Goal: Task Accomplishment & Management: Complete application form

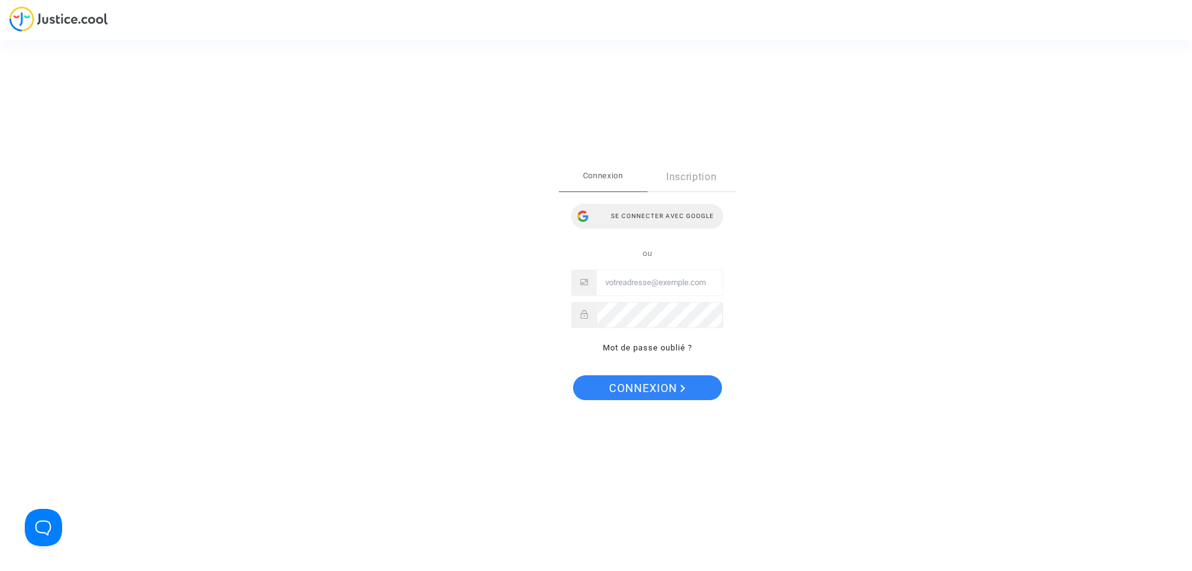
click at [683, 212] on div "Se connecter avec Google" at bounding box center [647, 216] width 152 height 25
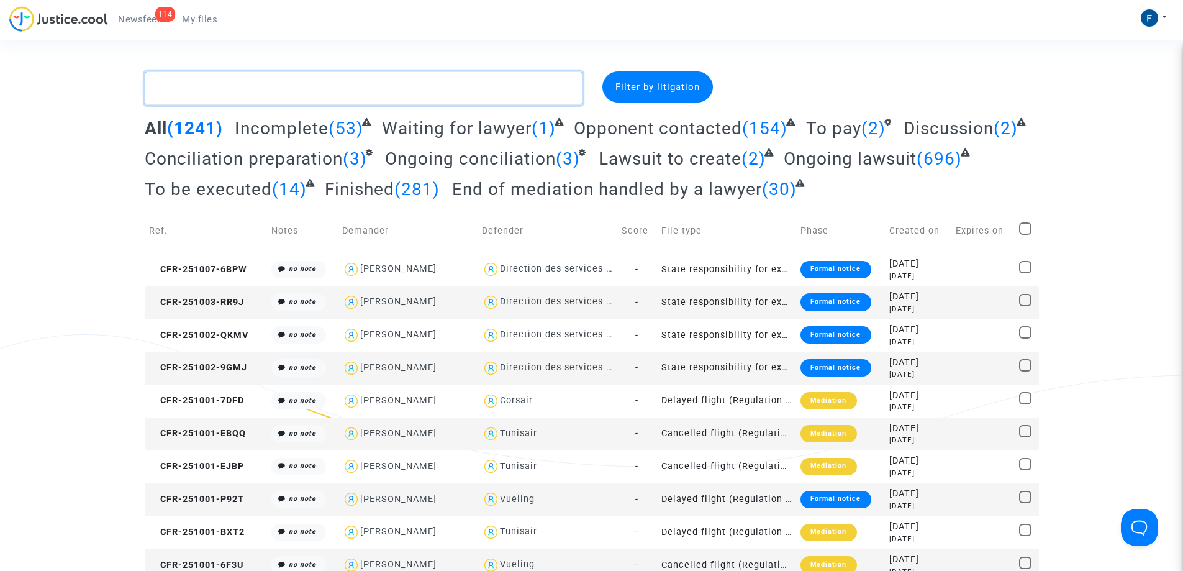
click at [235, 90] on textarea at bounding box center [364, 88] width 438 height 34
paste textarea "CFR-250919-GJE9"
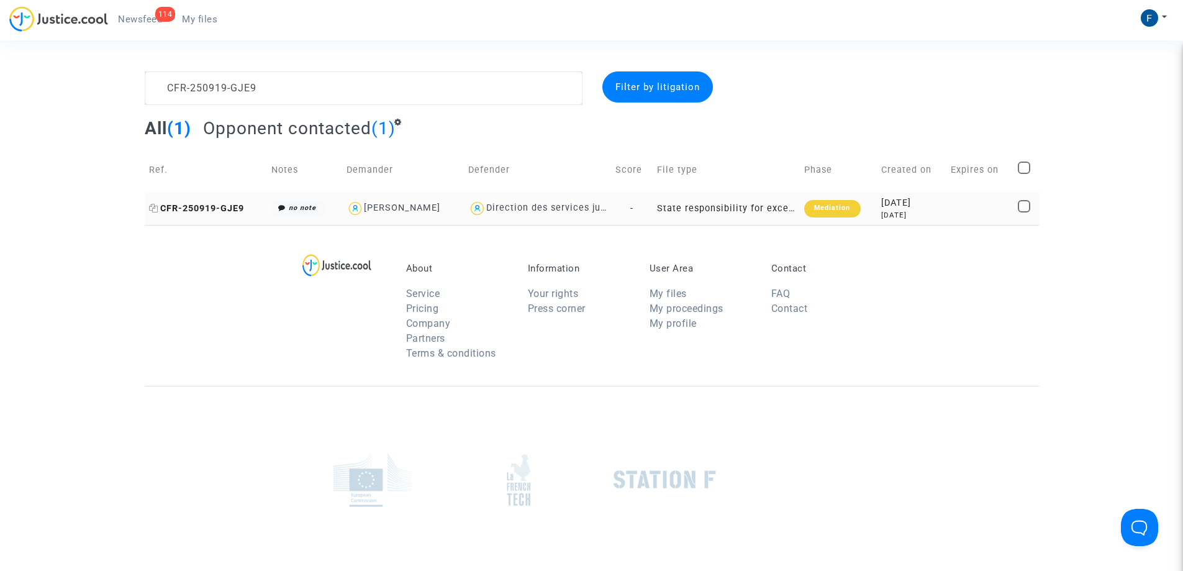
click at [230, 212] on span "CFR-250919-GJE9" at bounding box center [196, 208] width 95 height 11
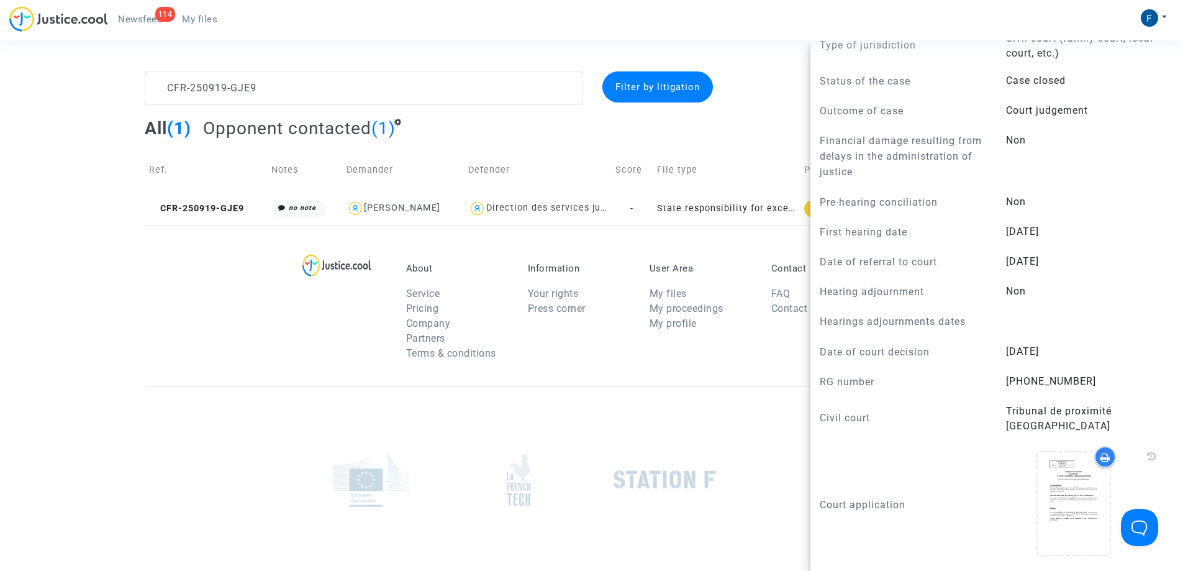
scroll to position [807, 0]
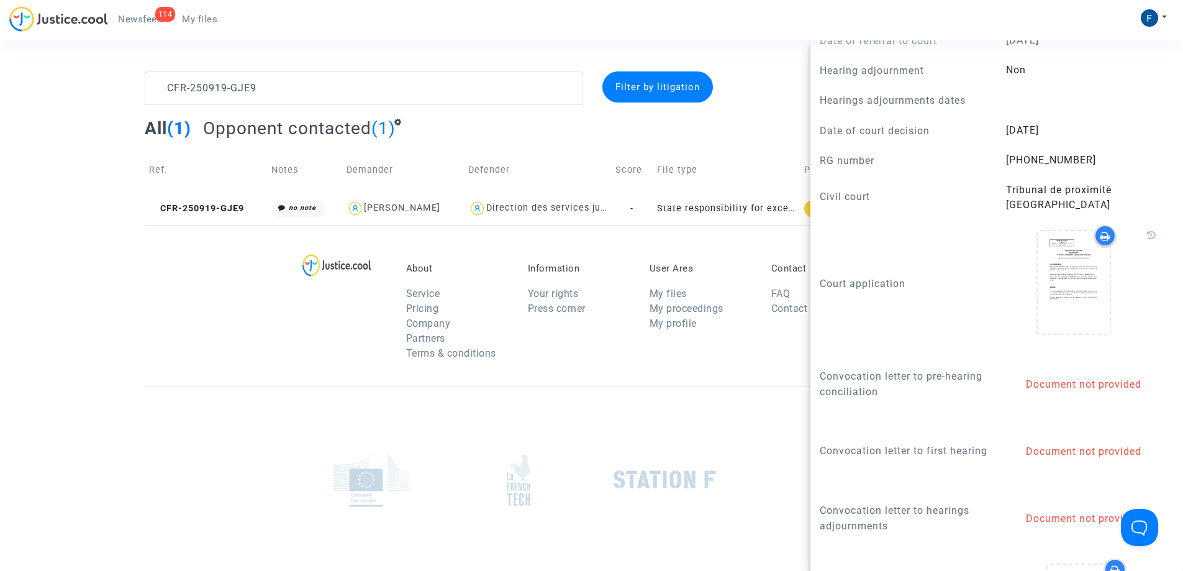
drag, startPoint x: 523, startPoint y: 148, endPoint x: 541, endPoint y: 144, distance: 19.0
click at [523, 147] on complex-dispute-list "CFR-250919-GJE9 Filter by litigation All (1) Opponent contacted (1) Ref. Notes …" at bounding box center [592, 147] width 894 height 153
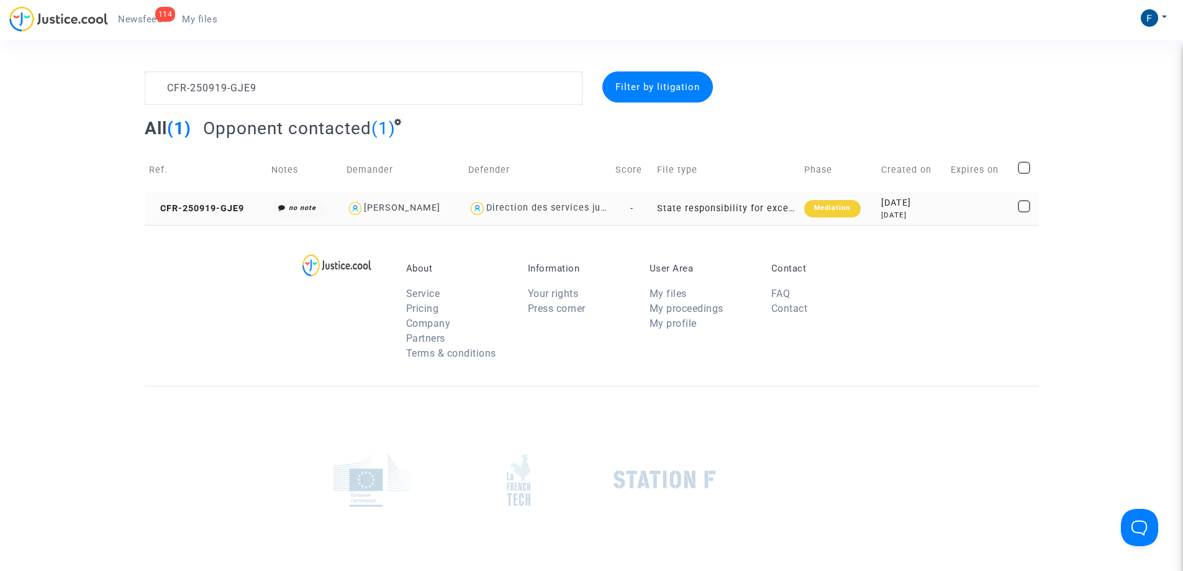
click at [735, 208] on td "State responsibility for excessive delays in the administration of justice" at bounding box center [726, 208] width 147 height 33
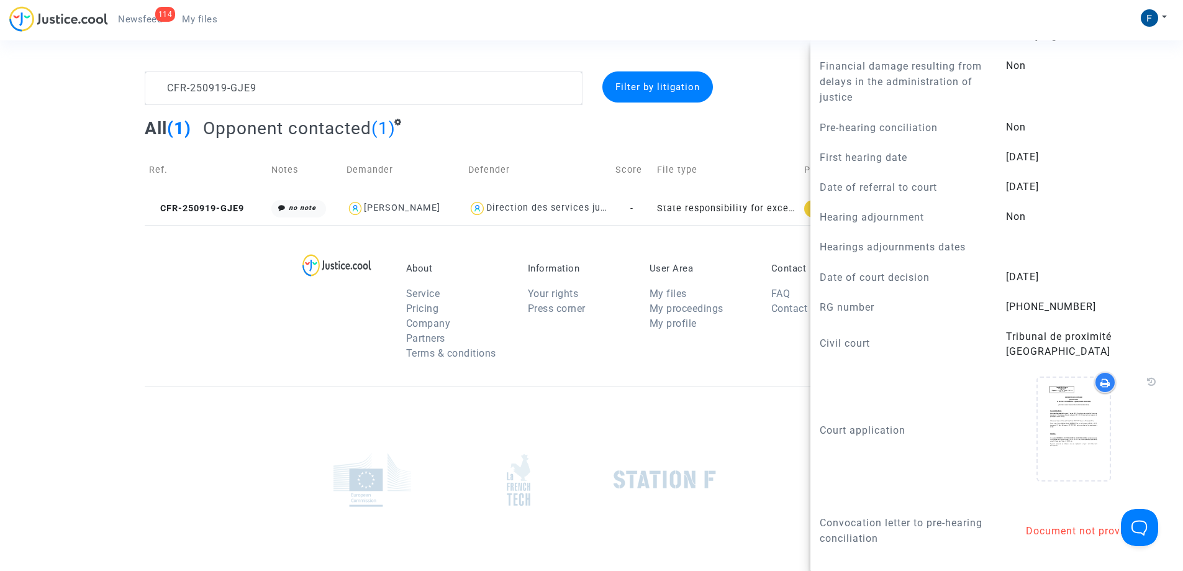
scroll to position [683, 0]
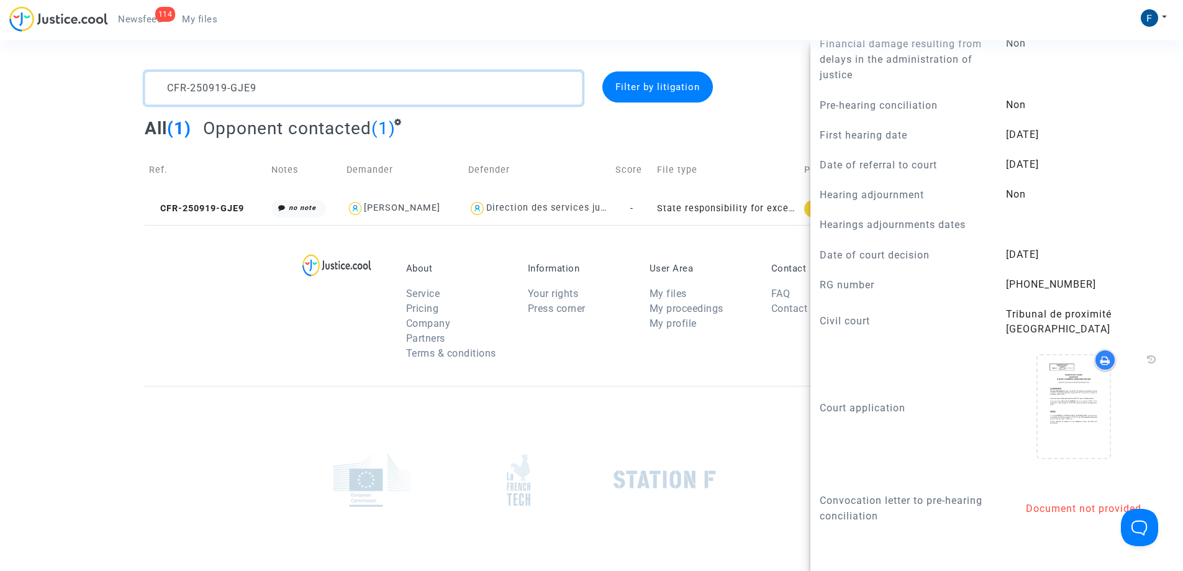
drag, startPoint x: 268, startPoint y: 86, endPoint x: 162, endPoint y: 84, distance: 105.6
click at [162, 85] on textarea at bounding box center [364, 88] width 438 height 34
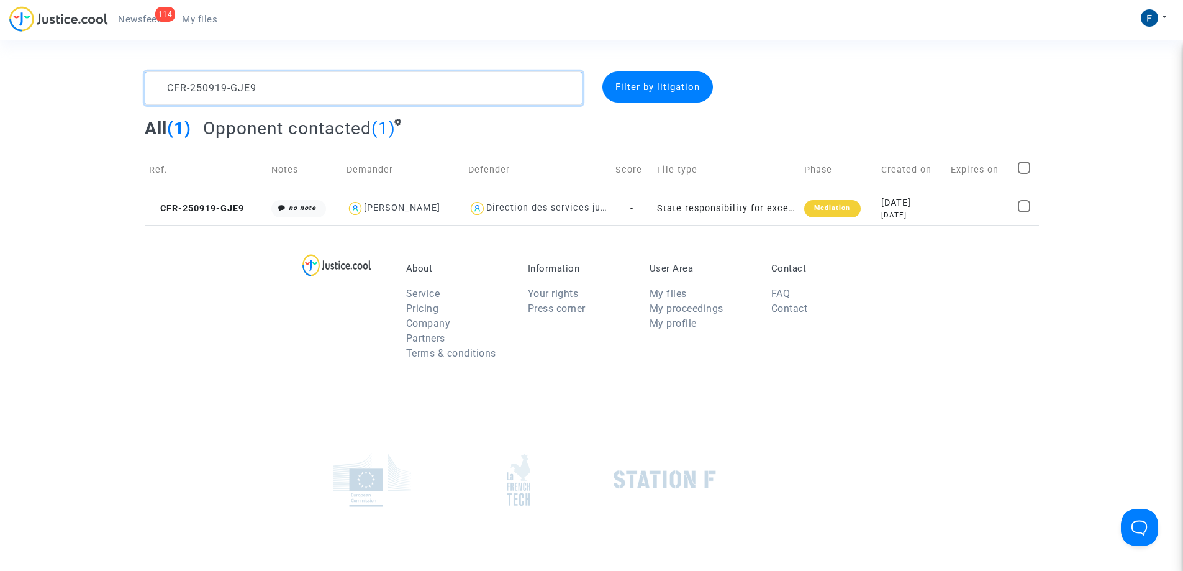
paste textarea "7VCR"
type textarea "CFR-250919-7VCR"
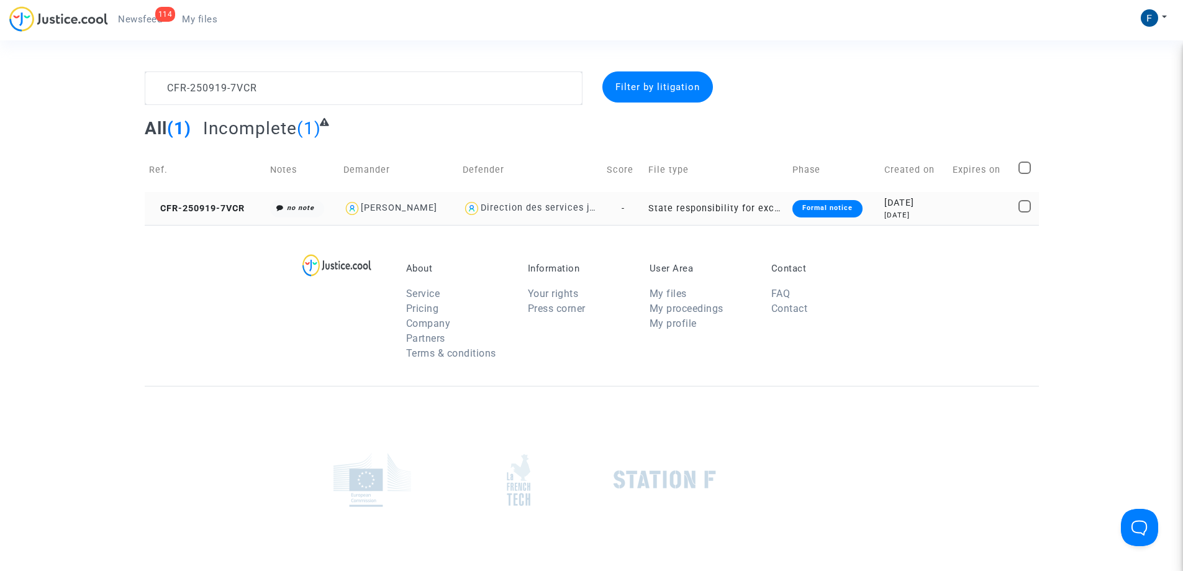
drag, startPoint x: 240, startPoint y: 212, endPoint x: 248, endPoint y: 212, distance: 8.1
click at [242, 212] on span "CFR-250919-7VCR" at bounding box center [197, 208] width 96 height 11
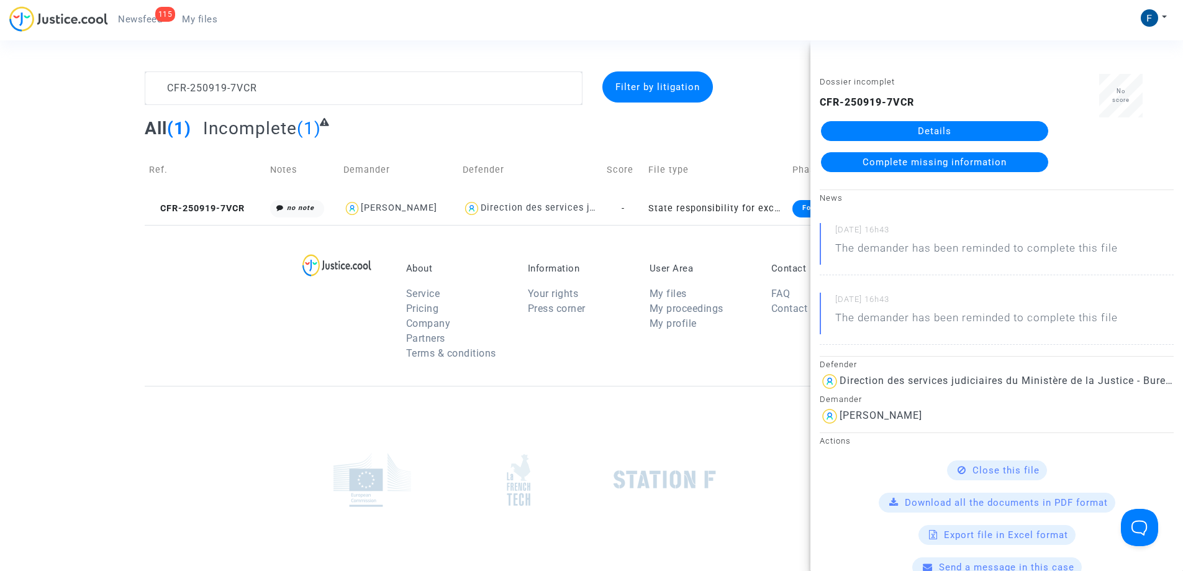
click at [937, 163] on span "Complete missing information" at bounding box center [934, 161] width 144 height 11
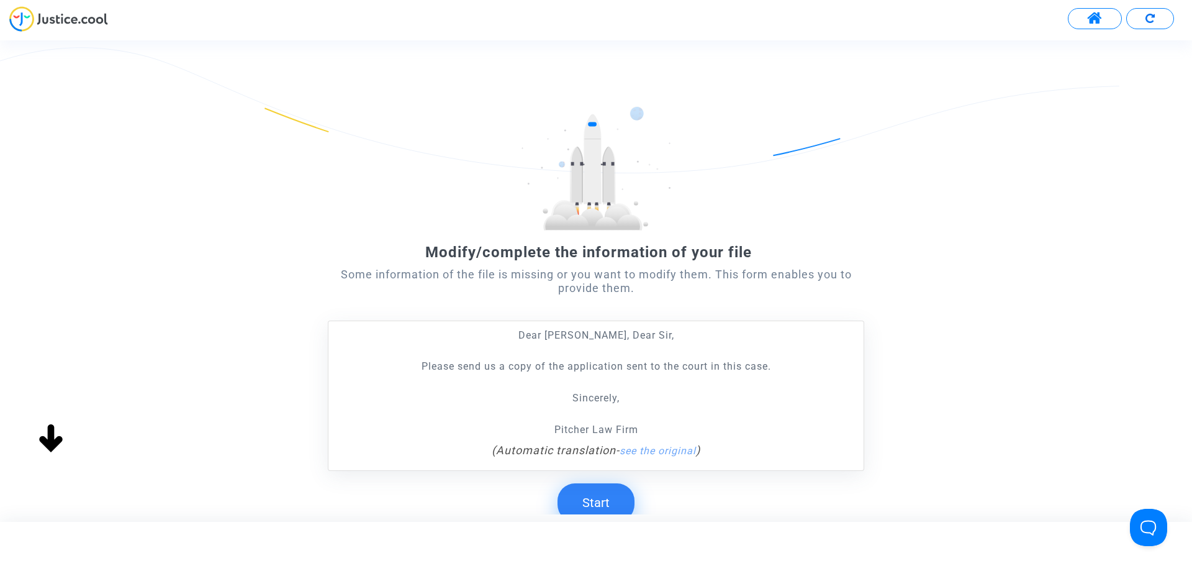
click at [602, 500] on button "Start" at bounding box center [596, 502] width 77 height 38
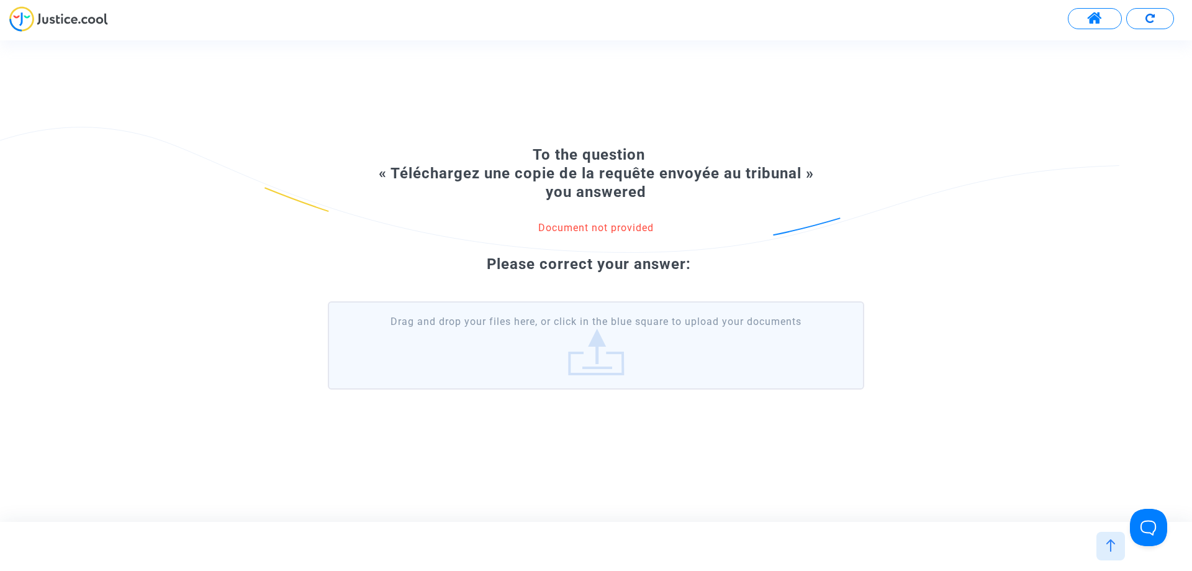
click at [598, 360] on label "Drag and drop your files here, or click in the blue square to upload your docum…" at bounding box center [596, 345] width 536 height 88
click at [0, 0] on input "Drag and drop your files here, or click in the blue square to upload your docum…" at bounding box center [0, 0] width 0 height 0
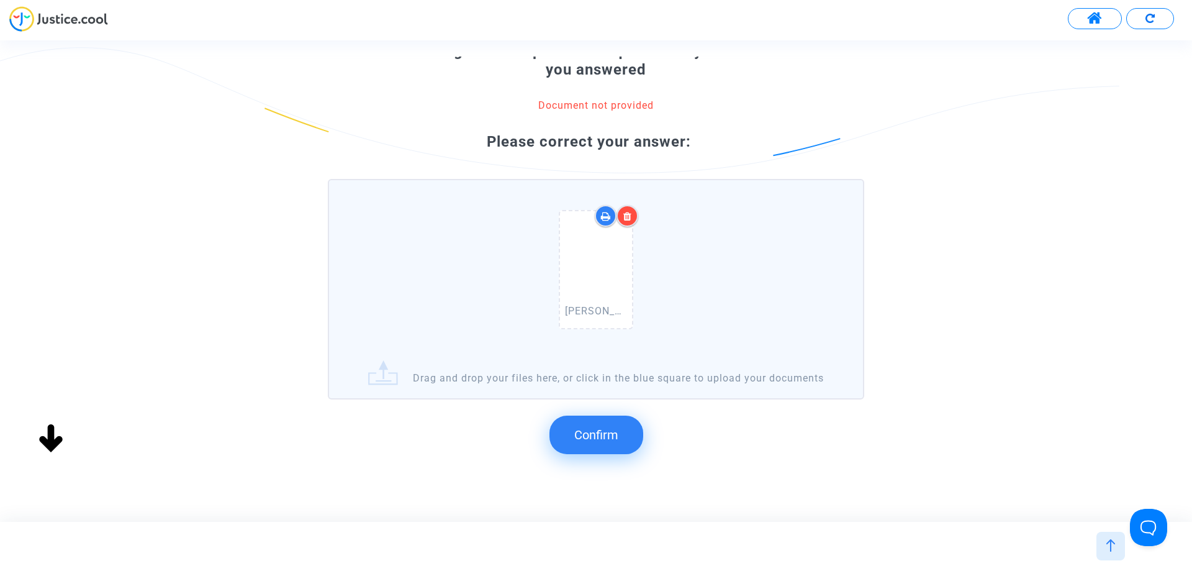
scroll to position [132, 0]
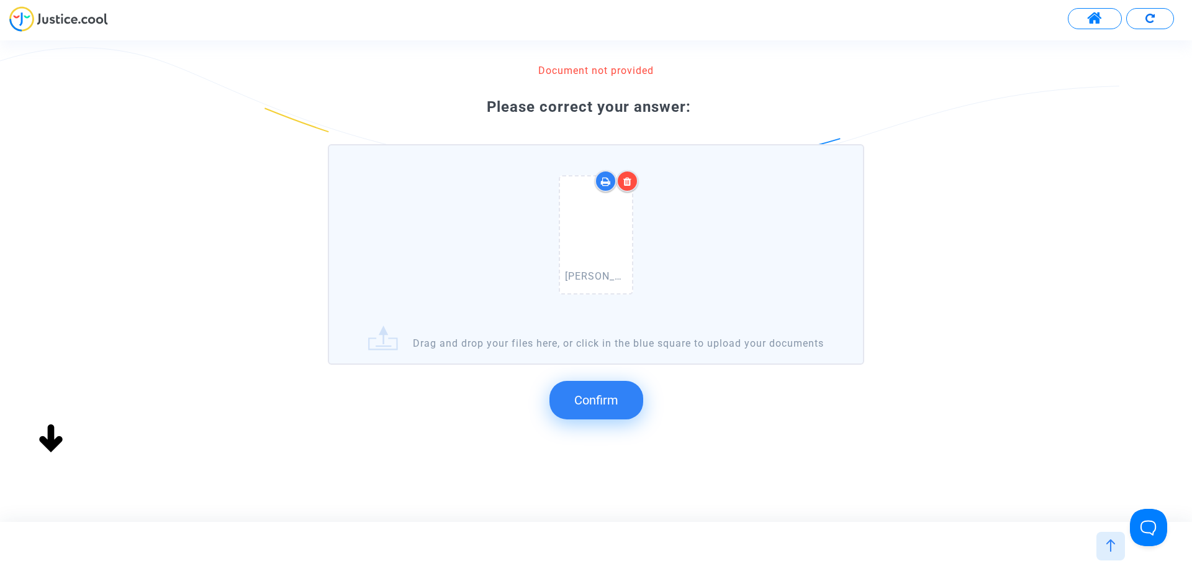
click at [620, 399] on button "Confirm" at bounding box center [596, 400] width 94 height 38
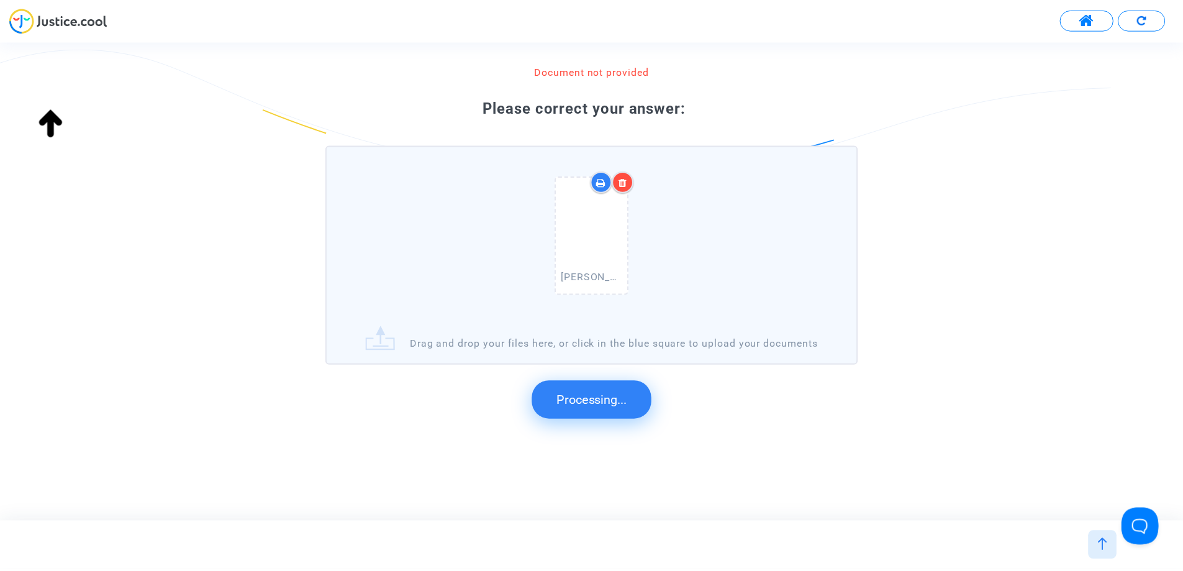
scroll to position [0, 0]
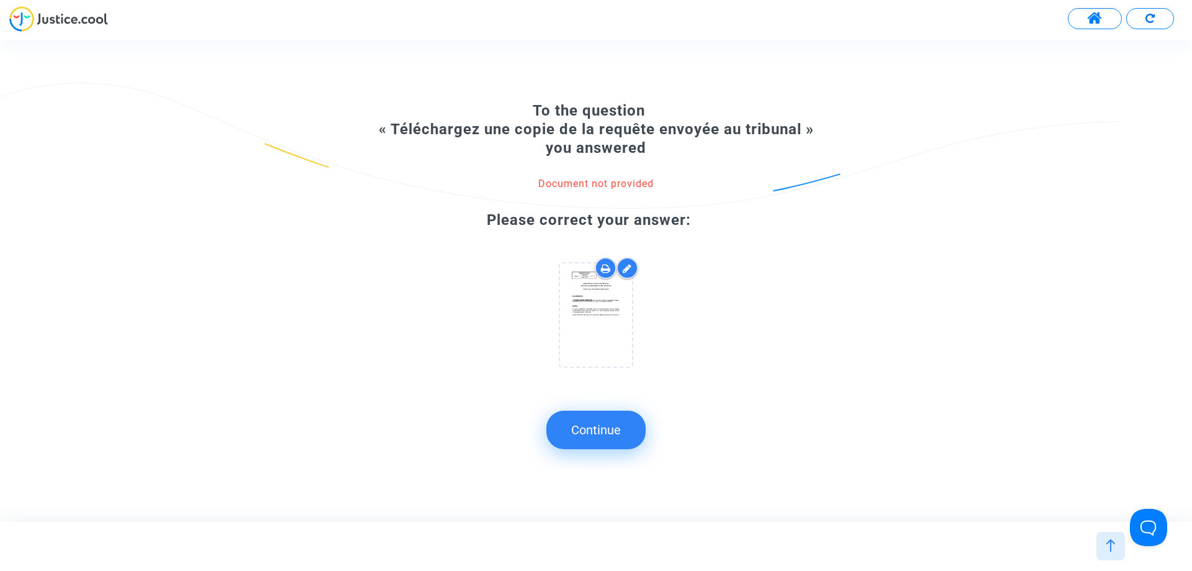
click at [613, 433] on button "Continue" at bounding box center [595, 429] width 99 height 38
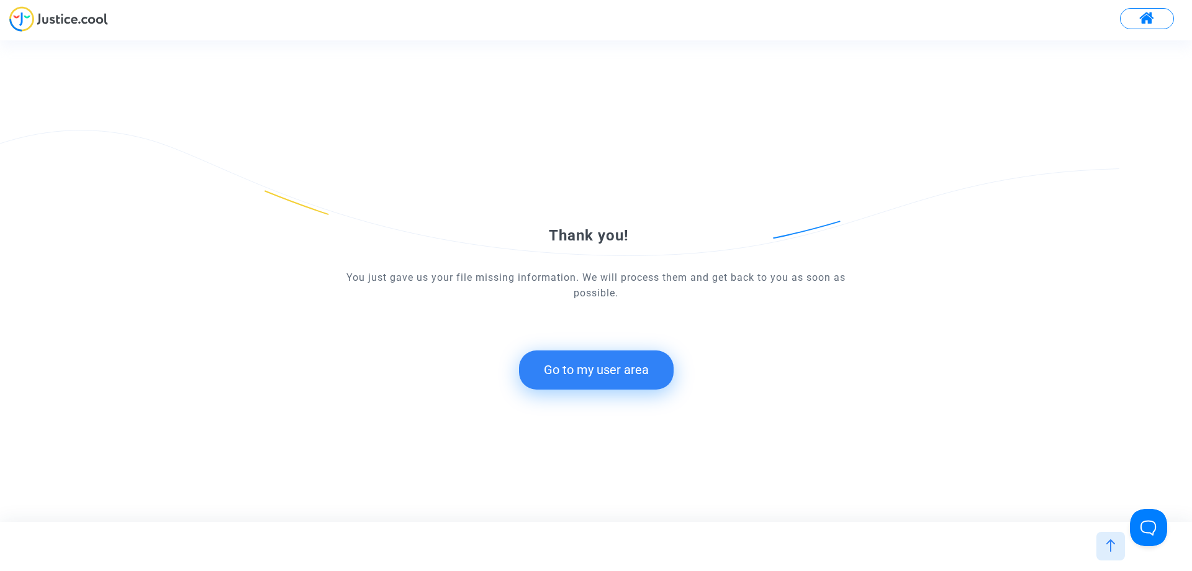
click at [640, 381] on button "Go to my user area" at bounding box center [596, 369] width 155 height 38
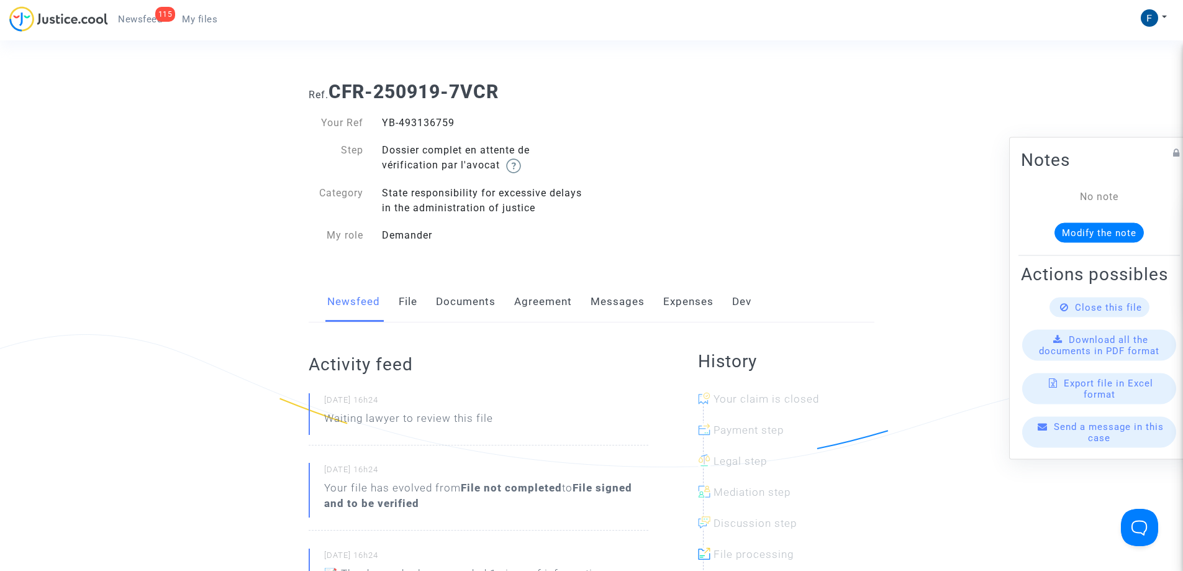
click at [200, 18] on span "My files" at bounding box center [199, 19] width 35 height 11
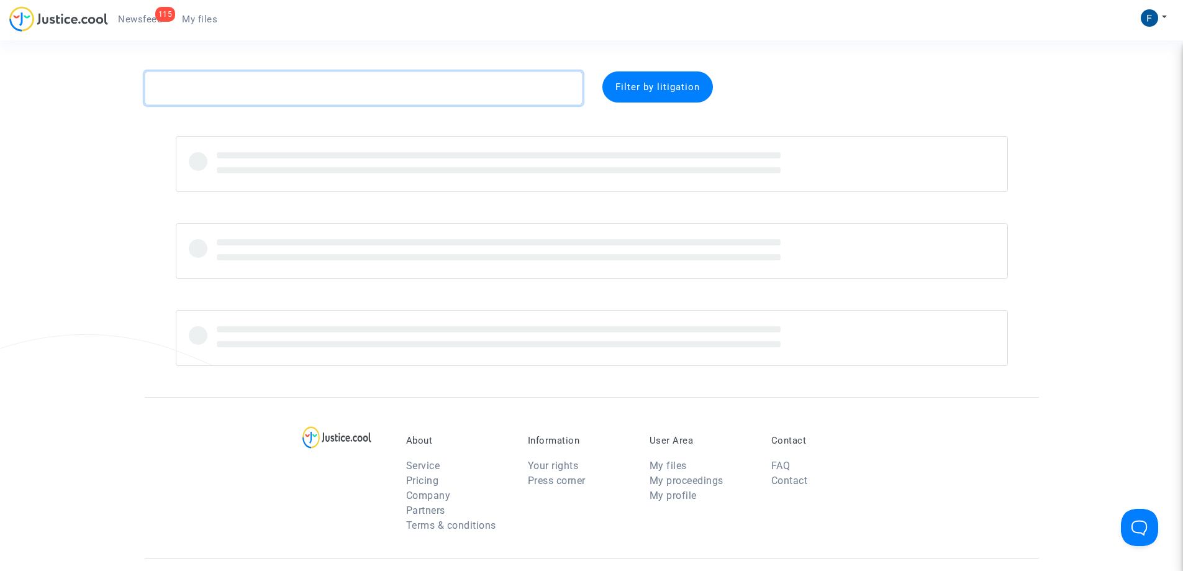
click at [242, 84] on textarea at bounding box center [364, 88] width 438 height 34
paste textarea "CFR-250919-MQPD"
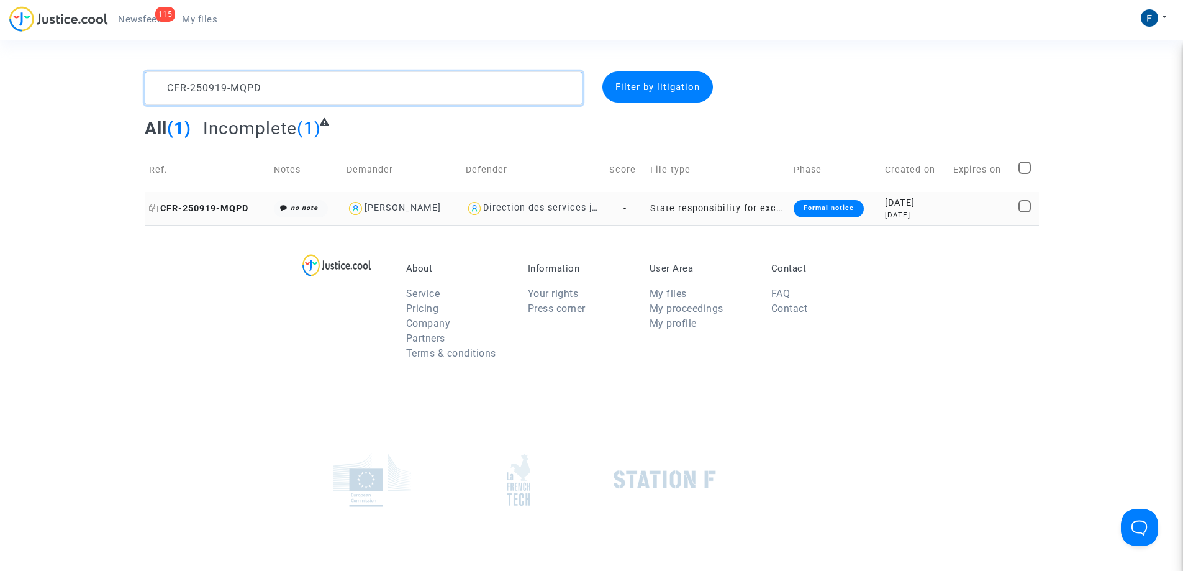
type textarea "CFR-250919-MQPD"
click at [216, 209] on span "CFR-250919-MQPD" at bounding box center [198, 208] width 99 height 11
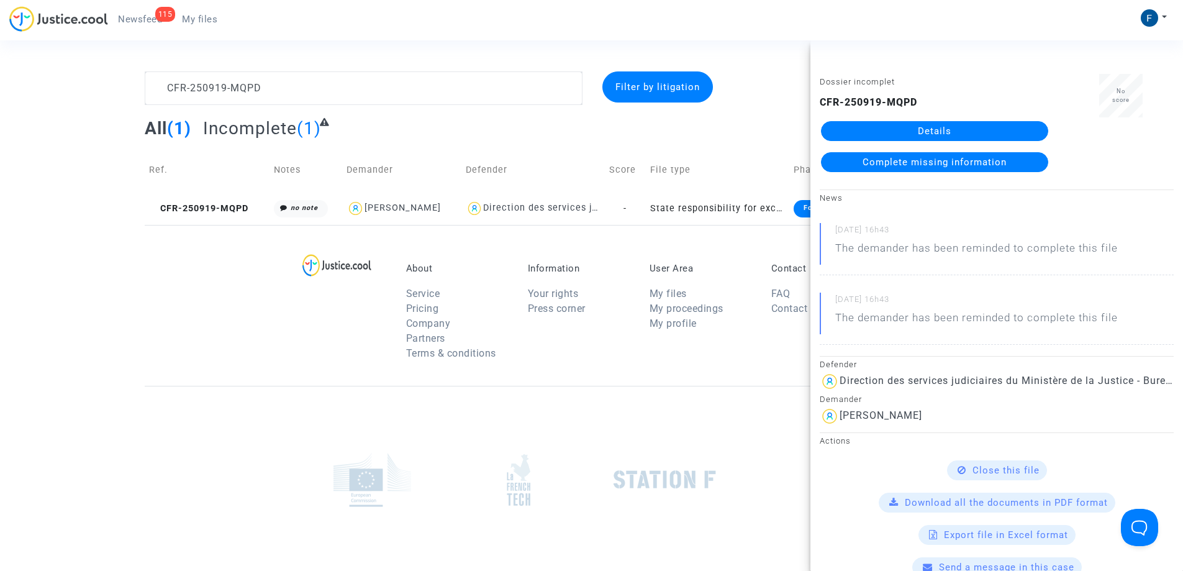
click at [939, 162] on span "Complete missing information" at bounding box center [934, 161] width 144 height 11
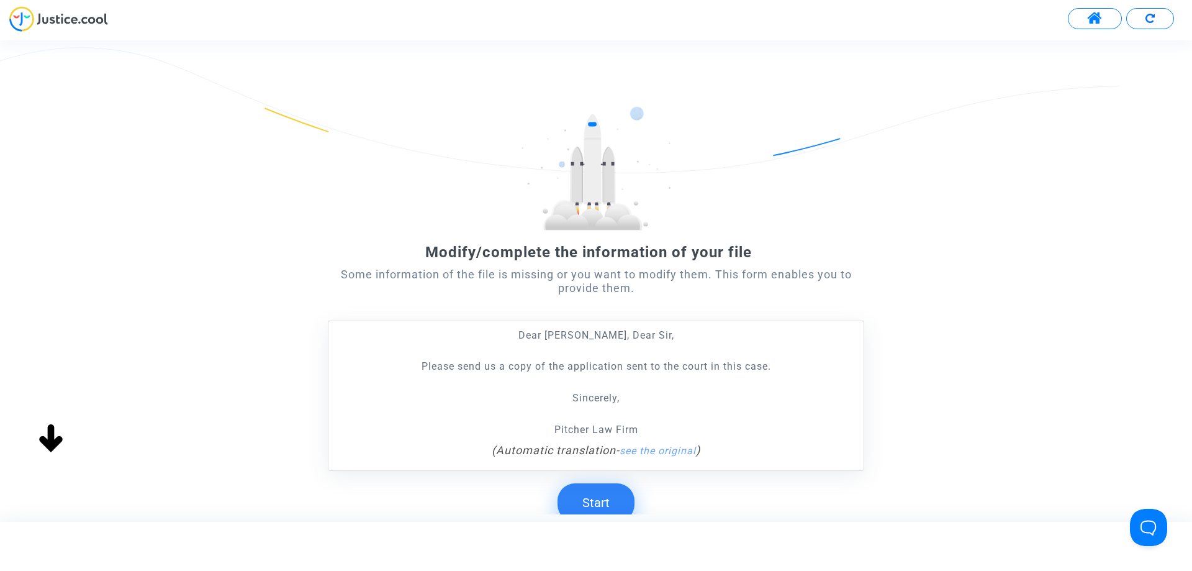
click at [605, 498] on button "Start" at bounding box center [596, 502] width 77 height 38
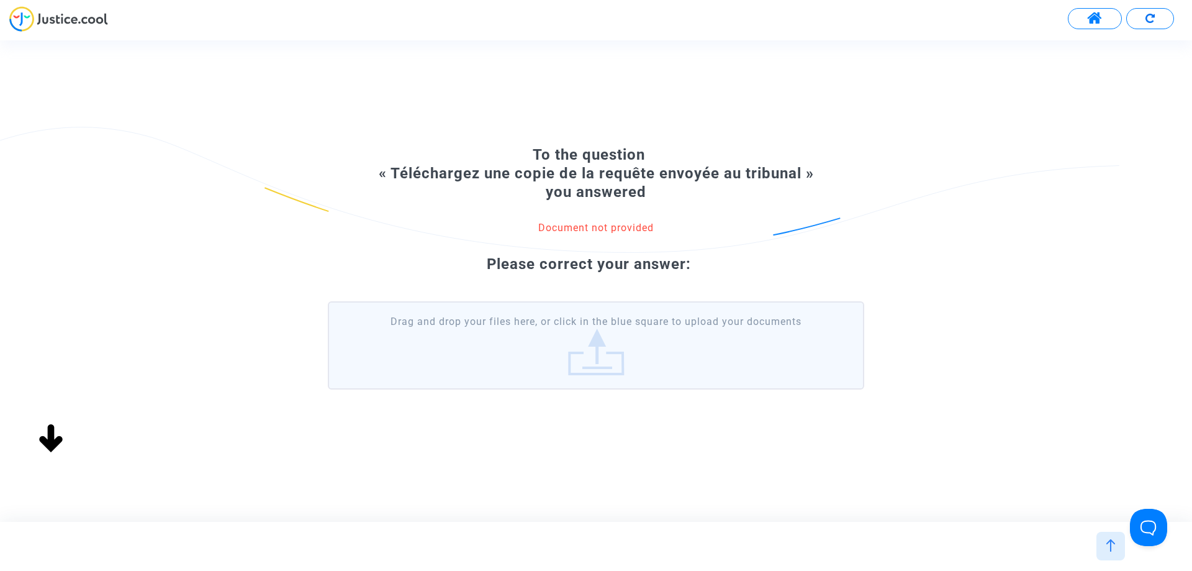
click at [633, 355] on label "Drag and drop your files here, or click in the blue square to upload your docum…" at bounding box center [596, 345] width 536 height 88
click at [0, 0] on input "Drag and drop your files here, or click in the blue square to upload your docum…" at bounding box center [0, 0] width 0 height 0
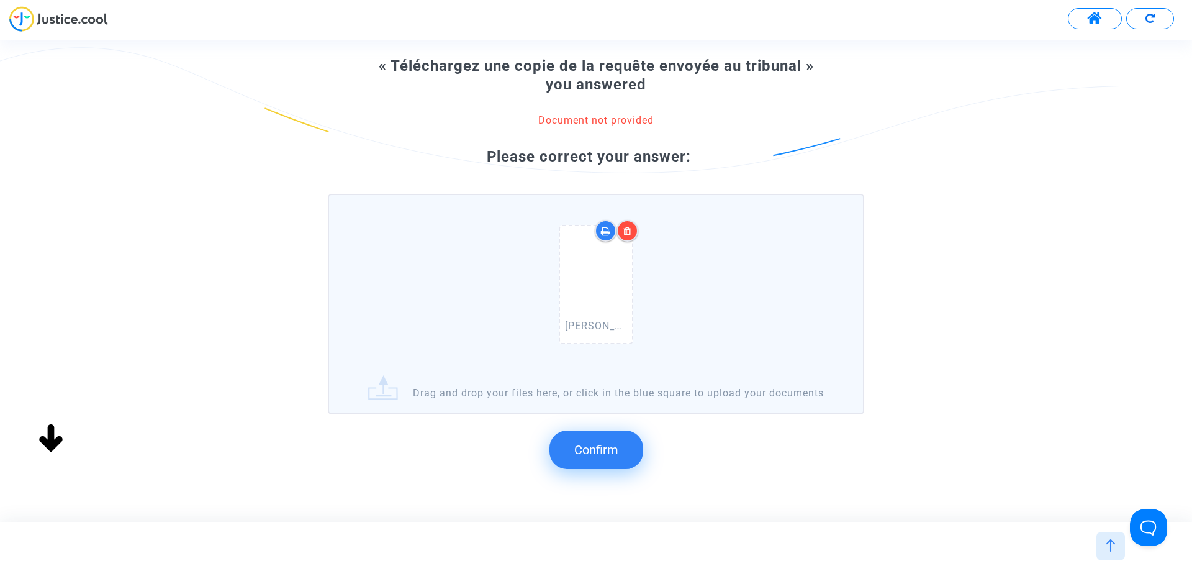
scroll to position [132, 0]
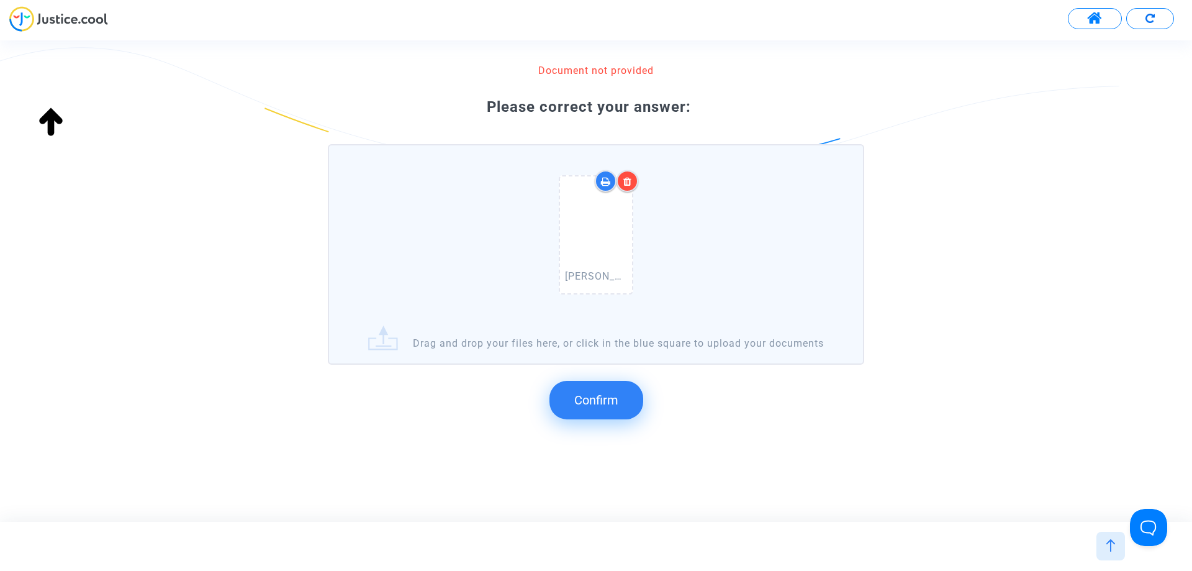
click at [612, 397] on span "Confirm" at bounding box center [596, 399] width 44 height 15
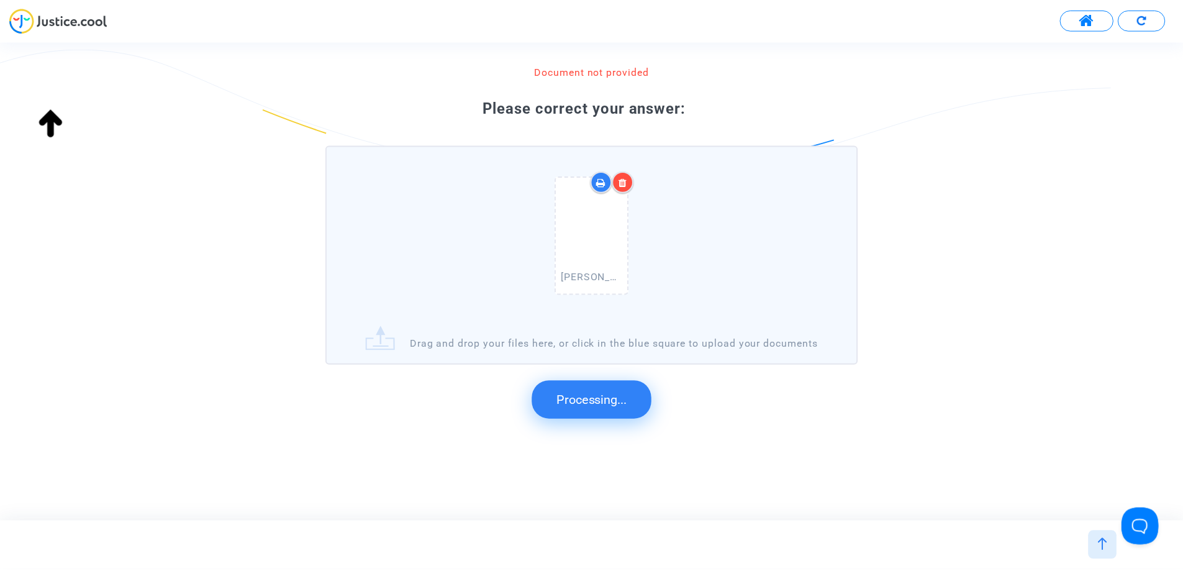
scroll to position [0, 0]
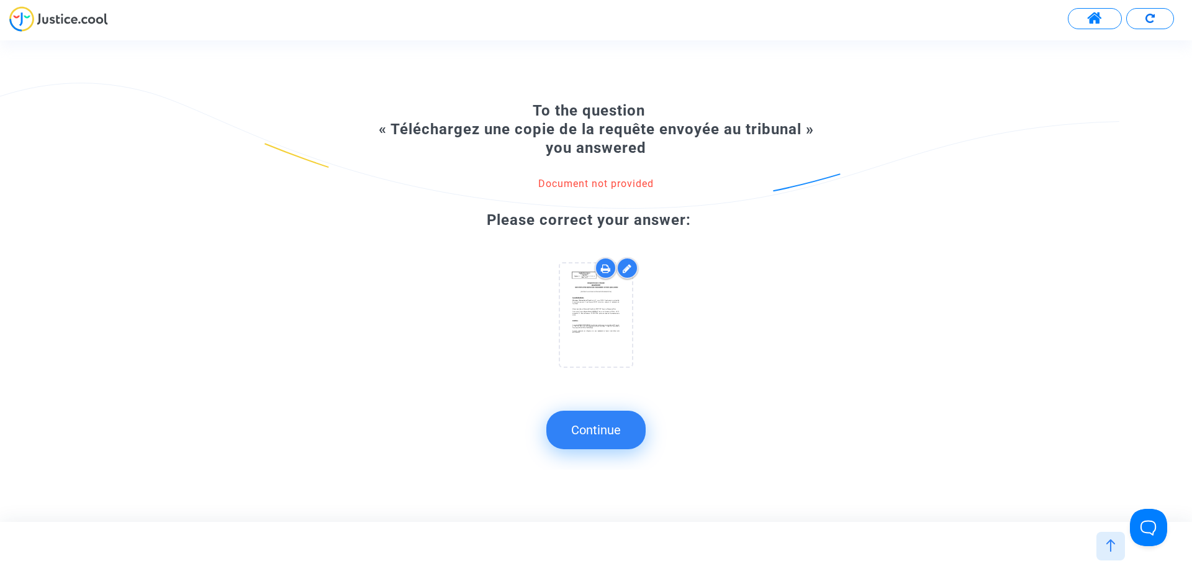
click at [604, 440] on button "Continue" at bounding box center [595, 429] width 99 height 38
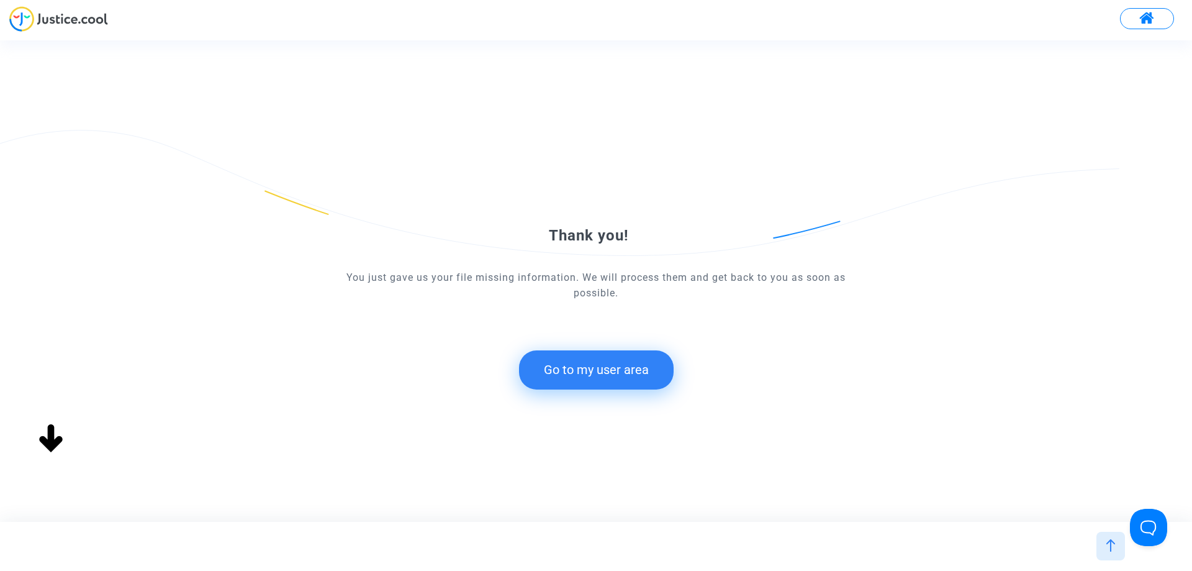
click at [629, 376] on button "Go to my user area" at bounding box center [596, 369] width 155 height 38
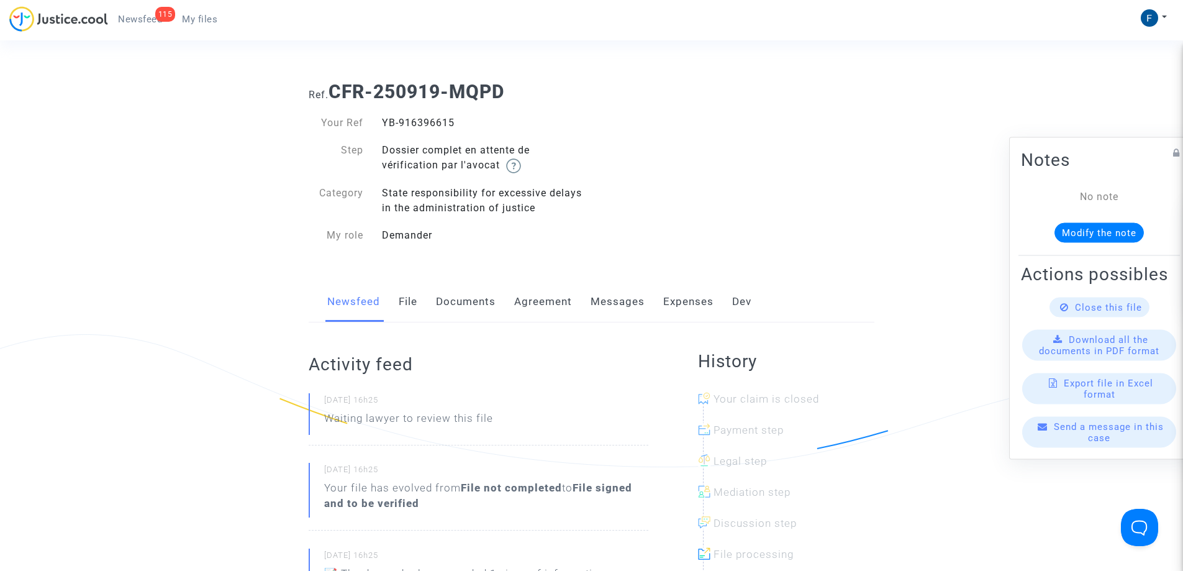
click at [210, 20] on span "My files" at bounding box center [199, 19] width 35 height 11
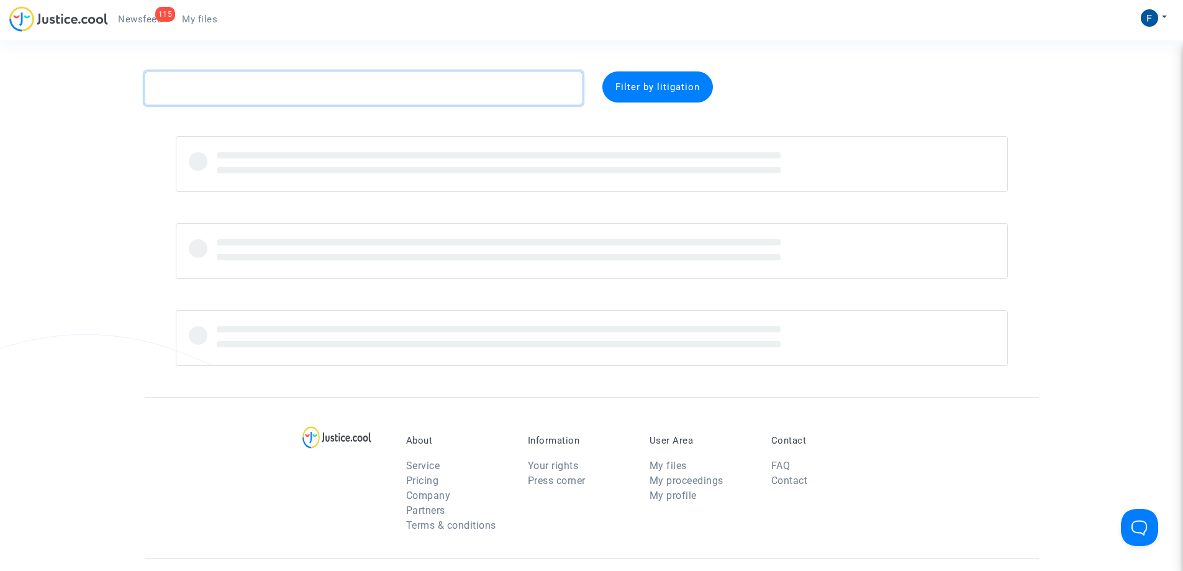
click at [327, 86] on textarea at bounding box center [364, 88] width 438 height 34
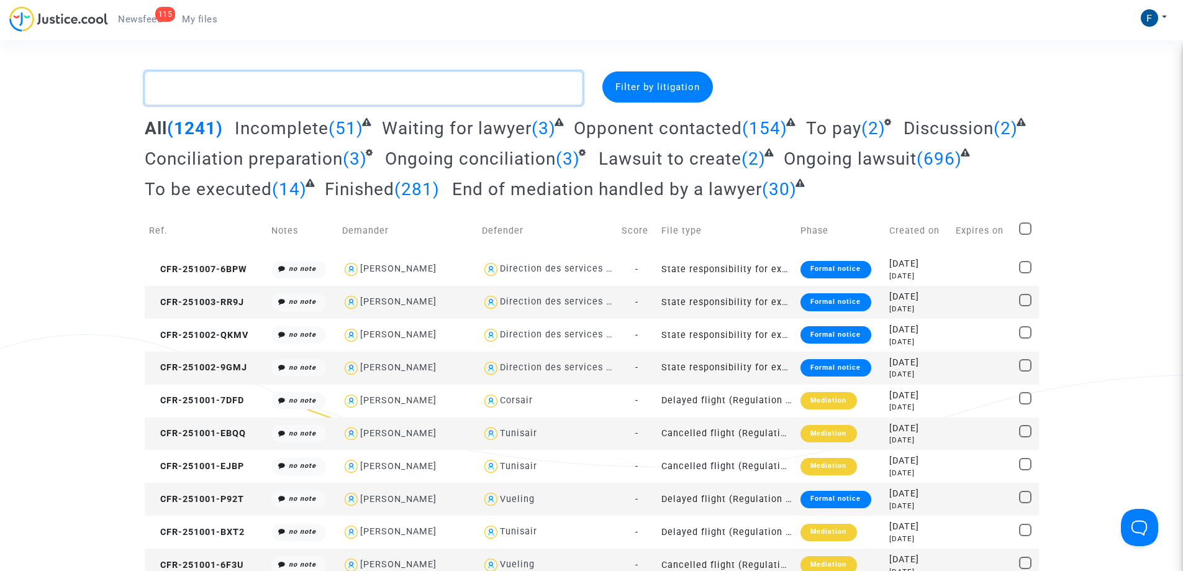
paste textarea "CFR-250919-8MXH"
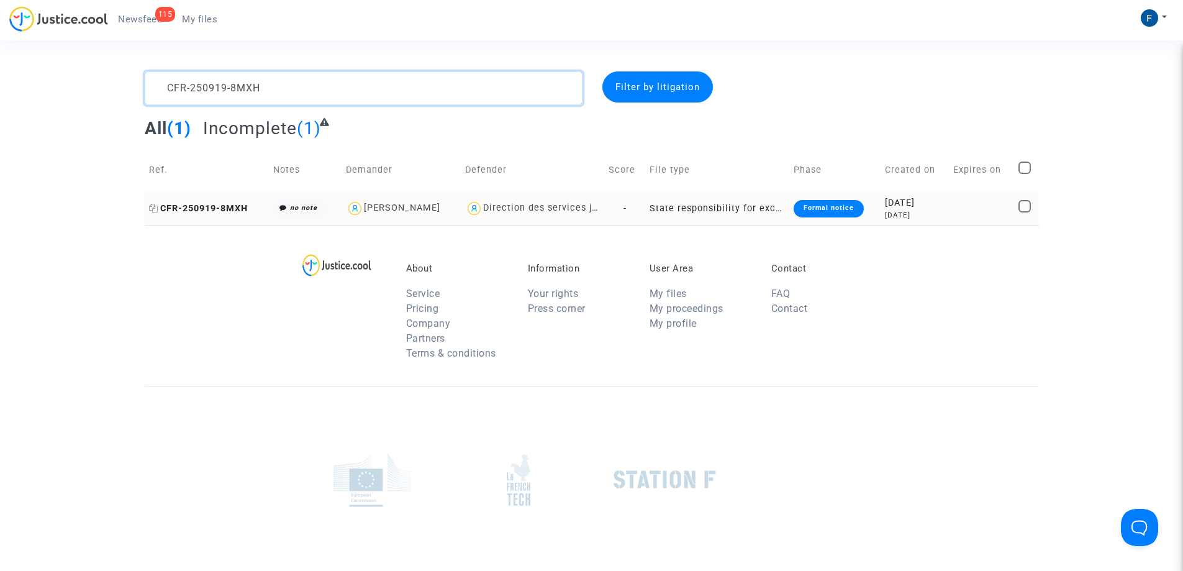
type textarea "CFR-250919-8MXH"
click at [236, 206] on span "CFR-250919-8MXH" at bounding box center [198, 208] width 99 height 11
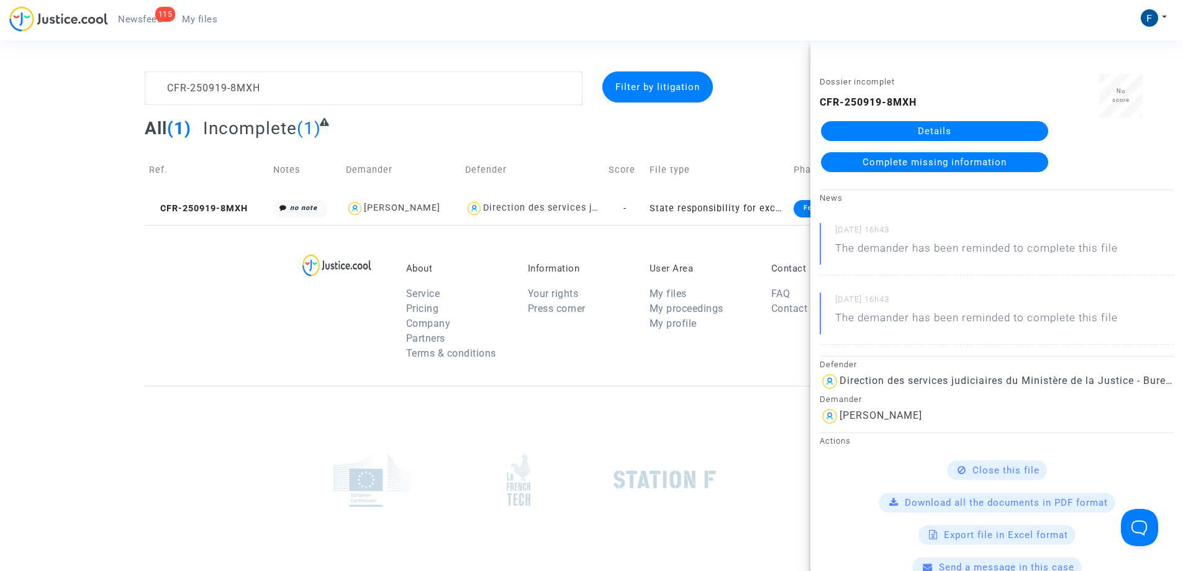
click at [975, 160] on span "Complete missing information" at bounding box center [934, 161] width 144 height 11
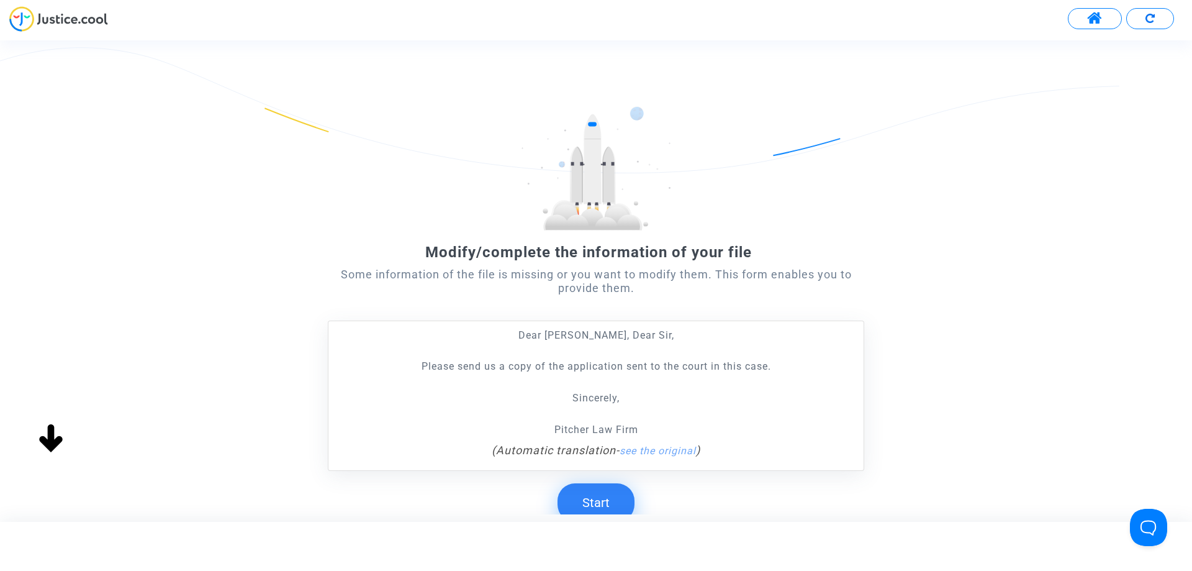
click at [617, 501] on button "Start" at bounding box center [596, 502] width 77 height 38
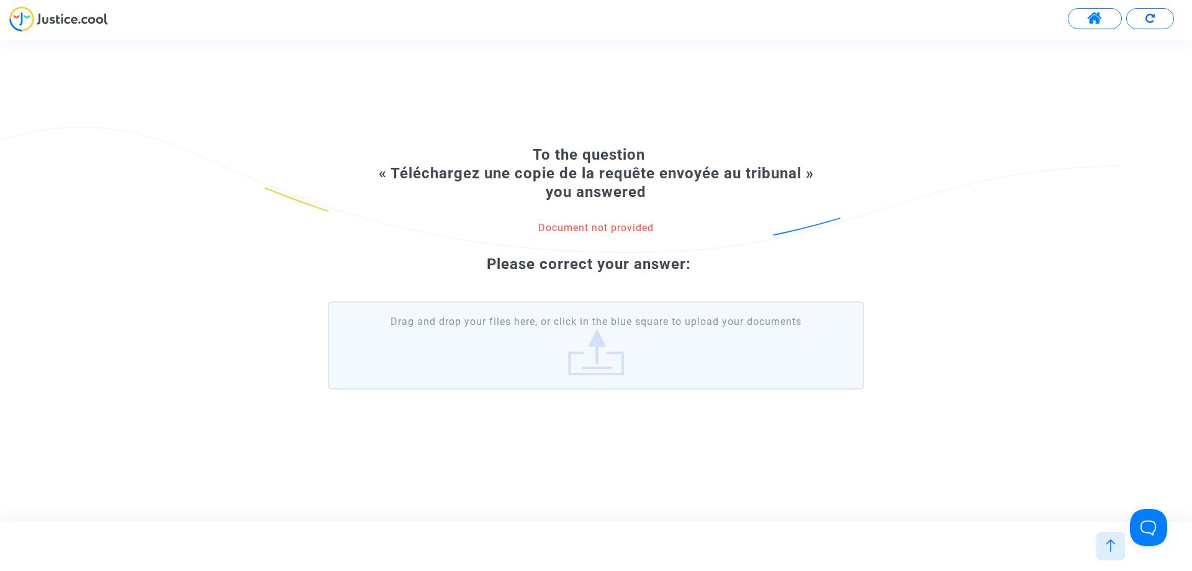
click at [605, 355] on label "Drag and drop your files here, or click in the blue square to upload your docum…" at bounding box center [596, 345] width 536 height 88
click at [0, 0] on input "Drag and drop your files here, or click in the blue square to upload your docum…" at bounding box center [0, 0] width 0 height 0
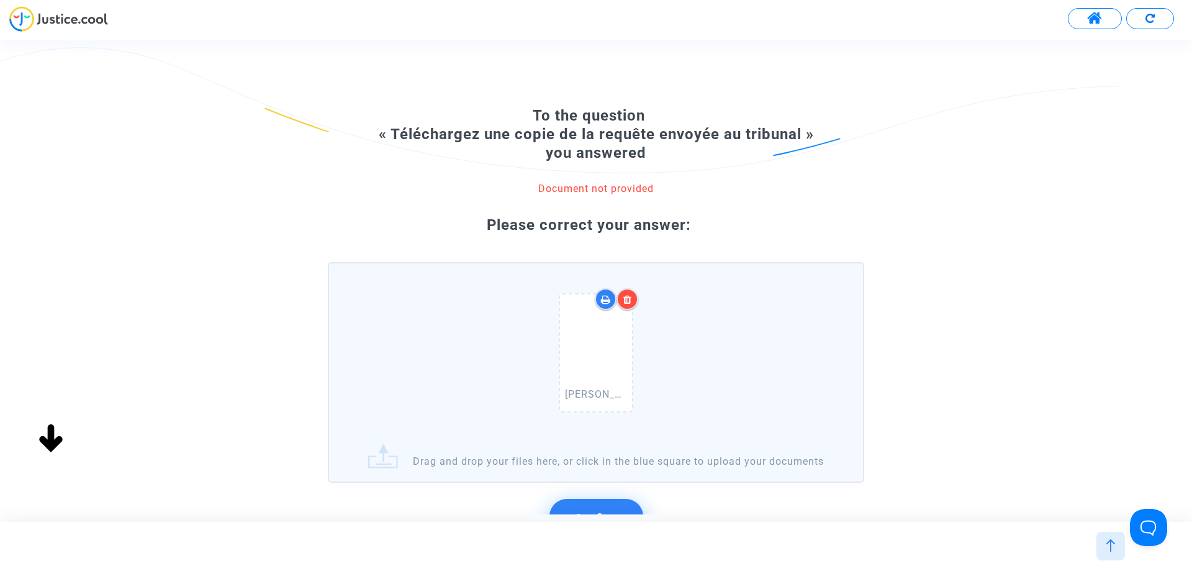
scroll to position [132, 0]
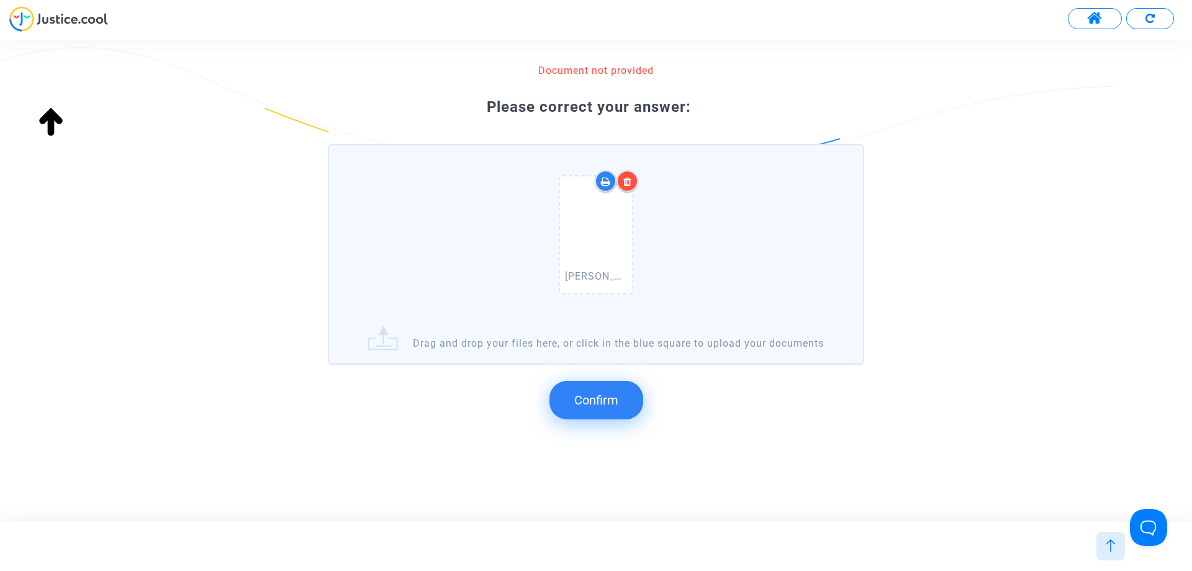
click at [615, 401] on span "Confirm" at bounding box center [596, 399] width 44 height 15
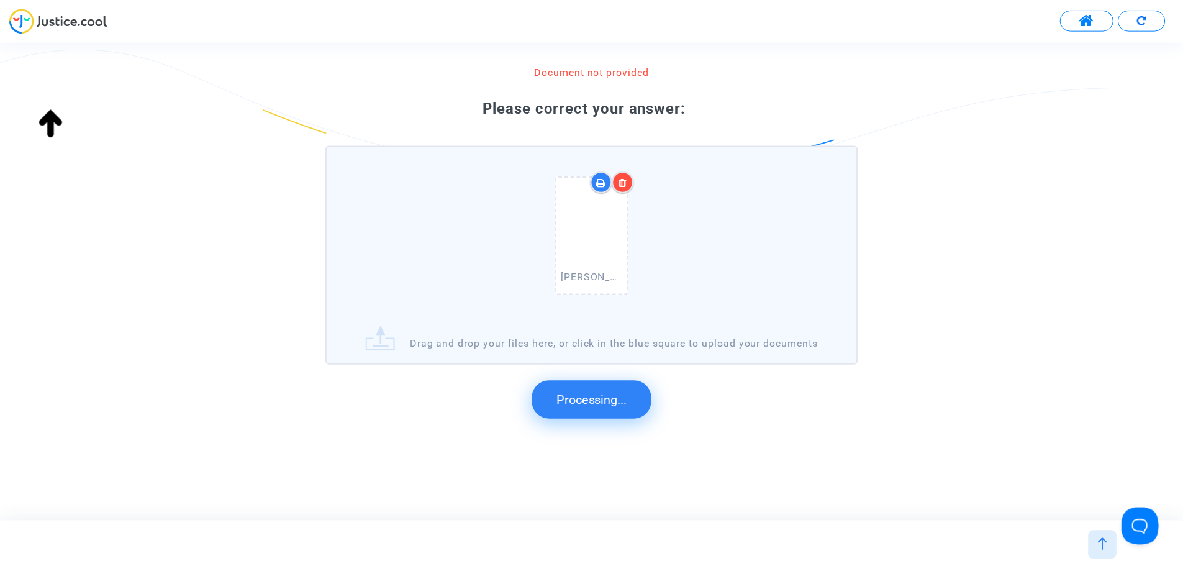
scroll to position [0, 0]
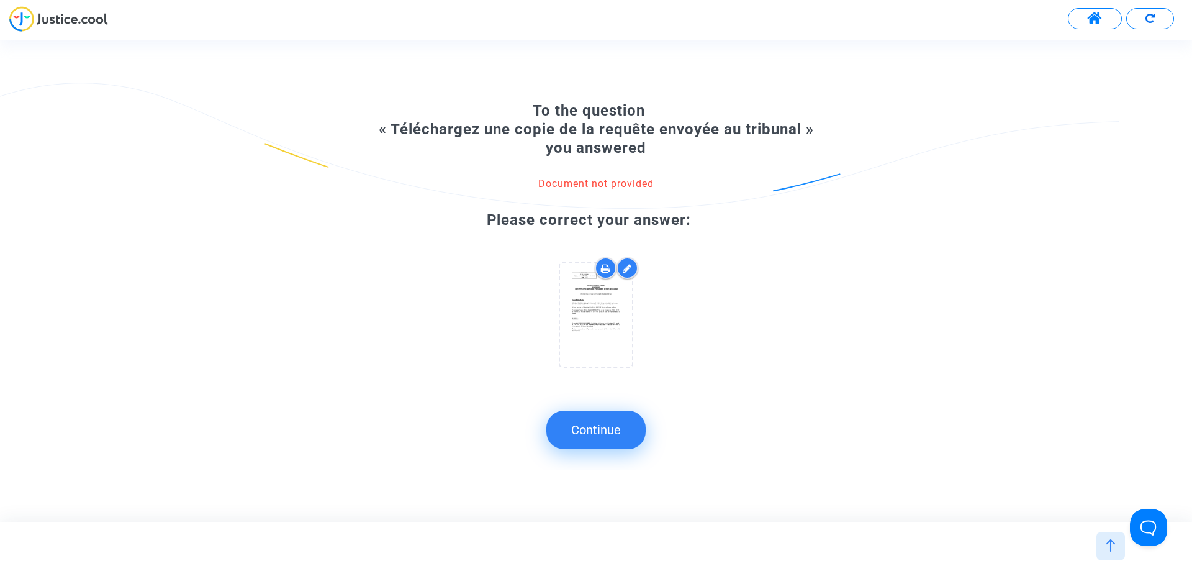
click at [593, 440] on button "Continue" at bounding box center [595, 429] width 99 height 38
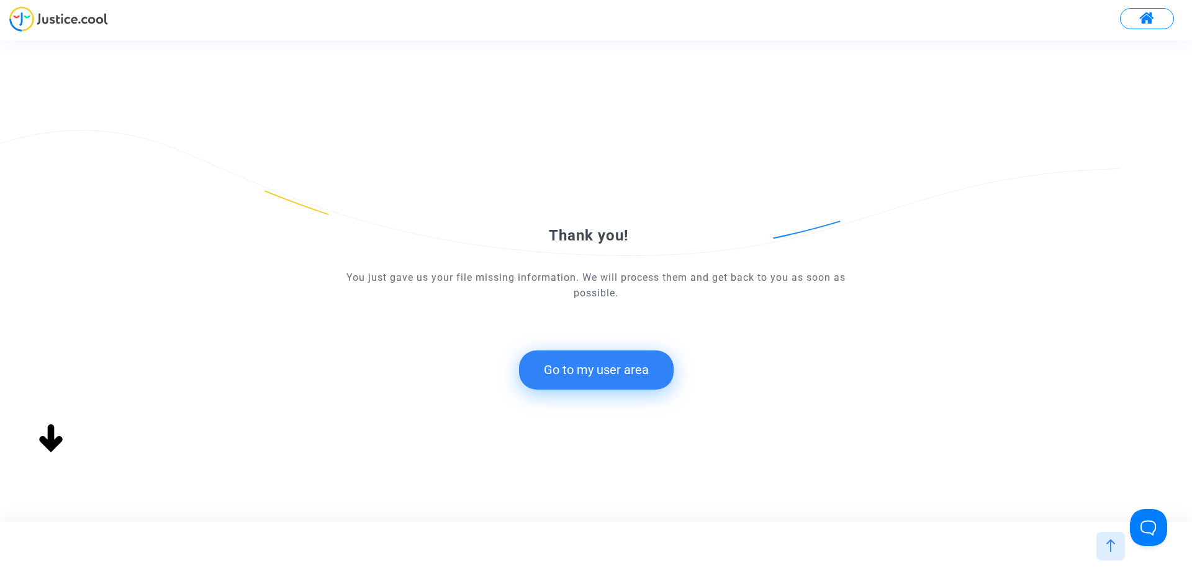
click at [640, 373] on button "Go to my user area" at bounding box center [596, 369] width 155 height 38
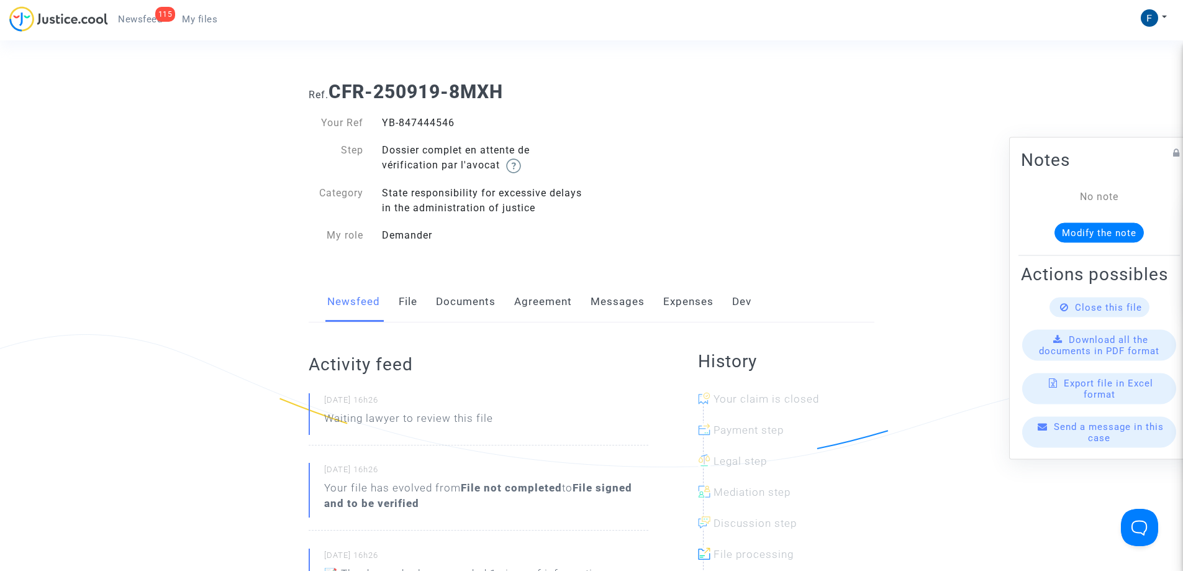
click at [315, 19] on div "115 Newsfeed My files My profile Settings Log out" at bounding box center [591, 23] width 1183 height 34
click at [210, 20] on span "My files" at bounding box center [199, 19] width 35 height 11
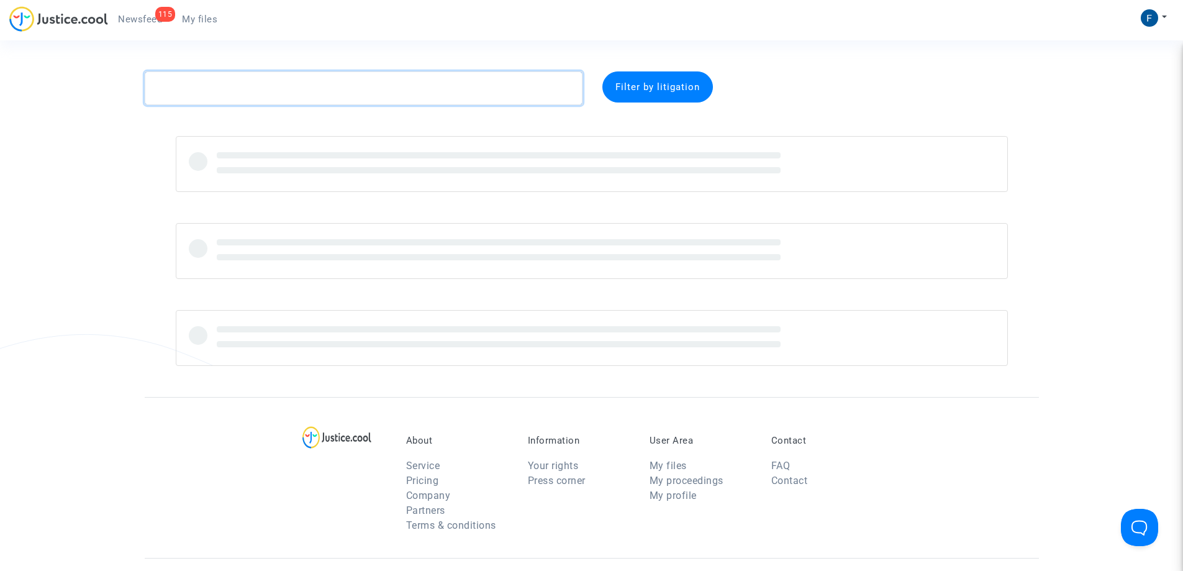
click at [255, 82] on textarea at bounding box center [364, 88] width 438 height 34
paste textarea "CFR-250919-8UQ3"
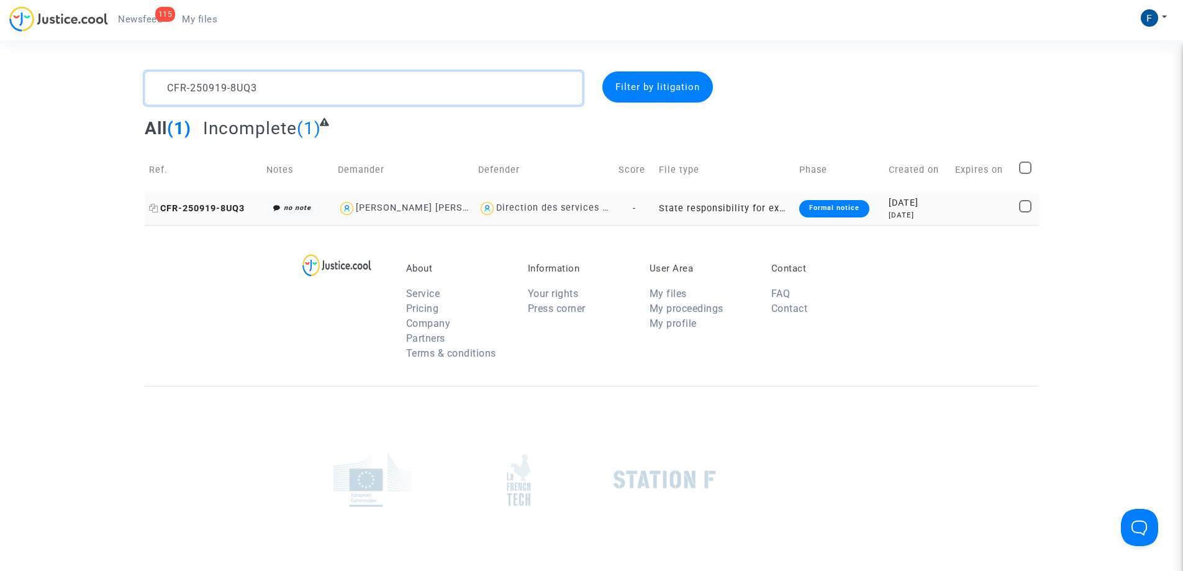
type textarea "CFR-250919-8UQ3"
click at [196, 207] on span "CFR-250919-8UQ3" at bounding box center [197, 208] width 96 height 11
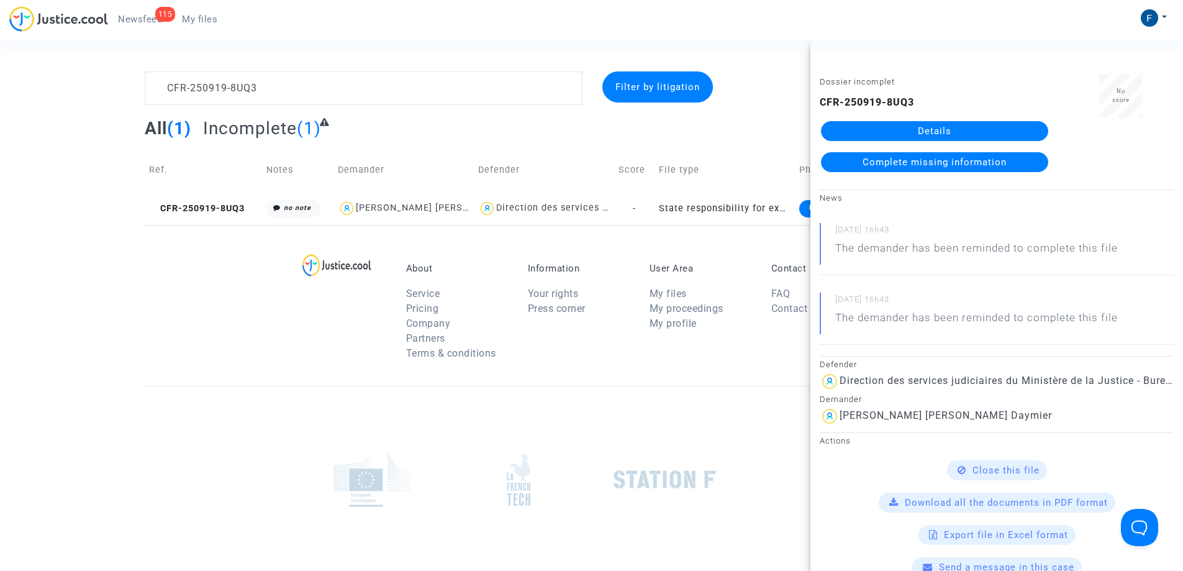
click at [955, 168] on link "Complete missing information" at bounding box center [934, 162] width 227 height 20
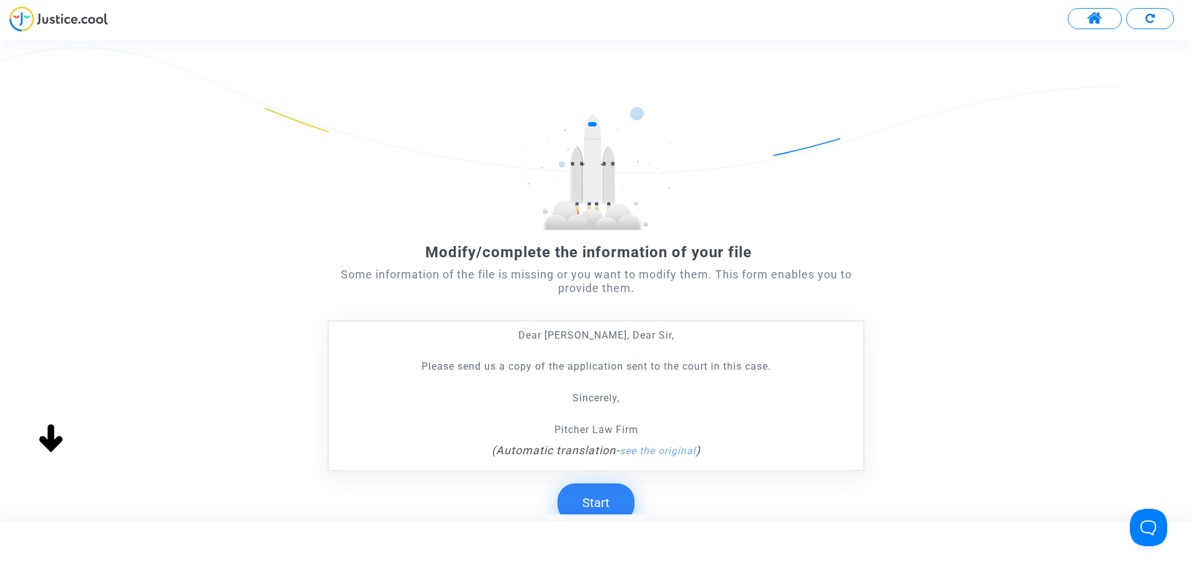
click at [613, 506] on button "Start" at bounding box center [596, 502] width 77 height 38
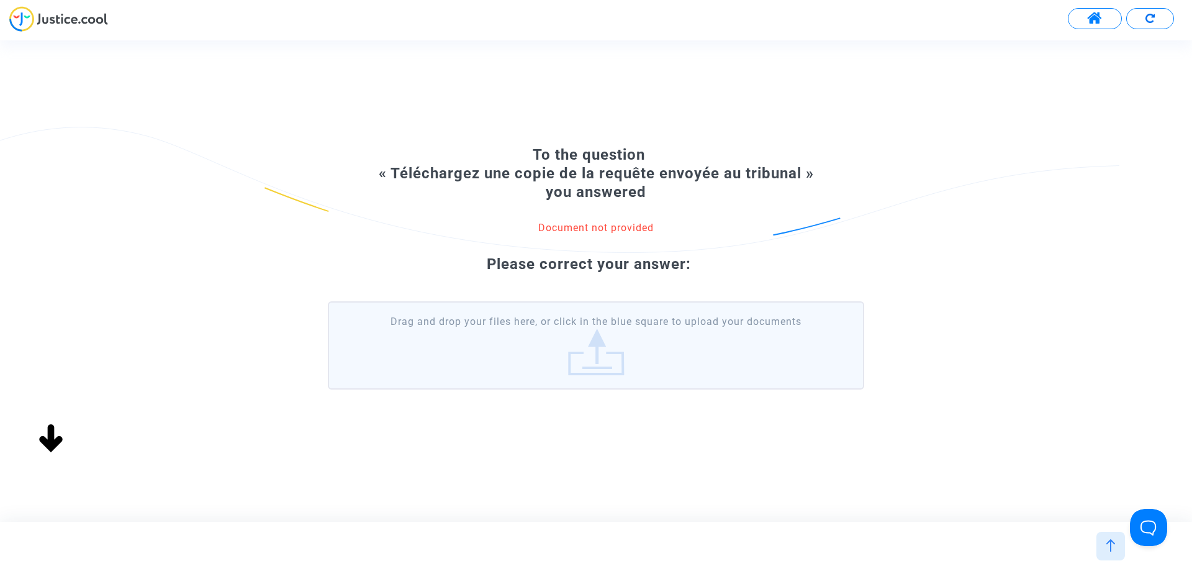
click at [684, 352] on label "Drag and drop your files here, or click in the blue square to upload your docum…" at bounding box center [596, 345] width 536 height 88
click at [0, 0] on input "Drag and drop your files here, or click in the blue square to upload your docum…" at bounding box center [0, 0] width 0 height 0
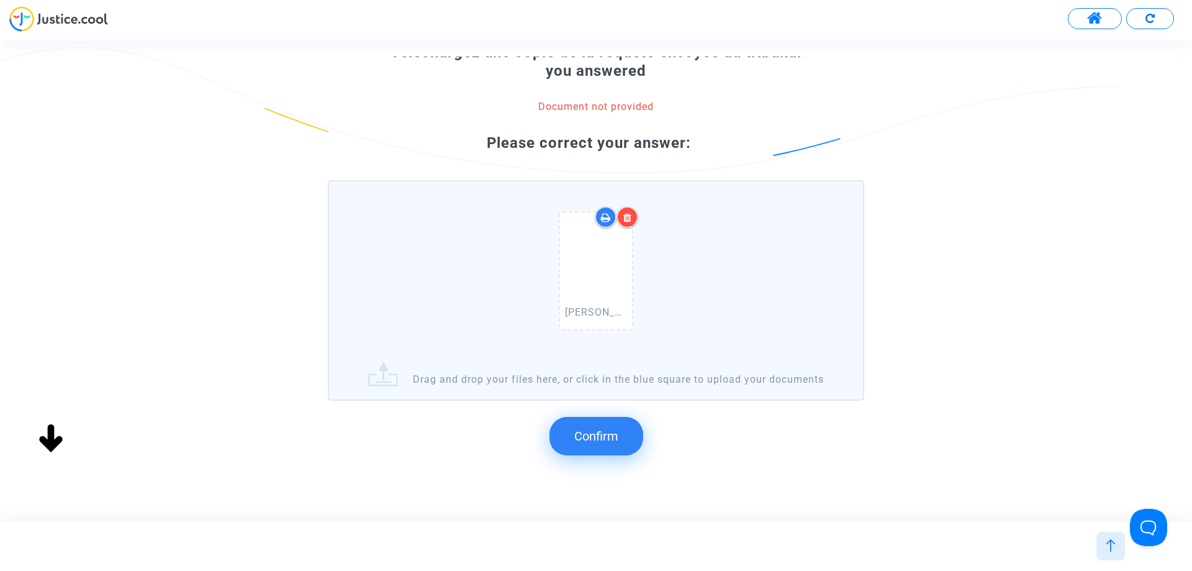
scroll to position [132, 0]
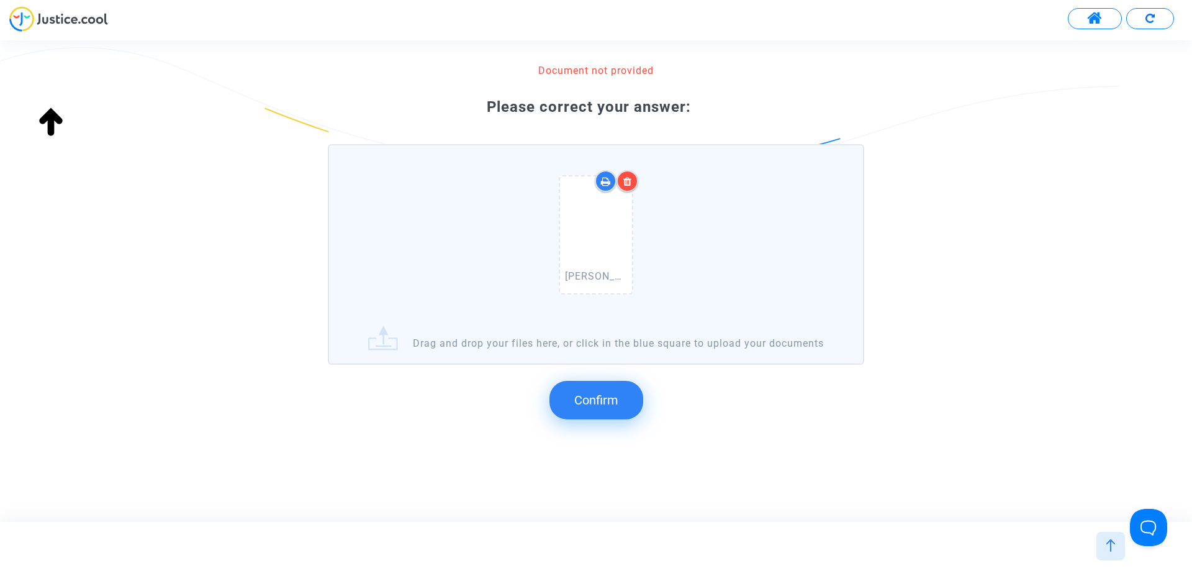
click at [600, 399] on span "Confirm" at bounding box center [596, 399] width 44 height 15
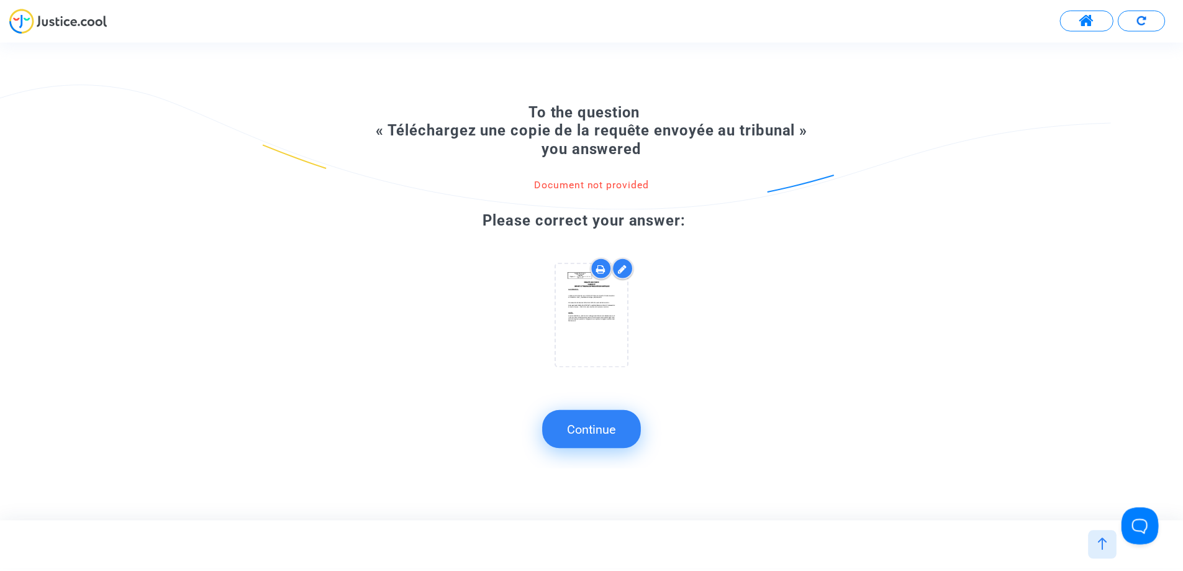
scroll to position [0, 0]
click at [602, 434] on button "Continue" at bounding box center [595, 429] width 99 height 38
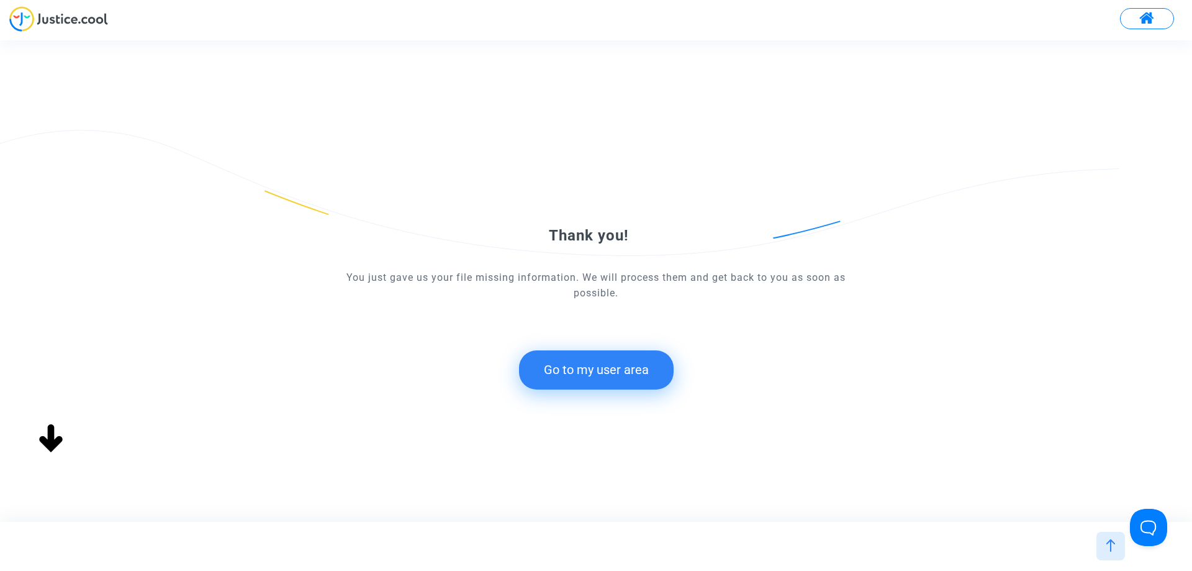
click at [601, 370] on button "Go to my user area" at bounding box center [596, 369] width 155 height 38
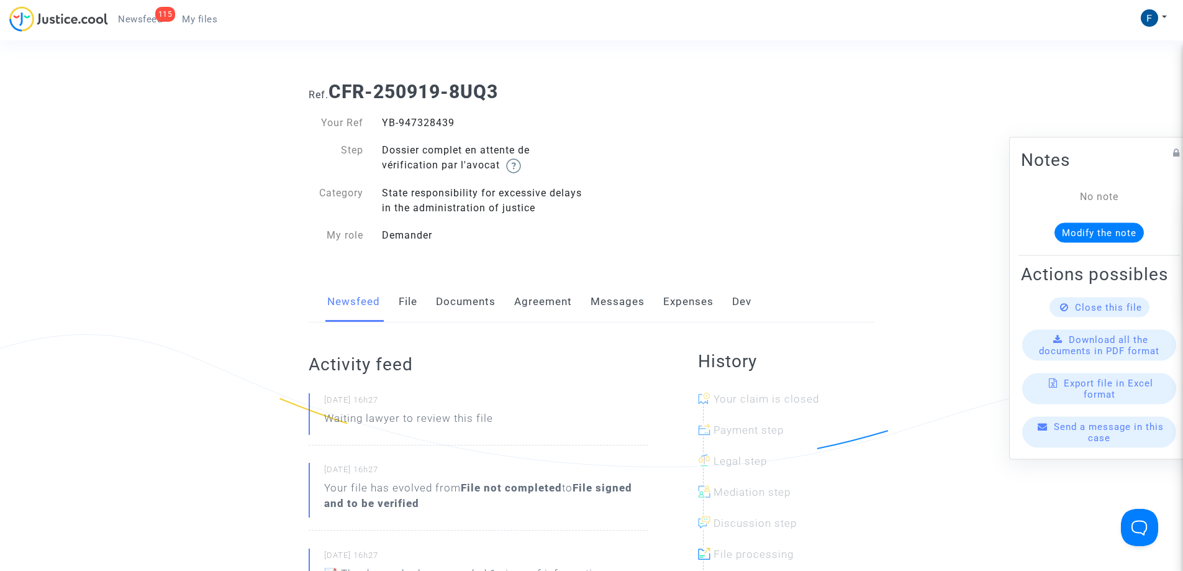
click at [217, 22] on span "My files" at bounding box center [199, 19] width 35 height 11
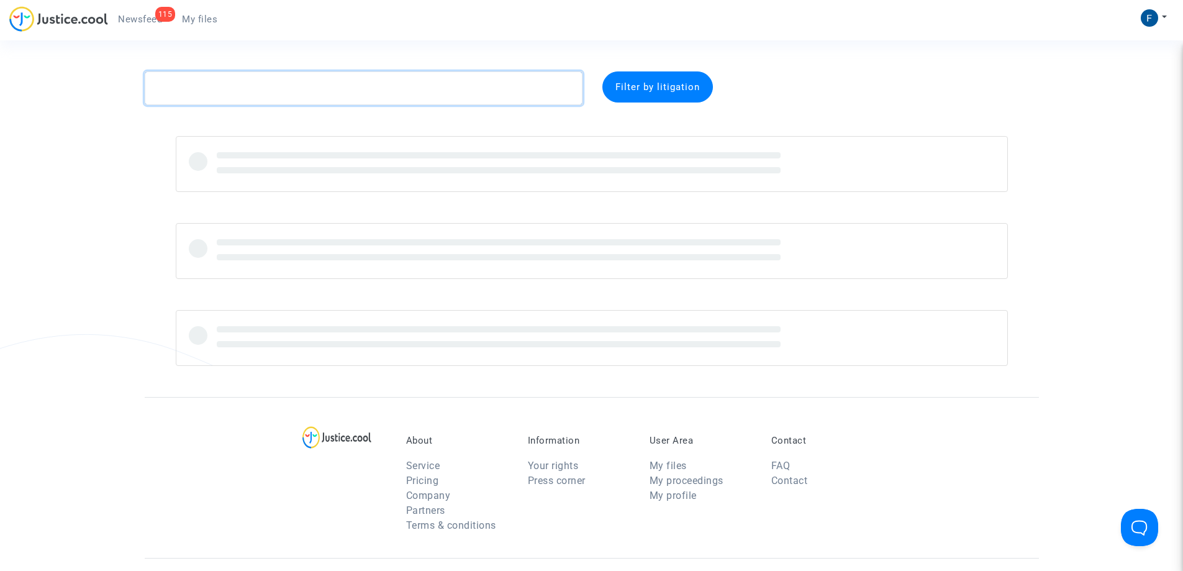
click at [253, 84] on textarea at bounding box center [364, 88] width 438 height 34
paste textarea "CFR-250919-EC6J"
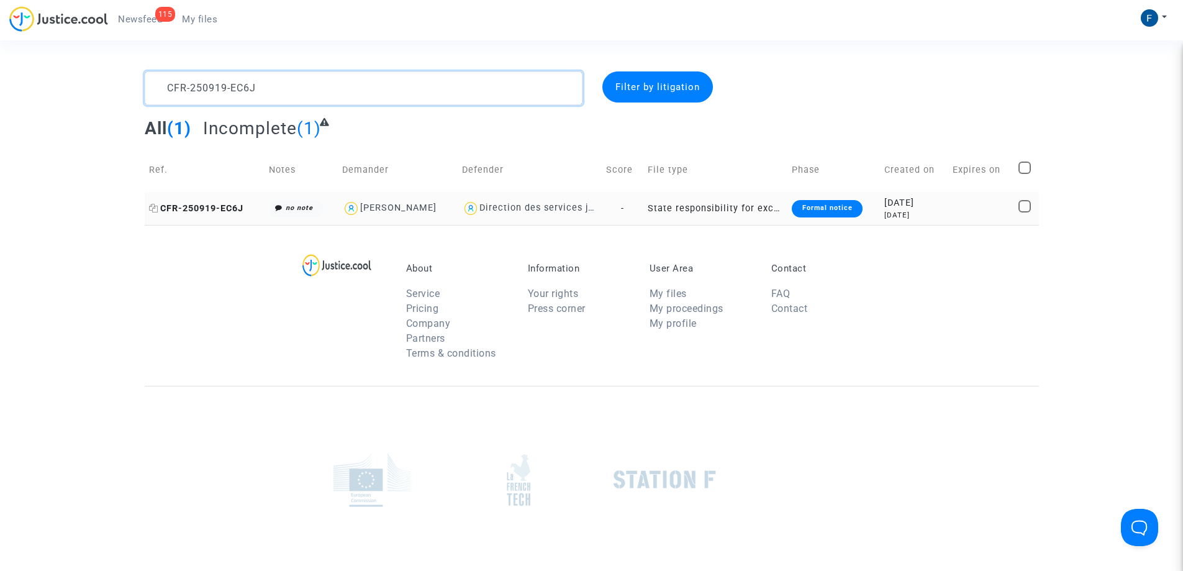
type textarea "CFR-250919-EC6J"
click at [240, 208] on span "CFR-250919-EC6J" at bounding box center [196, 208] width 94 height 11
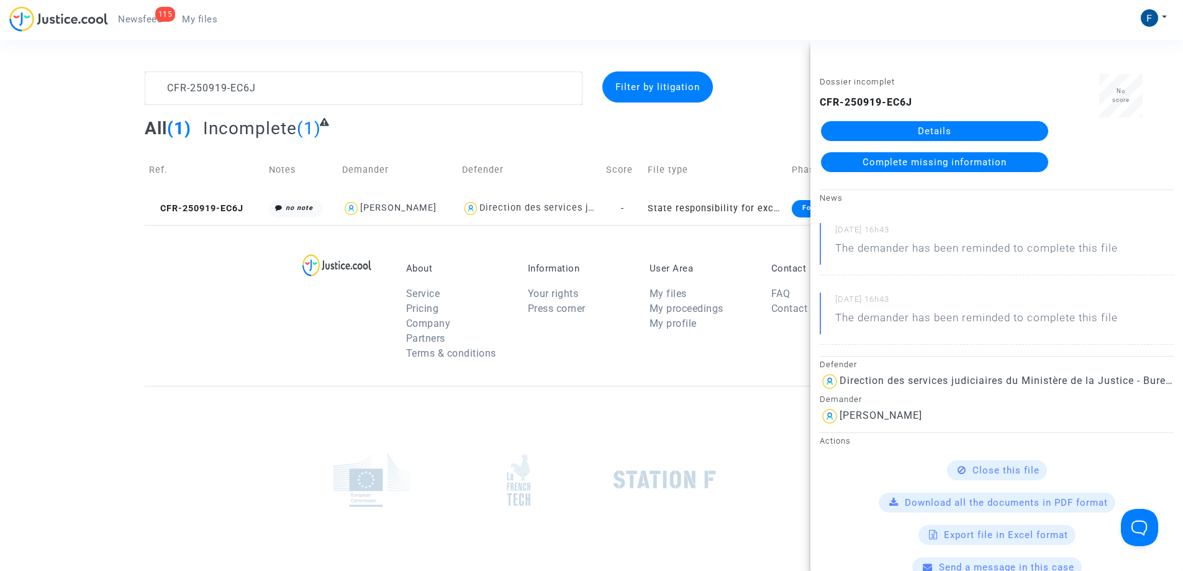
click at [939, 173] on div "Dossier incomplet CFR-250919-EC6J Details Complete missing information" at bounding box center [934, 128] width 248 height 109
click at [944, 164] on span "Complete missing information" at bounding box center [934, 161] width 144 height 11
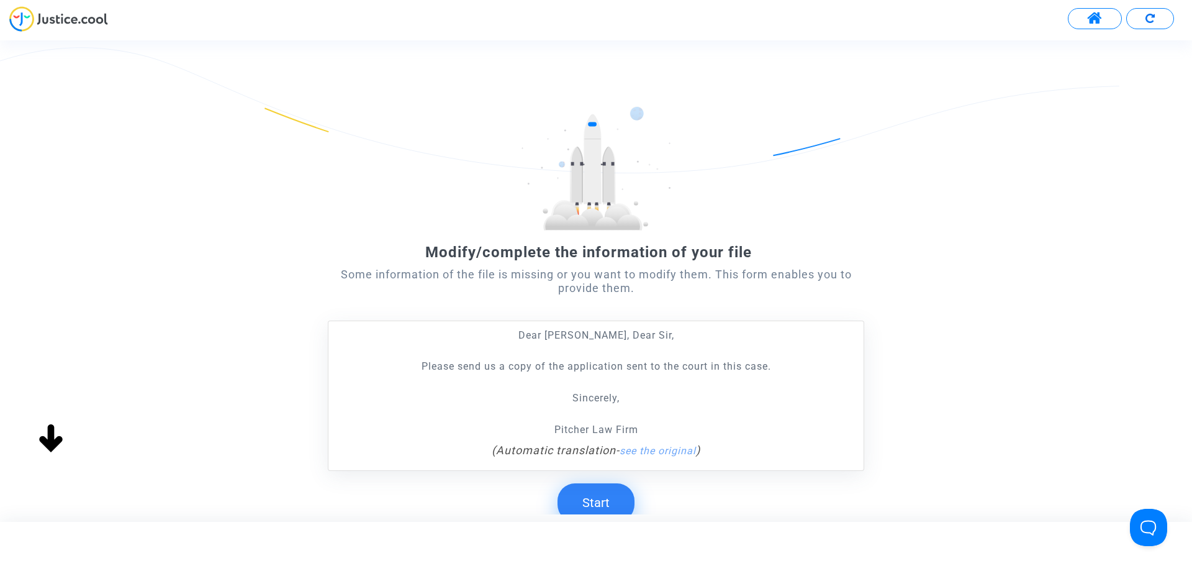
click at [613, 503] on button "Start" at bounding box center [596, 502] width 77 height 38
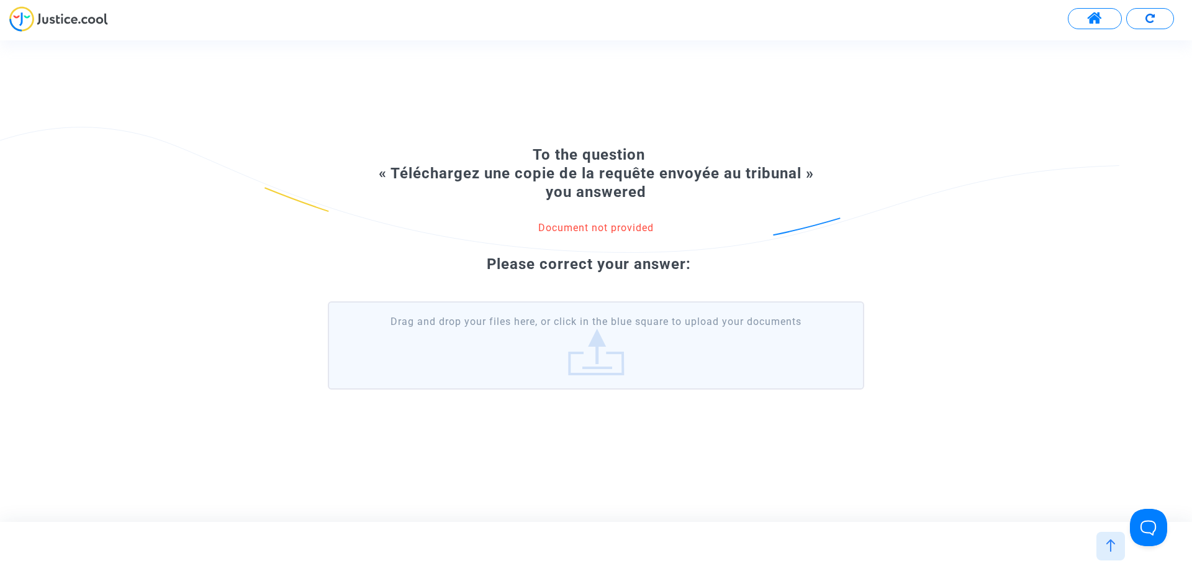
click at [561, 343] on label "Drag and drop your files here, or click in the blue square to upload your docum…" at bounding box center [596, 345] width 536 height 88
click at [0, 0] on input "Drag and drop your files here, or click in the blue square to upload your docum…" at bounding box center [0, 0] width 0 height 0
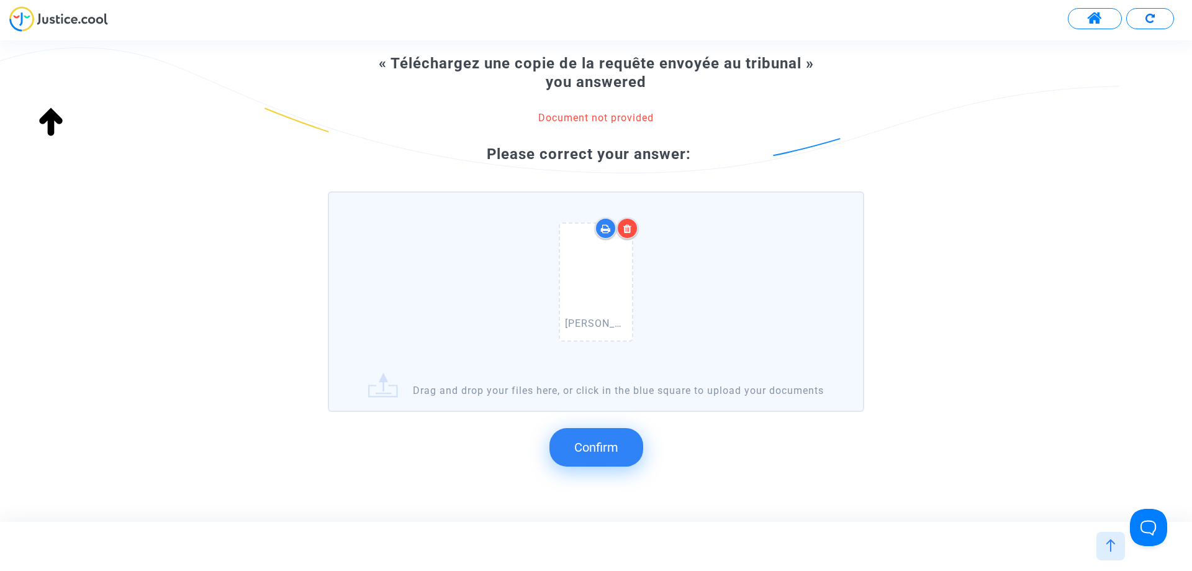
scroll to position [132, 0]
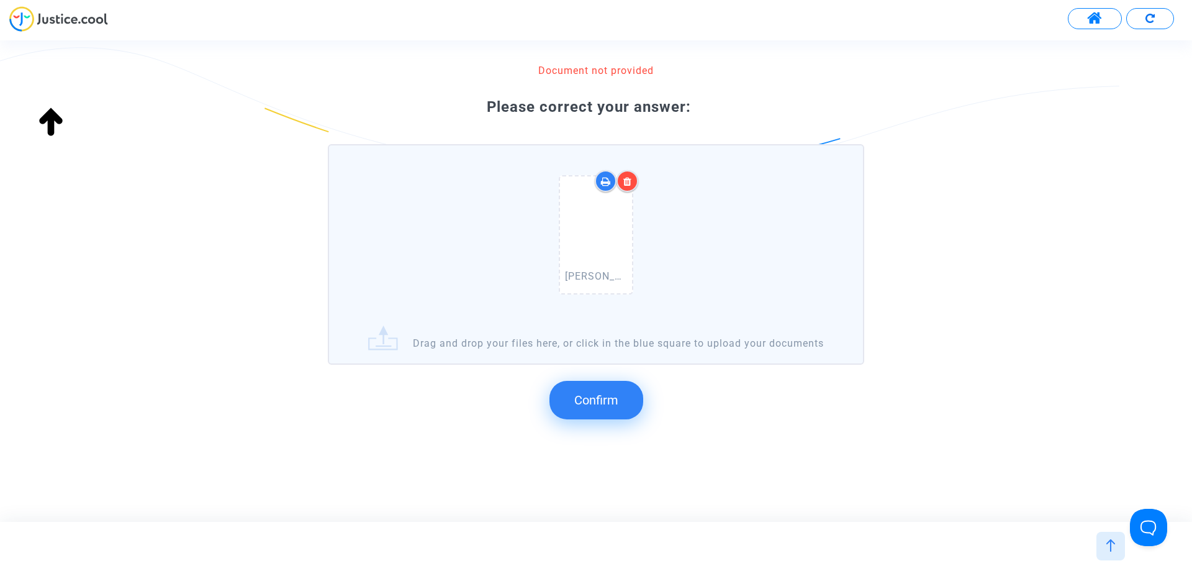
click at [608, 399] on span "Confirm" at bounding box center [596, 399] width 44 height 15
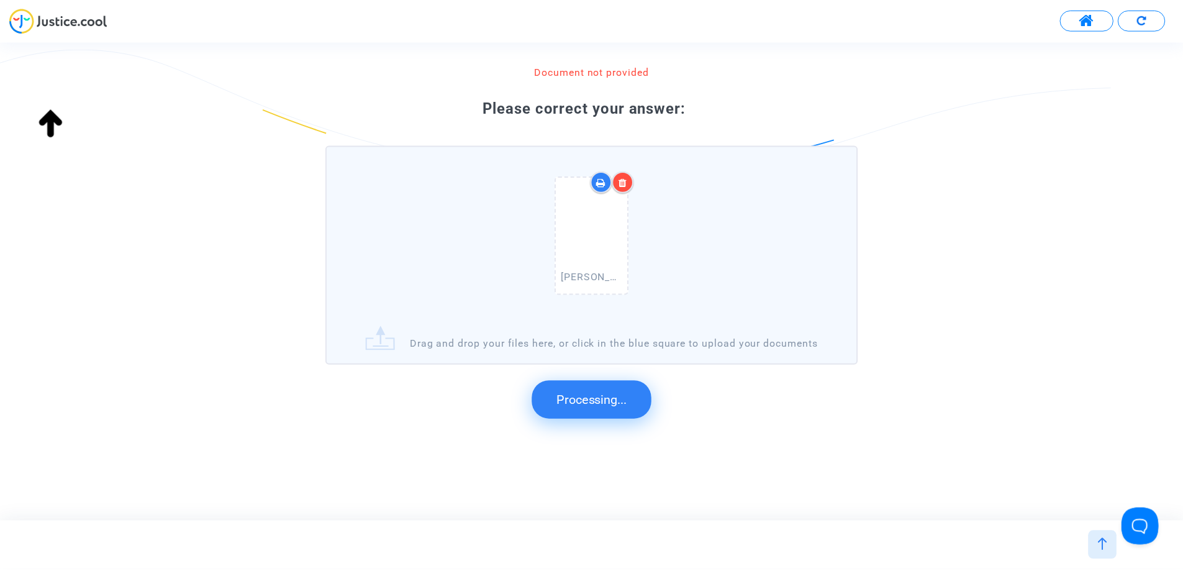
scroll to position [0, 0]
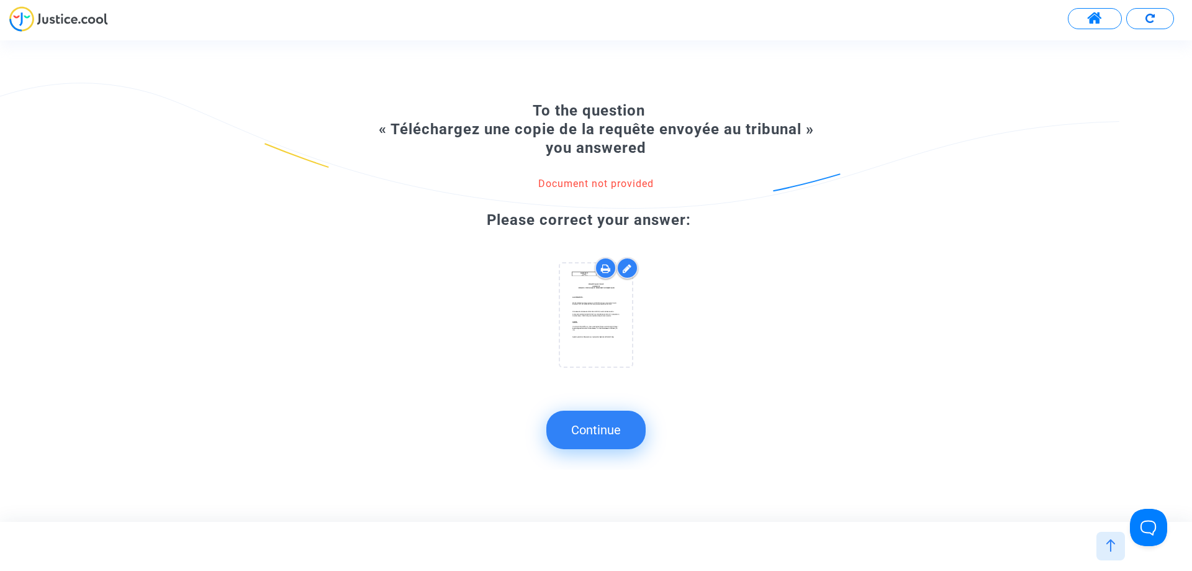
click at [614, 436] on button "Continue" at bounding box center [595, 429] width 99 height 38
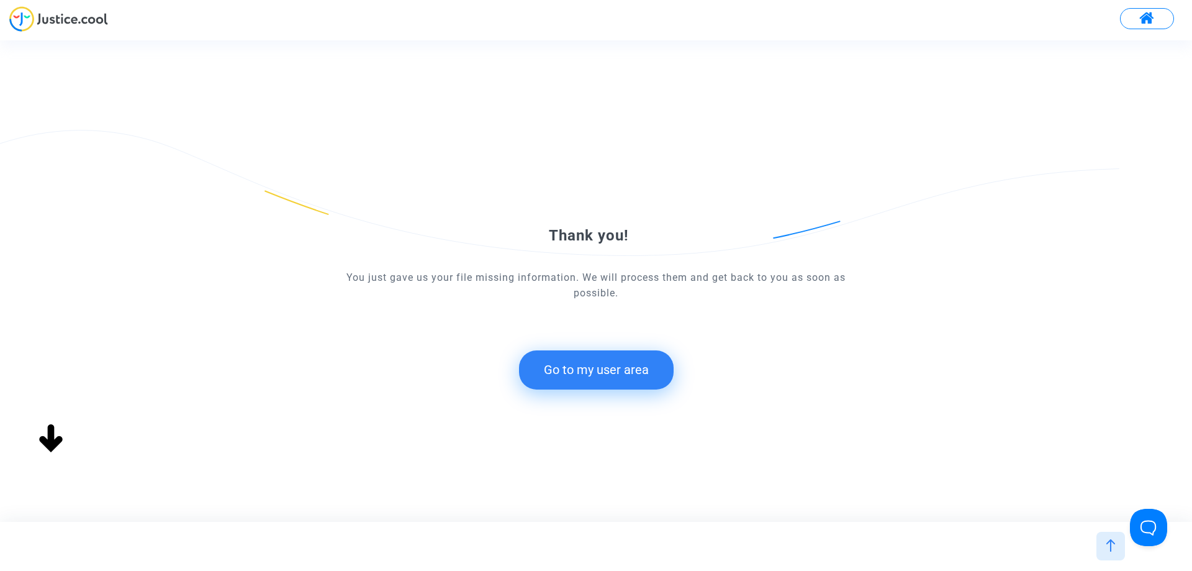
click at [621, 373] on button "Go to my user area" at bounding box center [596, 369] width 155 height 38
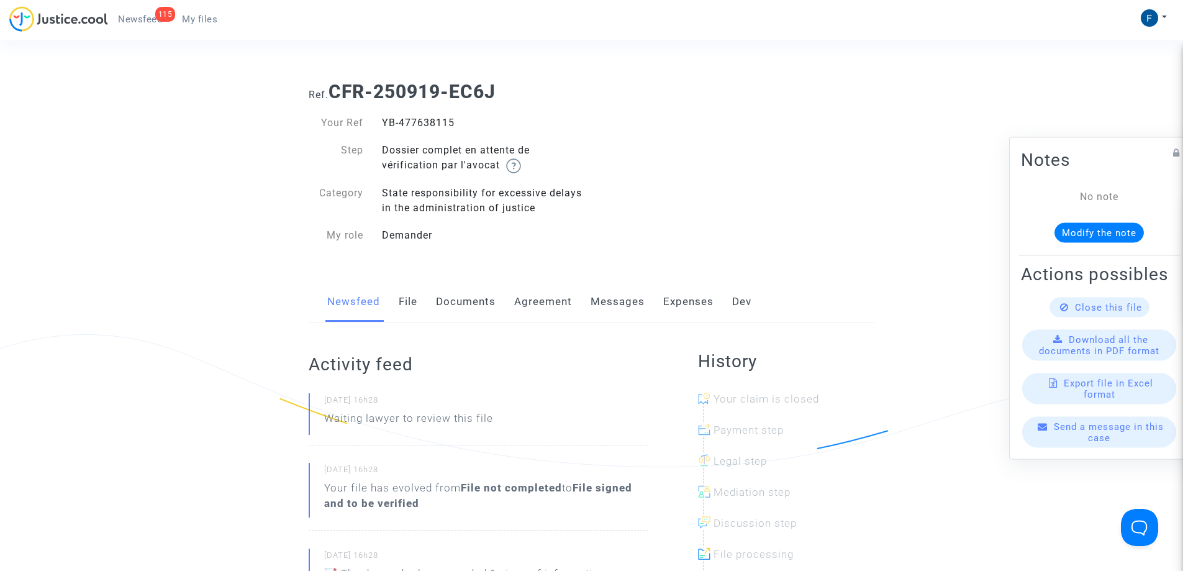
click at [212, 19] on span "My files" at bounding box center [199, 19] width 35 height 11
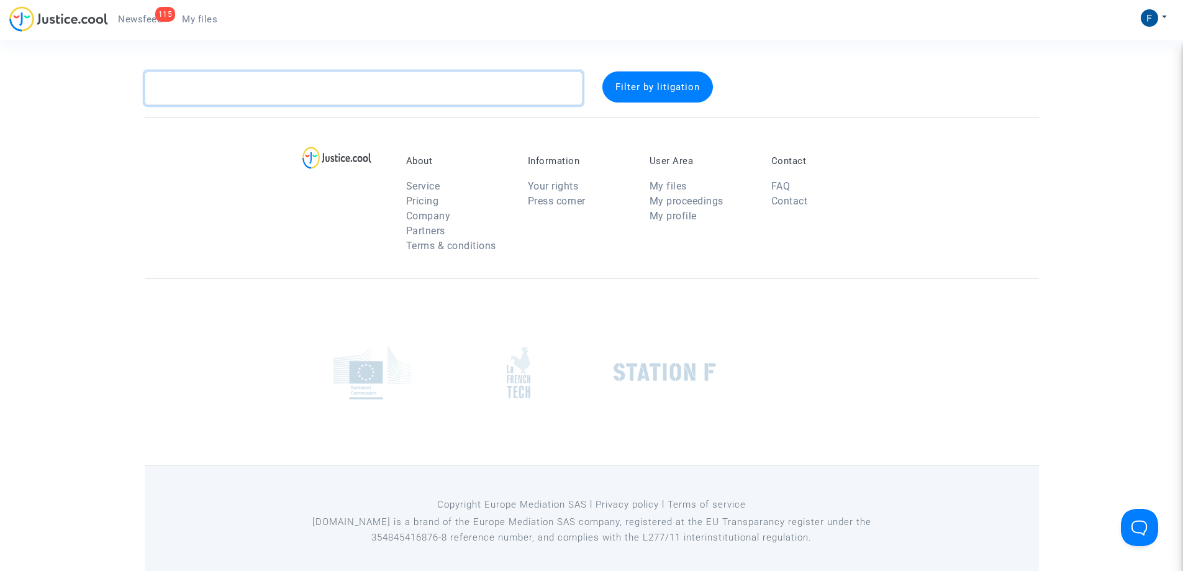
click at [224, 86] on textarea at bounding box center [364, 88] width 438 height 34
paste textarea "CFR-250919-DFYJ"
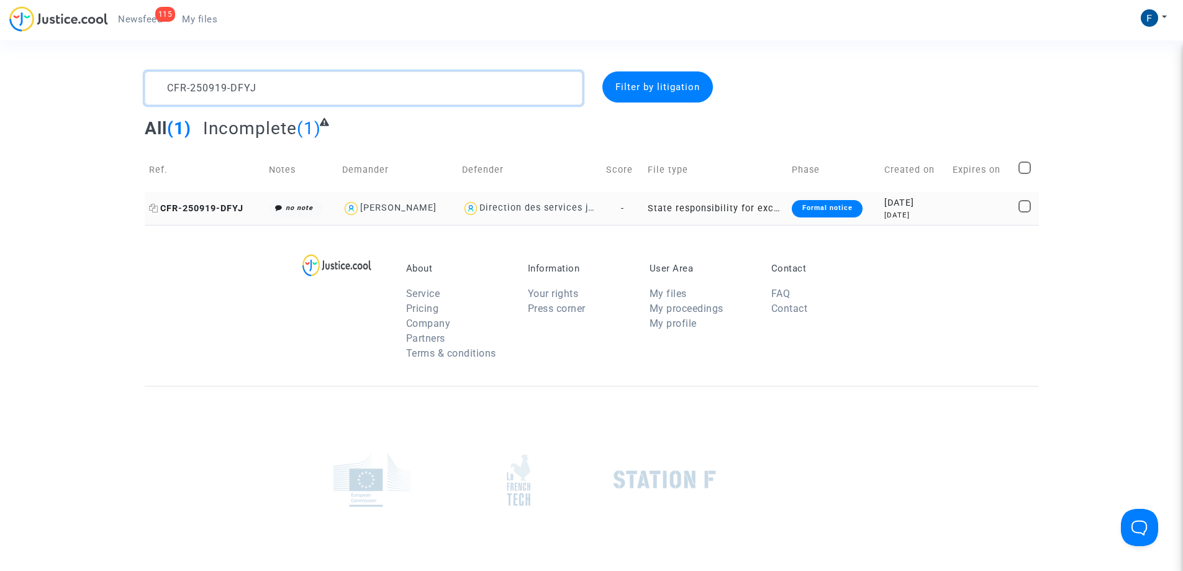
type textarea "CFR-250919-DFYJ"
click at [224, 204] on span "CFR-250919-DFYJ" at bounding box center [196, 208] width 94 height 11
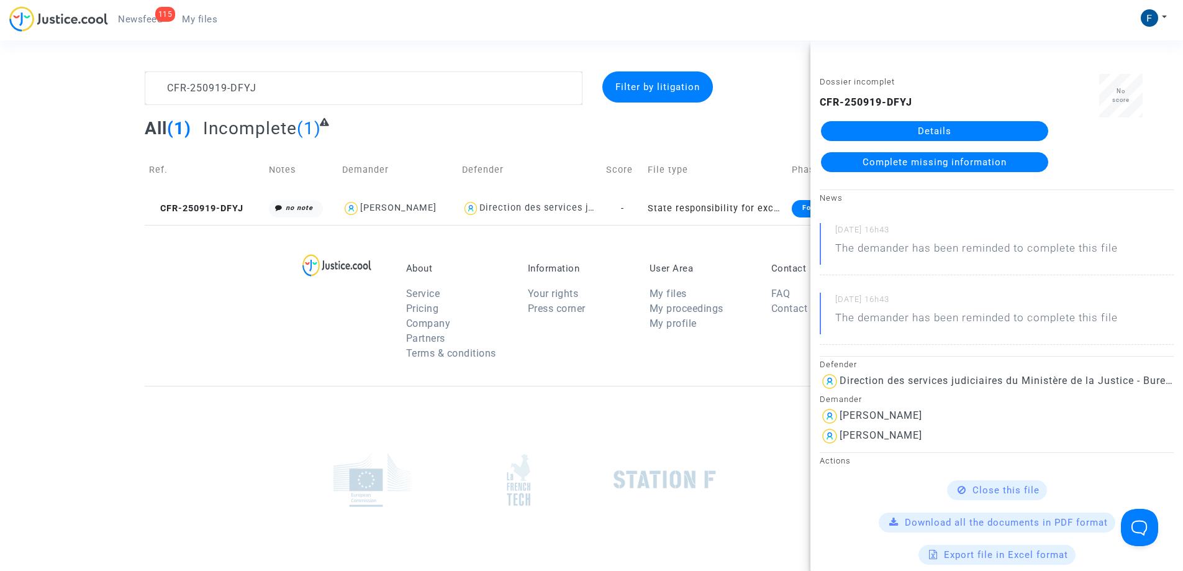
click at [951, 165] on span "Complete missing information" at bounding box center [934, 161] width 144 height 11
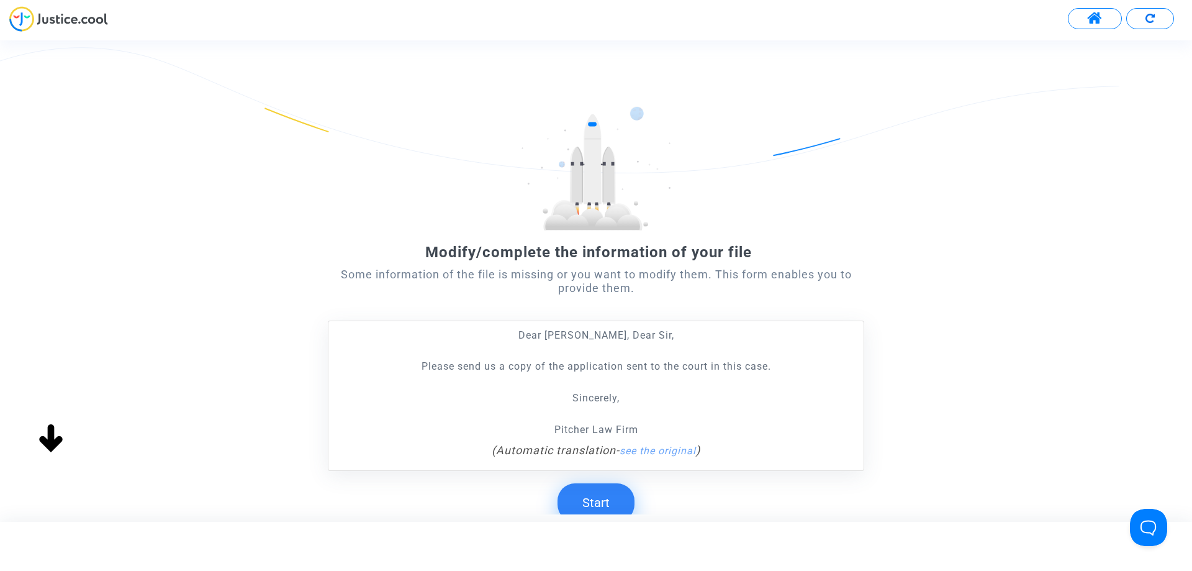
click at [606, 500] on button "Start" at bounding box center [596, 502] width 77 height 38
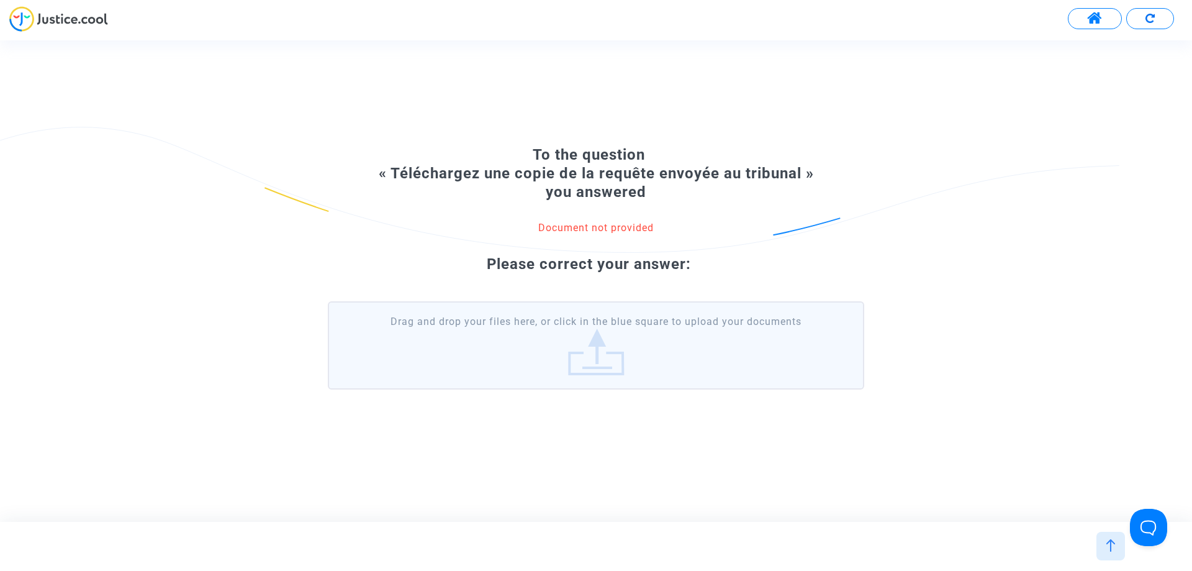
click at [618, 345] on label "Drag and drop your files here, or click in the blue square to upload your docum…" at bounding box center [596, 345] width 536 height 88
click at [0, 0] on input "Drag and drop your files here, or click in the blue square to upload your docum…" at bounding box center [0, 0] width 0 height 0
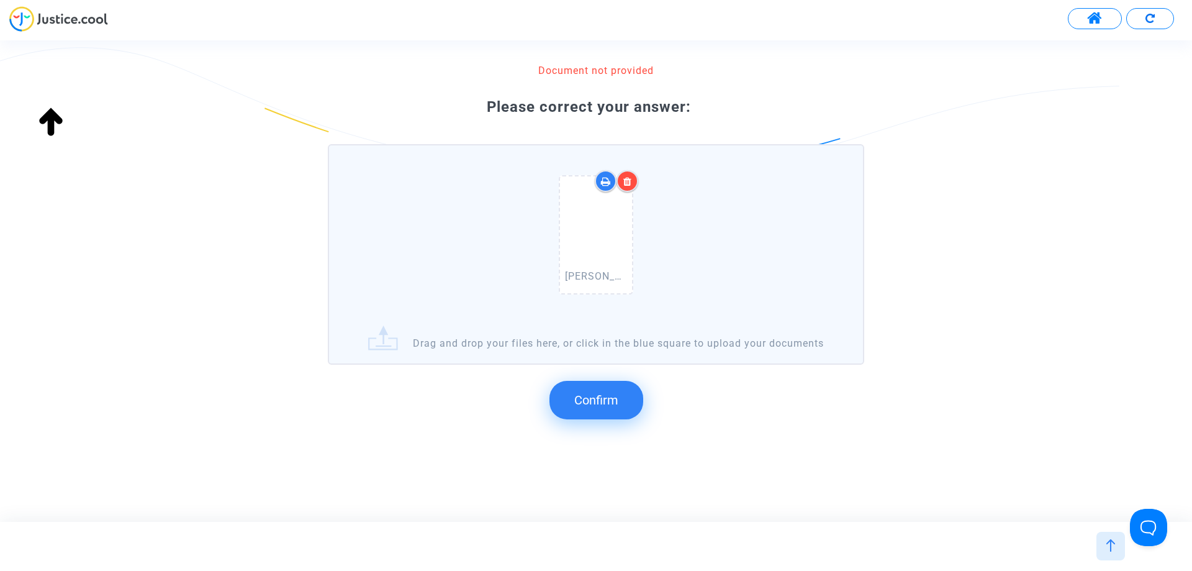
scroll to position [132, 0]
click at [608, 406] on span "Confirm" at bounding box center [596, 399] width 44 height 15
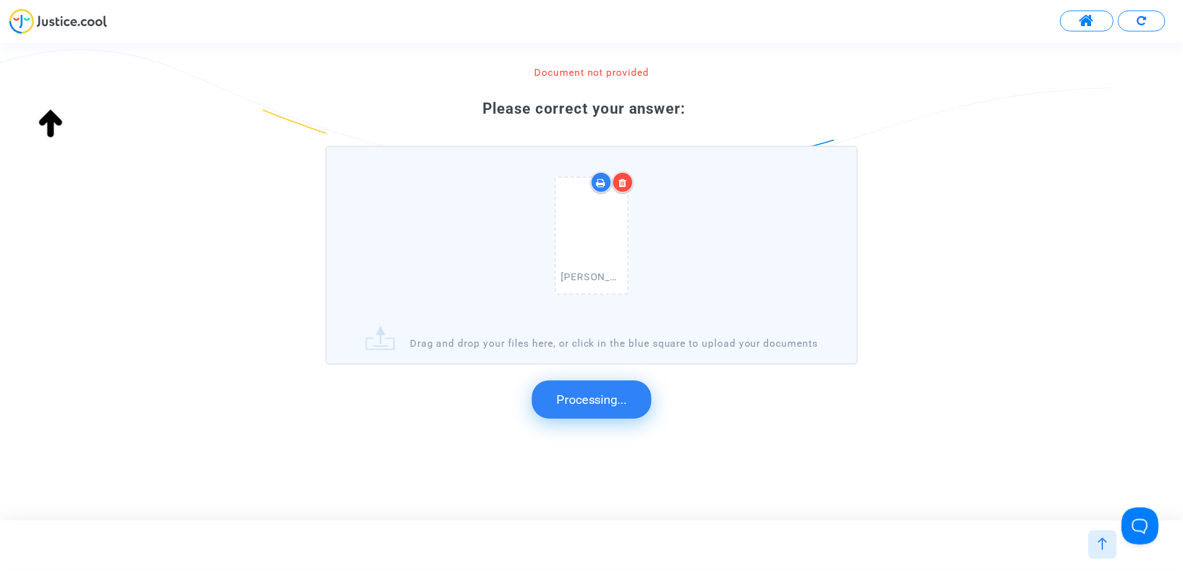
scroll to position [0, 0]
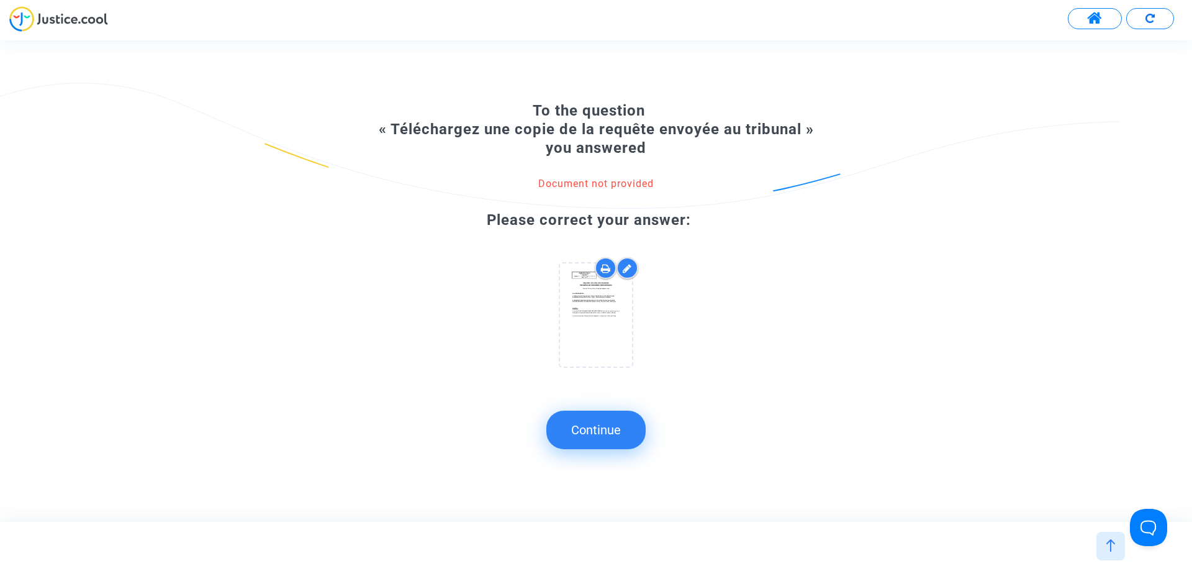
click at [608, 435] on button "Continue" at bounding box center [595, 429] width 99 height 38
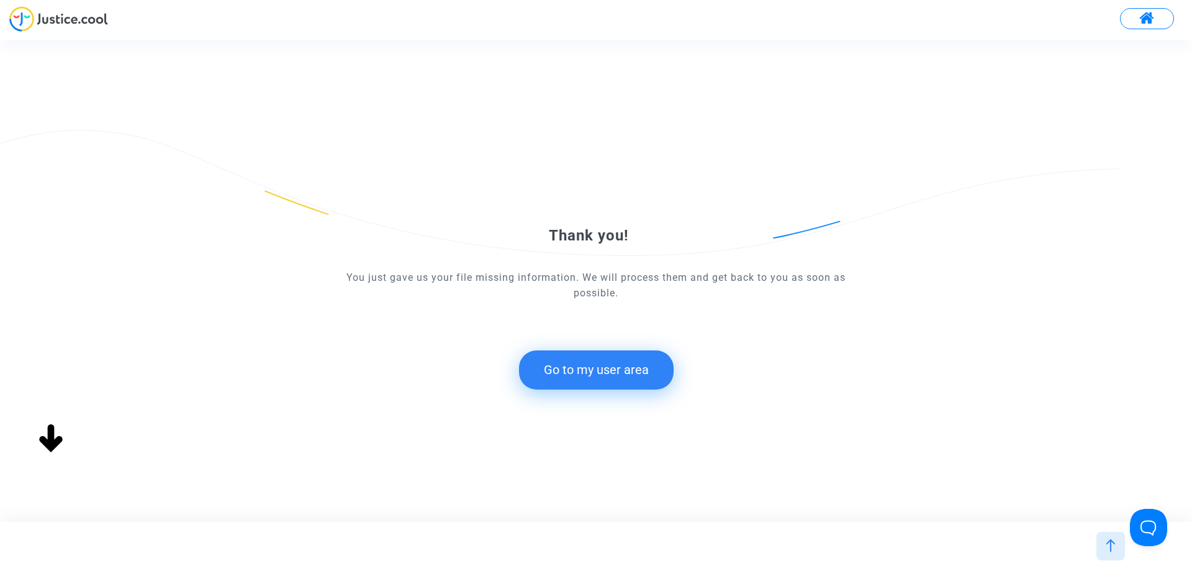
click at [613, 368] on button "Go to my user area" at bounding box center [596, 369] width 155 height 38
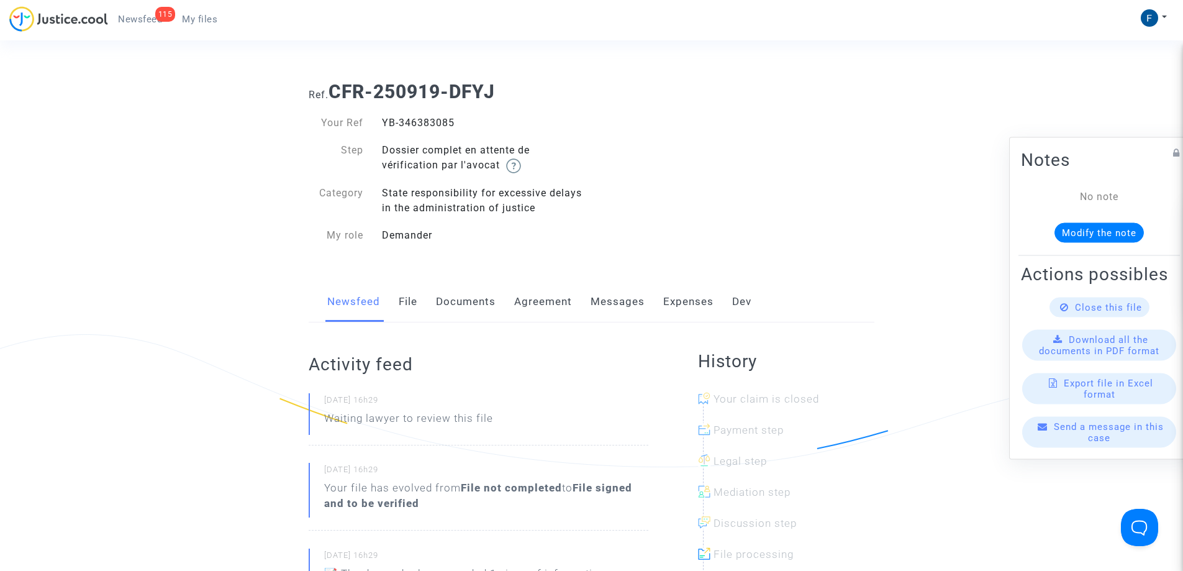
drag, startPoint x: 200, startPoint y: 19, endPoint x: 207, endPoint y: 20, distance: 6.9
click at [201, 19] on span "My files" at bounding box center [199, 19] width 35 height 11
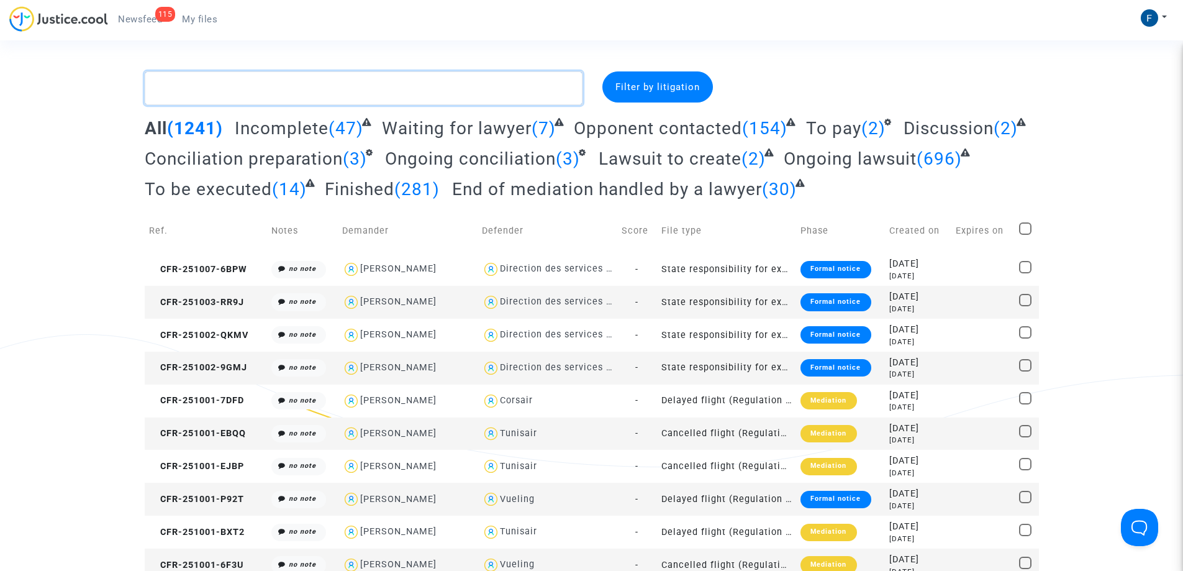
click at [271, 86] on textarea at bounding box center [364, 88] width 438 height 34
paste textarea "CFR-250919-ZCPB"
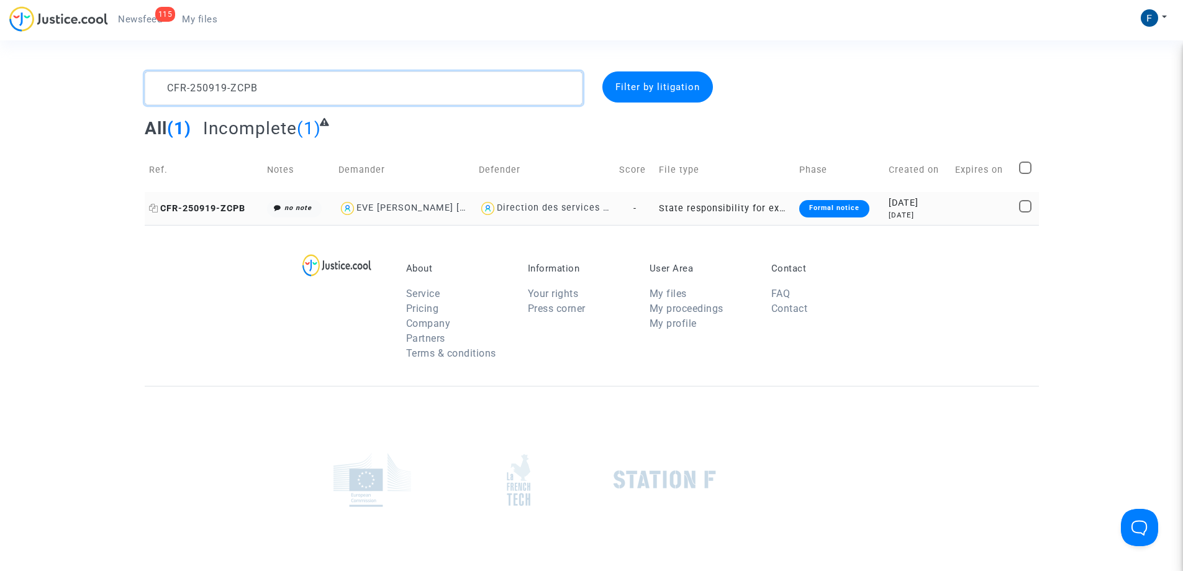
type textarea "CFR-250919-ZCPB"
drag, startPoint x: 216, startPoint y: 206, endPoint x: 235, endPoint y: 200, distance: 19.6
click at [218, 206] on span "CFR-250919-ZCPB" at bounding box center [197, 208] width 96 height 11
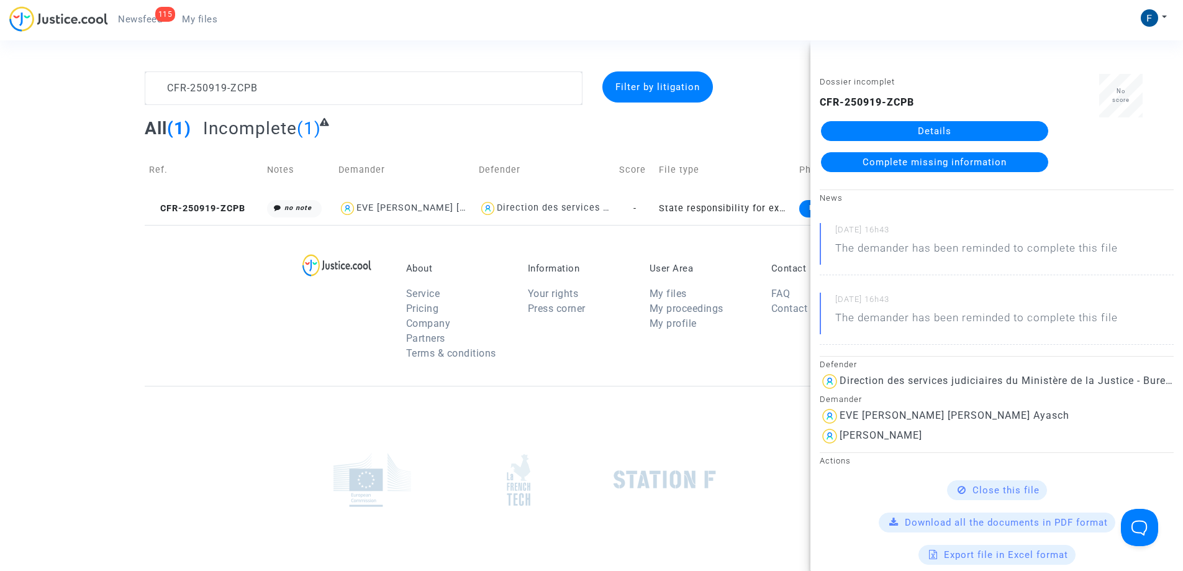
drag, startPoint x: 1013, startPoint y: 158, endPoint x: 1002, endPoint y: 167, distance: 14.7
click at [1012, 159] on link "Complete missing information" at bounding box center [934, 162] width 227 height 20
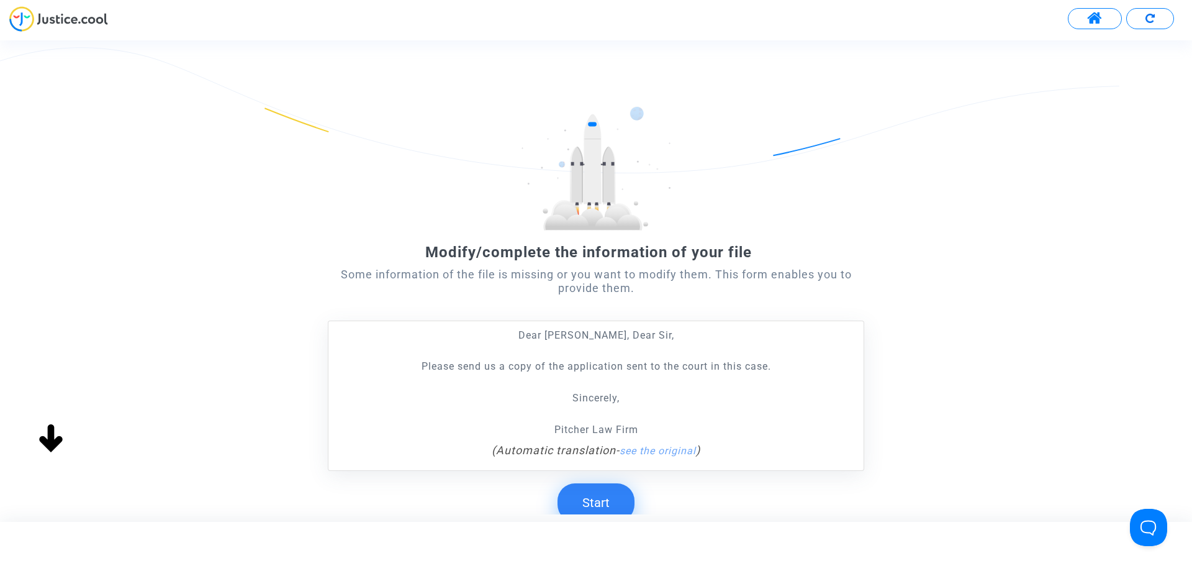
click at [600, 505] on button "Start" at bounding box center [596, 502] width 77 height 38
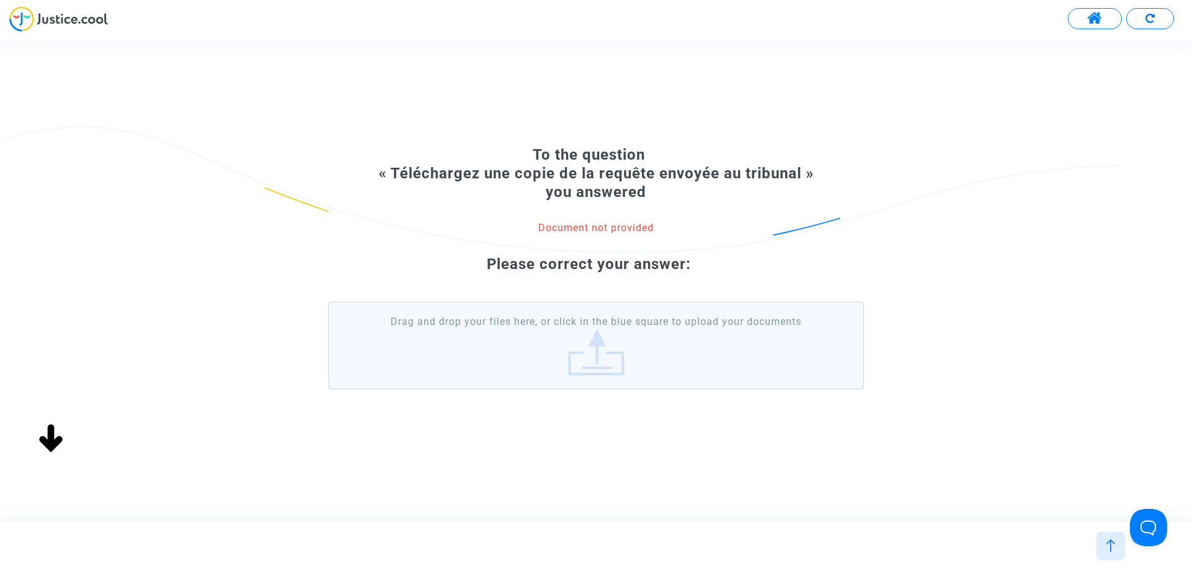
click at [548, 348] on label "Drag and drop your files here, or click in the blue square to upload your docum…" at bounding box center [596, 345] width 536 height 88
click at [0, 0] on input "Drag and drop your files here, or click in the blue square to upload your docum…" at bounding box center [0, 0] width 0 height 0
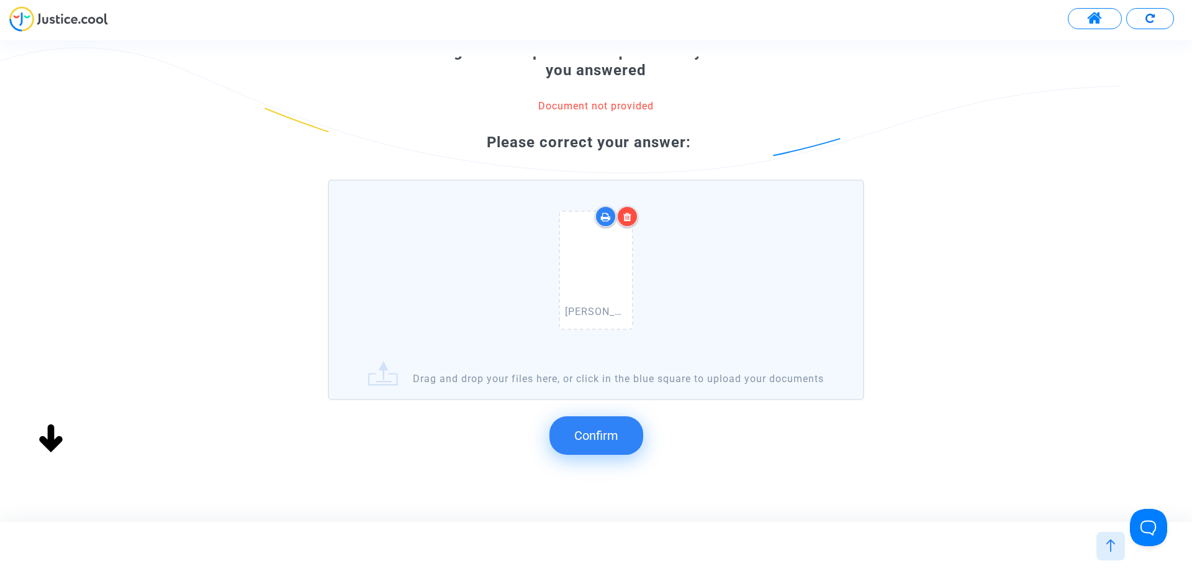
scroll to position [132, 0]
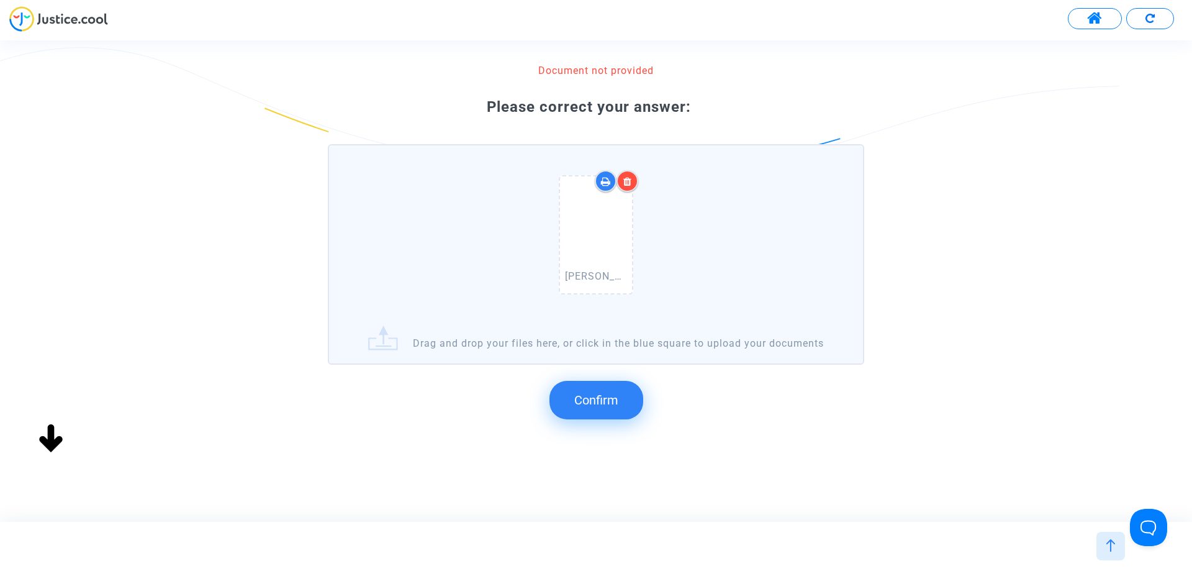
click at [600, 404] on span "Confirm" at bounding box center [596, 399] width 44 height 15
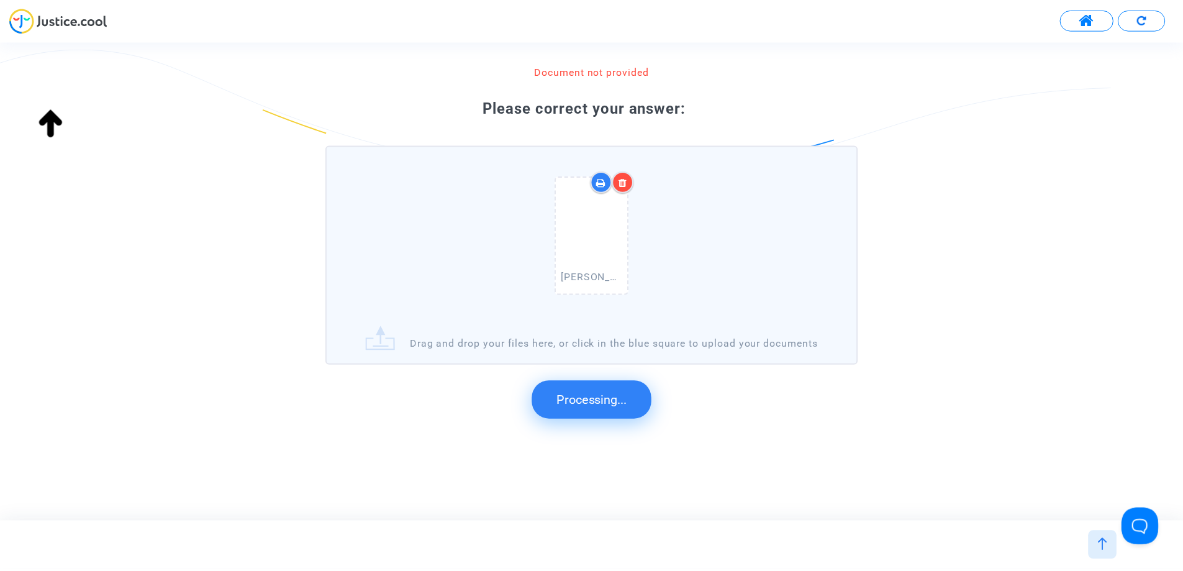
scroll to position [0, 0]
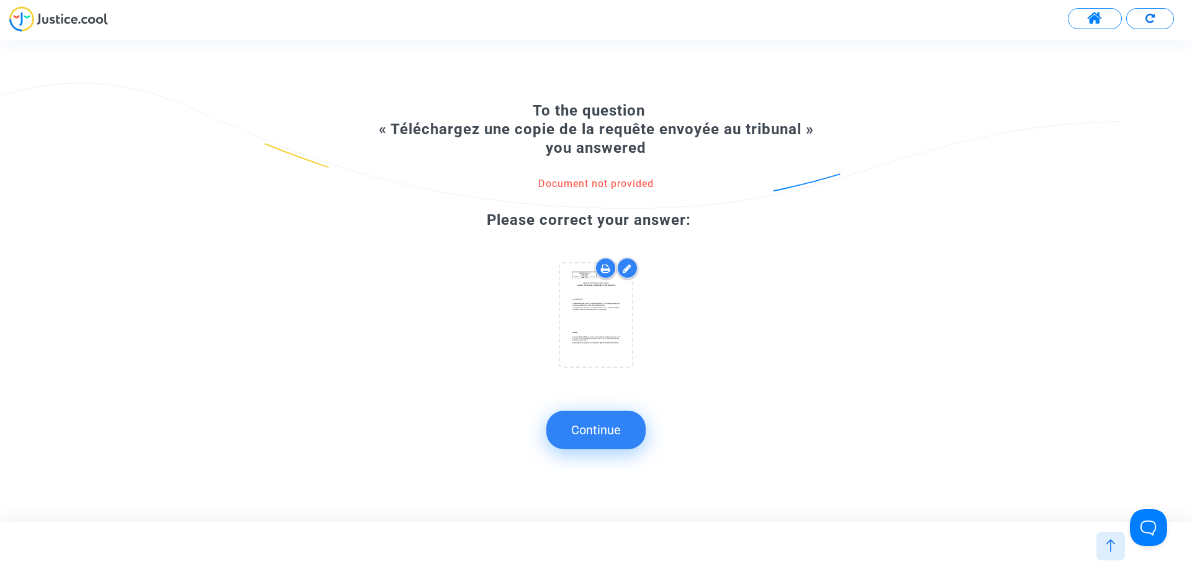
click at [592, 428] on button "Continue" at bounding box center [595, 429] width 99 height 38
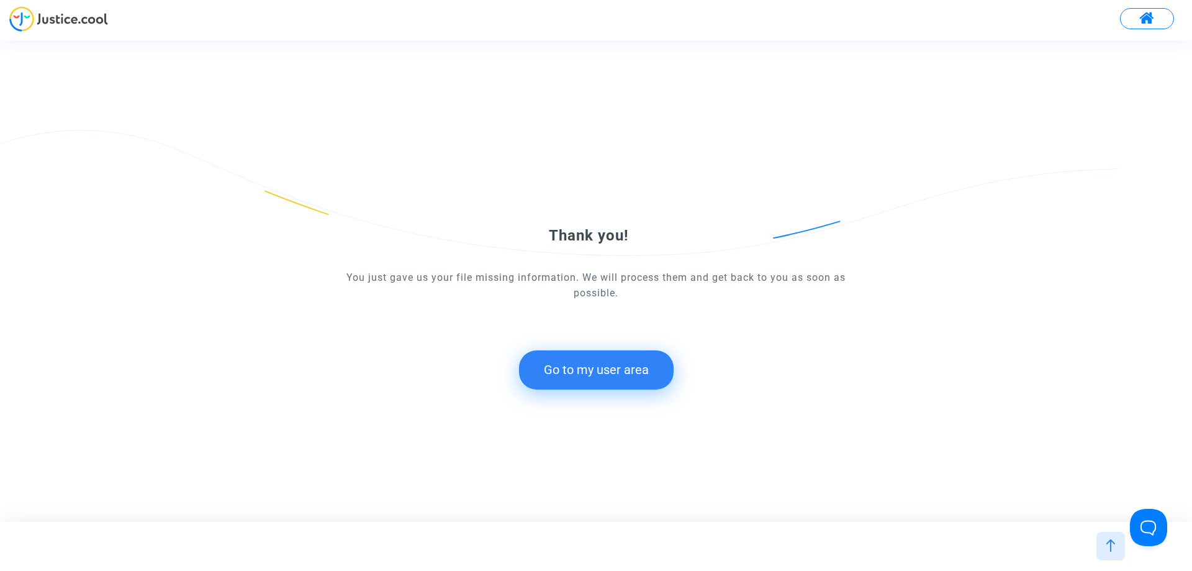
click at [630, 369] on button "Go to my user area" at bounding box center [596, 369] width 155 height 38
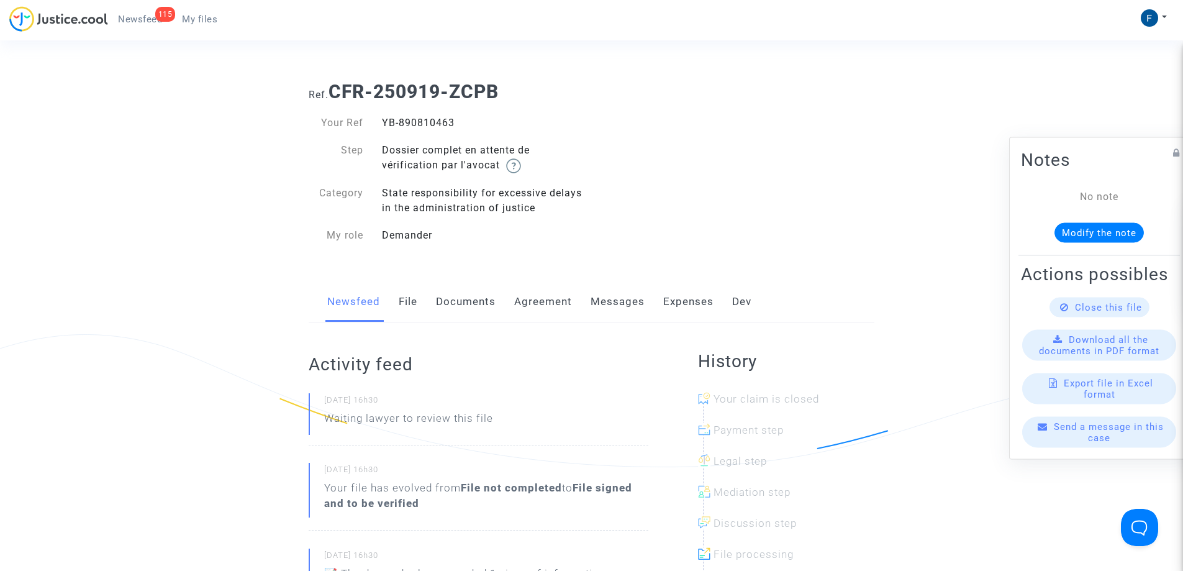
click at [225, 18] on link "My files" at bounding box center [199, 19] width 55 height 19
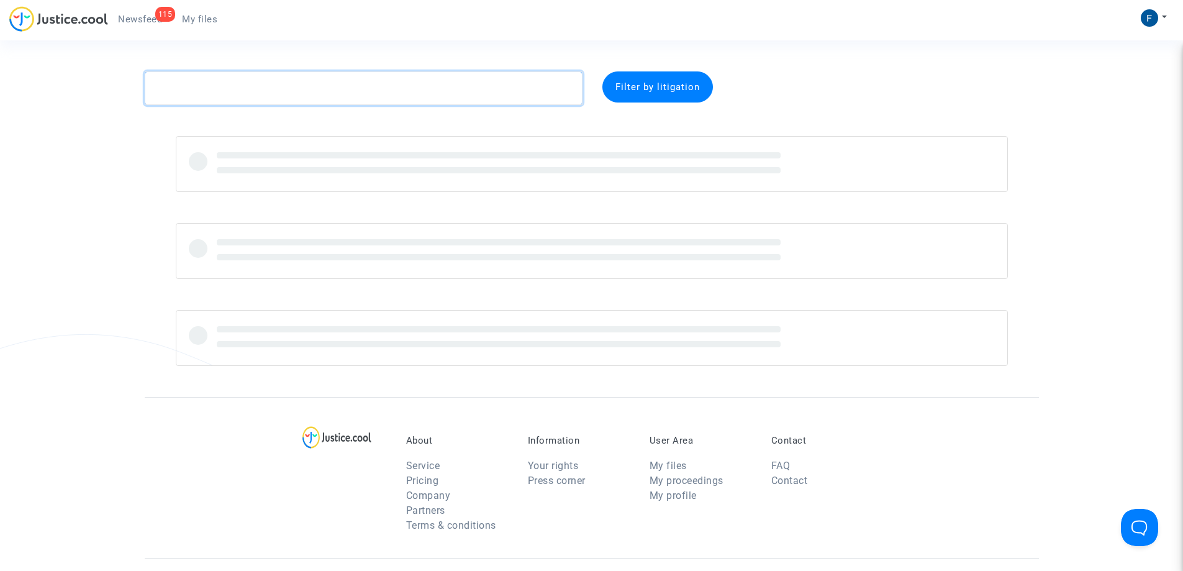
click at [240, 86] on textarea at bounding box center [364, 88] width 438 height 34
paste textarea "CFR-250919-V39V"
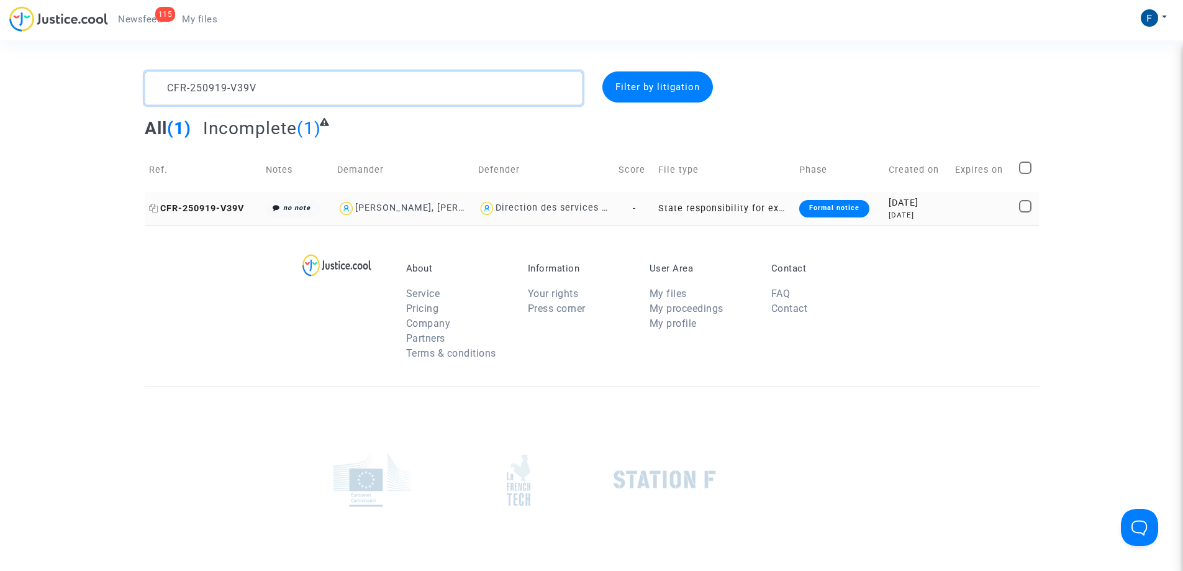
type textarea "CFR-250919-V39V"
click at [214, 203] on span "CFR-250919-V39V" at bounding box center [196, 208] width 95 height 11
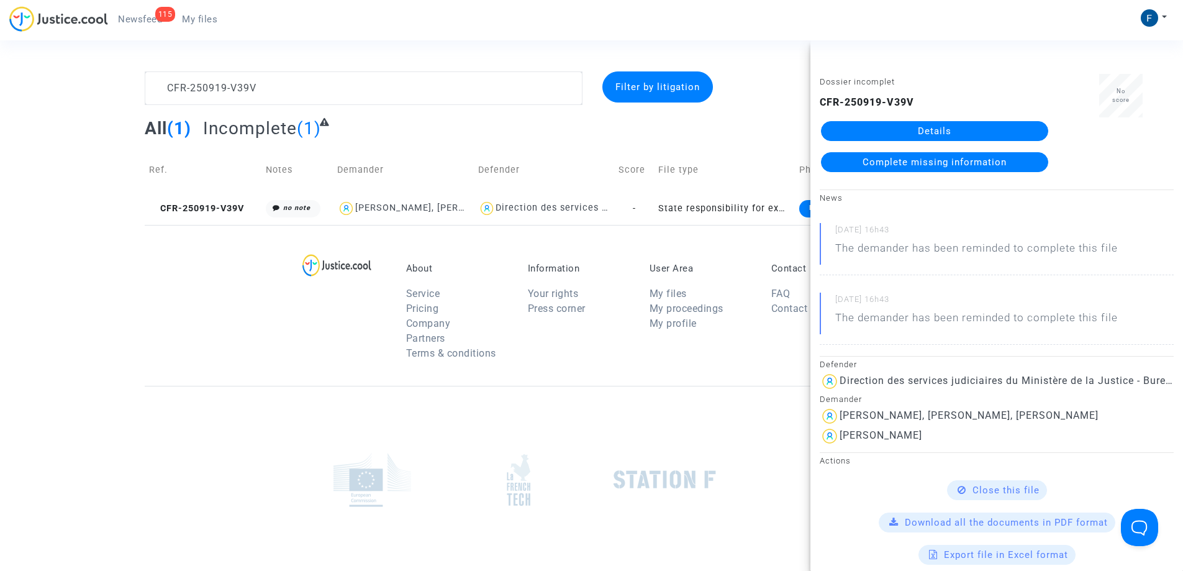
click at [965, 159] on span "Complete missing information" at bounding box center [934, 161] width 144 height 11
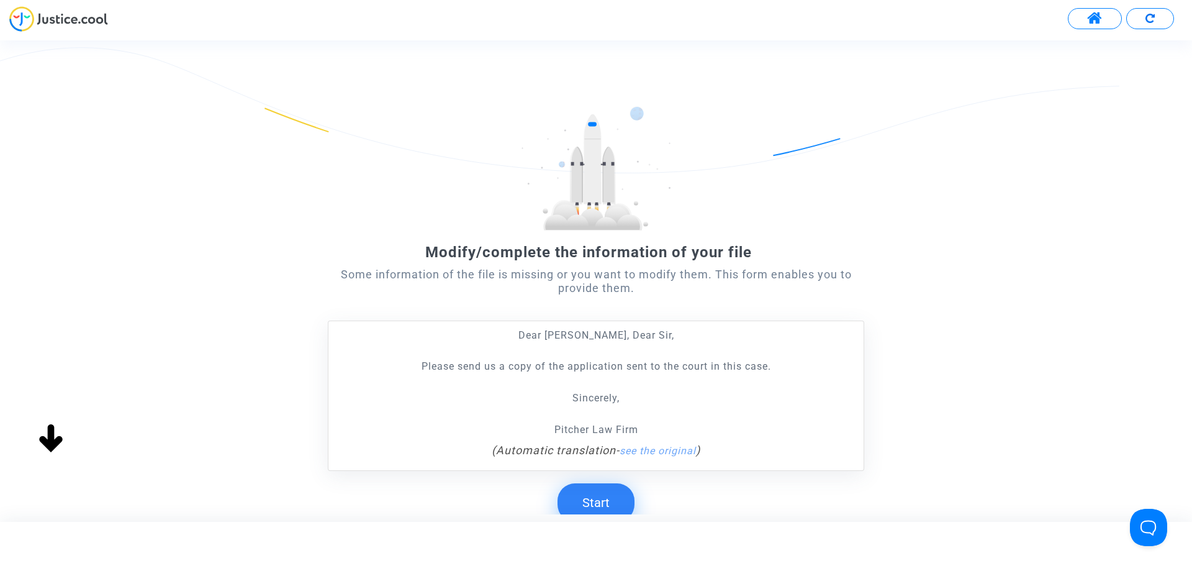
click at [594, 504] on button "Start" at bounding box center [596, 502] width 77 height 38
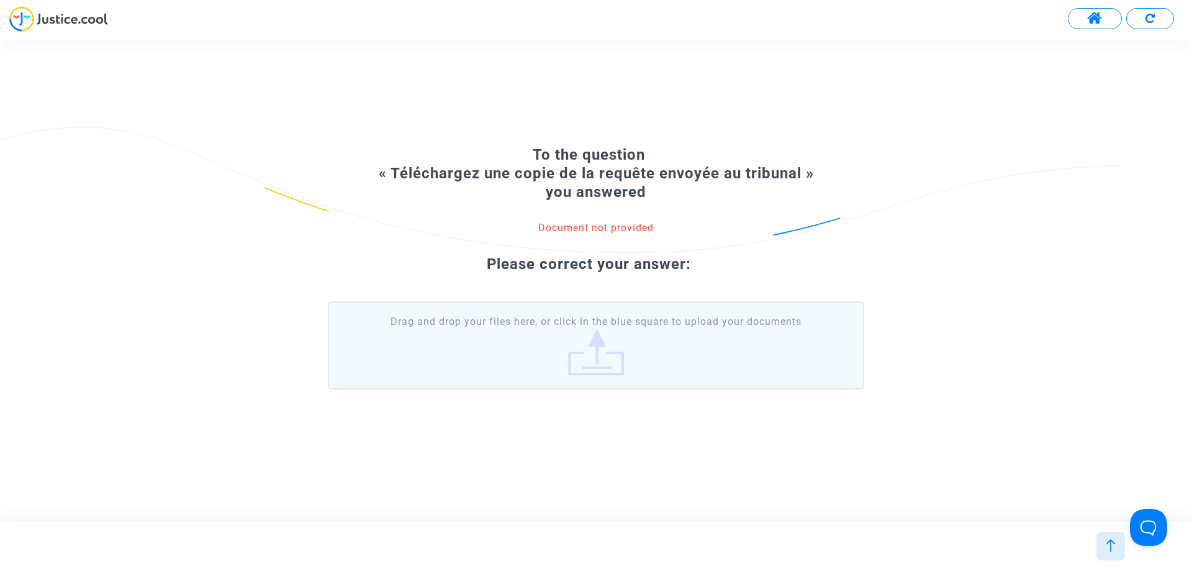
click at [551, 355] on label "Drag and drop your files here, or click in the blue square to upload your docum…" at bounding box center [596, 345] width 536 height 88
click at [0, 0] on input "Drag and drop your files here, or click in the blue square to upload your docum…" at bounding box center [0, 0] width 0 height 0
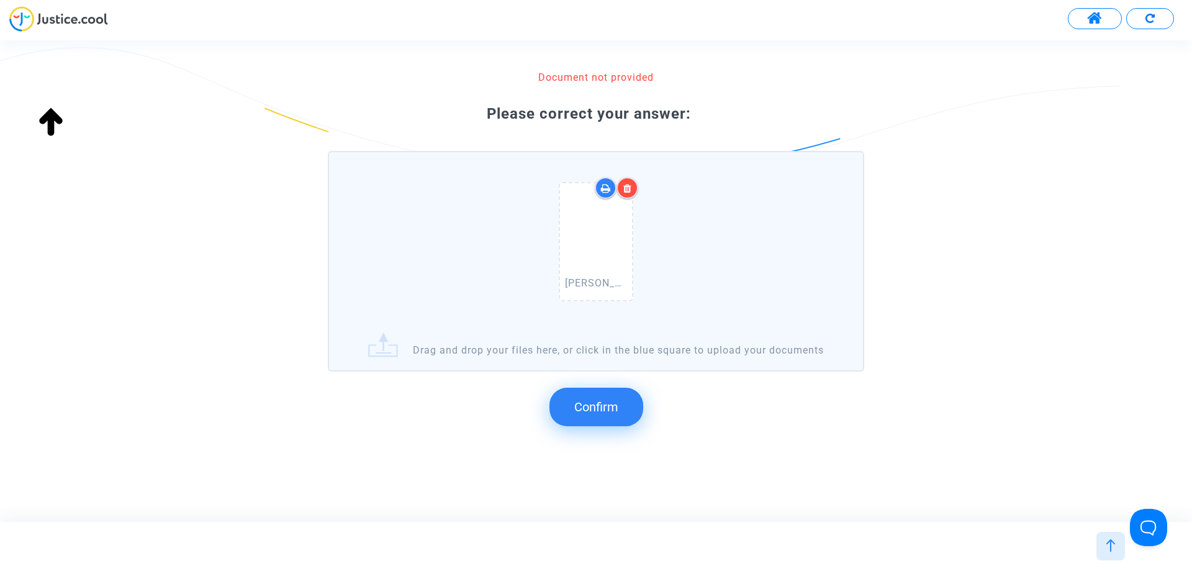
scroll to position [132, 0]
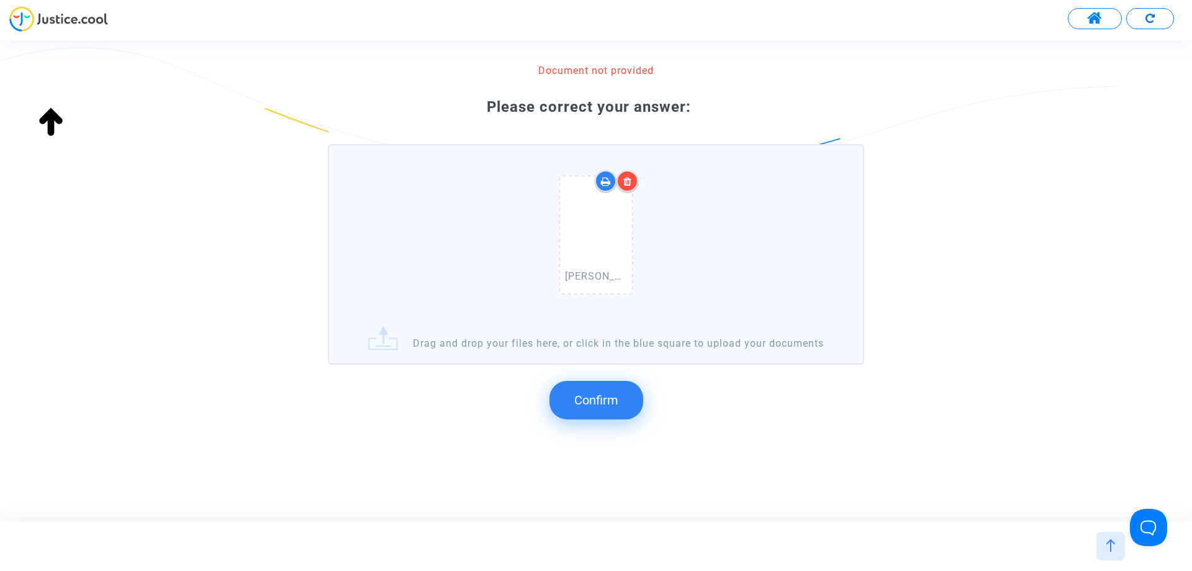
click at [612, 406] on span "Confirm" at bounding box center [596, 399] width 44 height 15
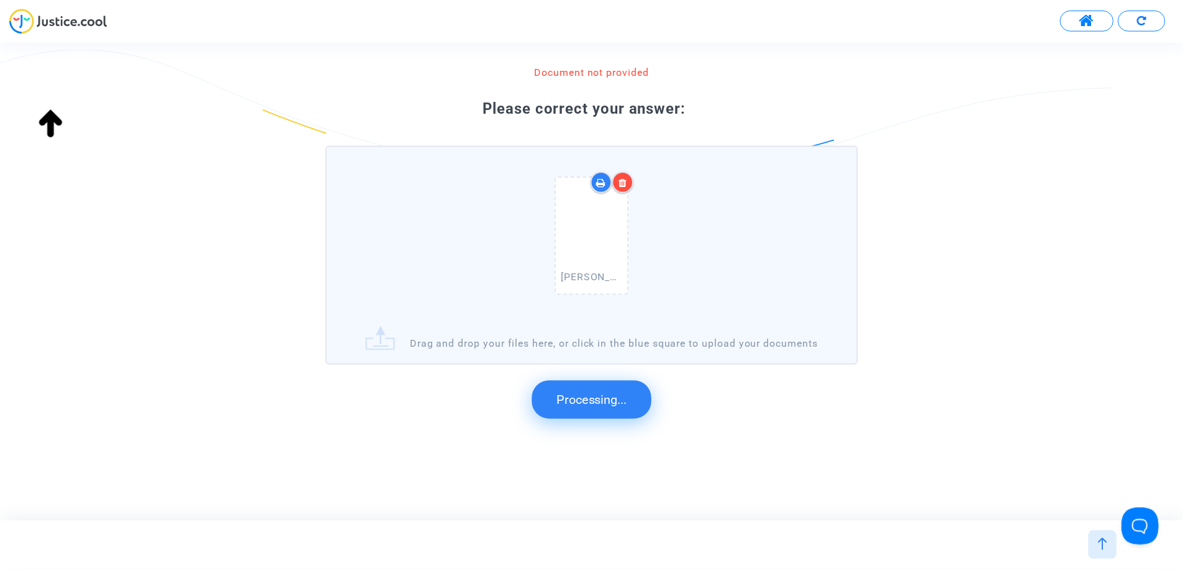
scroll to position [0, 0]
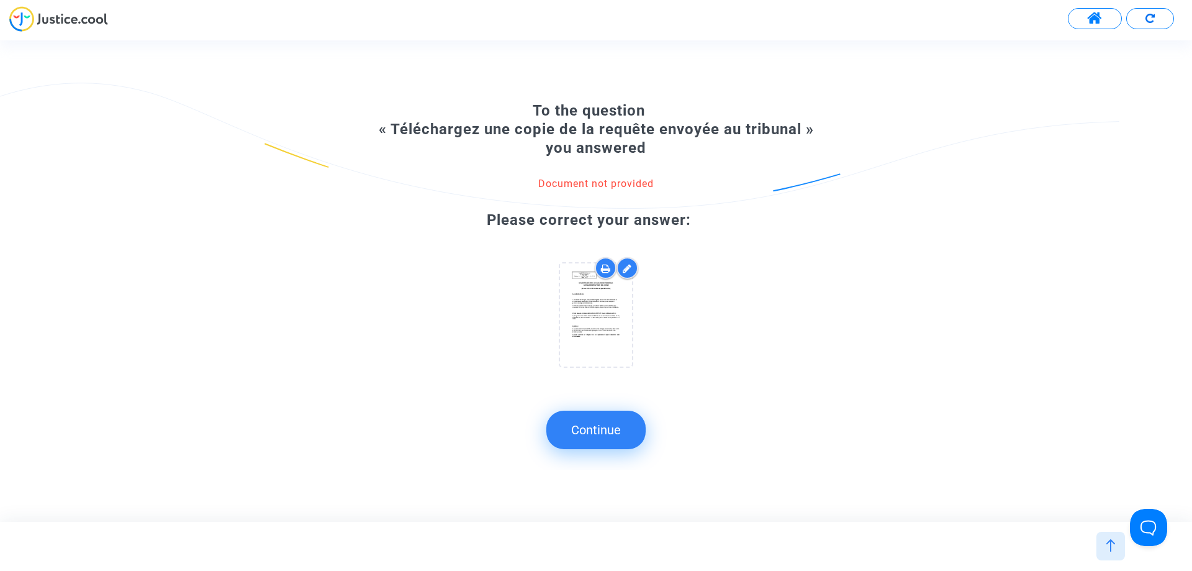
click at [586, 436] on button "Continue" at bounding box center [595, 429] width 99 height 38
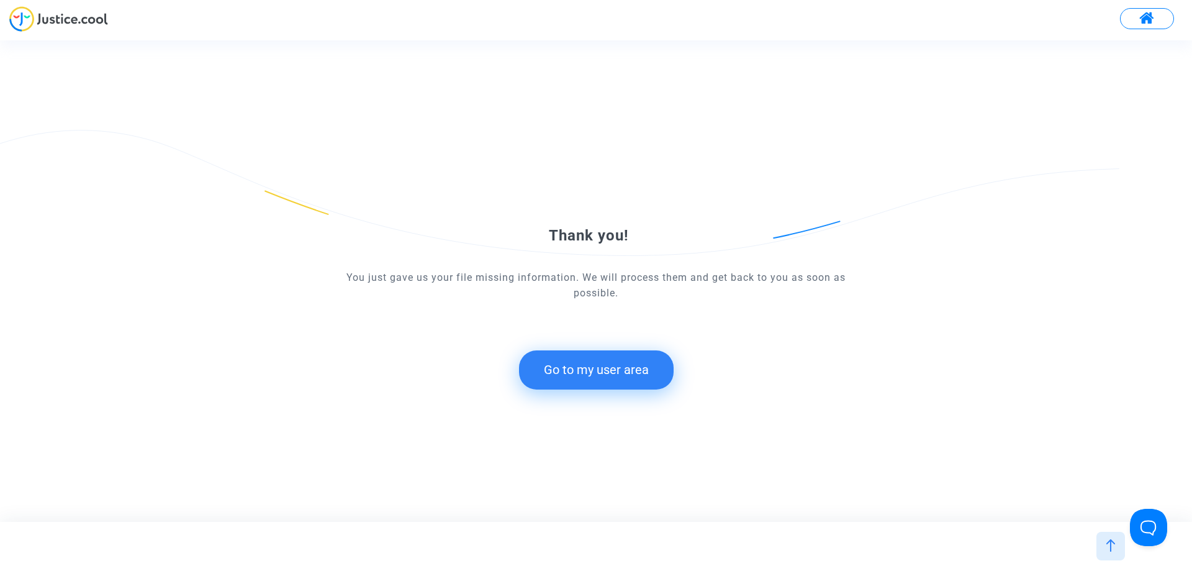
click at [639, 367] on button "Go to my user area" at bounding box center [596, 369] width 155 height 38
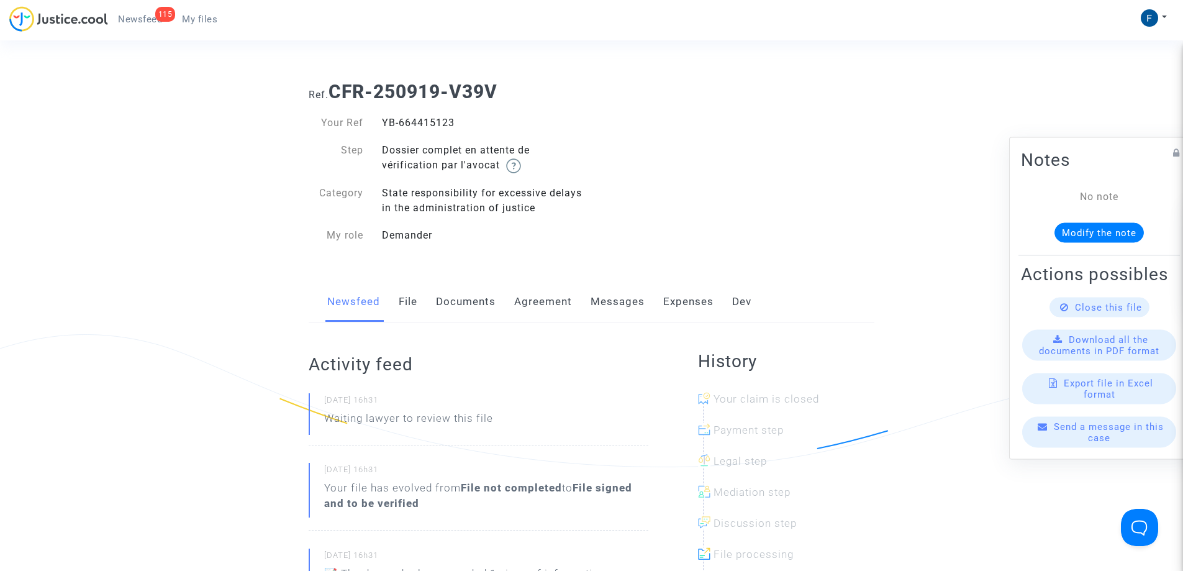
drag, startPoint x: 231, startPoint y: 17, endPoint x: 220, endPoint y: 22, distance: 12.2
click at [231, 18] on div "115 Newsfeed My files My profile Settings Log out" at bounding box center [591, 23] width 1183 height 34
click at [220, 22] on link "My files" at bounding box center [199, 19] width 55 height 19
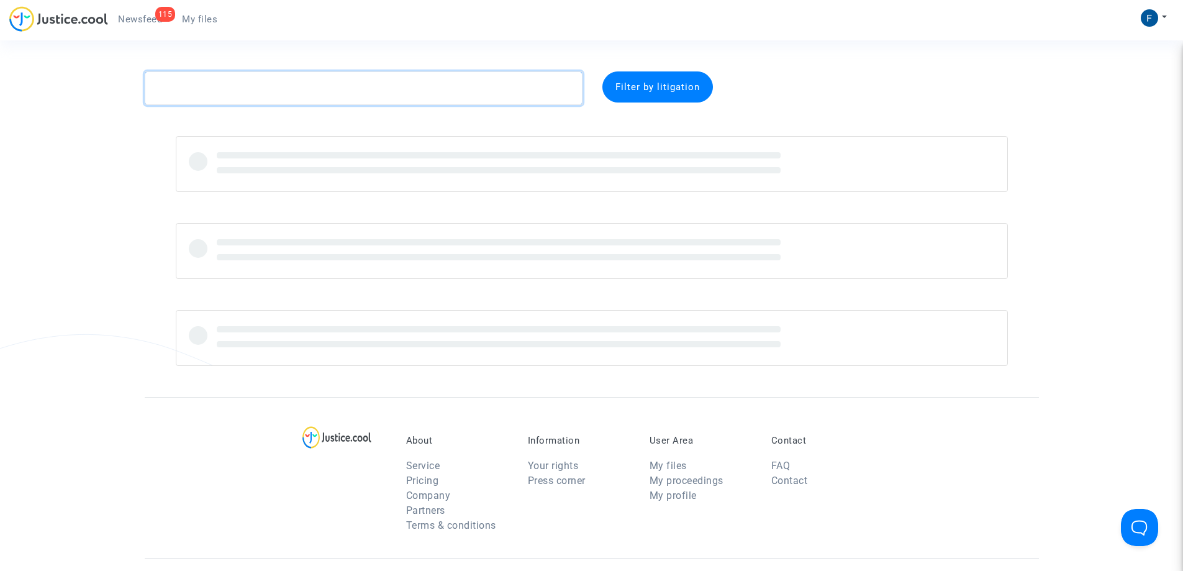
click at [225, 97] on textarea at bounding box center [364, 88] width 438 height 34
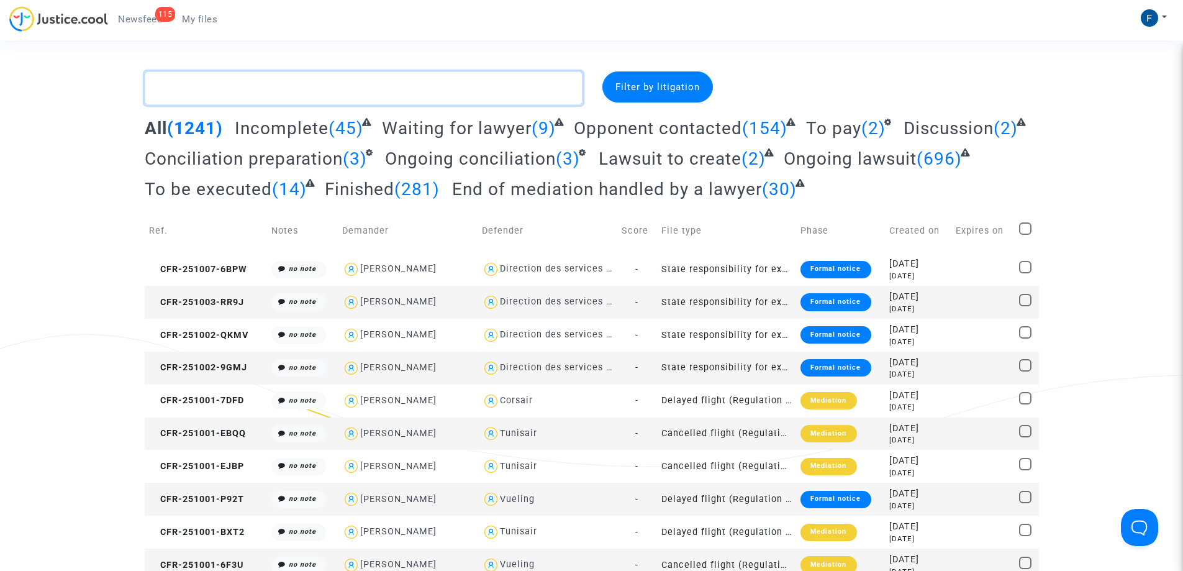
paste textarea "CFR-250919-AM99"
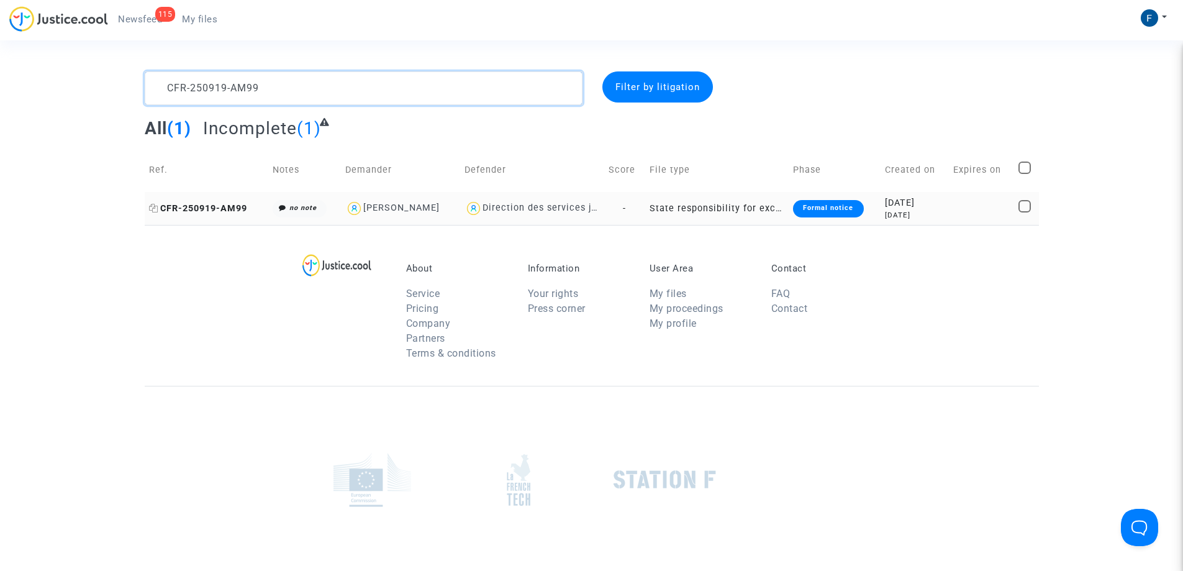
type textarea "CFR-250919-AM99"
click at [228, 210] on span "CFR-250919-AM99" at bounding box center [198, 208] width 98 height 11
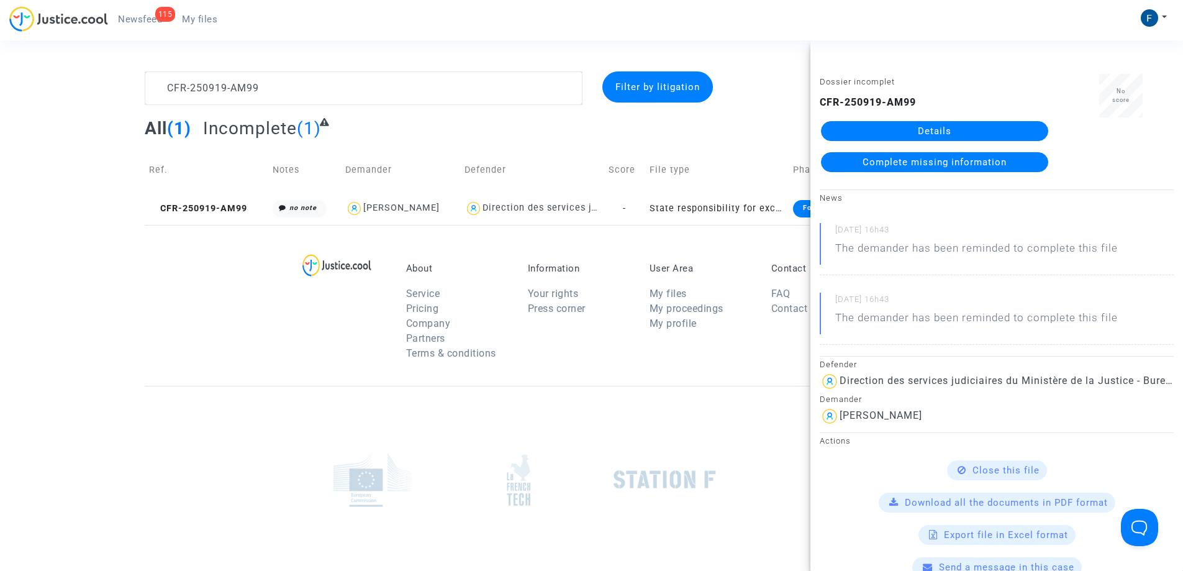
click at [1003, 163] on link "Complete missing information" at bounding box center [934, 162] width 227 height 20
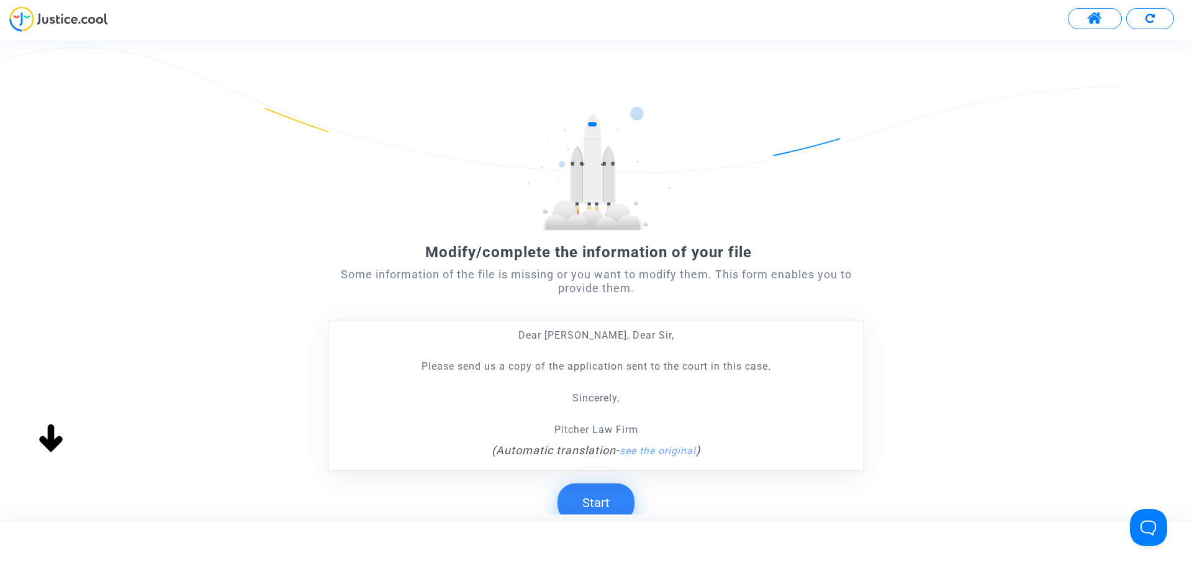
click at [613, 502] on button "Start" at bounding box center [596, 502] width 77 height 38
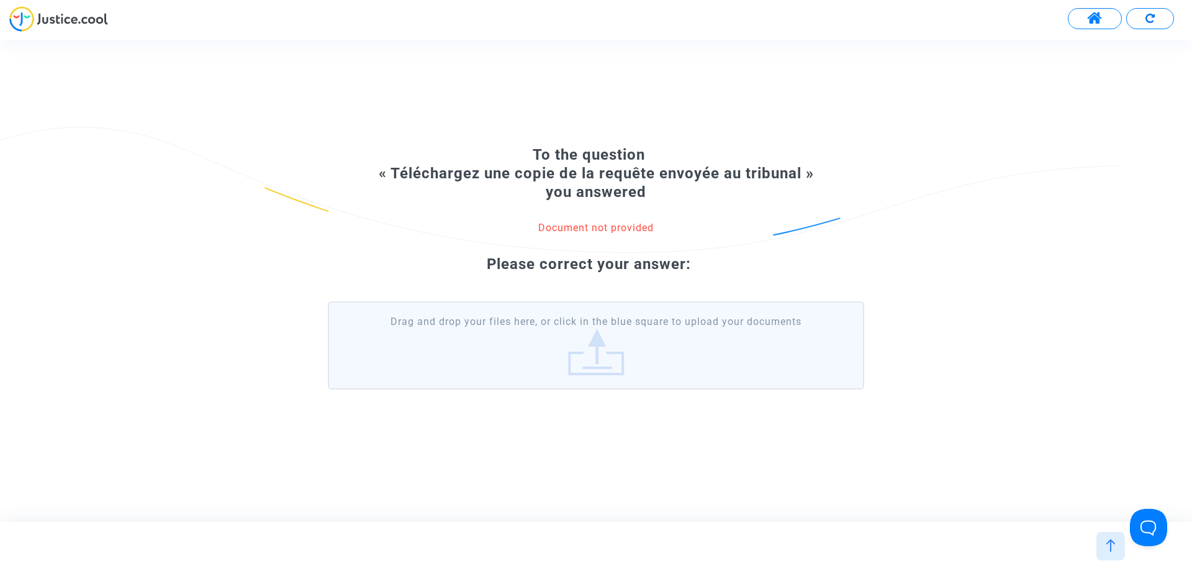
click at [568, 358] on label "Drag and drop your files here, or click in the blue square to upload your docum…" at bounding box center [596, 345] width 536 height 88
click at [0, 0] on input "Drag and drop your files here, or click in the blue square to upload your docum…" at bounding box center [0, 0] width 0 height 0
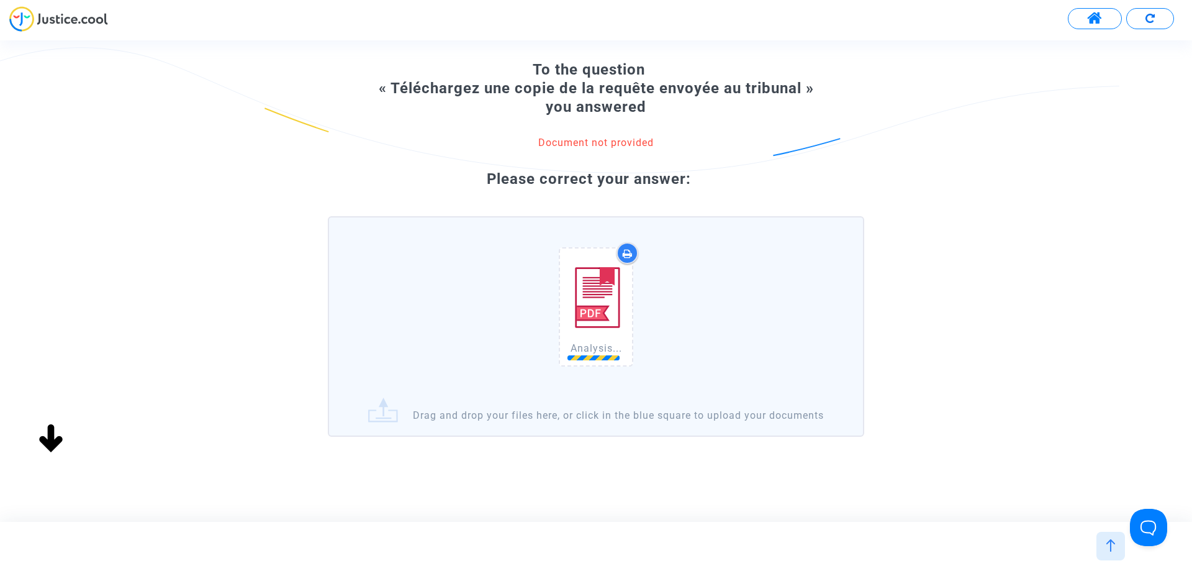
scroll to position [71, 0]
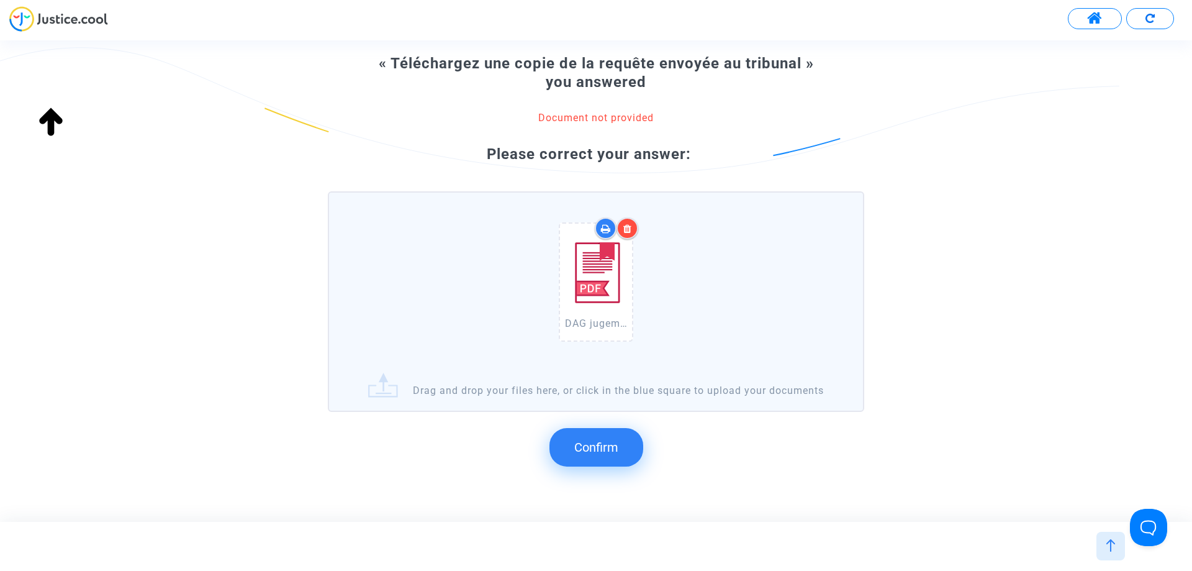
click at [617, 454] on span "Confirm" at bounding box center [596, 447] width 44 height 15
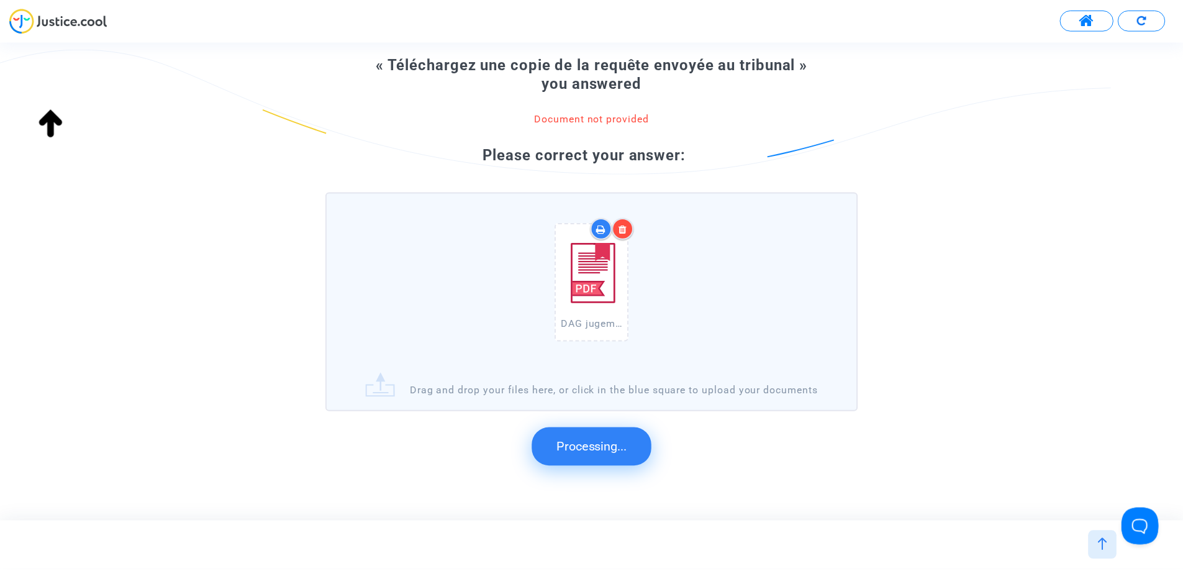
scroll to position [0, 0]
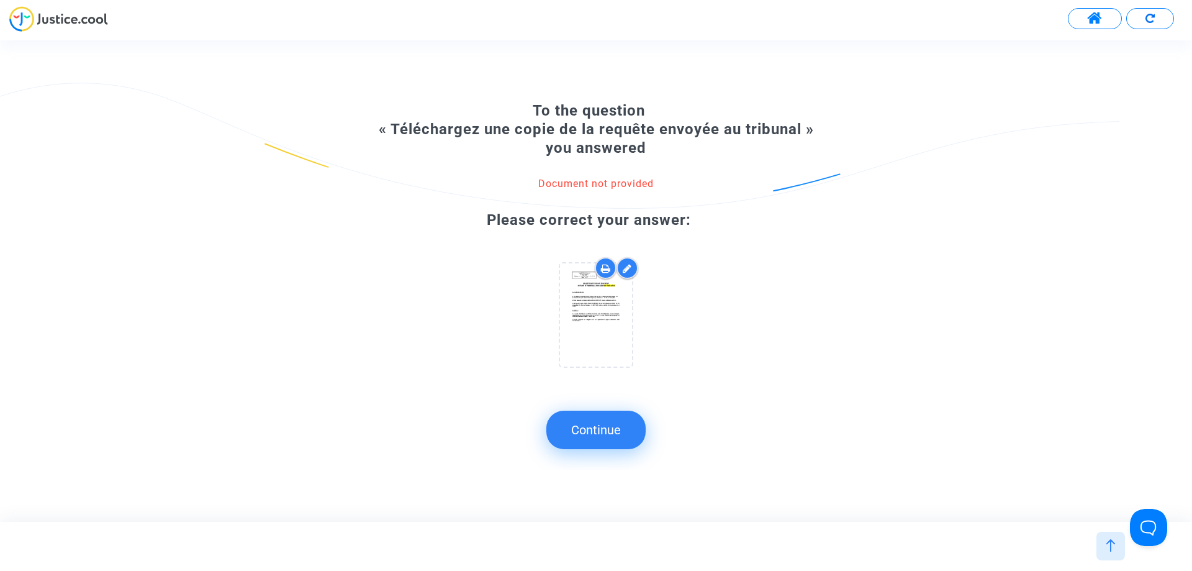
click at [606, 432] on button "Continue" at bounding box center [595, 429] width 99 height 38
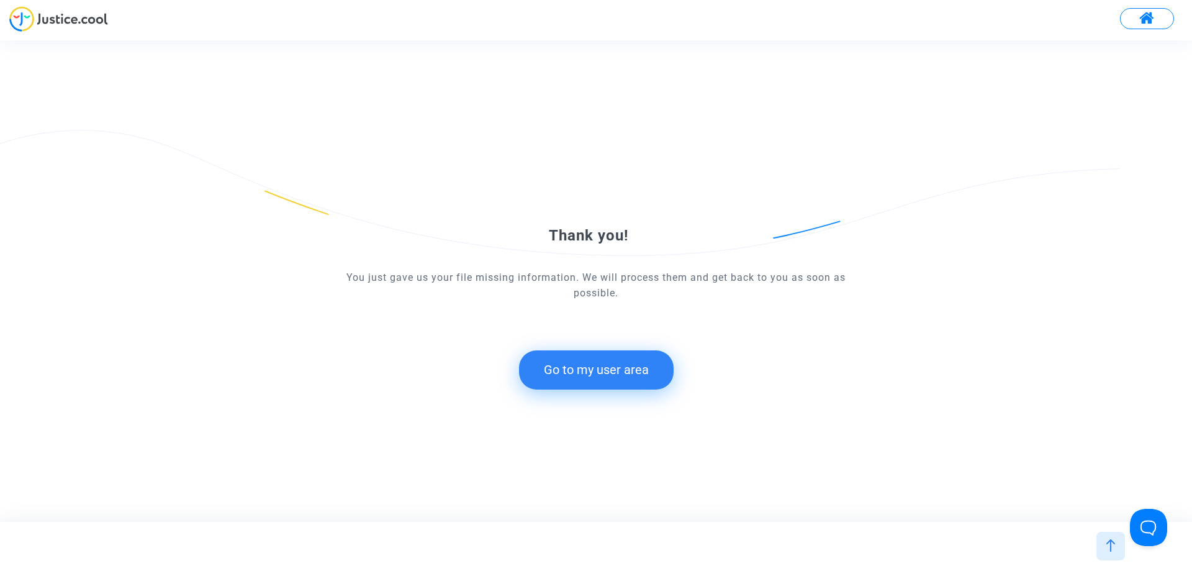
click at [646, 372] on button "Go to my user area" at bounding box center [596, 369] width 155 height 38
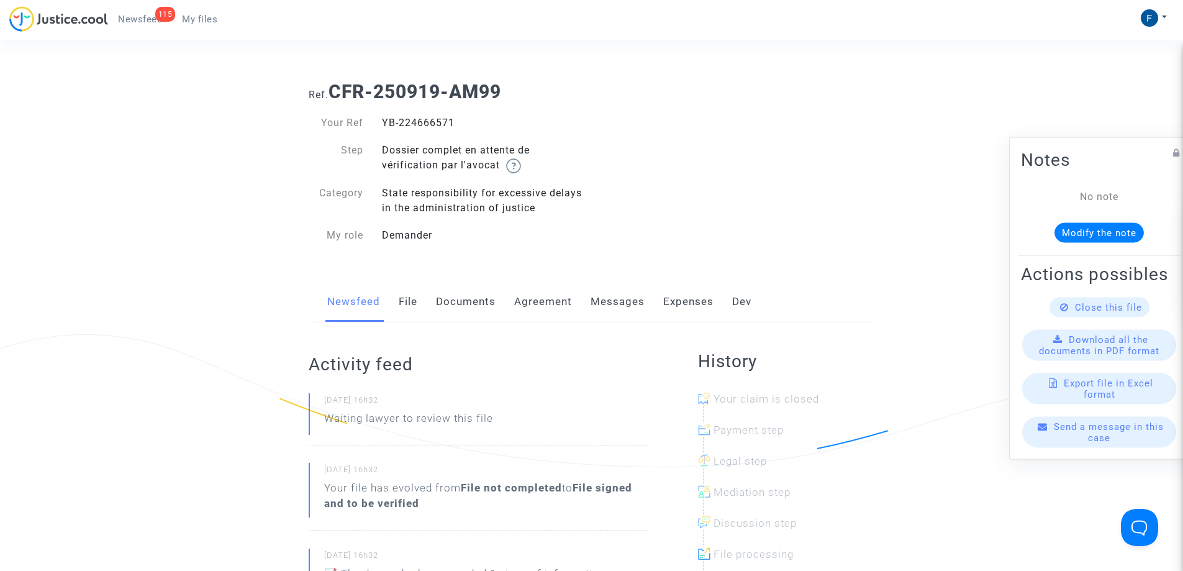
drag, startPoint x: 195, startPoint y: 13, endPoint x: 285, endPoint y: 35, distance: 92.8
click at [196, 14] on link "My files" at bounding box center [199, 19] width 55 height 19
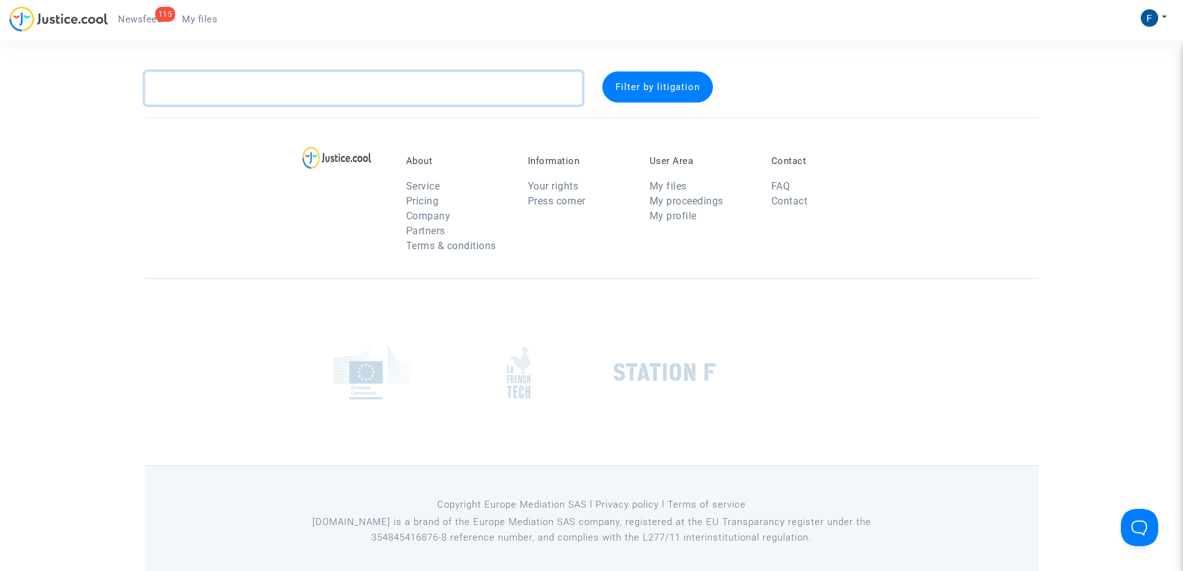
click at [355, 79] on textarea at bounding box center [364, 88] width 438 height 34
paste textarea "CFR-250919-QPJP"
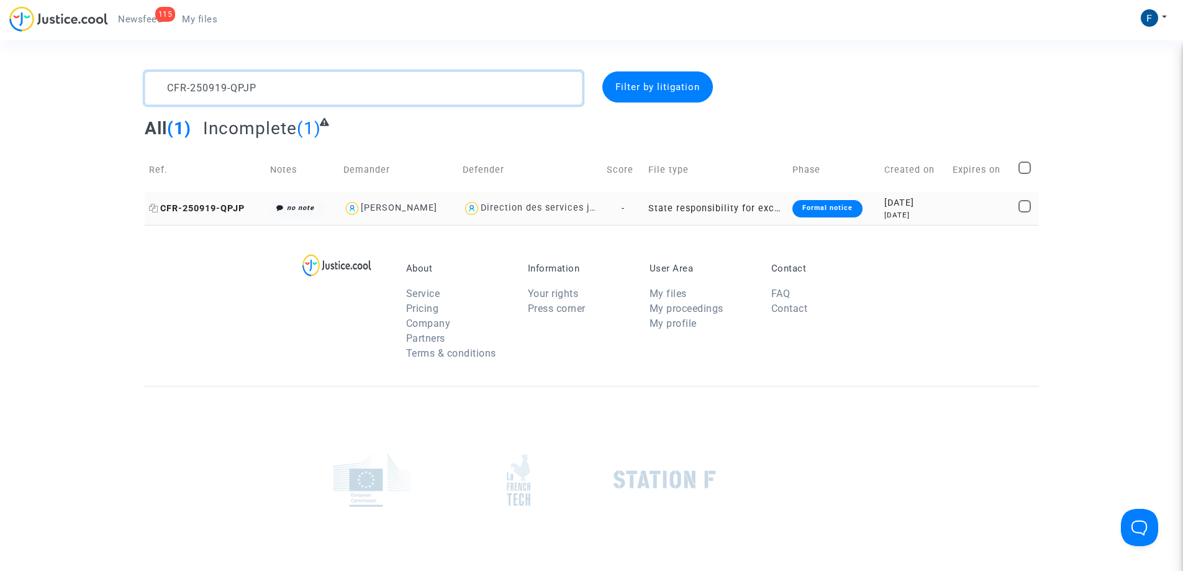
type textarea "CFR-250919-QPJP"
click at [223, 206] on span "CFR-250919-QPJP" at bounding box center [197, 208] width 96 height 11
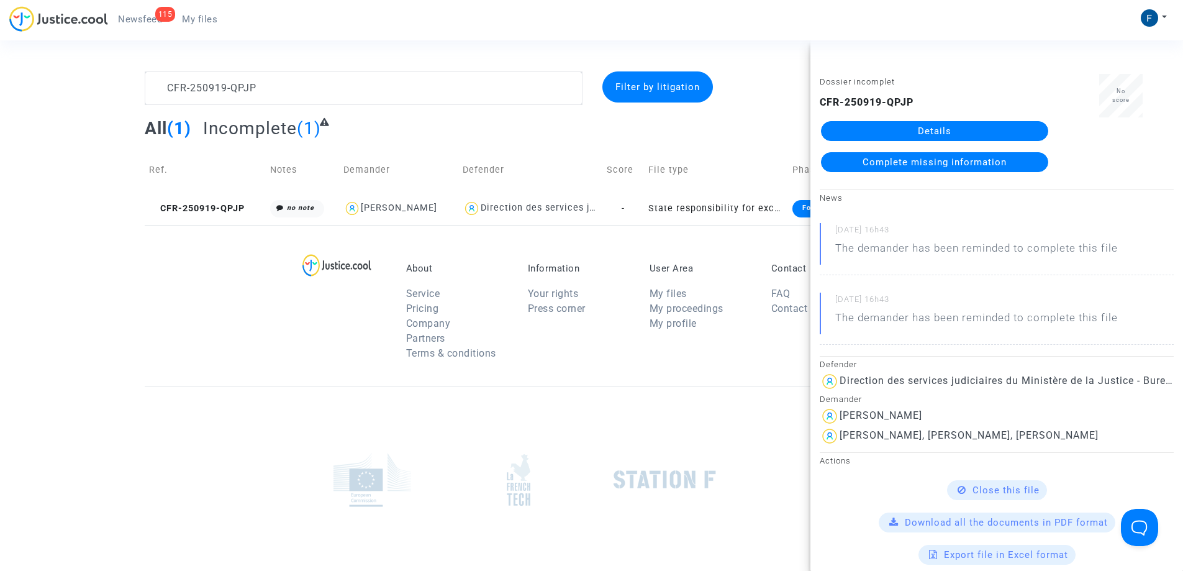
click at [978, 165] on span "Complete missing information" at bounding box center [934, 161] width 144 height 11
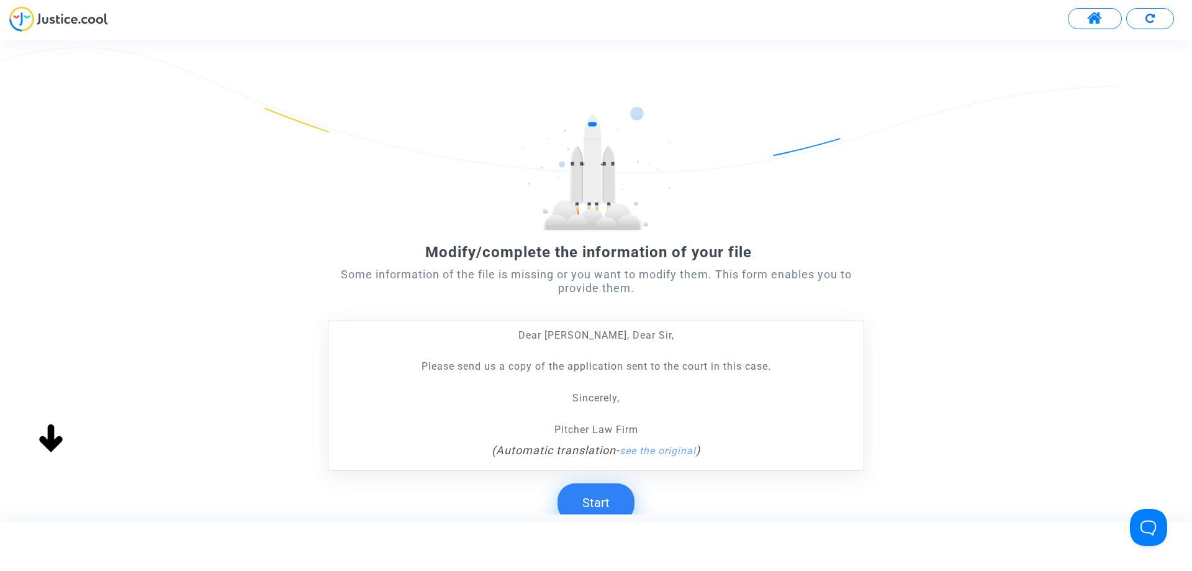
click at [608, 503] on button "Start" at bounding box center [596, 502] width 77 height 38
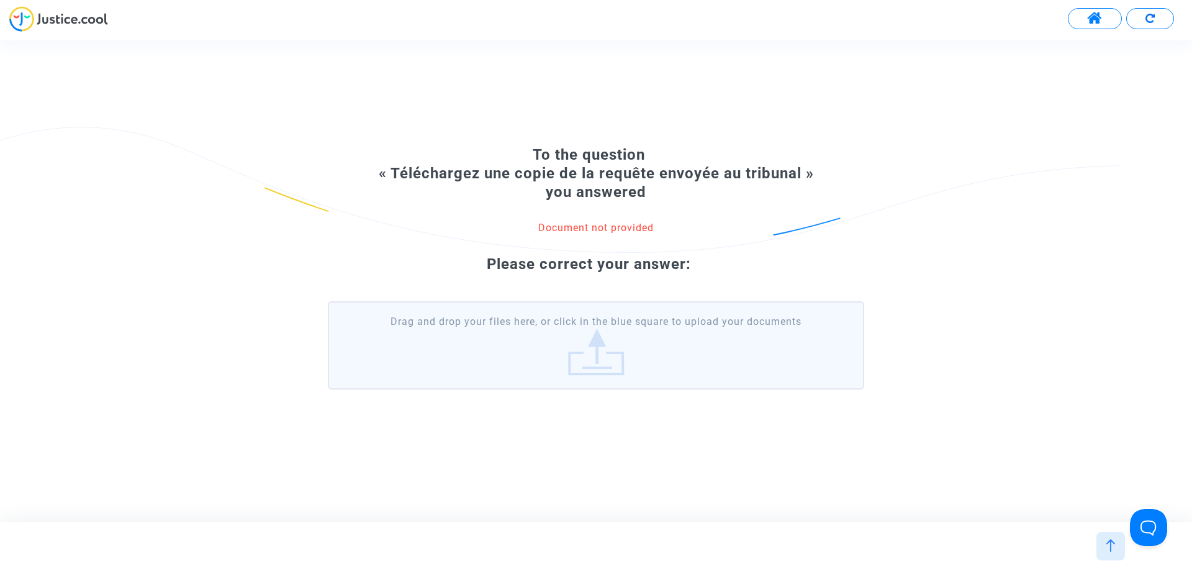
click at [611, 338] on label "Drag and drop your files here, or click in the blue square to upload your docum…" at bounding box center [596, 345] width 536 height 88
click at [0, 0] on input "Drag and drop your files here, or click in the blue square to upload your docum…" at bounding box center [0, 0] width 0 height 0
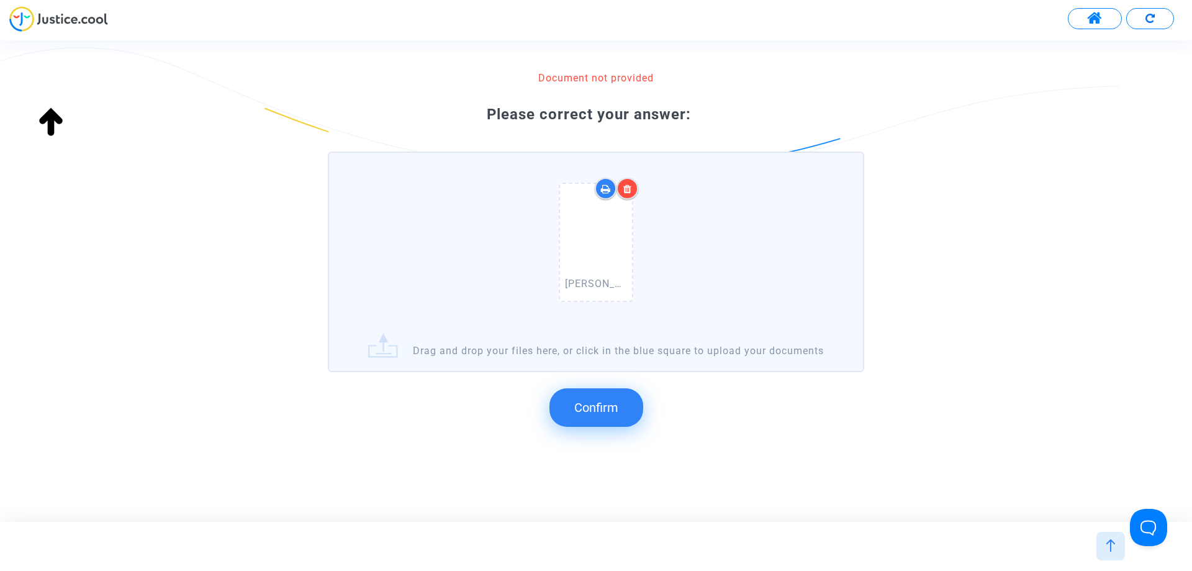
scroll to position [132, 0]
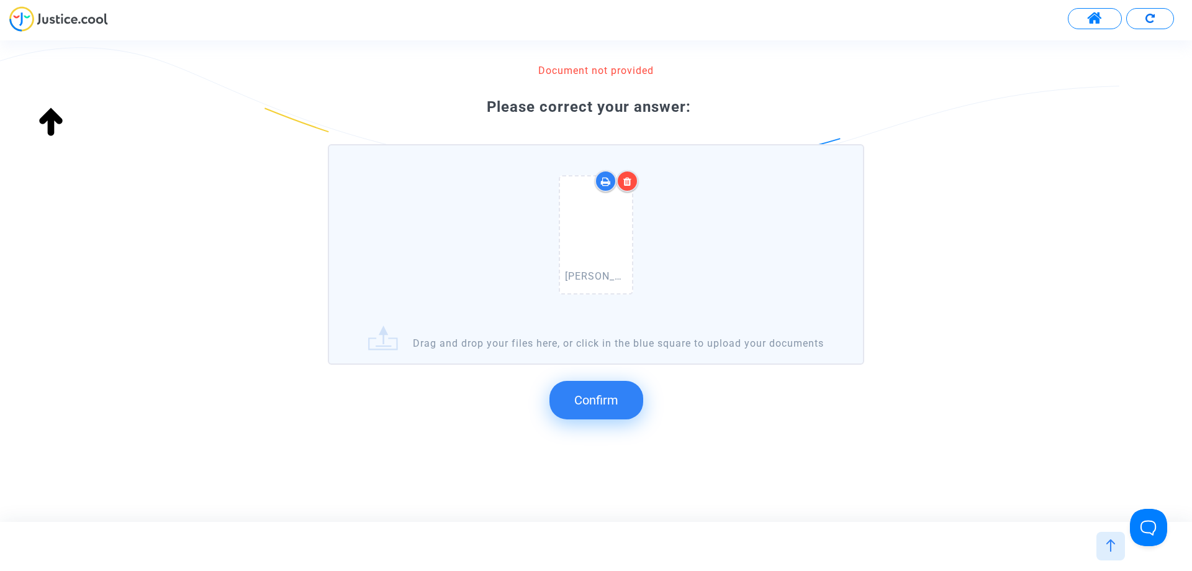
click at [618, 402] on button "Confirm" at bounding box center [596, 400] width 94 height 38
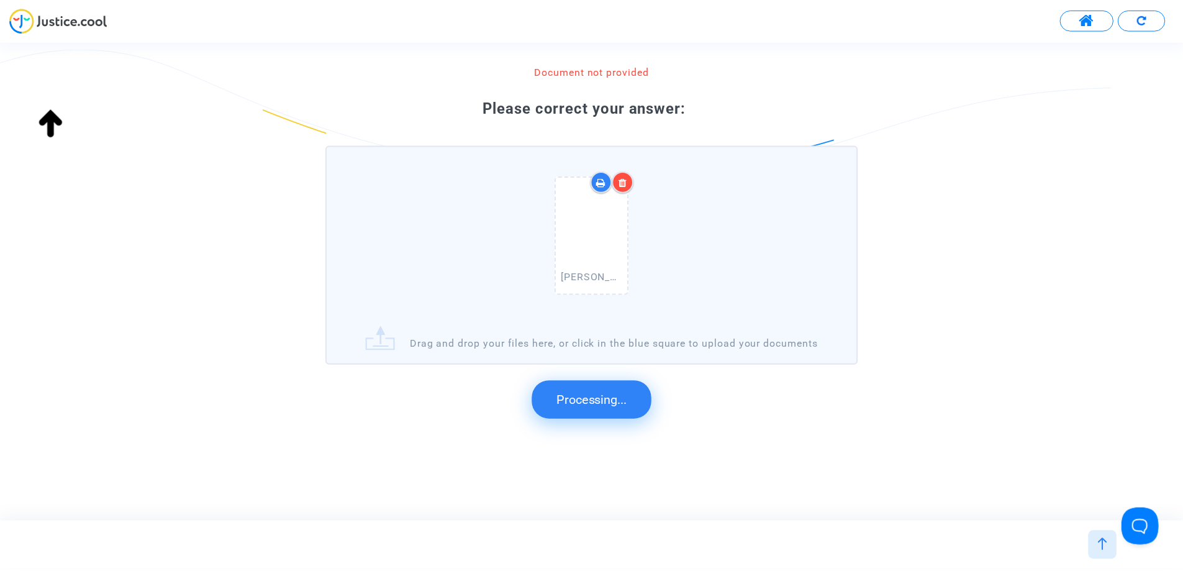
scroll to position [0, 0]
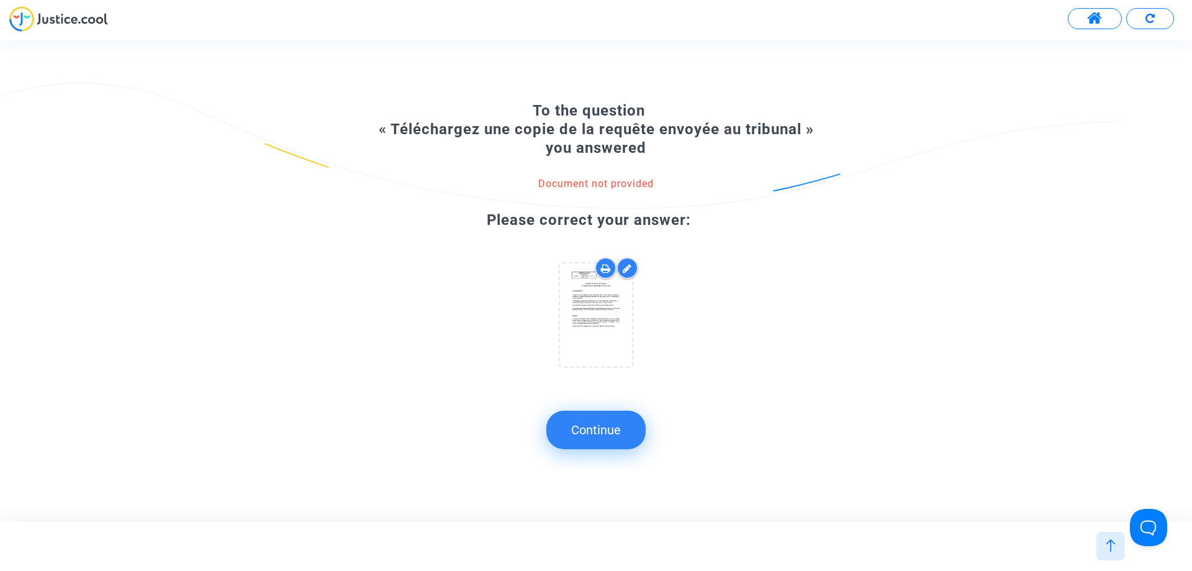
click at [612, 437] on button "Continue" at bounding box center [595, 429] width 99 height 38
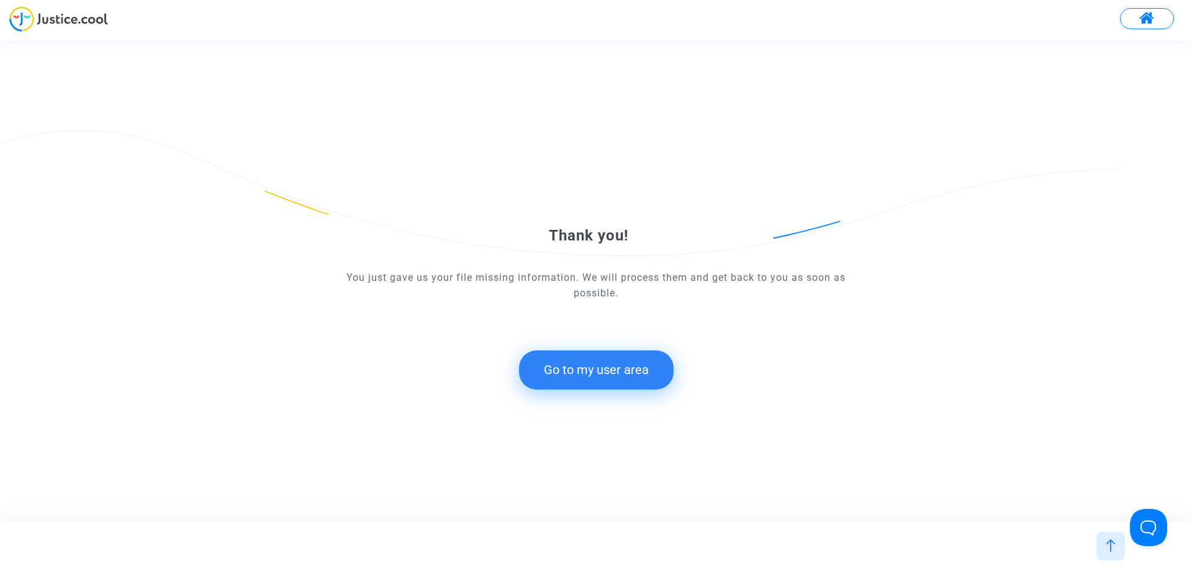
click at [635, 380] on button "Go to my user area" at bounding box center [596, 369] width 155 height 38
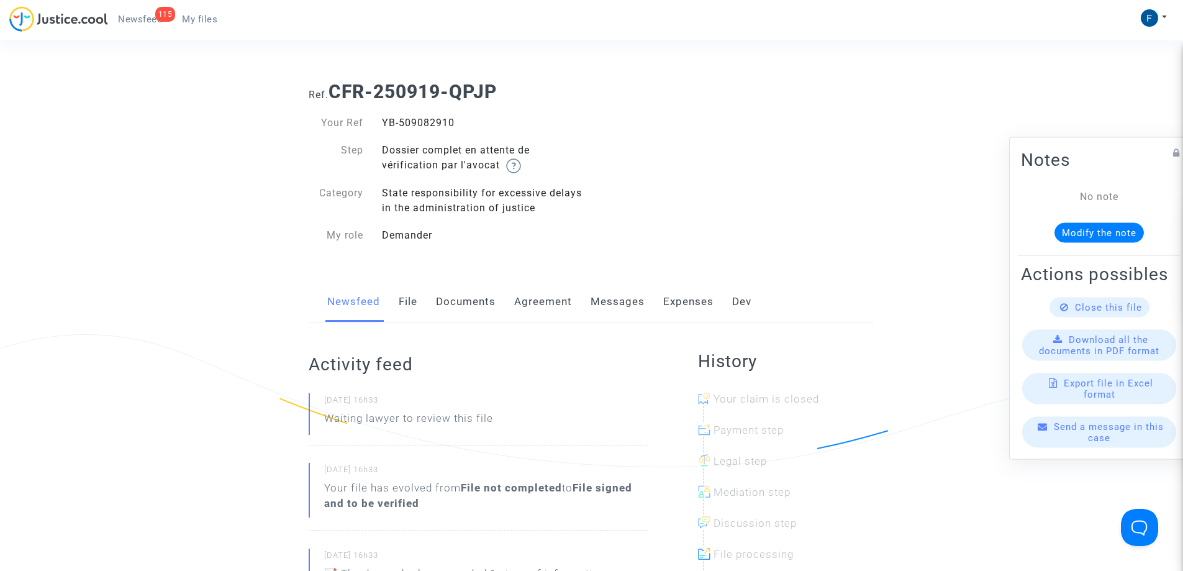
drag, startPoint x: 215, startPoint y: 23, endPoint x: 237, endPoint y: 38, distance: 27.2
click at [216, 23] on span "My files" at bounding box center [199, 19] width 35 height 11
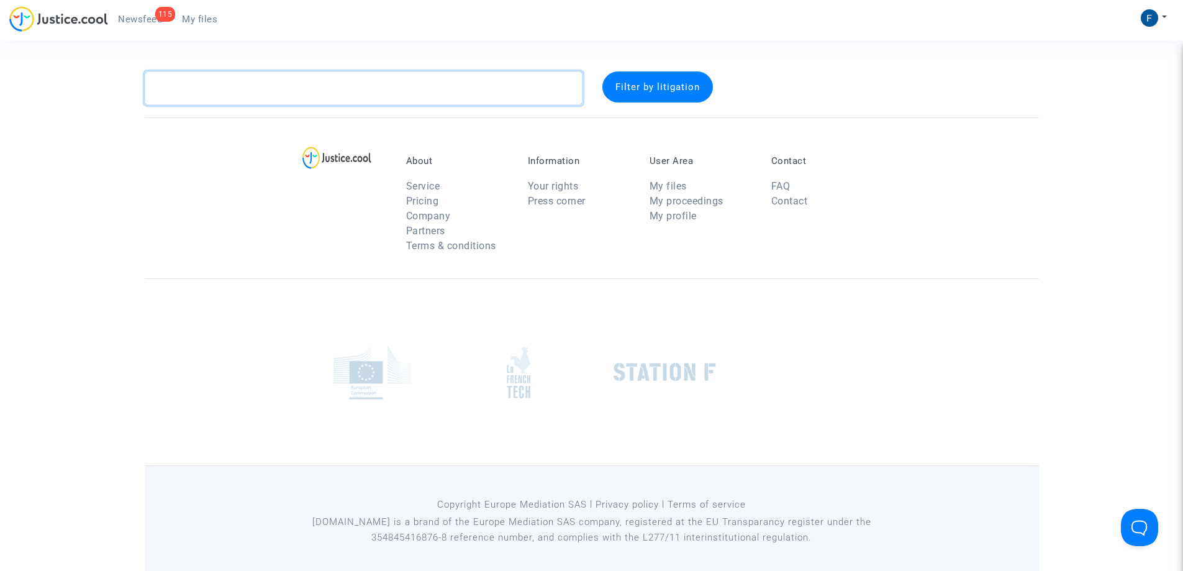
click at [256, 89] on textarea at bounding box center [364, 88] width 438 height 34
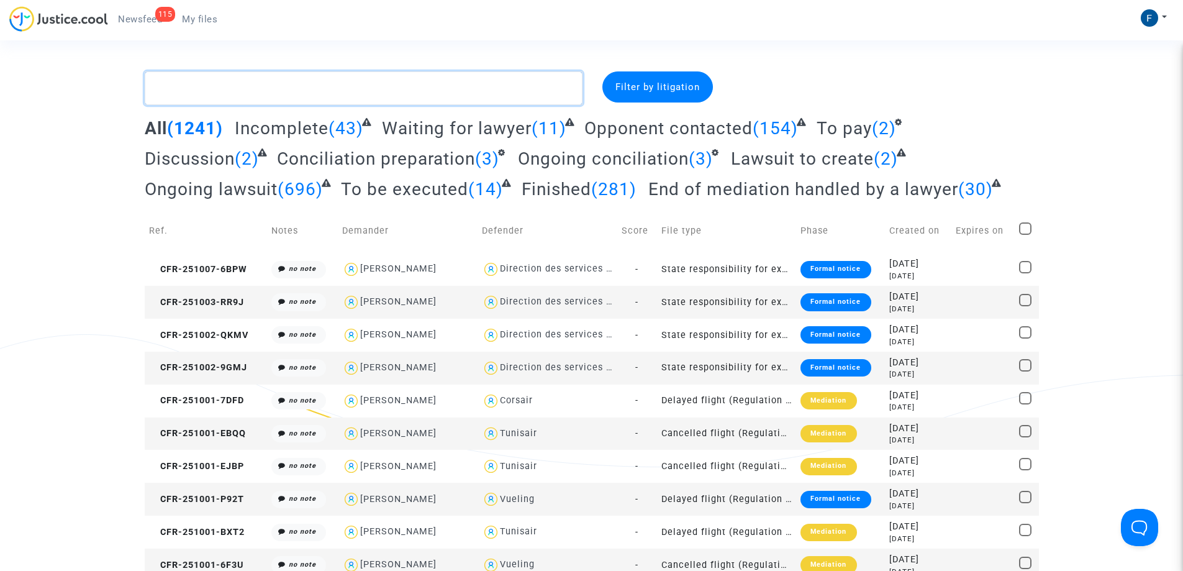
paste textarea "CFR-250919-8MAH"
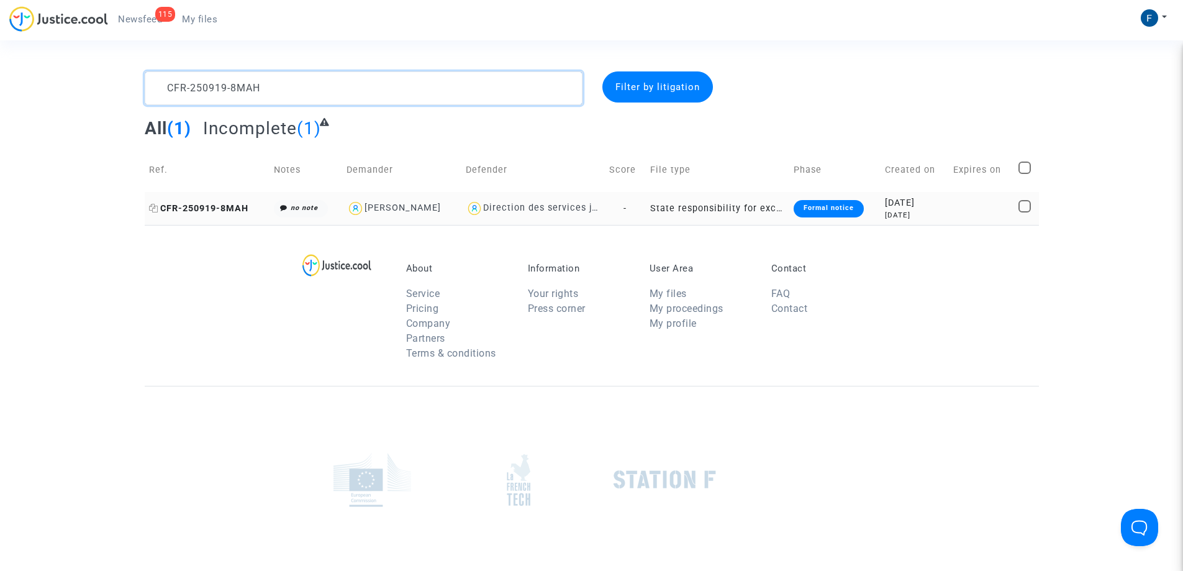
type textarea "CFR-250919-8MAH"
click at [226, 209] on span "CFR-250919-8MAH" at bounding box center [198, 208] width 99 height 11
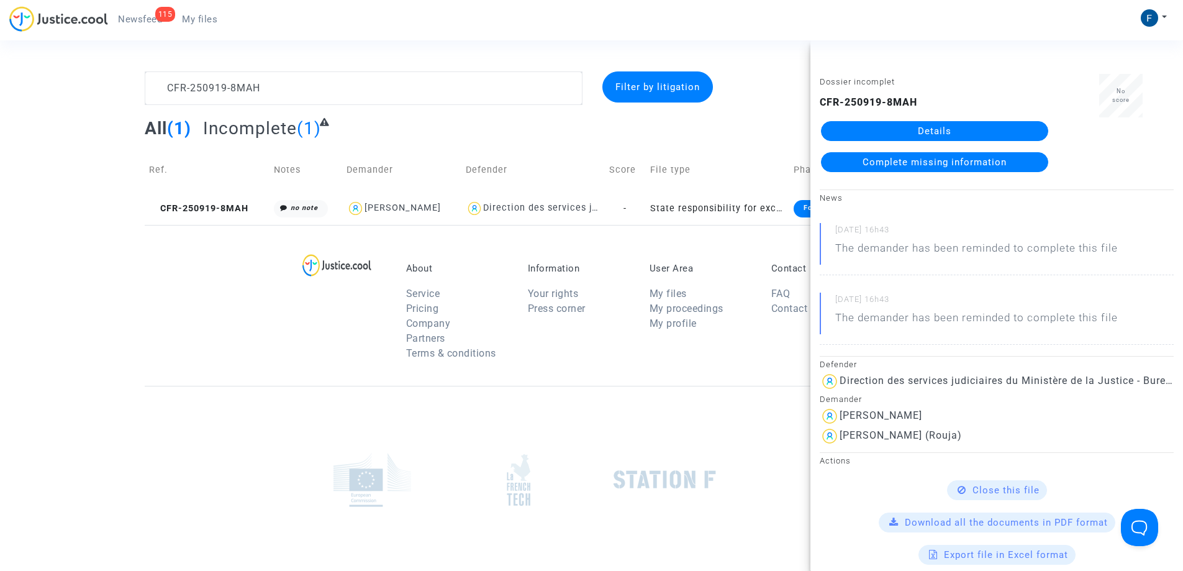
click at [972, 167] on span "Complete missing information" at bounding box center [934, 161] width 144 height 11
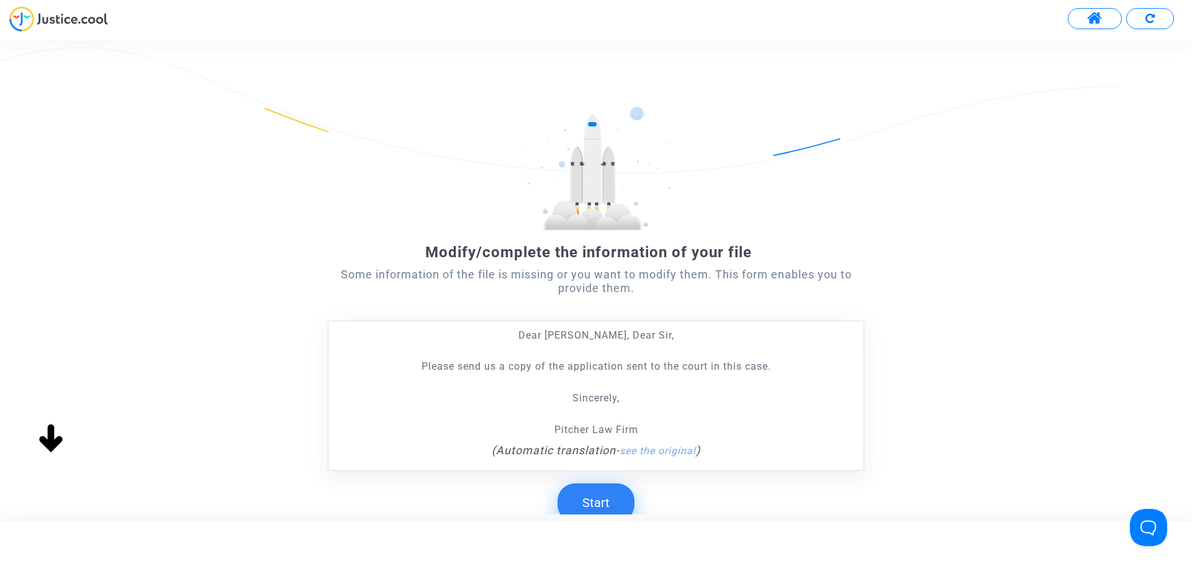
click at [608, 499] on button "Start" at bounding box center [596, 502] width 77 height 38
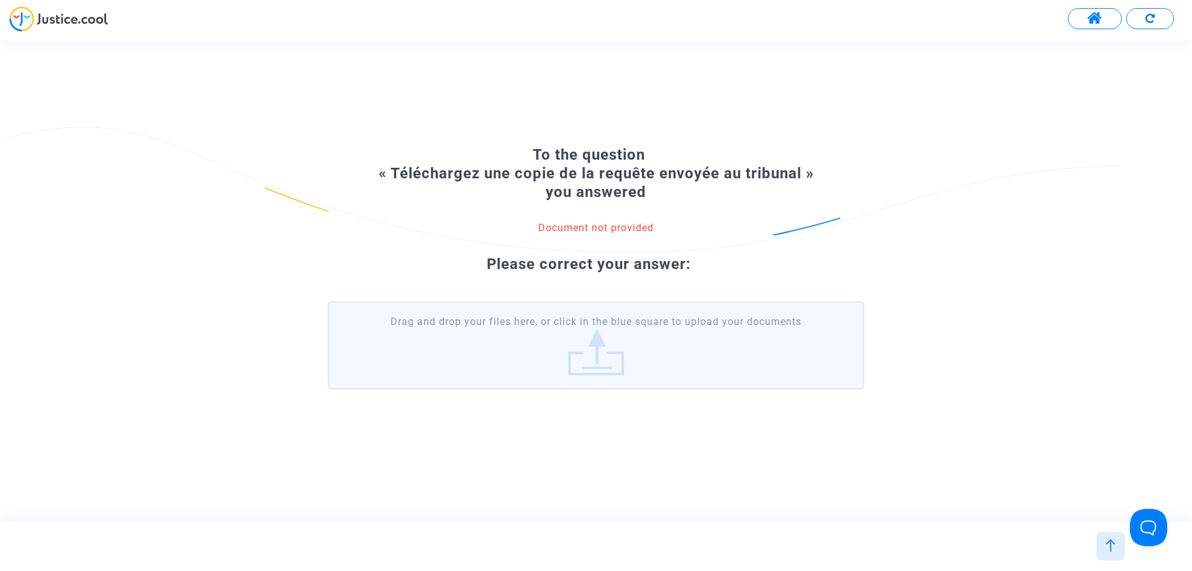
click at [590, 340] on label "Drag and drop your files here, or click in the blue square to upload your docum…" at bounding box center [596, 345] width 536 height 88
click at [0, 0] on input "Drag and drop your files here, or click in the blue square to upload your docum…" at bounding box center [0, 0] width 0 height 0
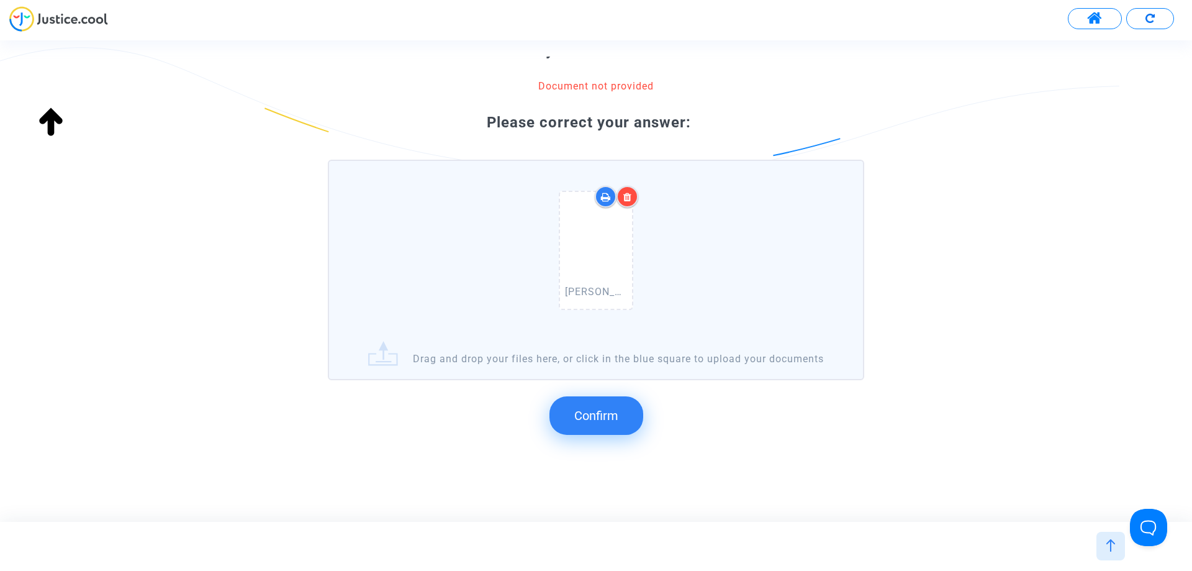
scroll to position [132, 0]
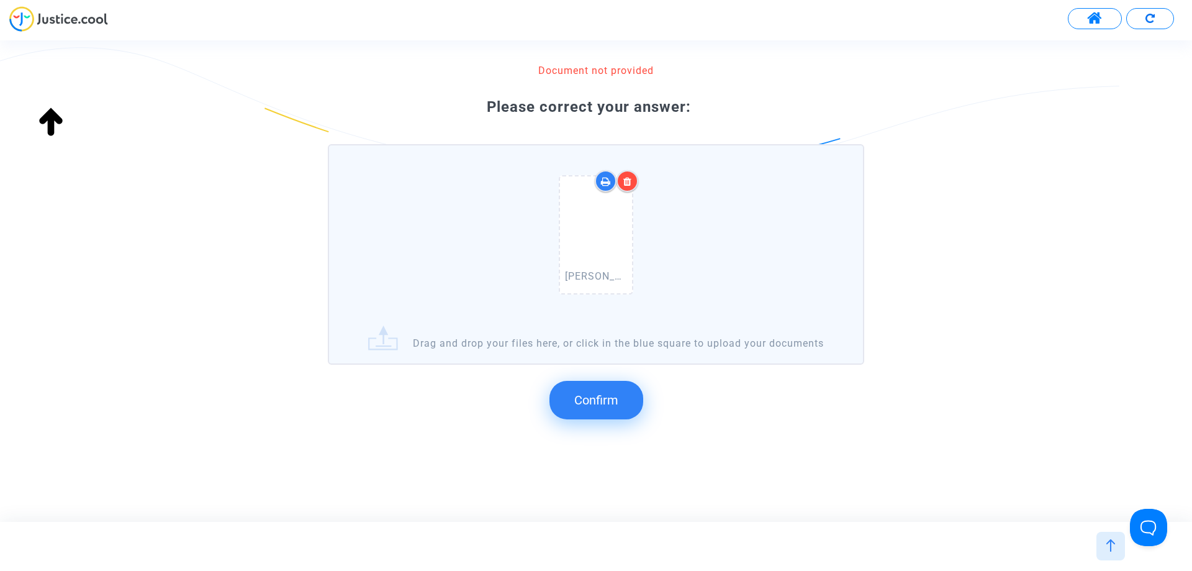
drag, startPoint x: 622, startPoint y: 400, endPoint x: 634, endPoint y: 414, distance: 18.0
click at [622, 398] on button "Confirm" at bounding box center [596, 400] width 94 height 38
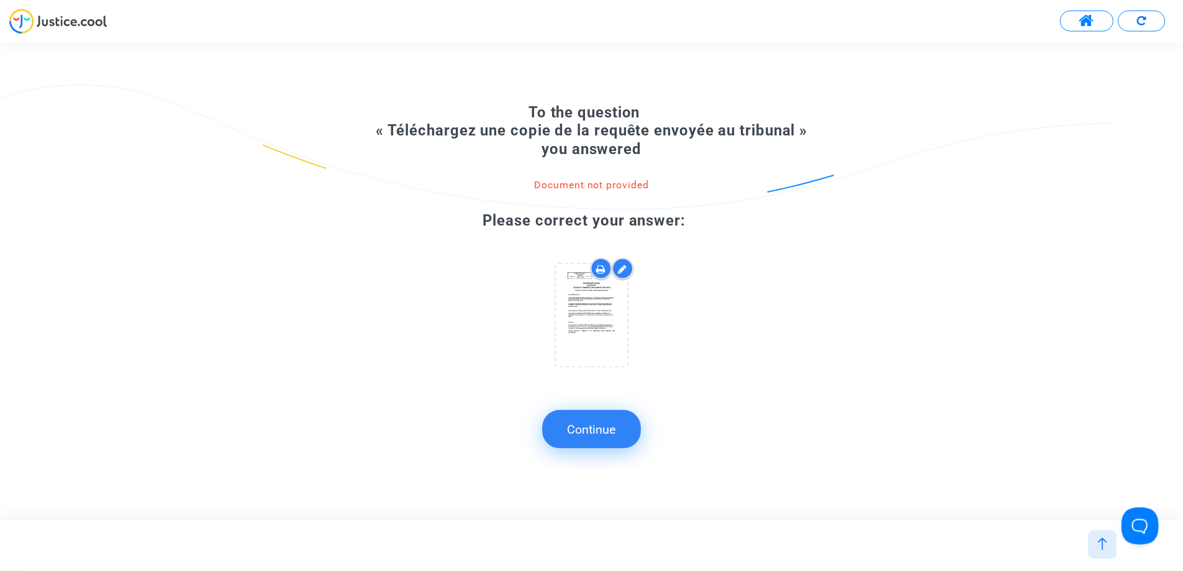
scroll to position [0, 0]
click at [607, 436] on button "Continue" at bounding box center [595, 429] width 99 height 38
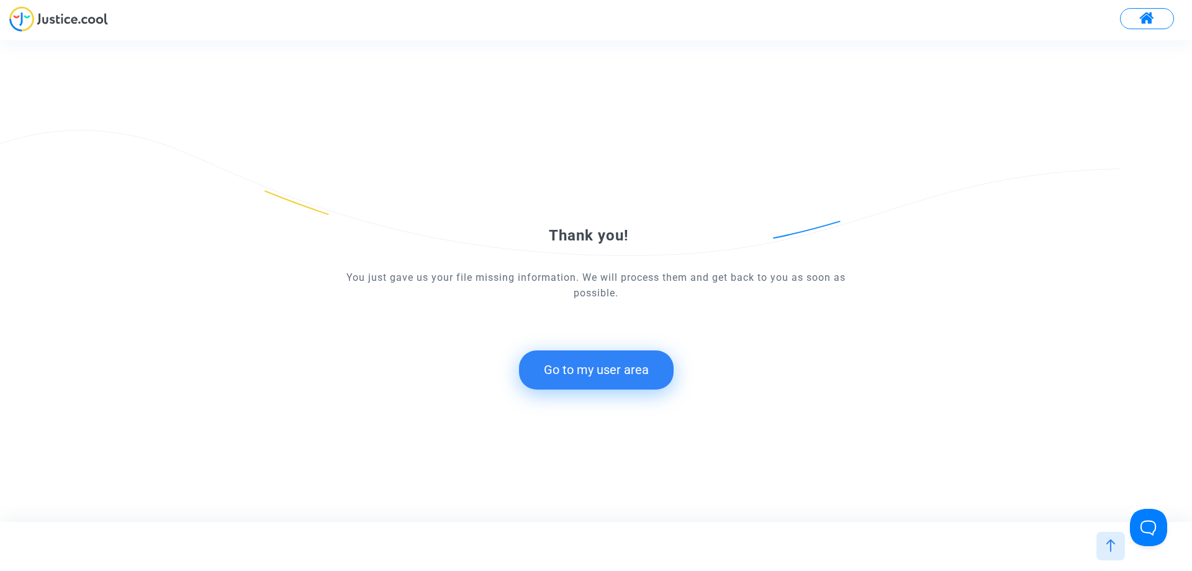
click at [566, 371] on button "Go to my user area" at bounding box center [596, 369] width 155 height 38
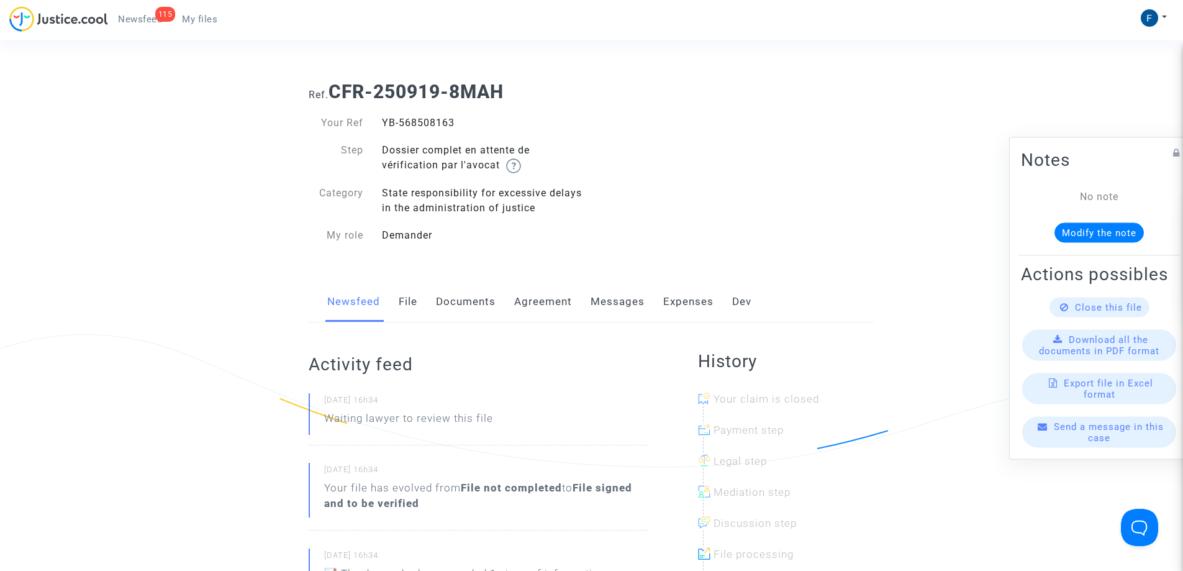
drag, startPoint x: 197, startPoint y: 17, endPoint x: 255, endPoint y: 40, distance: 62.1
click at [198, 17] on span "My files" at bounding box center [199, 19] width 35 height 11
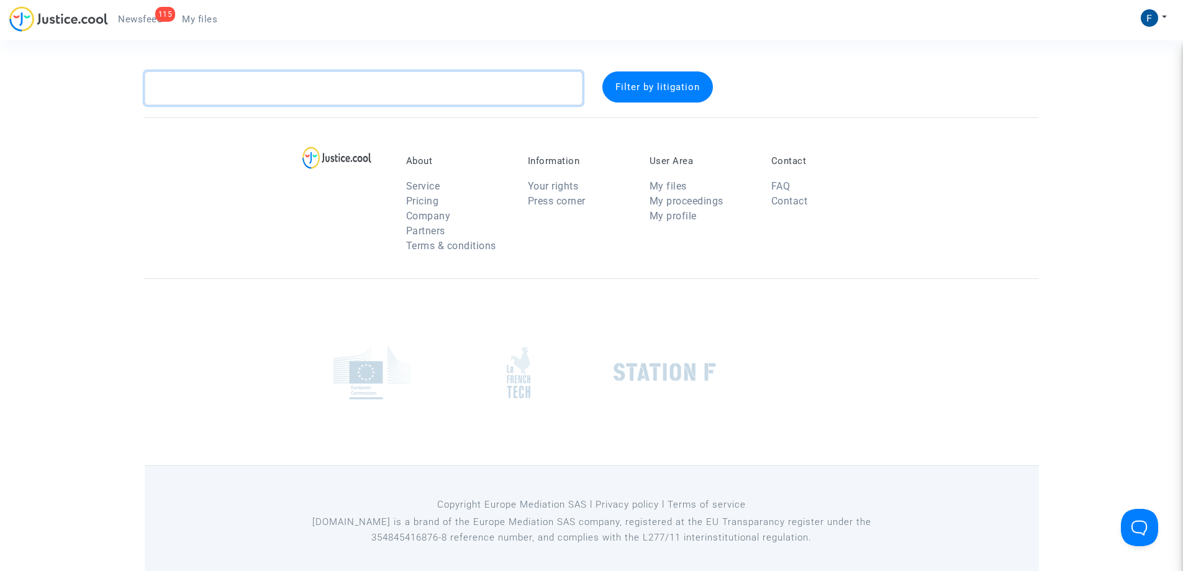
click at [256, 89] on textarea at bounding box center [364, 88] width 438 height 34
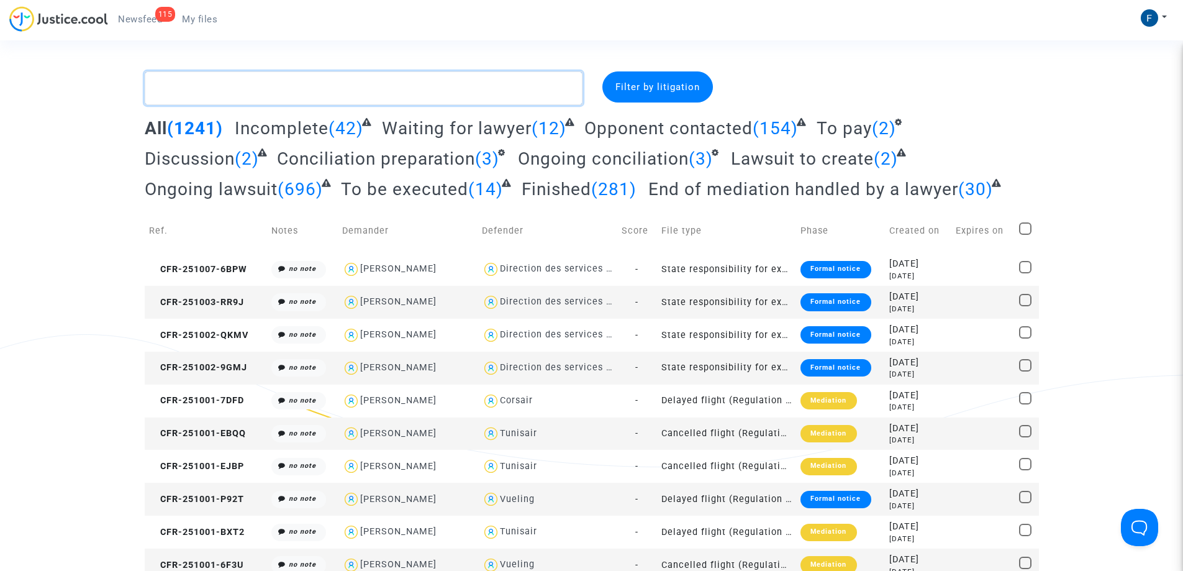
paste textarea "CFR-250310-FJX3"
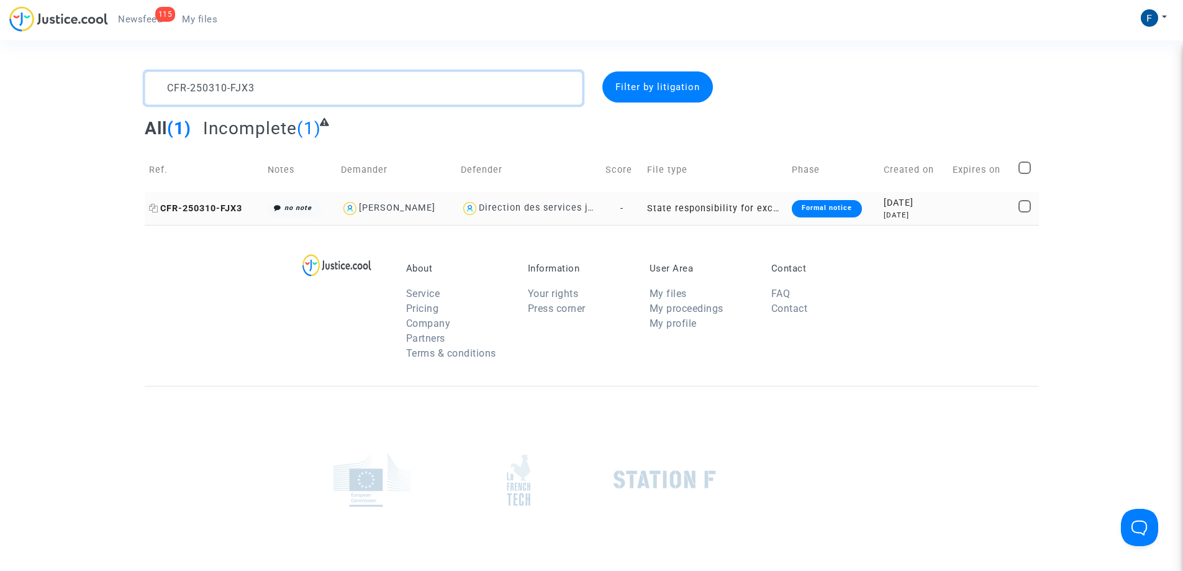
type textarea "CFR-250310-FJX3"
click at [200, 204] on span "CFR-250310-FJX3" at bounding box center [195, 208] width 93 height 11
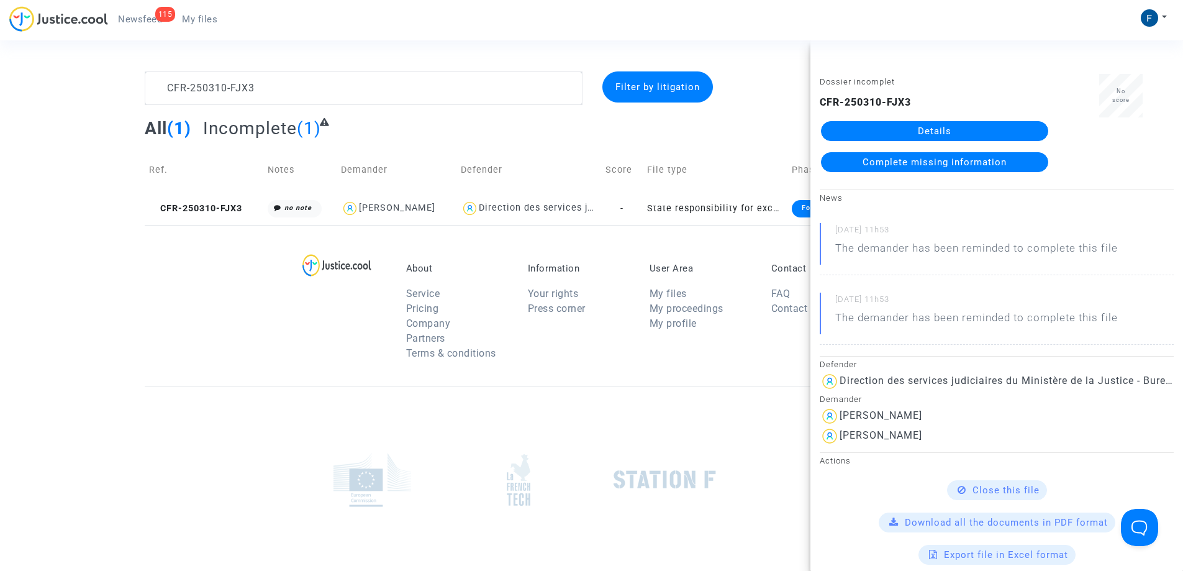
click at [942, 162] on span "Complete missing information" at bounding box center [934, 161] width 144 height 11
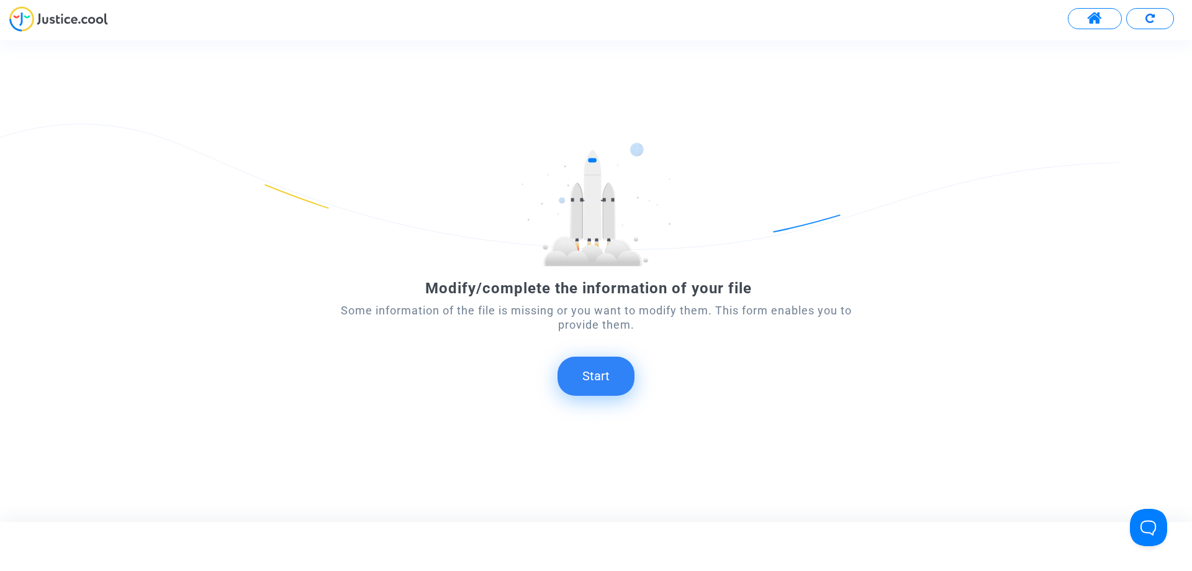
click at [584, 368] on button "Start" at bounding box center [596, 375] width 77 height 38
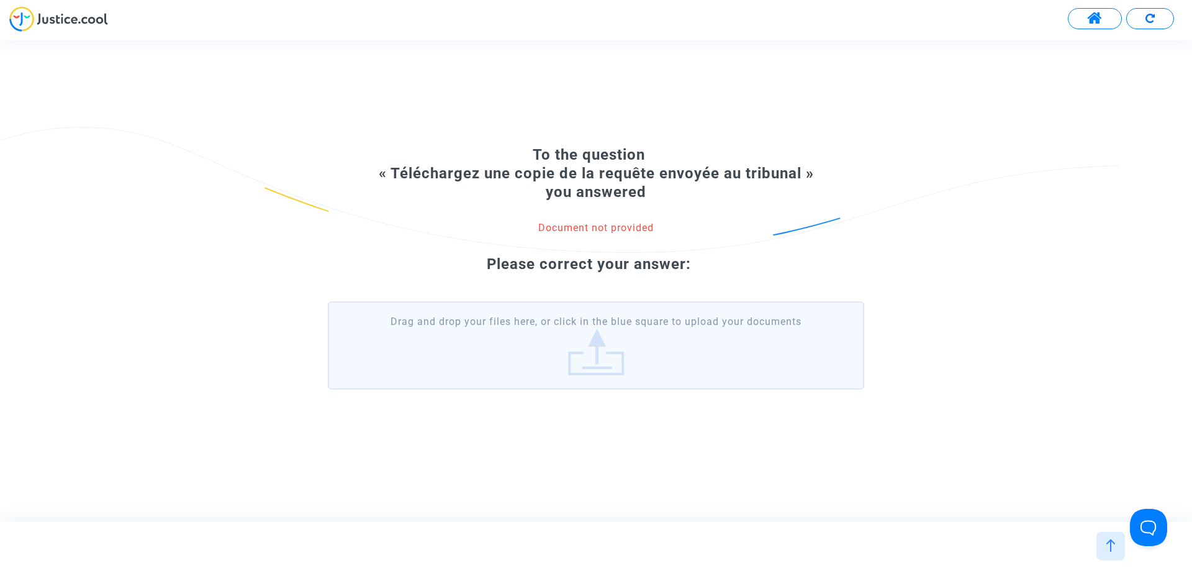
click at [541, 361] on label "Drag and drop your files here, or click in the blue square to upload your docum…" at bounding box center [596, 345] width 536 height 88
click at [0, 0] on input "Drag and drop your files here, or click in the blue square to upload your docum…" at bounding box center [0, 0] width 0 height 0
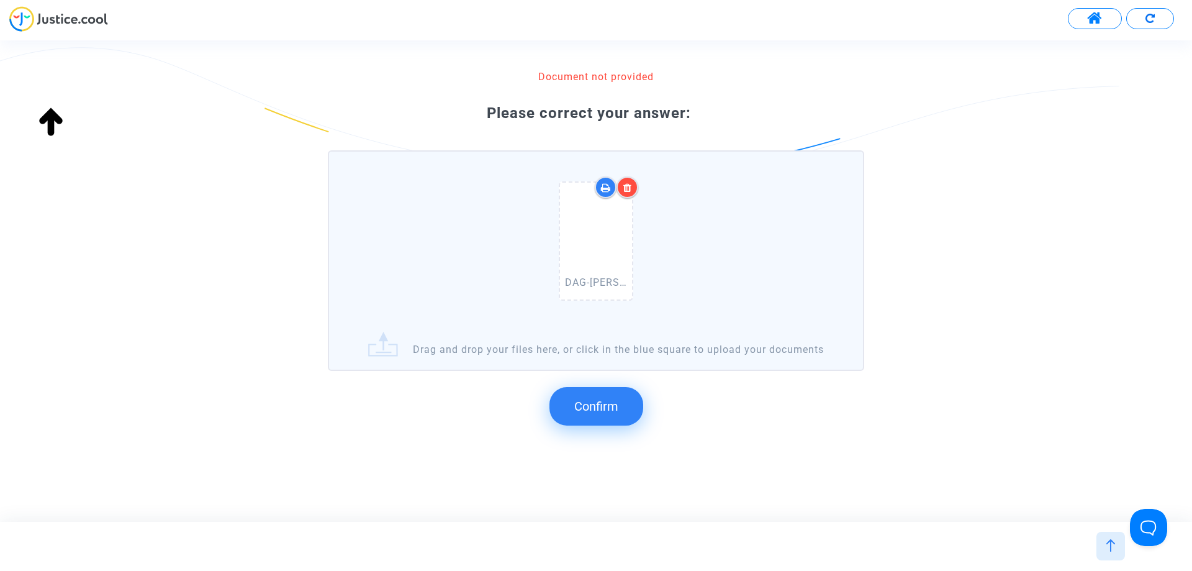
scroll to position [132, 0]
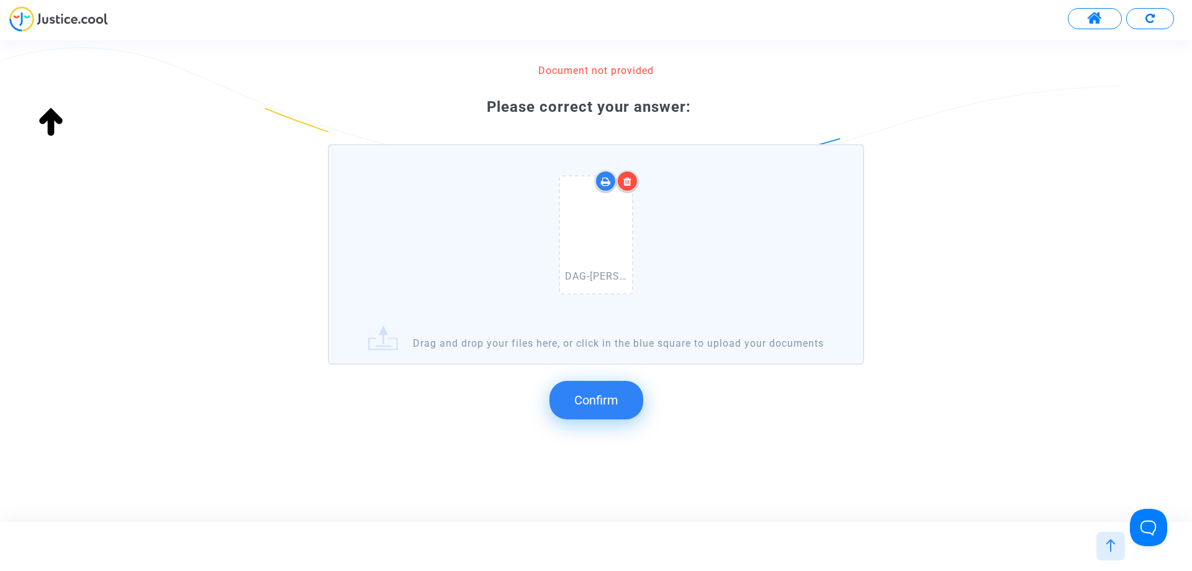
click at [616, 408] on button "Confirm" at bounding box center [596, 400] width 94 height 38
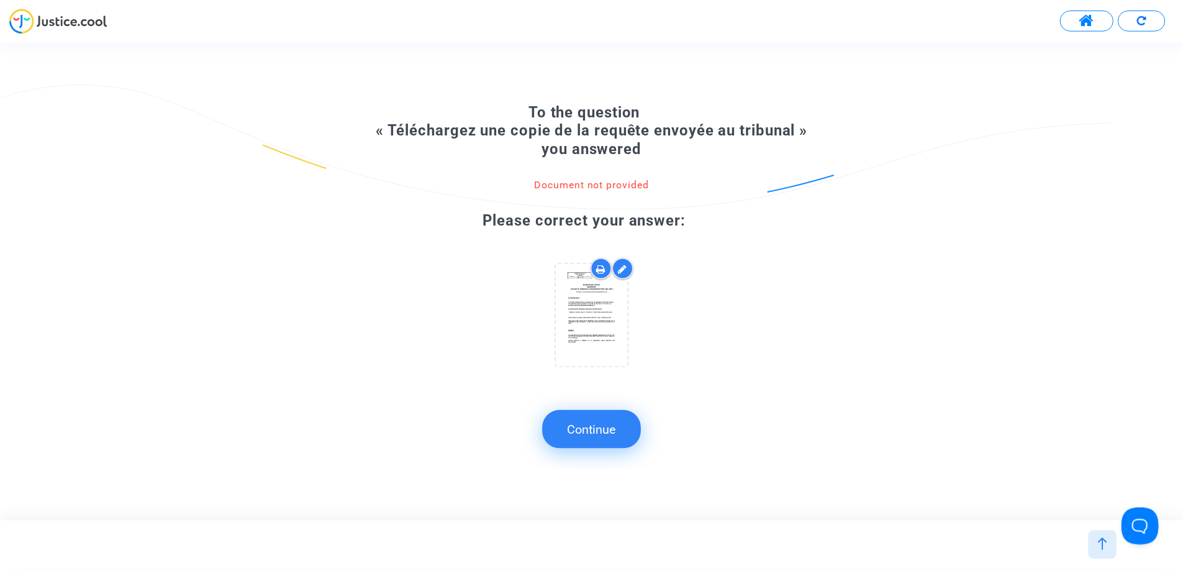
scroll to position [0, 0]
click at [618, 427] on button "Continue" at bounding box center [595, 429] width 99 height 38
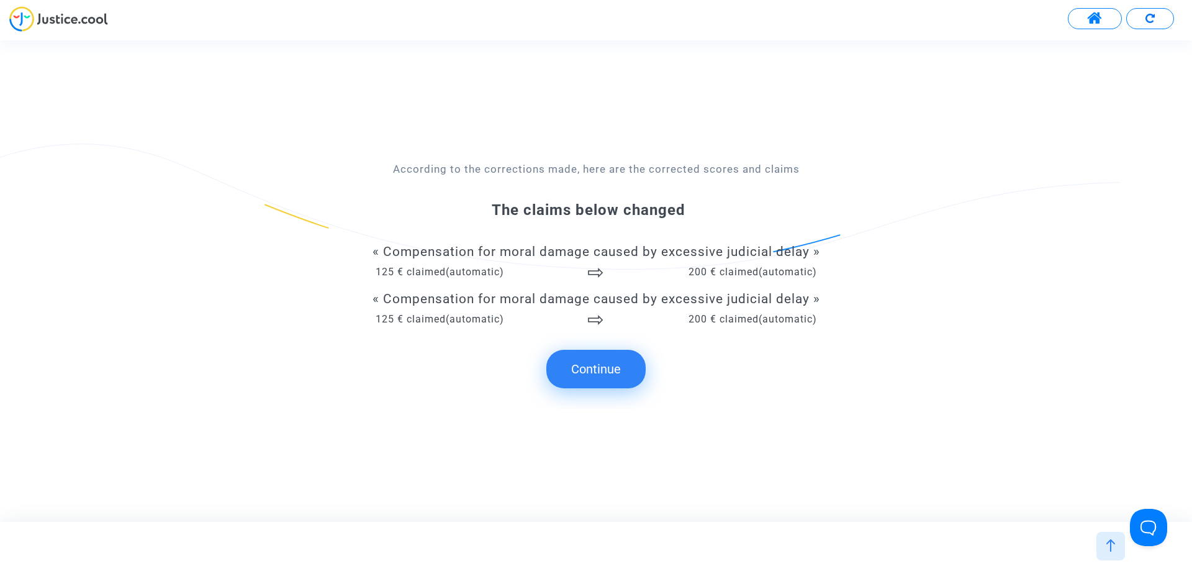
click at [608, 373] on button "Continue" at bounding box center [595, 369] width 99 height 38
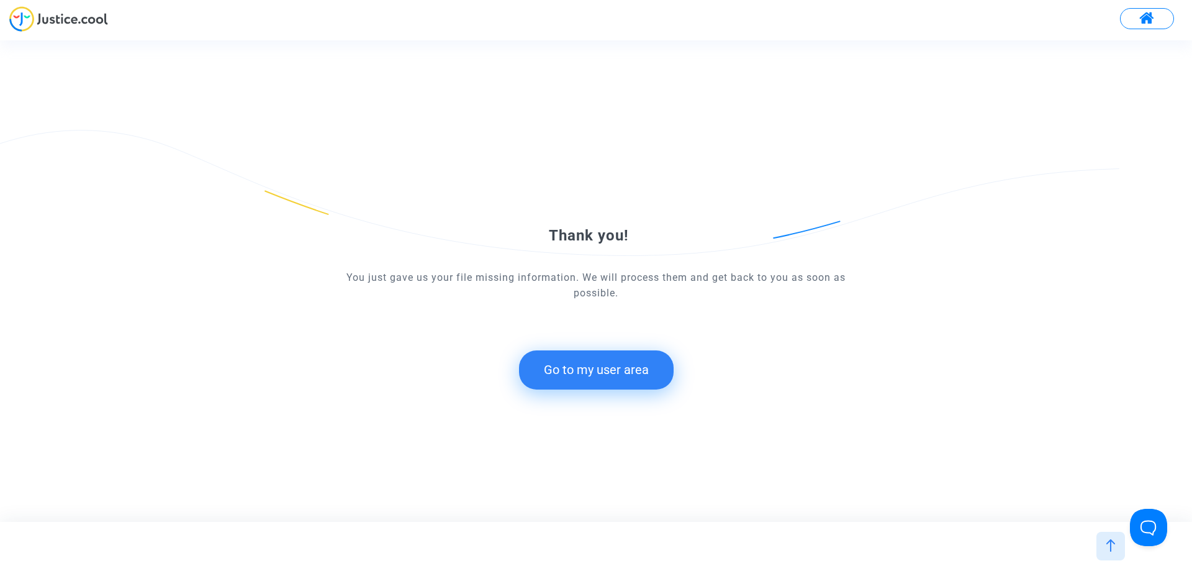
click at [602, 370] on button "Go to my user area" at bounding box center [596, 369] width 155 height 38
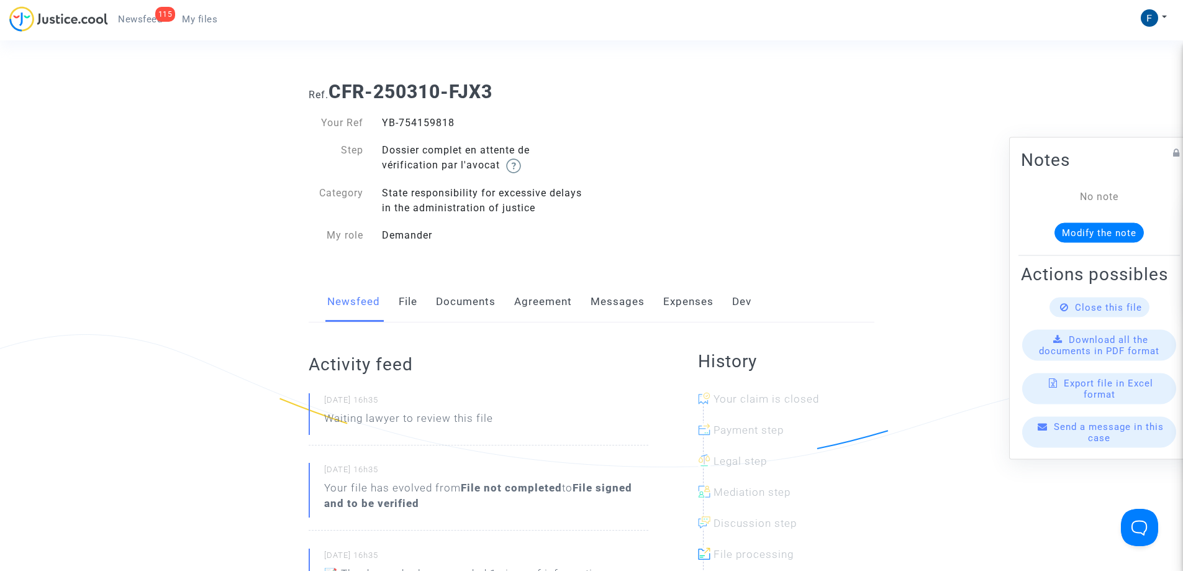
click at [205, 18] on span "My files" at bounding box center [199, 19] width 35 height 11
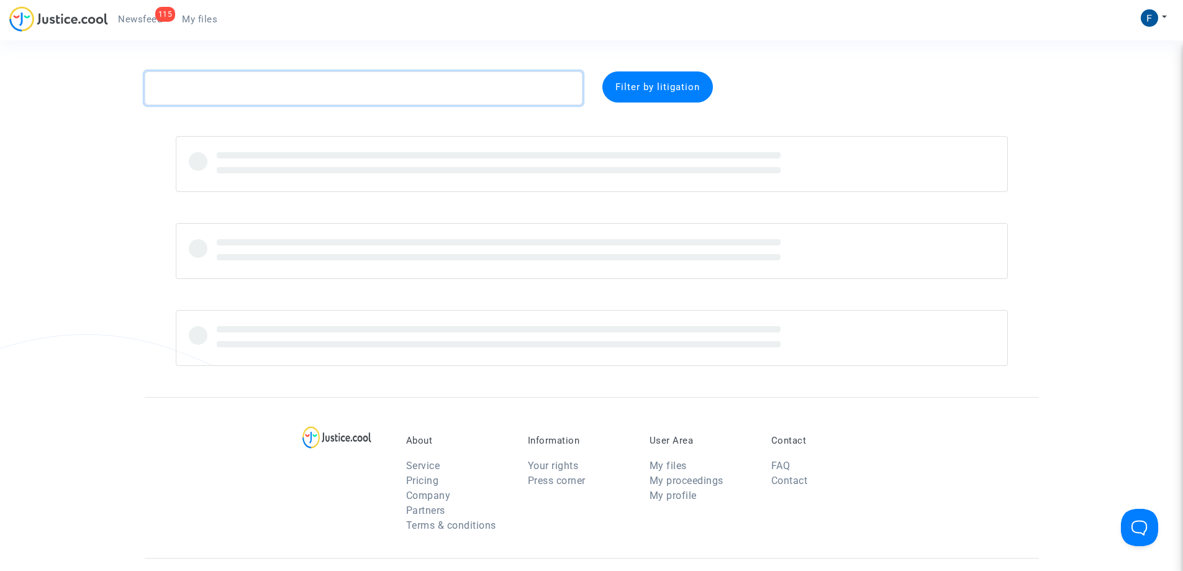
click at [257, 86] on textarea at bounding box center [364, 88] width 438 height 34
paste textarea "CFR-250310-7T97"
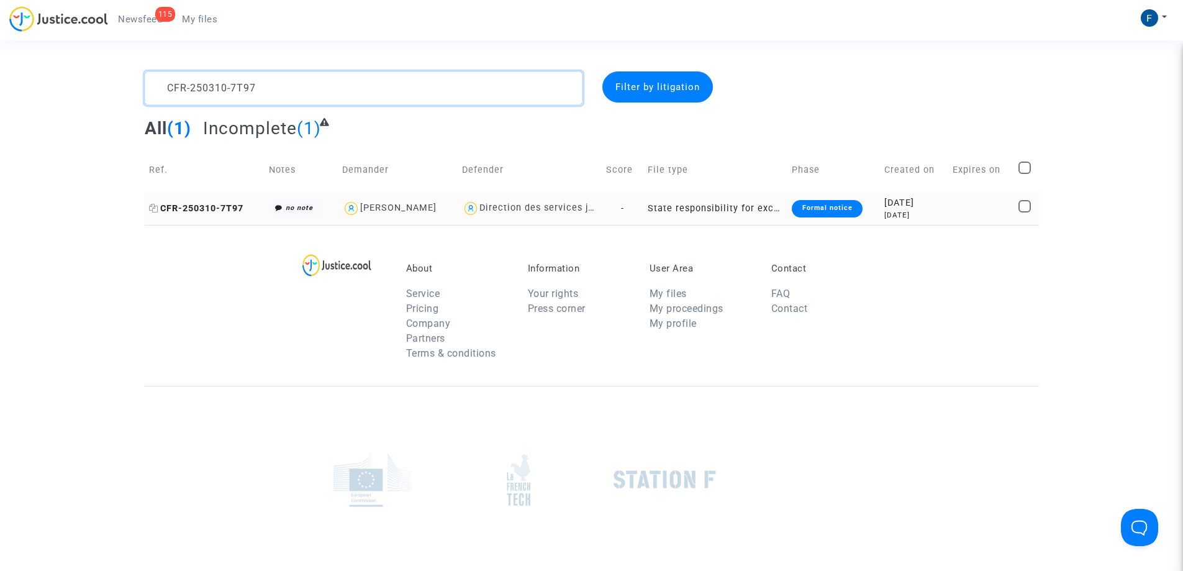
type textarea "CFR-250310-7T97"
click at [215, 206] on span "CFR-250310-7T97" at bounding box center [196, 208] width 94 height 11
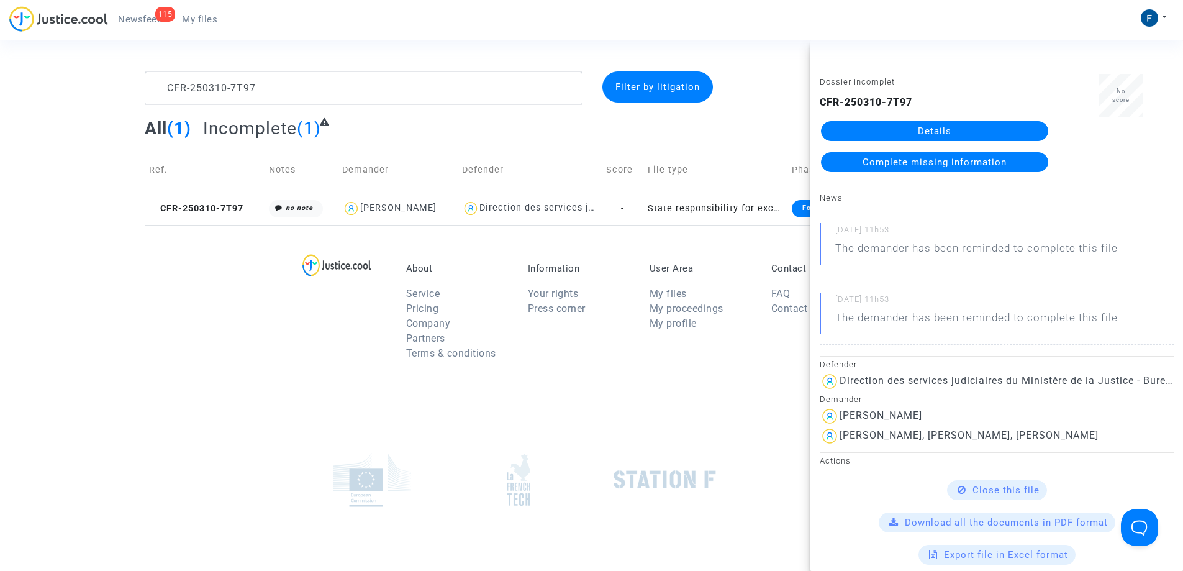
click at [926, 158] on span "Complete missing information" at bounding box center [934, 161] width 144 height 11
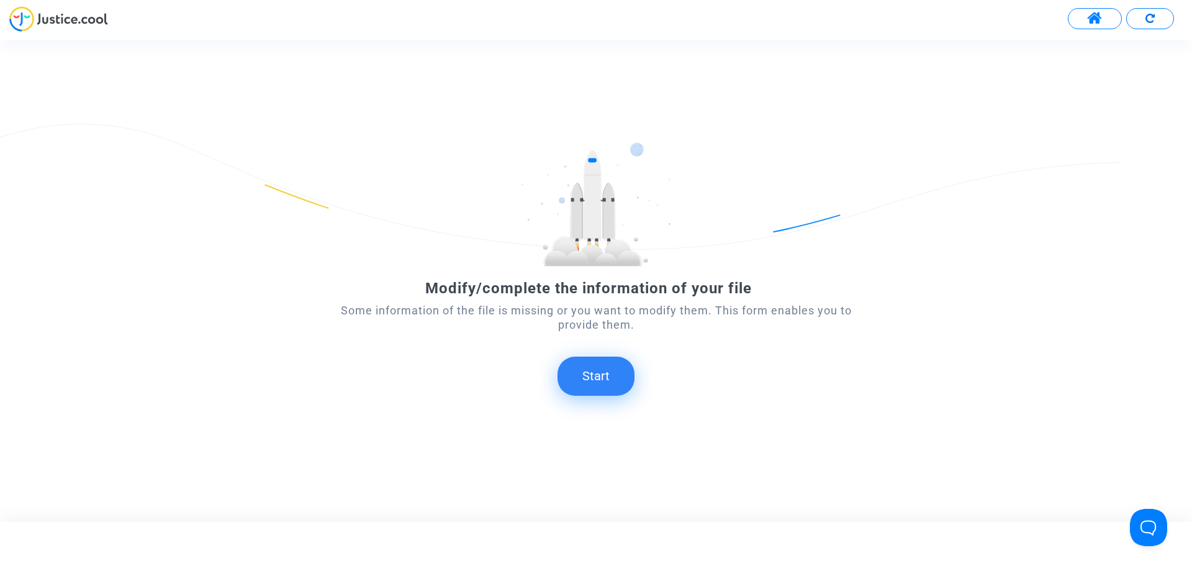
click at [597, 373] on button "Start" at bounding box center [596, 375] width 77 height 38
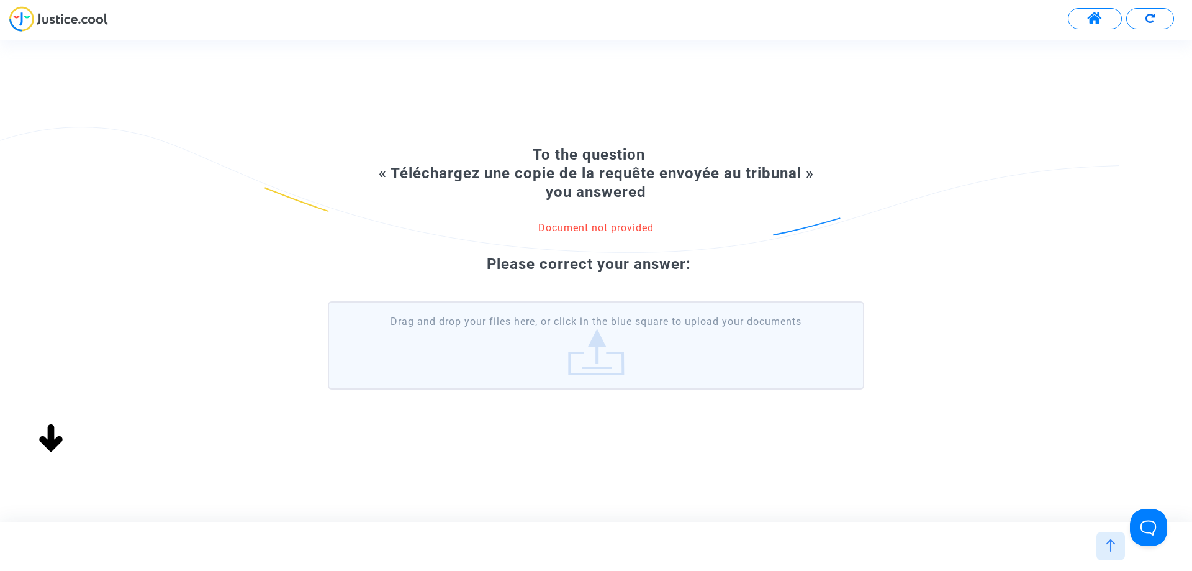
click at [514, 367] on label "Drag and drop your files here, or click in the blue square to upload your docum…" at bounding box center [596, 345] width 536 height 88
click at [0, 0] on input "Drag and drop your files here, or click in the blue square to upload your docum…" at bounding box center [0, 0] width 0 height 0
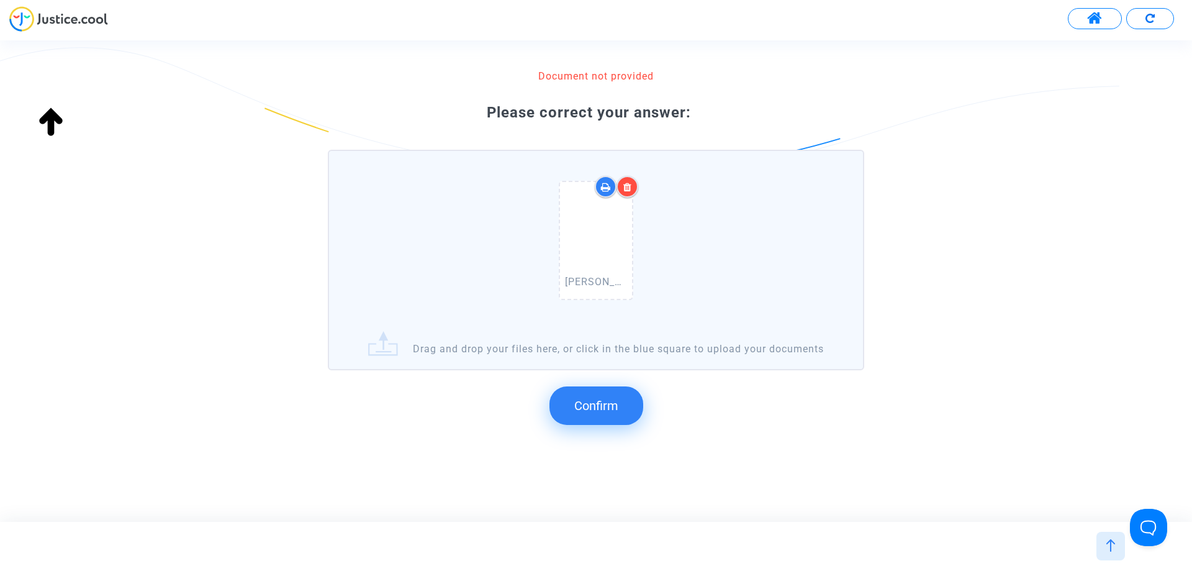
scroll to position [132, 0]
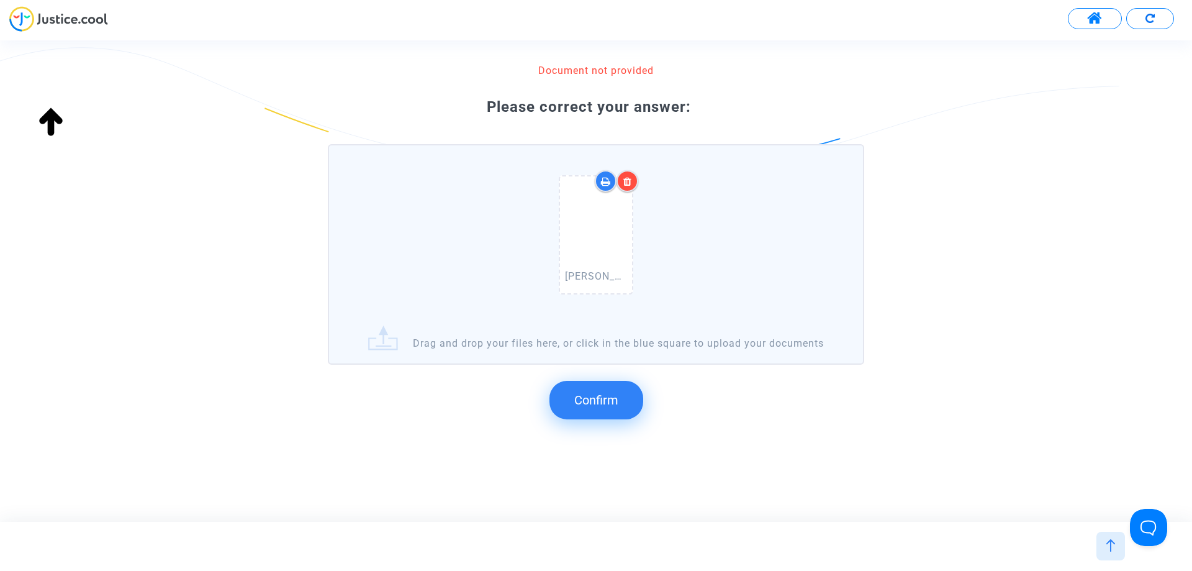
click at [610, 403] on span "Confirm" at bounding box center [596, 399] width 44 height 15
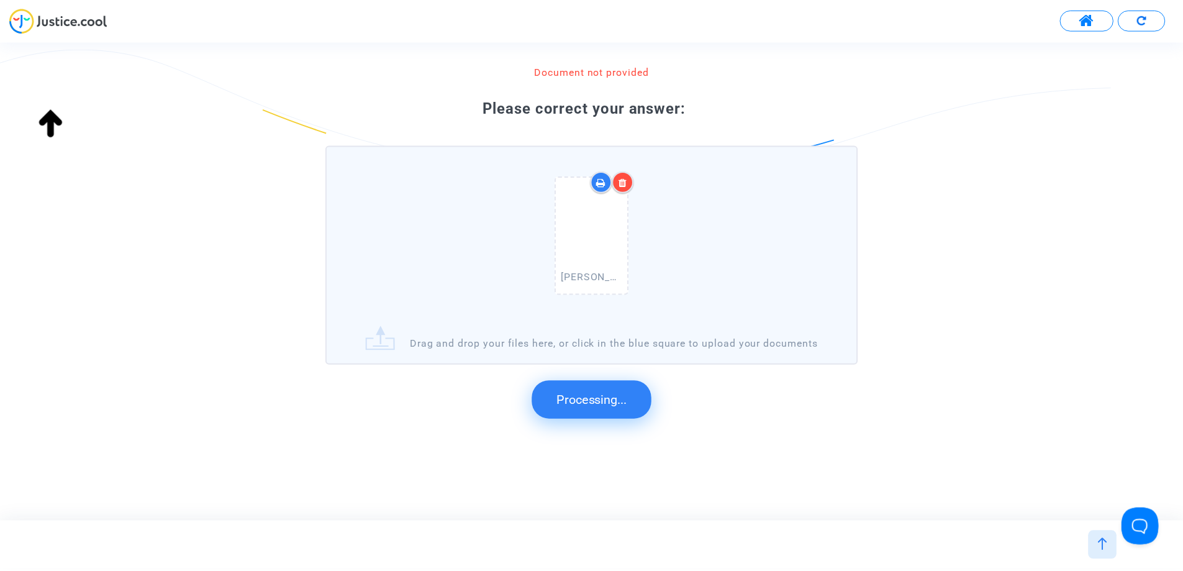
scroll to position [0, 0]
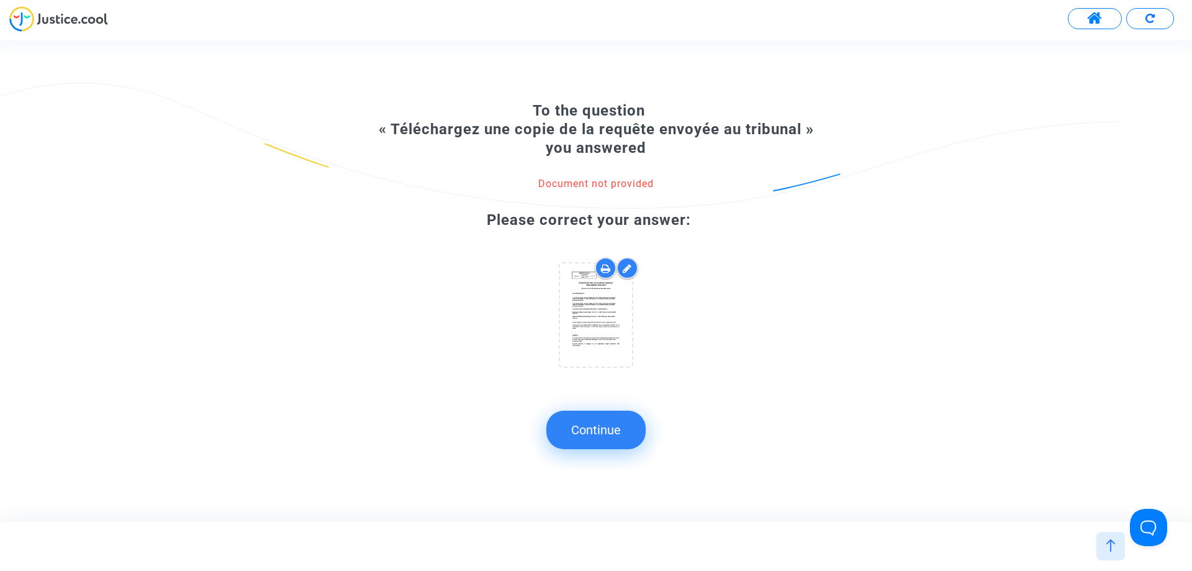
click at [607, 428] on button "Continue" at bounding box center [595, 429] width 99 height 38
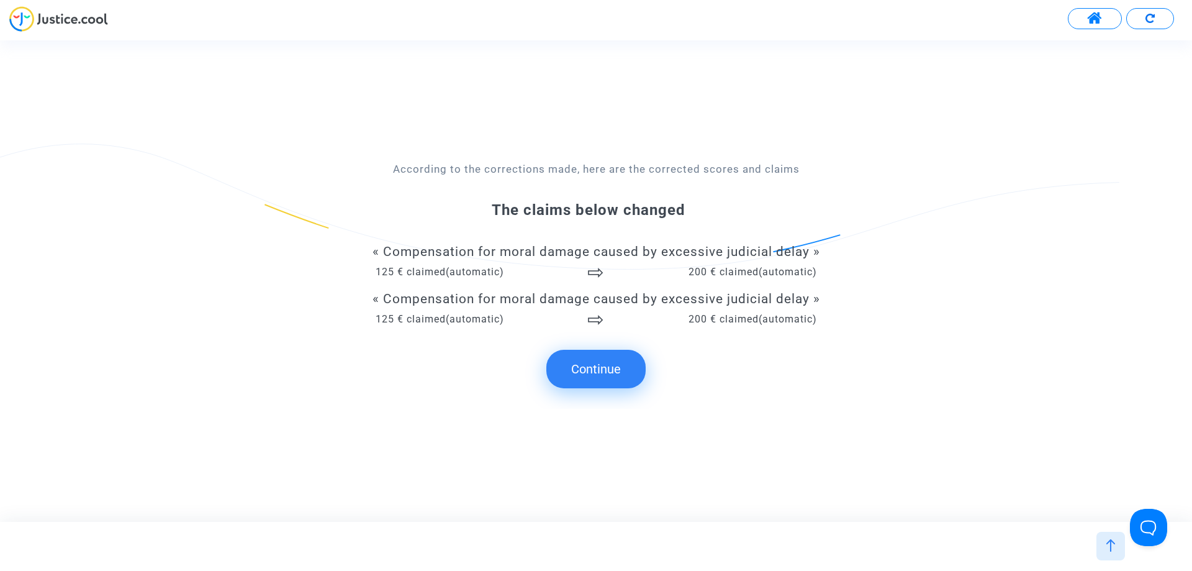
drag, startPoint x: 595, startPoint y: 377, endPoint x: 576, endPoint y: 371, distance: 20.2
click at [592, 377] on button "Continue" at bounding box center [595, 369] width 99 height 38
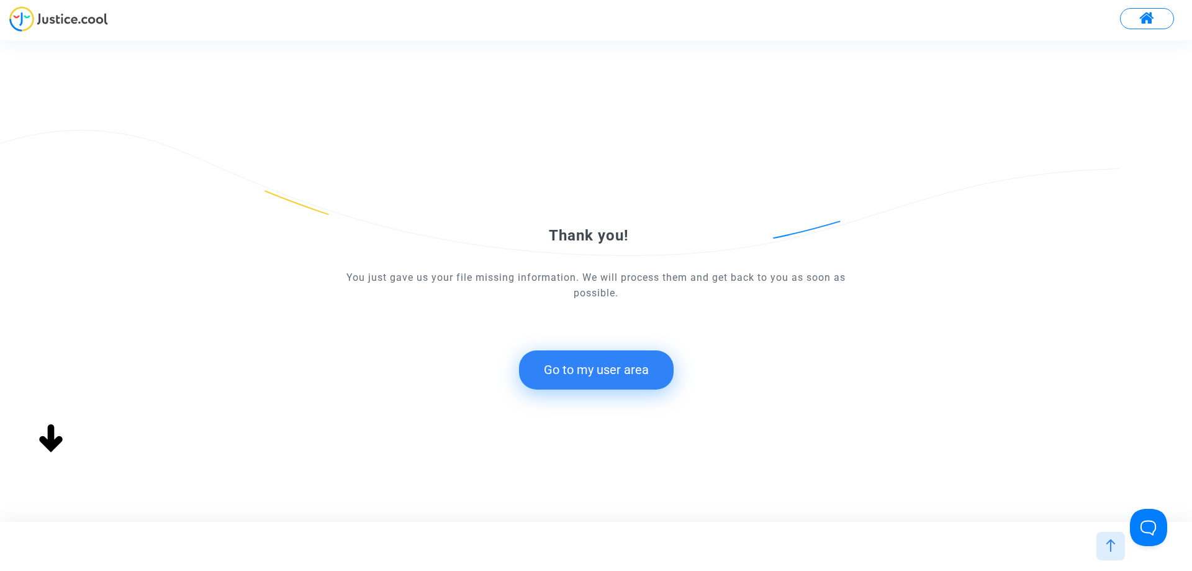
click at [630, 374] on button "Go to my user area" at bounding box center [596, 369] width 155 height 38
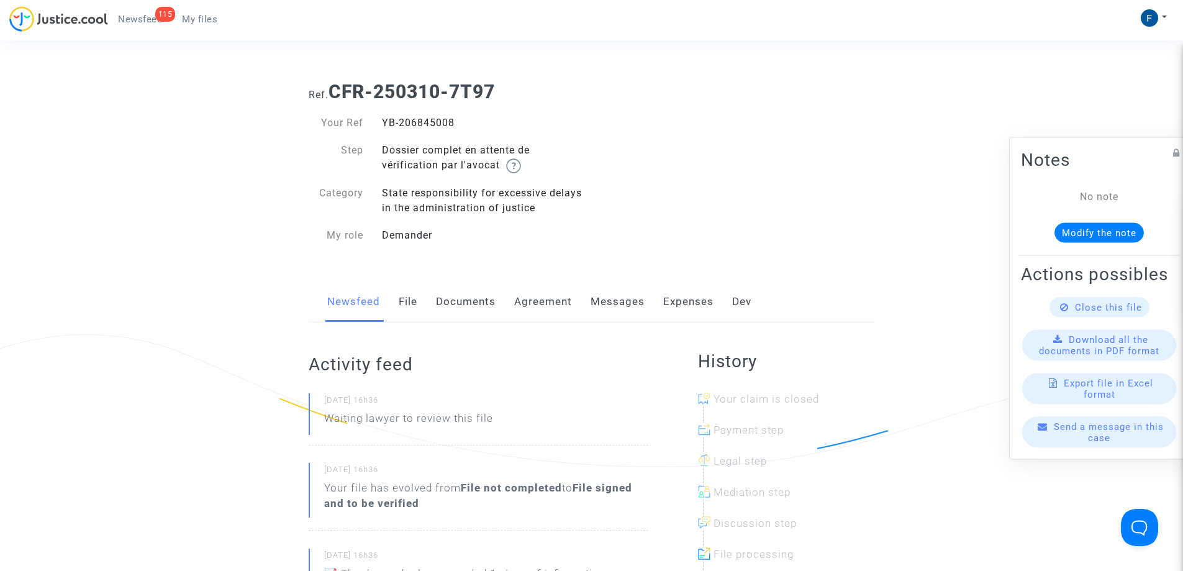
drag, startPoint x: 197, startPoint y: 13, endPoint x: 213, endPoint y: 16, distance: 16.4
click at [198, 13] on link "My files" at bounding box center [199, 19] width 55 height 19
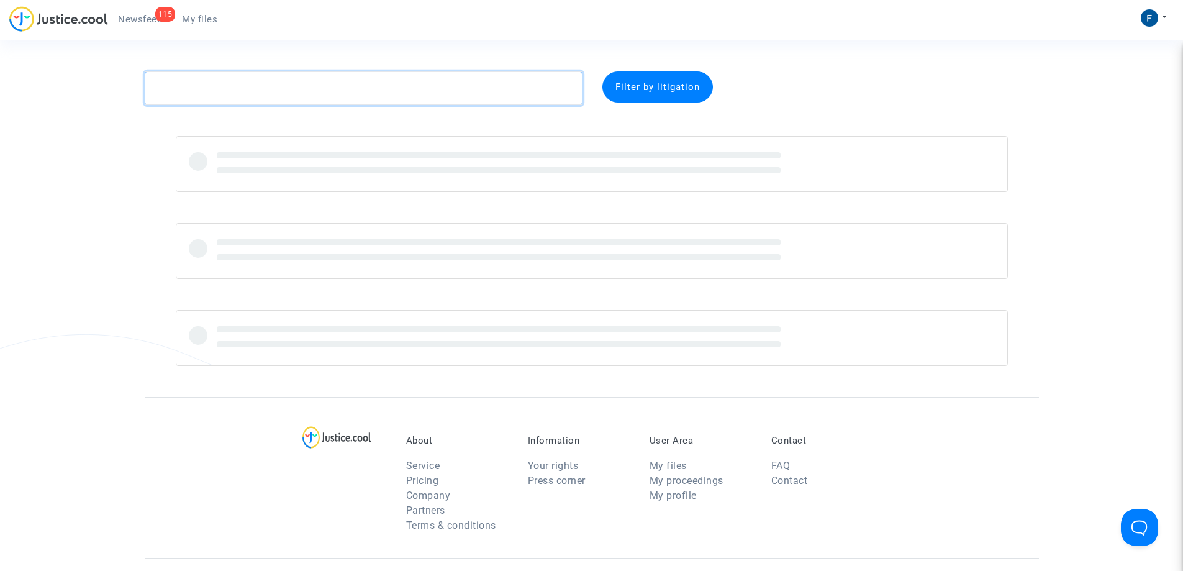
click at [250, 82] on textarea at bounding box center [364, 88] width 438 height 34
paste textarea "CFR-250307-7VMJ"
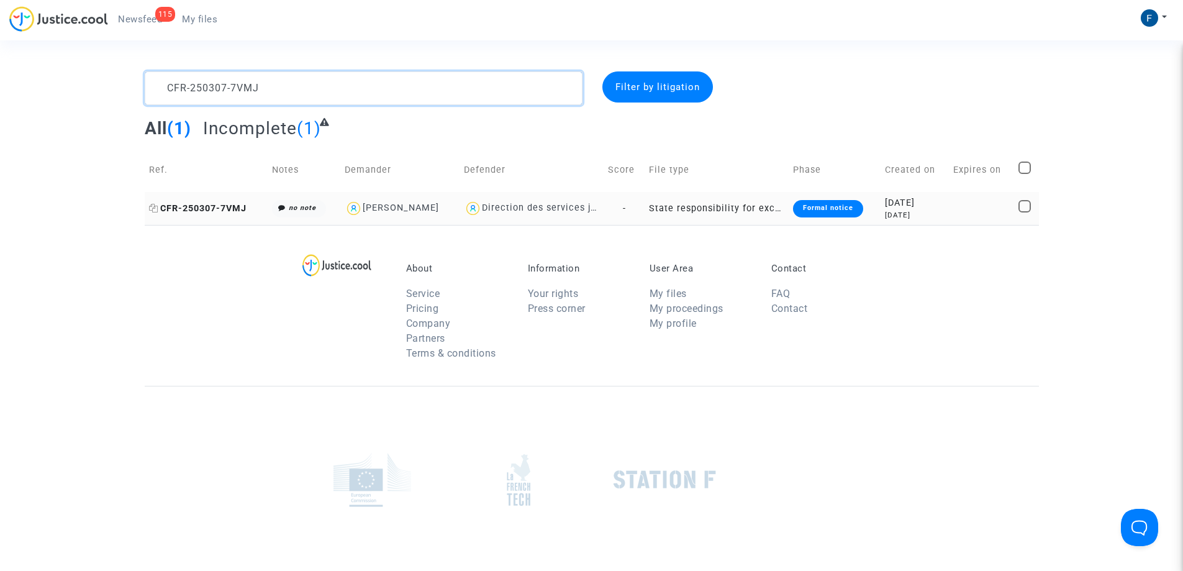
type textarea "CFR-250307-7VMJ"
click at [233, 209] on span "CFR-250307-7VMJ" at bounding box center [197, 208] width 97 height 11
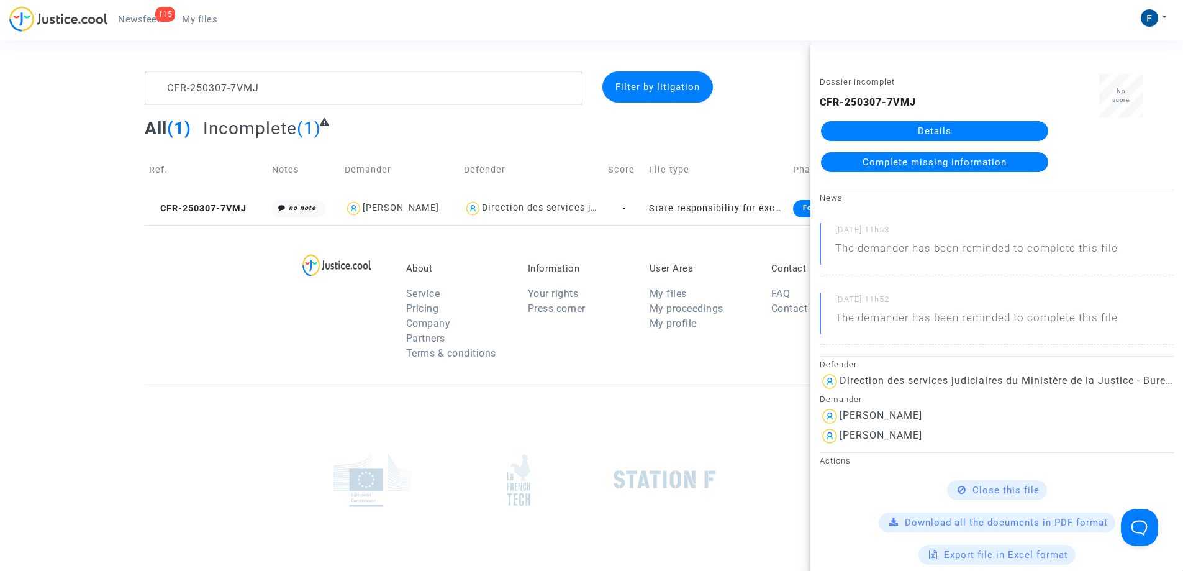
click at [936, 168] on link "Complete missing information" at bounding box center [934, 162] width 227 height 20
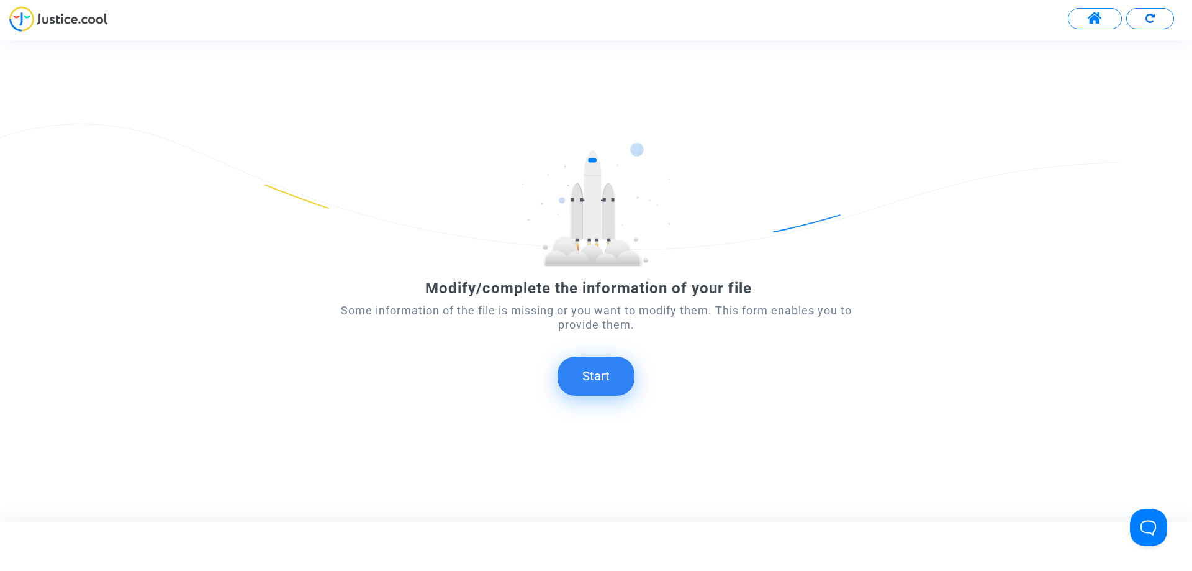
click at [613, 380] on button "Start" at bounding box center [596, 375] width 77 height 38
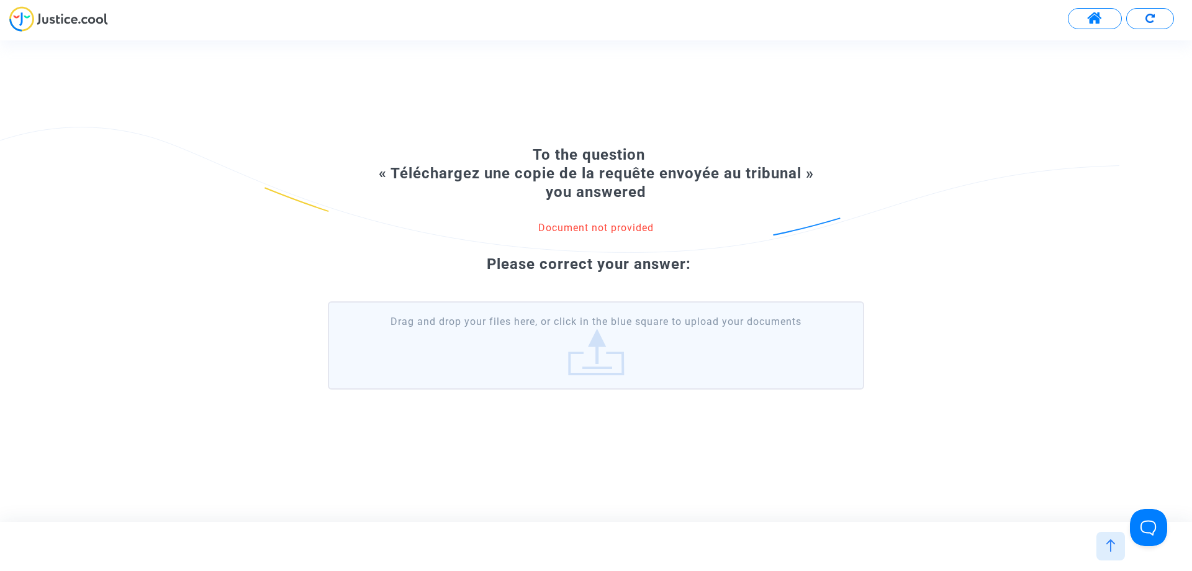
click at [559, 362] on label "Drag and drop your files here, or click in the blue square to upload your docum…" at bounding box center [596, 345] width 536 height 88
click at [0, 0] on input "Drag and drop your files here, or click in the blue square to upload your docum…" at bounding box center [0, 0] width 0 height 0
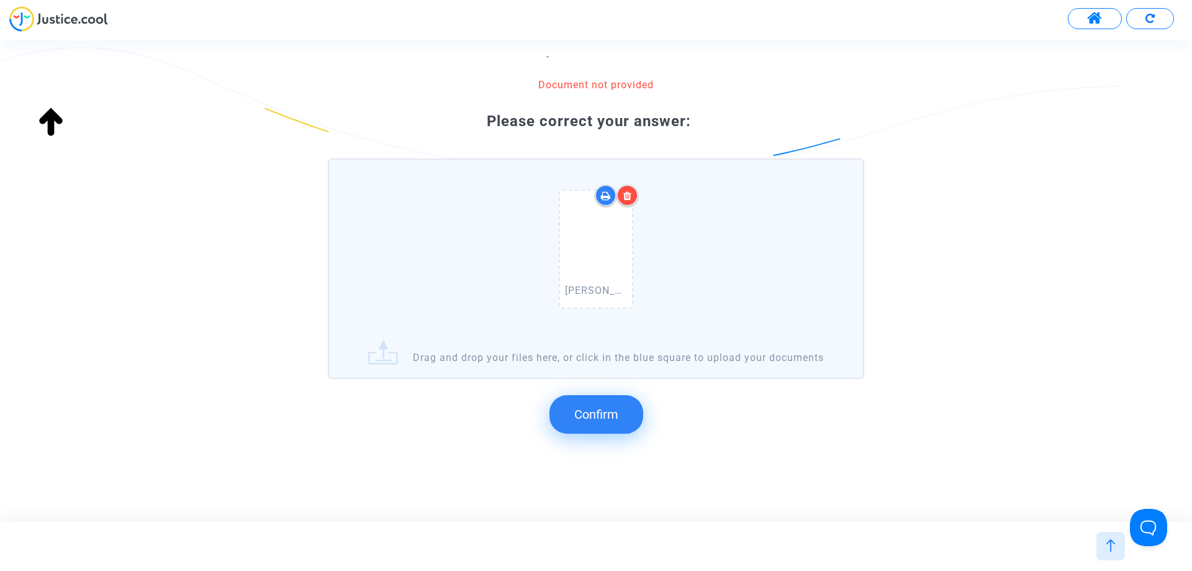
scroll to position [132, 0]
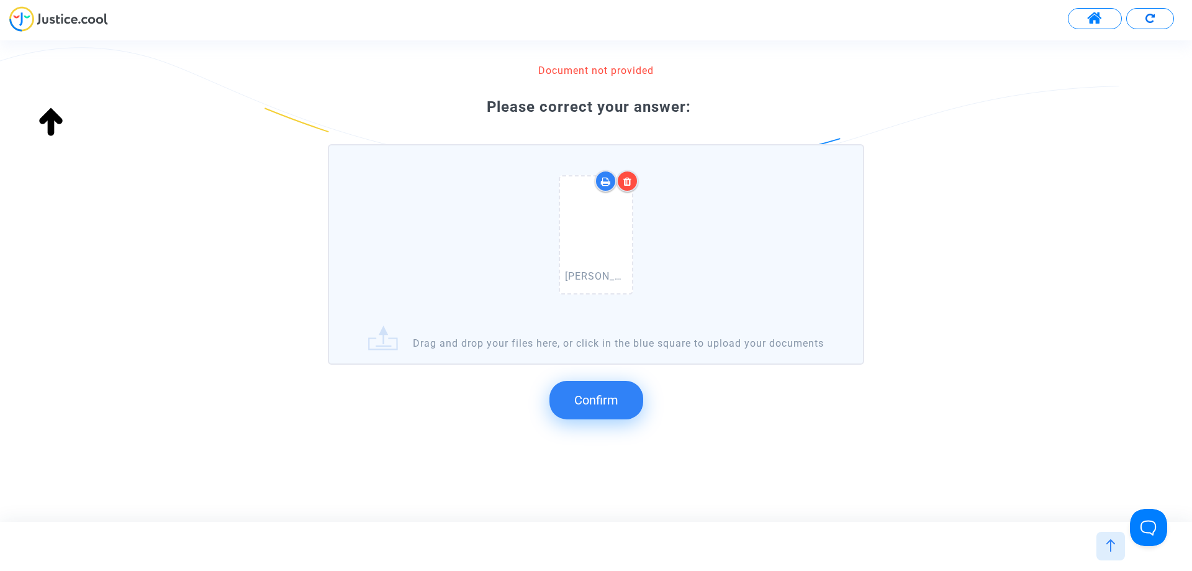
click at [619, 406] on button "Confirm" at bounding box center [596, 400] width 94 height 38
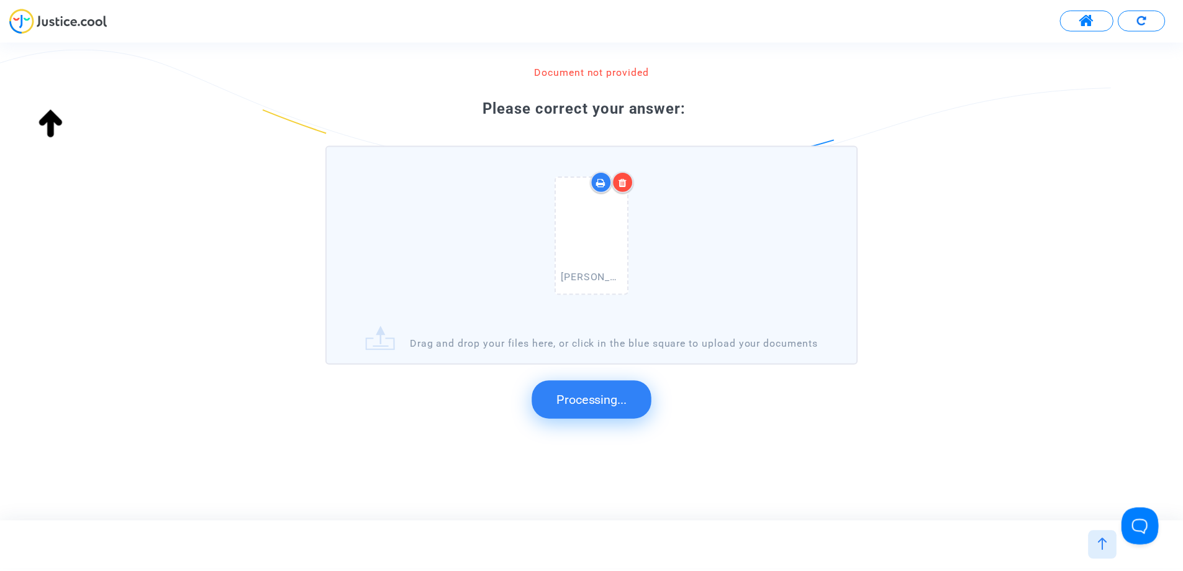
scroll to position [0, 0]
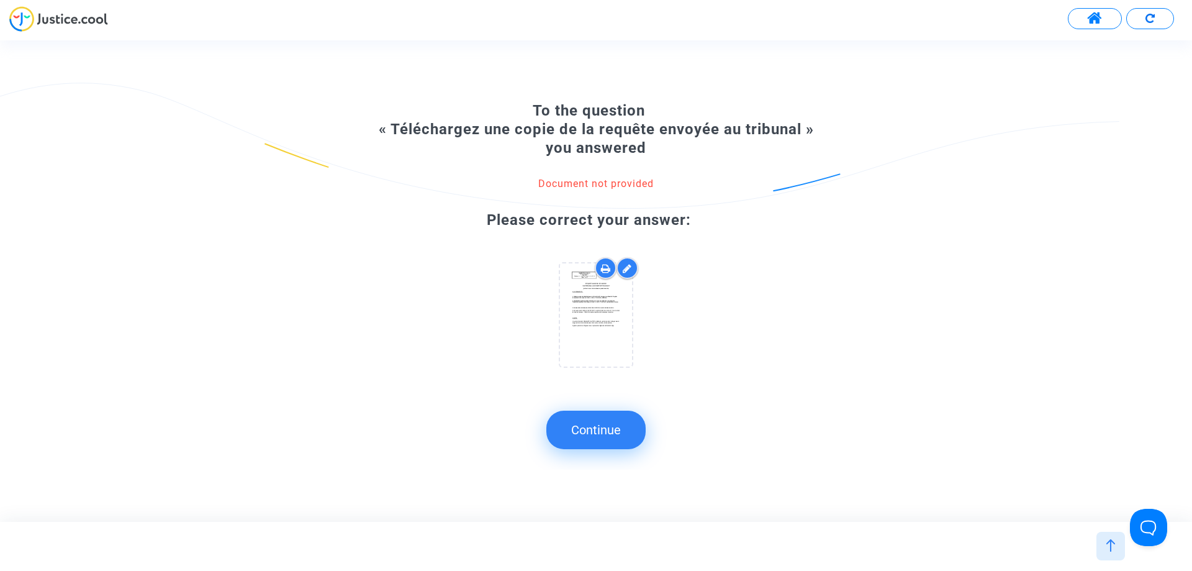
click at [609, 431] on button "Continue" at bounding box center [595, 429] width 99 height 38
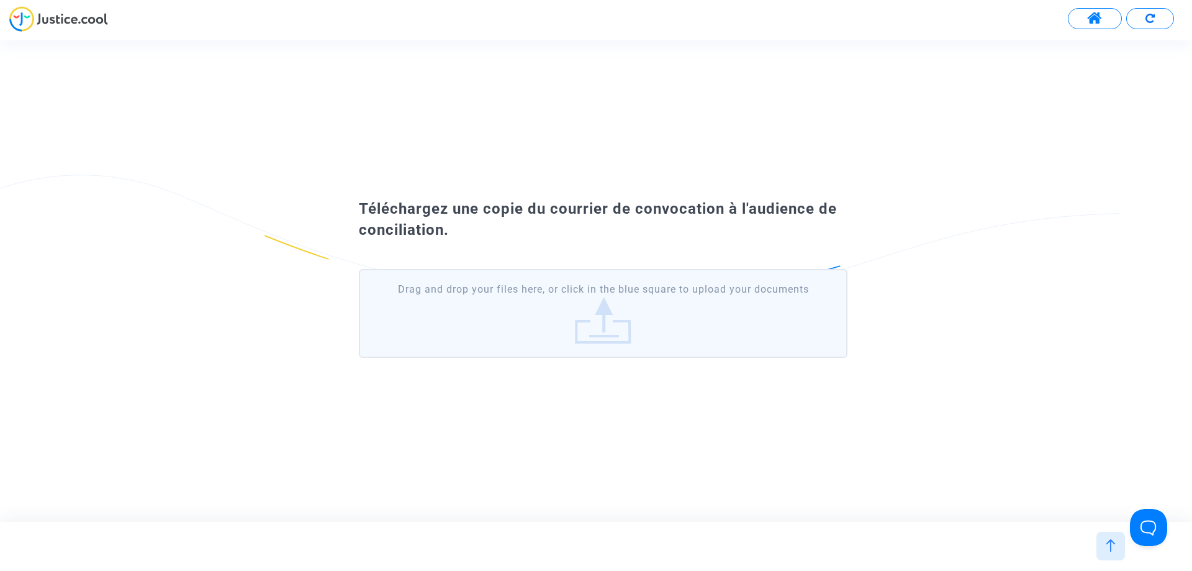
click at [605, 328] on div "Téléchargez une copie du courrier de convocation à l'audience de conciliation. …" at bounding box center [596, 281] width 536 height 164
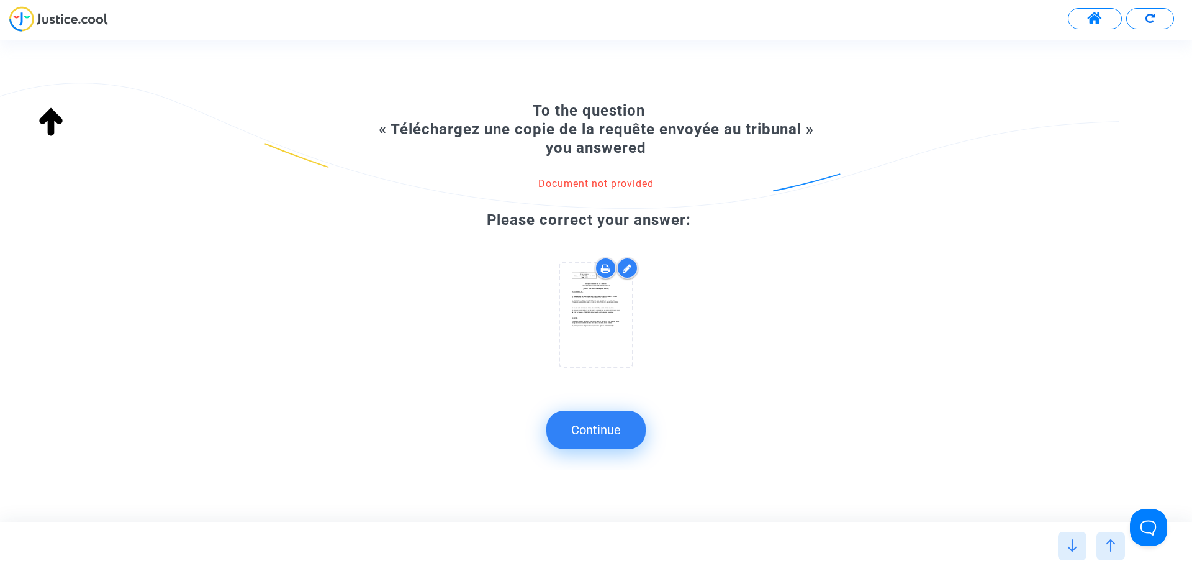
drag, startPoint x: 591, startPoint y: 140, endPoint x: 582, endPoint y: 170, distance: 31.6
click at [590, 145] on div "To the question « Téléchargez une copie de la requête envoyée au tribunal » you…" at bounding box center [596, 281] width 1192 height 378
click at [602, 433] on button "Continue" at bounding box center [595, 429] width 99 height 38
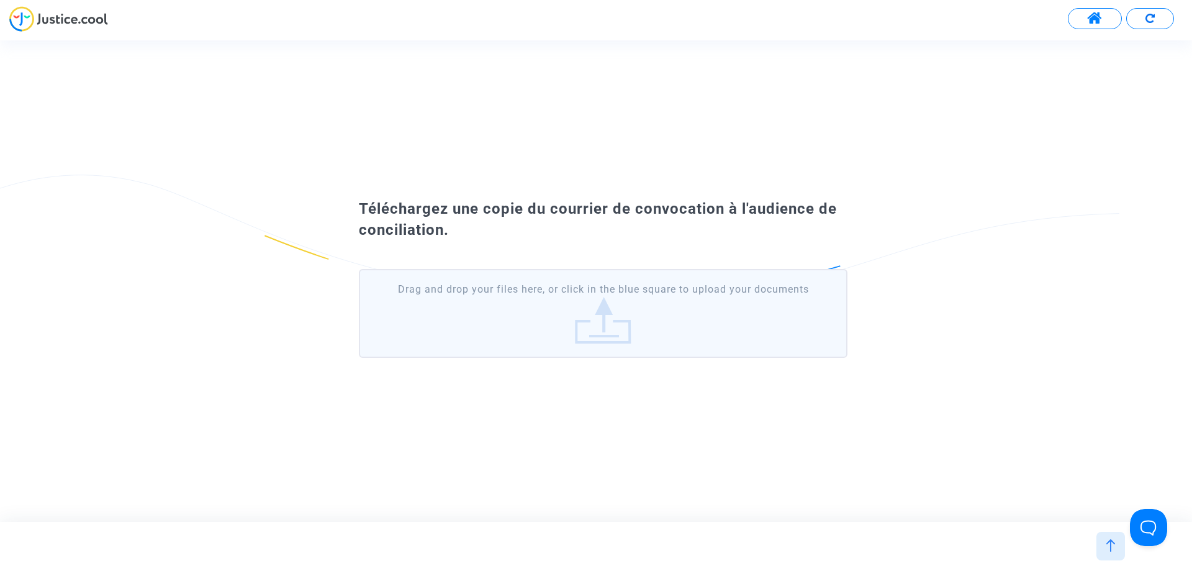
click at [501, 325] on label "Drag and drop your files here, or click in the blue square to upload your docum…" at bounding box center [603, 313] width 489 height 88
click at [0, 0] on input "Drag and drop your files here, or click in the blue square to upload your docum…" at bounding box center [0, 0] width 0 height 0
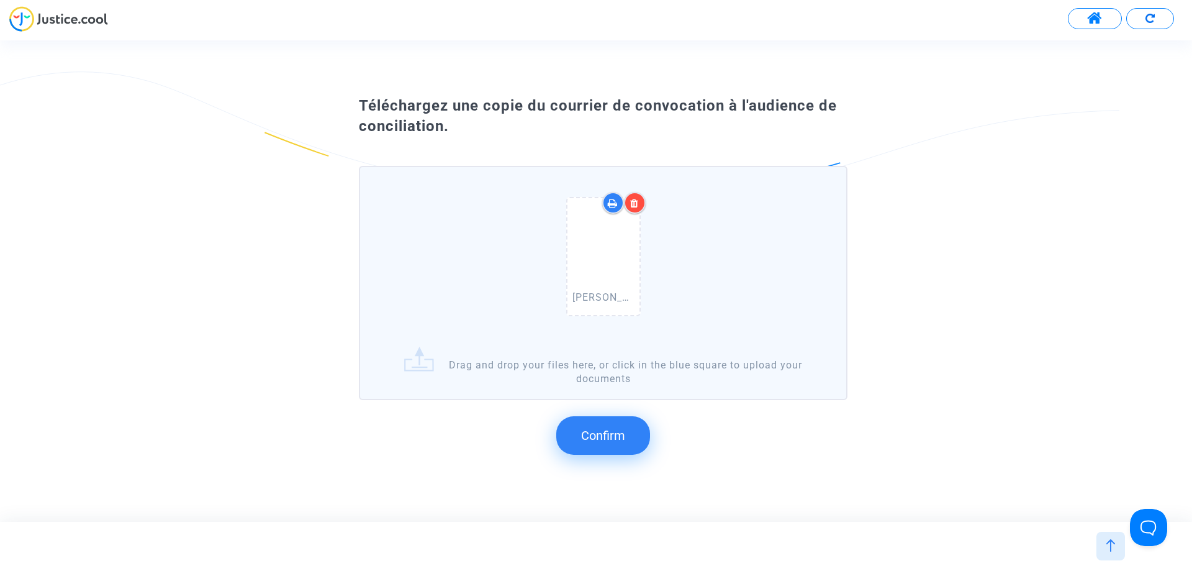
click at [619, 441] on span "Confirm" at bounding box center [603, 435] width 44 height 15
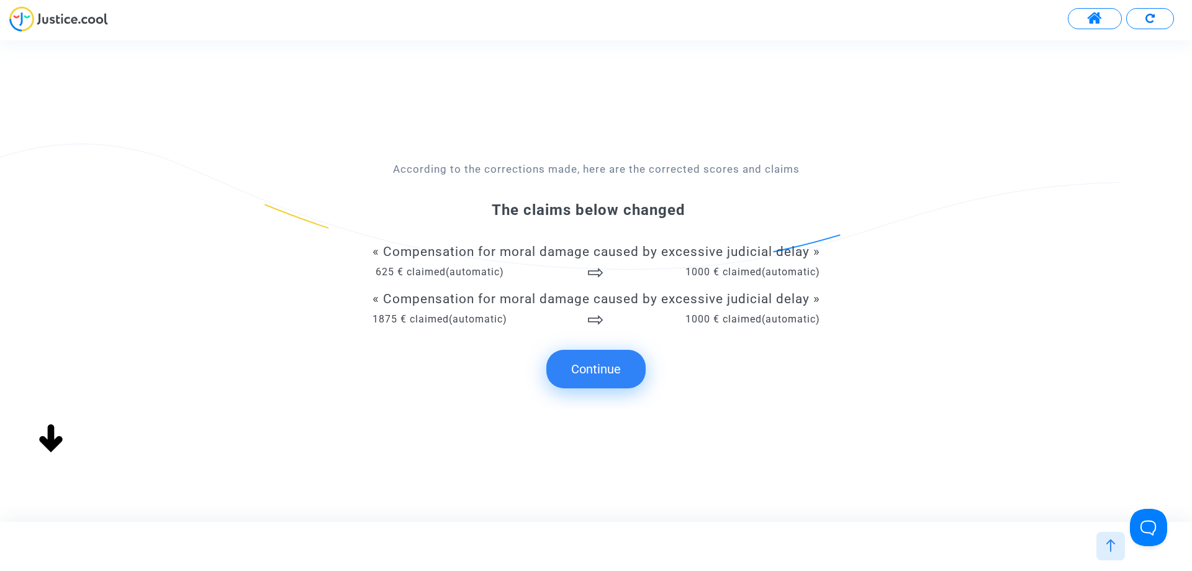
click at [600, 374] on button "Continue" at bounding box center [595, 369] width 99 height 38
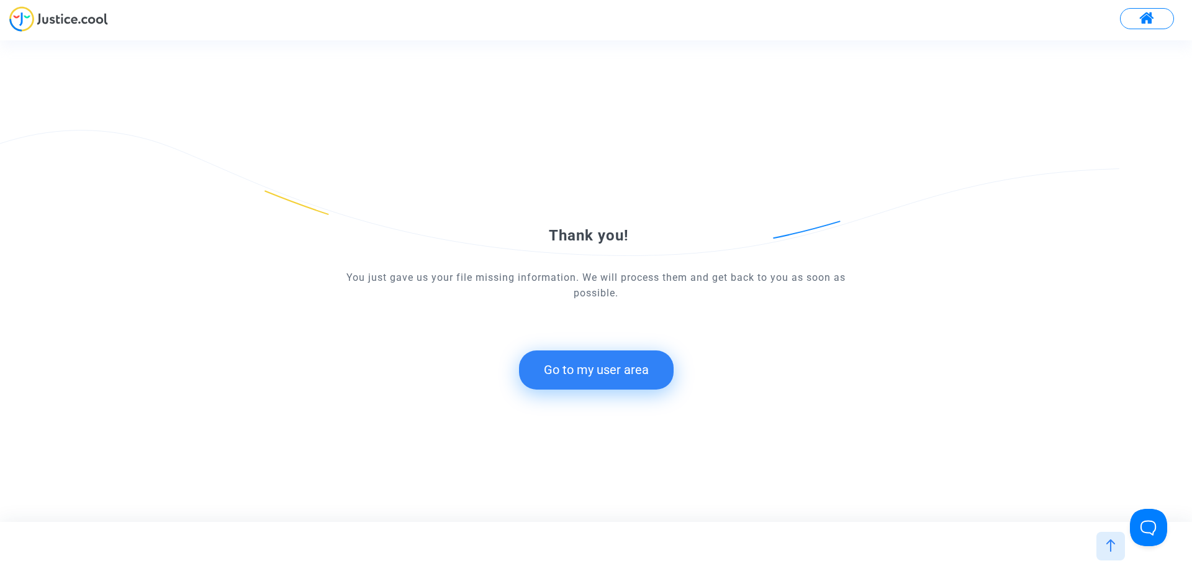
click at [622, 380] on button "Go to my user area" at bounding box center [596, 369] width 155 height 38
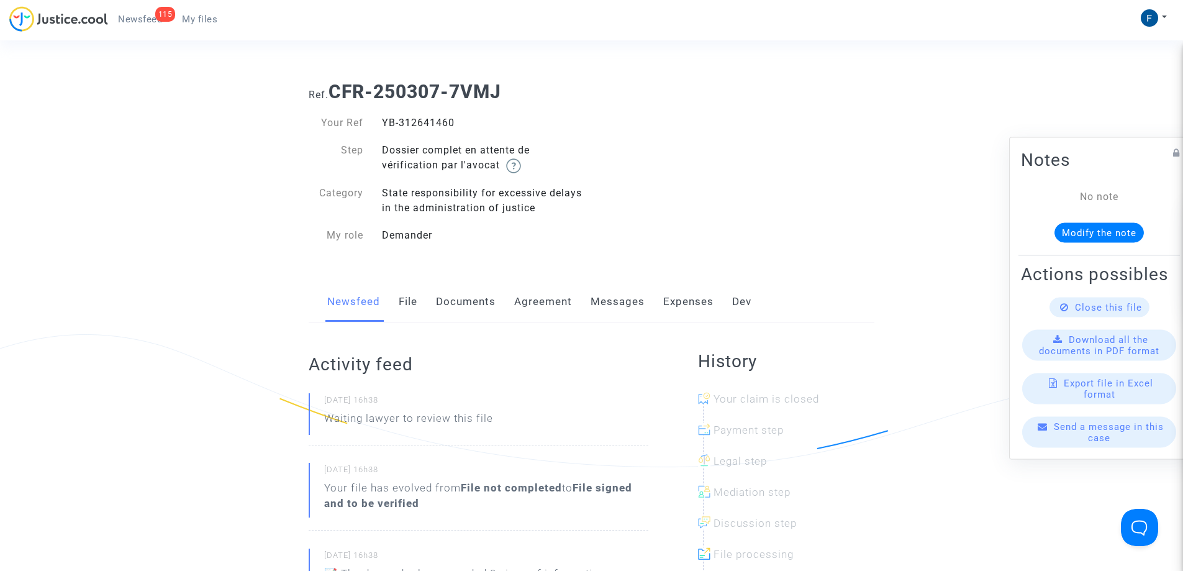
click at [206, 24] on span "My files" at bounding box center [199, 19] width 35 height 11
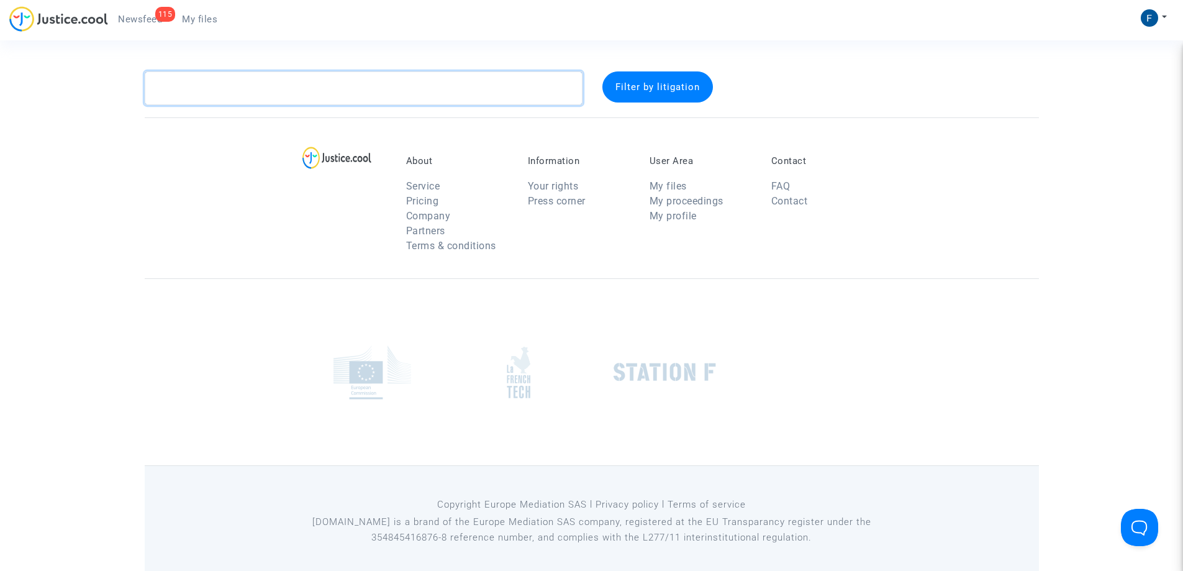
click at [250, 88] on textarea at bounding box center [364, 88] width 438 height 34
paste textarea "CFR-251002-QKMV"
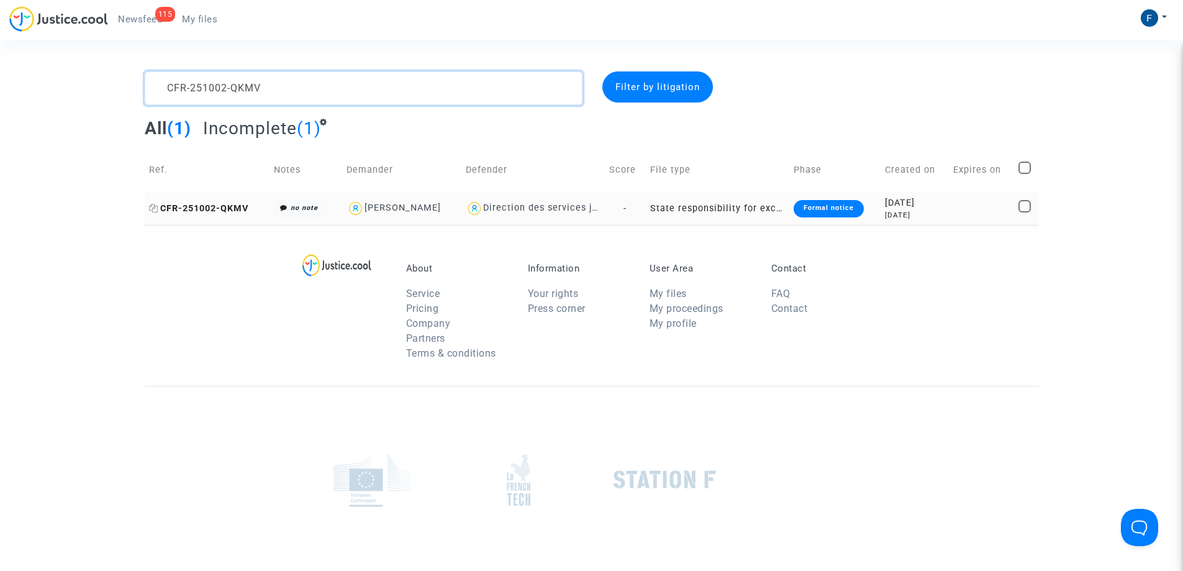
type textarea "CFR-251002-QKMV"
click at [216, 207] on span "CFR-251002-QKMV" at bounding box center [198, 208] width 99 height 11
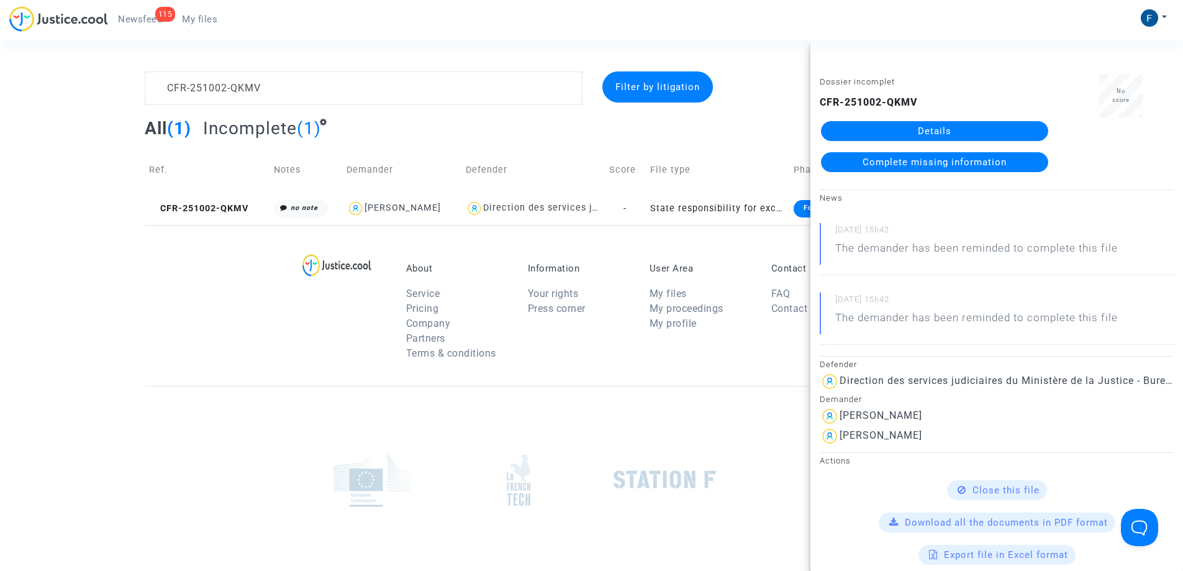
click at [969, 159] on span "Complete missing information" at bounding box center [934, 161] width 144 height 11
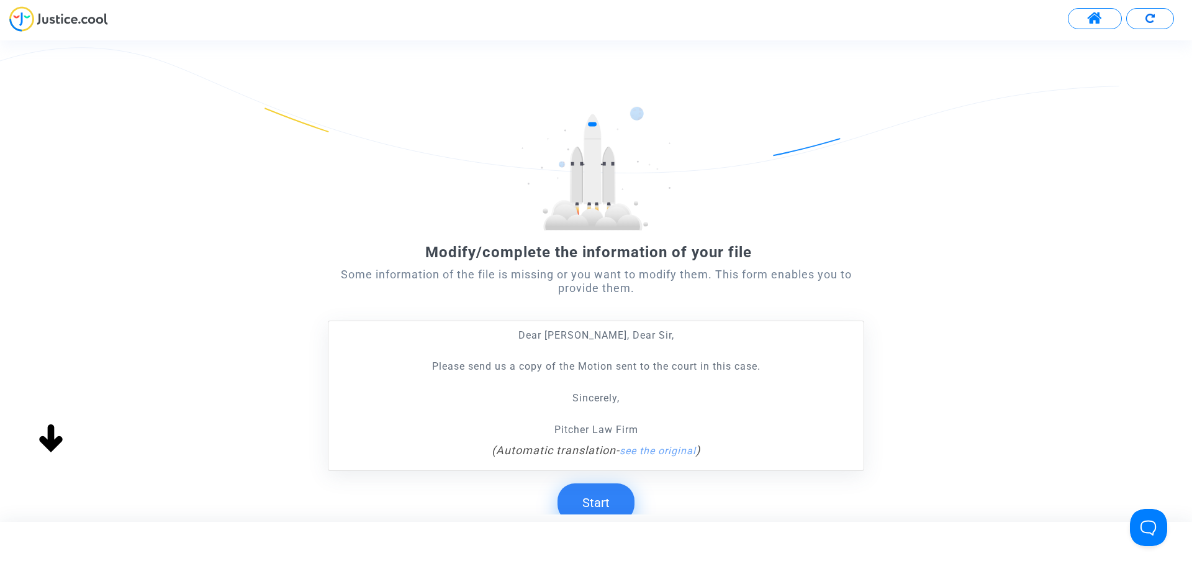
click at [613, 509] on button "Start" at bounding box center [596, 502] width 77 height 38
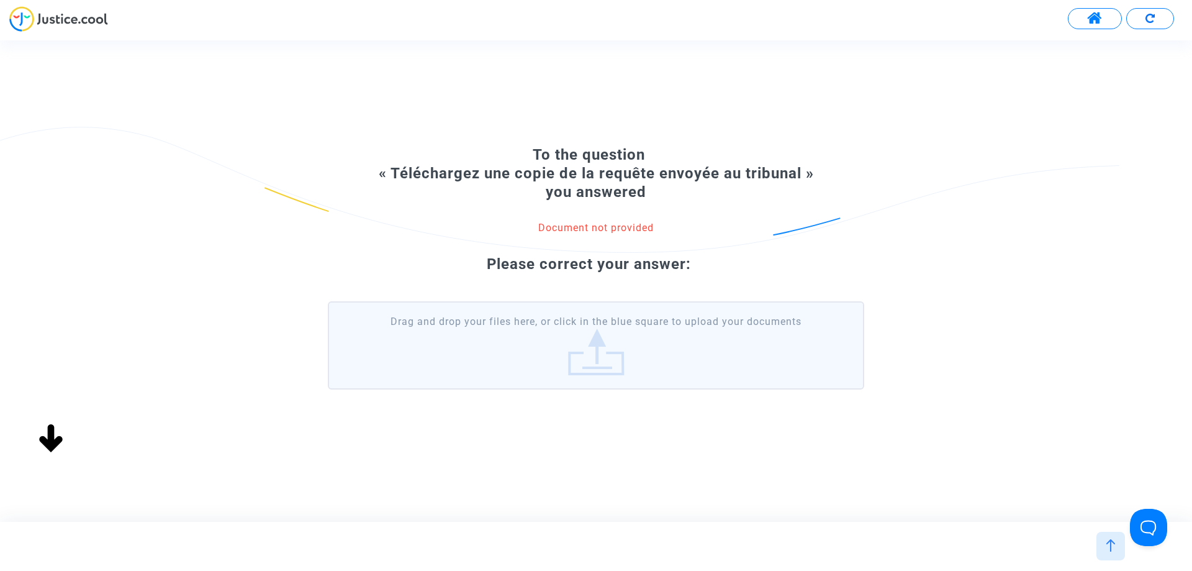
click at [595, 354] on label "Drag and drop your files here, or click in the blue square to upload your docum…" at bounding box center [596, 345] width 536 height 88
click at [0, 0] on input "Drag and drop your files here, or click in the blue square to upload your docum…" at bounding box center [0, 0] width 0 height 0
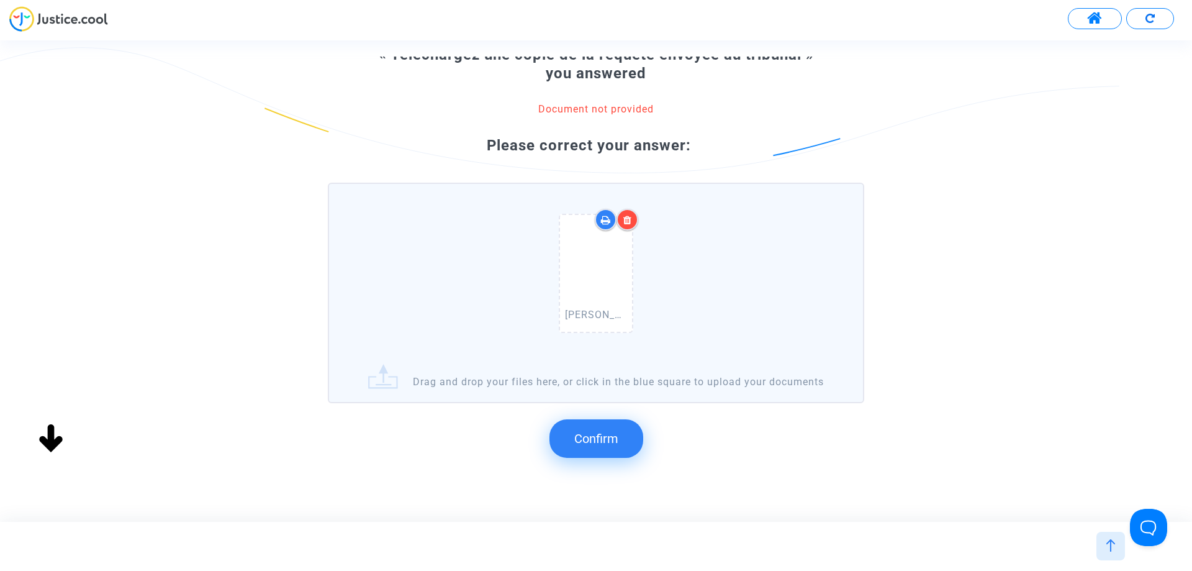
scroll to position [132, 0]
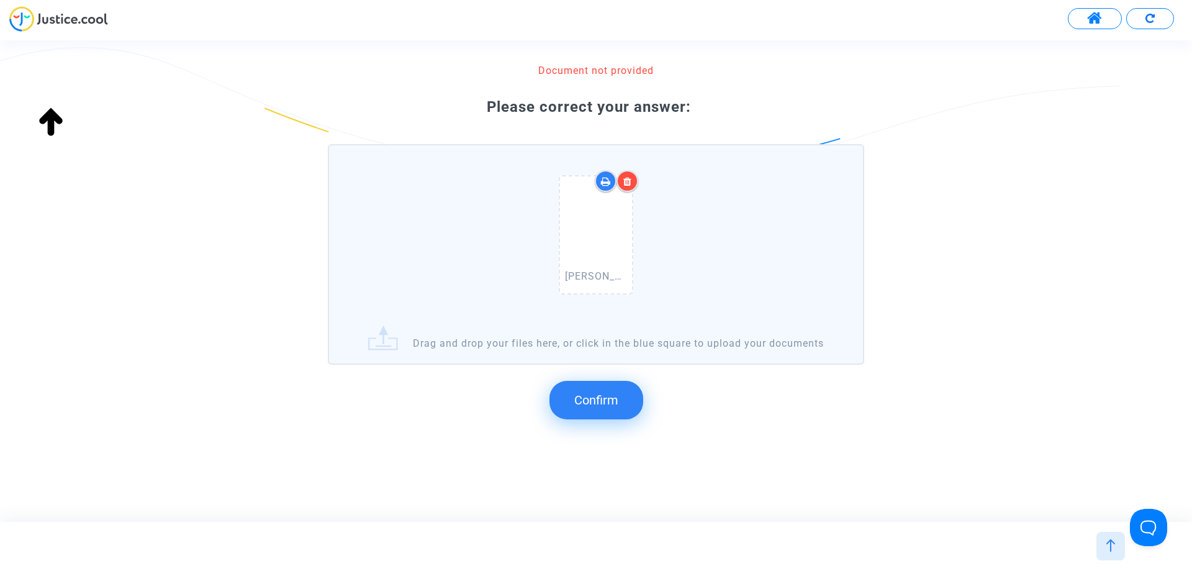
click at [619, 393] on button "Confirm" at bounding box center [596, 400] width 94 height 38
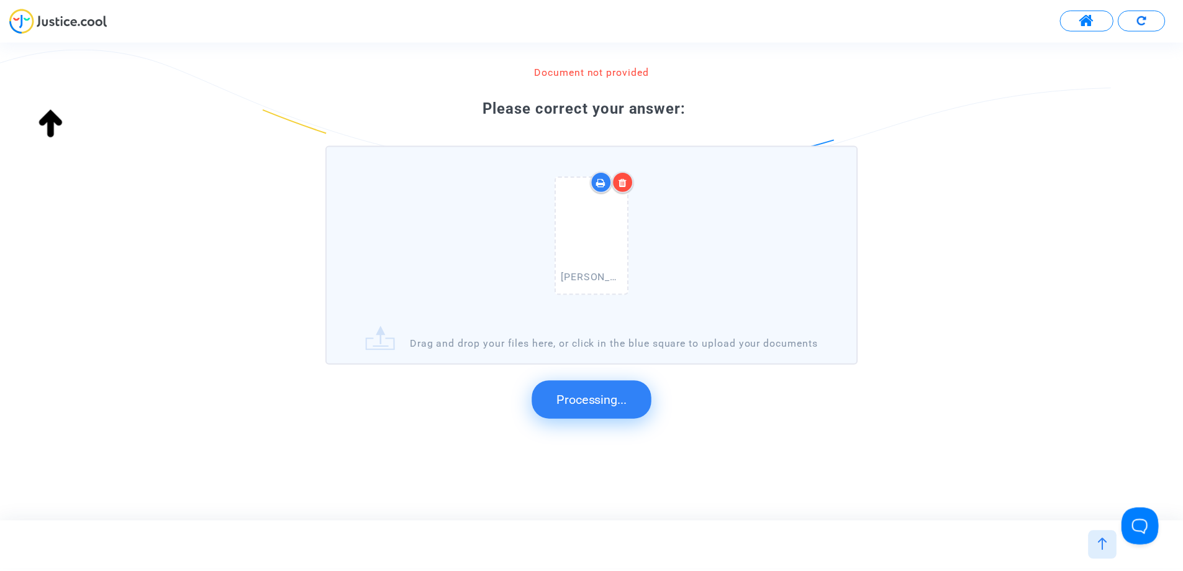
scroll to position [0, 0]
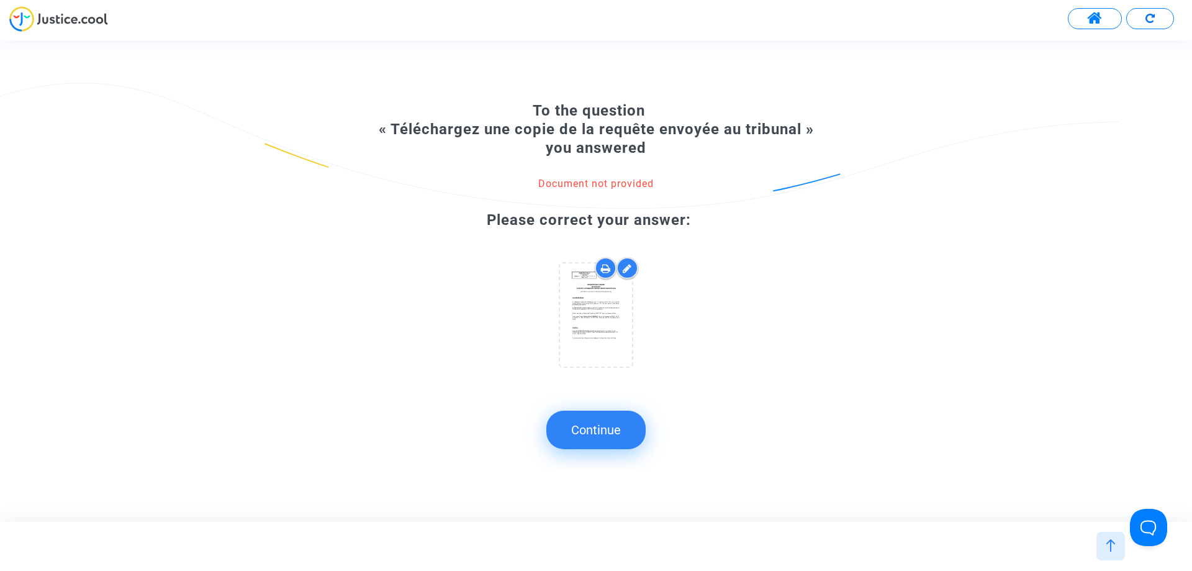
click at [618, 430] on button "Continue" at bounding box center [595, 429] width 99 height 38
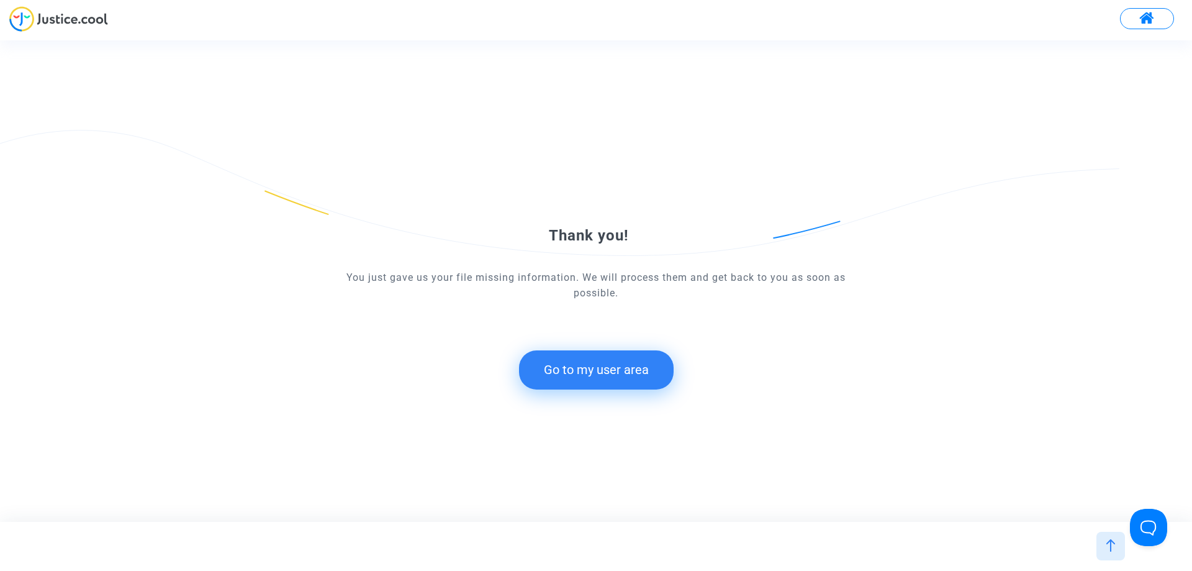
click at [595, 381] on button "Go to my user area" at bounding box center [596, 369] width 155 height 38
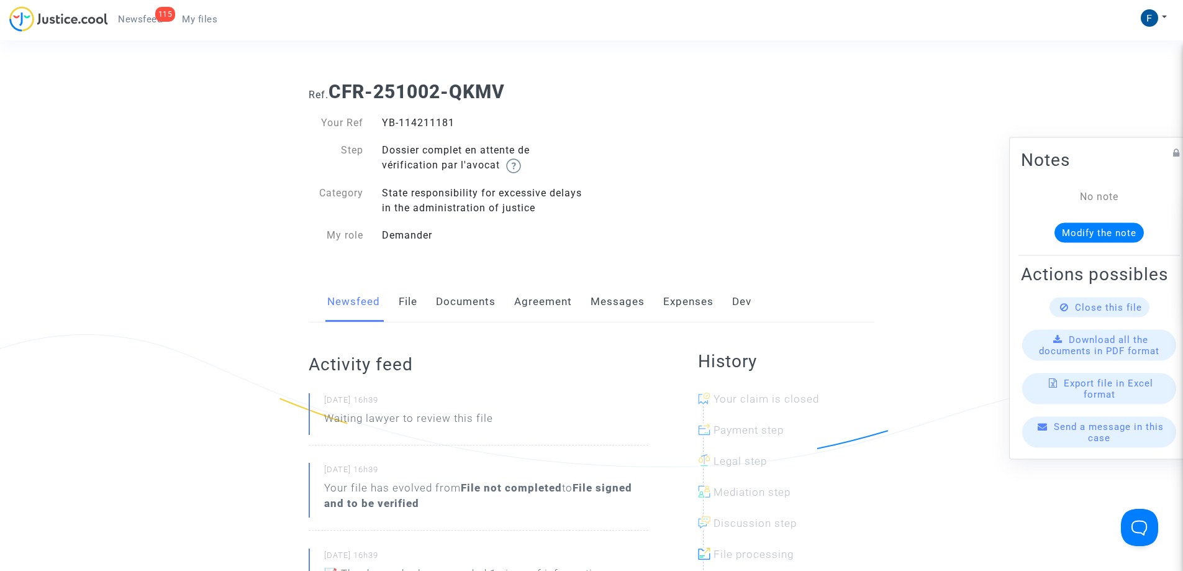
click at [207, 20] on span "My files" at bounding box center [199, 19] width 35 height 11
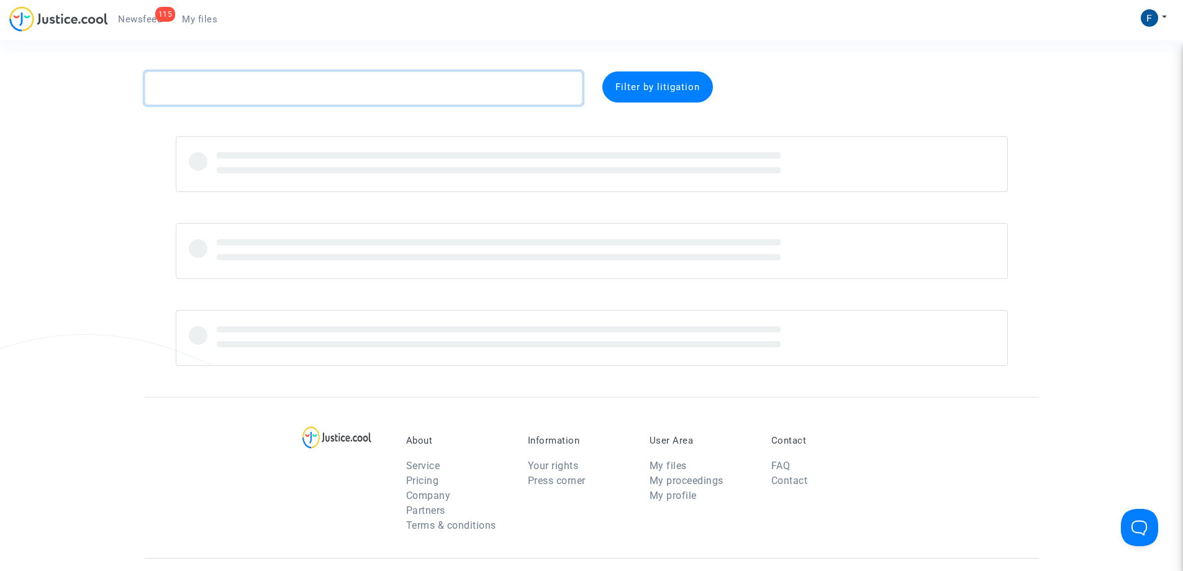
click at [276, 84] on textarea at bounding box center [364, 88] width 438 height 34
paste textarea "CFR-251002-9GMJ"
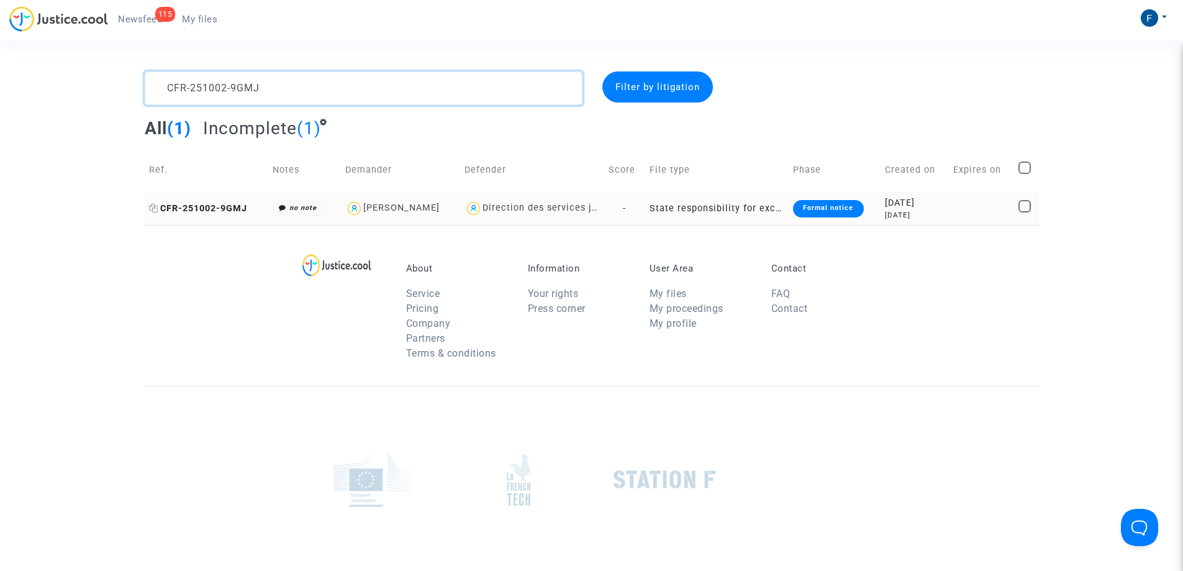
type textarea "CFR-251002-9GMJ"
click at [225, 210] on span "CFR-251002-9GMJ" at bounding box center [198, 208] width 98 height 11
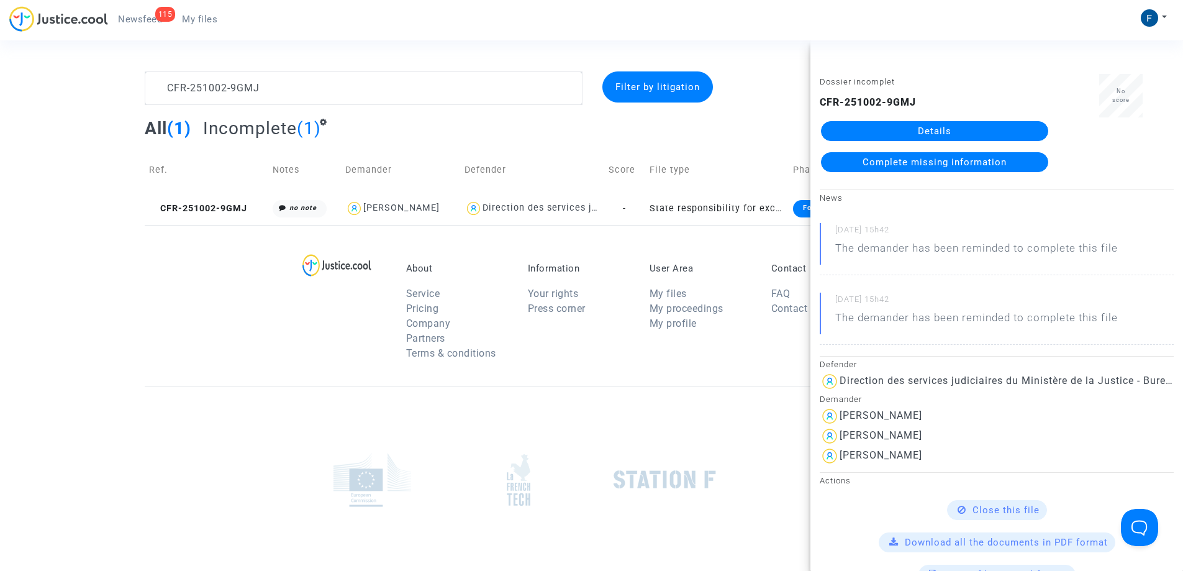
drag, startPoint x: 947, startPoint y: 161, endPoint x: 915, endPoint y: 161, distance: 32.3
click at [948, 161] on span "Complete missing information" at bounding box center [934, 161] width 144 height 11
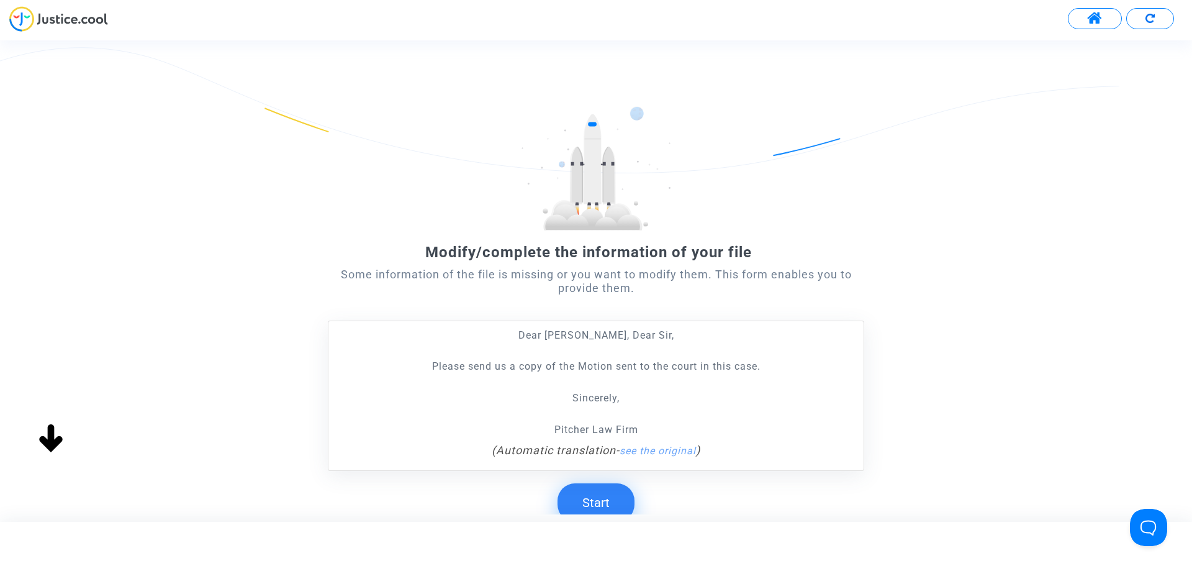
click at [610, 507] on button "Start" at bounding box center [596, 502] width 77 height 38
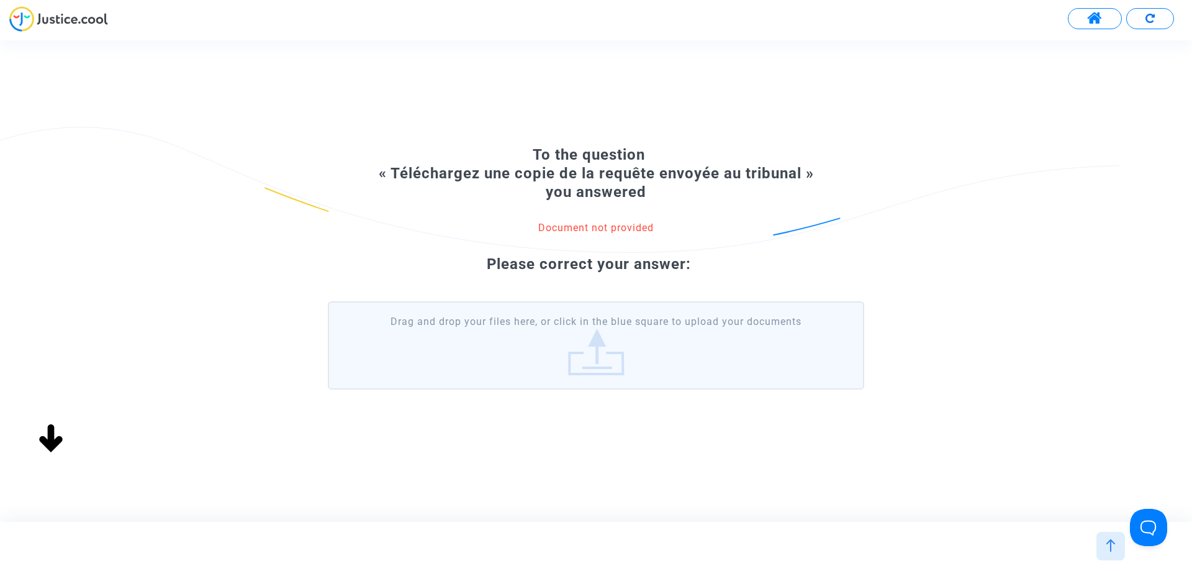
click at [530, 351] on label "Drag and drop your files here, or click in the blue square to upload your docum…" at bounding box center [596, 345] width 536 height 88
click at [0, 0] on input "Drag and drop your files here, or click in the blue square to upload your docum…" at bounding box center [0, 0] width 0 height 0
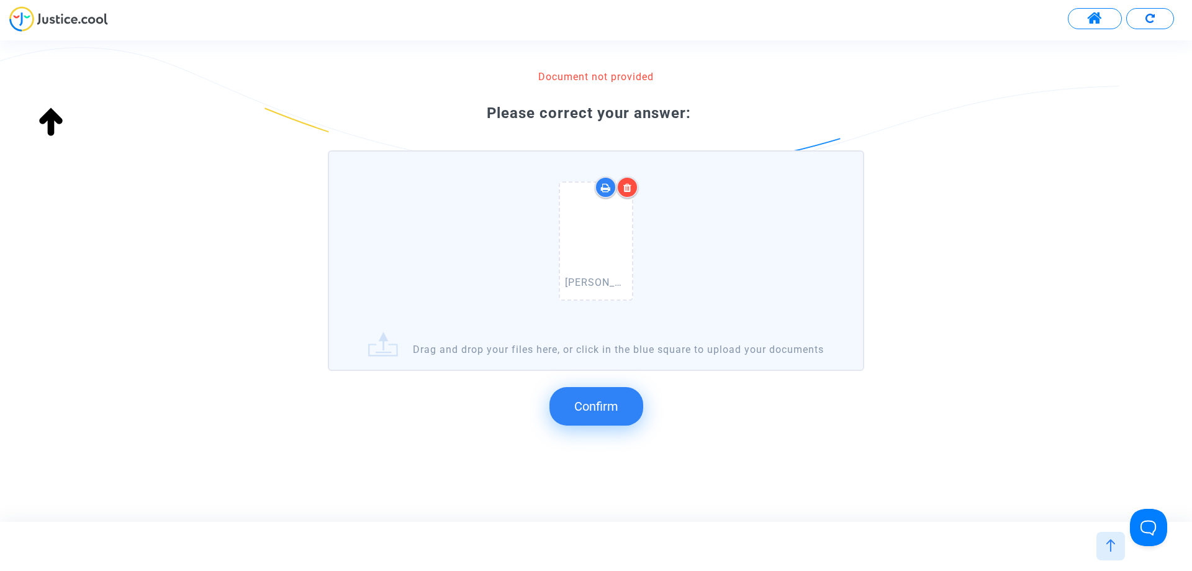
scroll to position [132, 0]
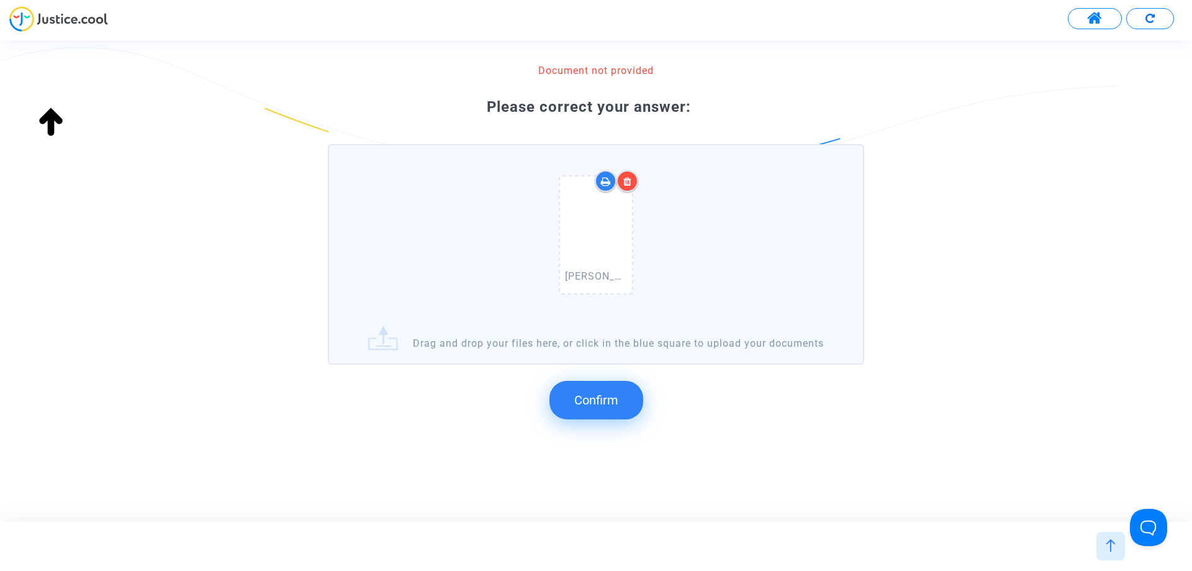
click at [610, 398] on span "Confirm" at bounding box center [596, 399] width 44 height 15
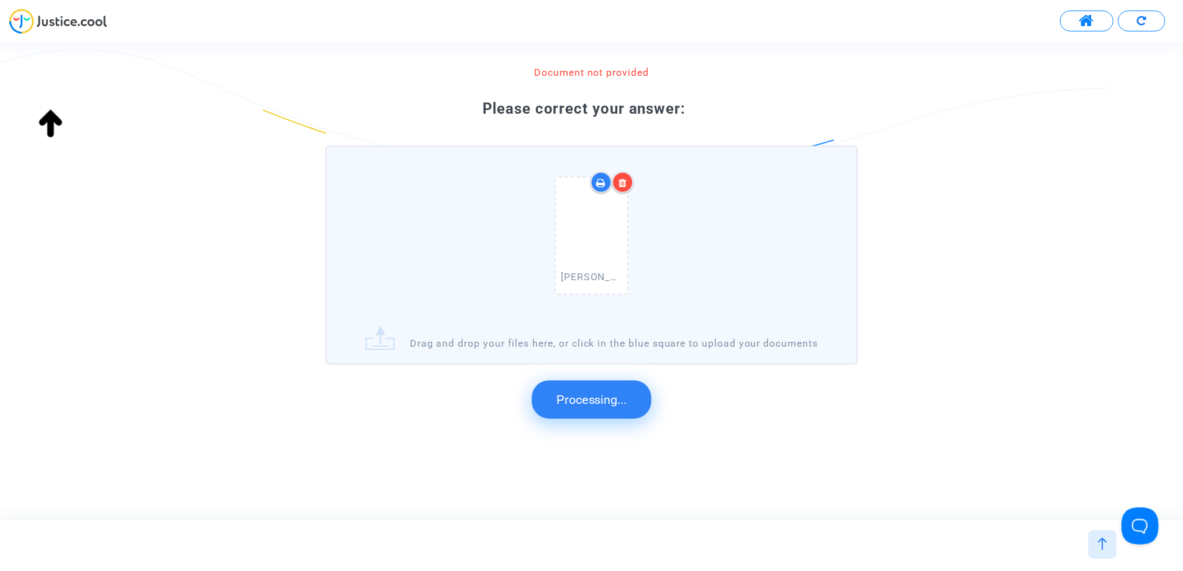
scroll to position [0, 0]
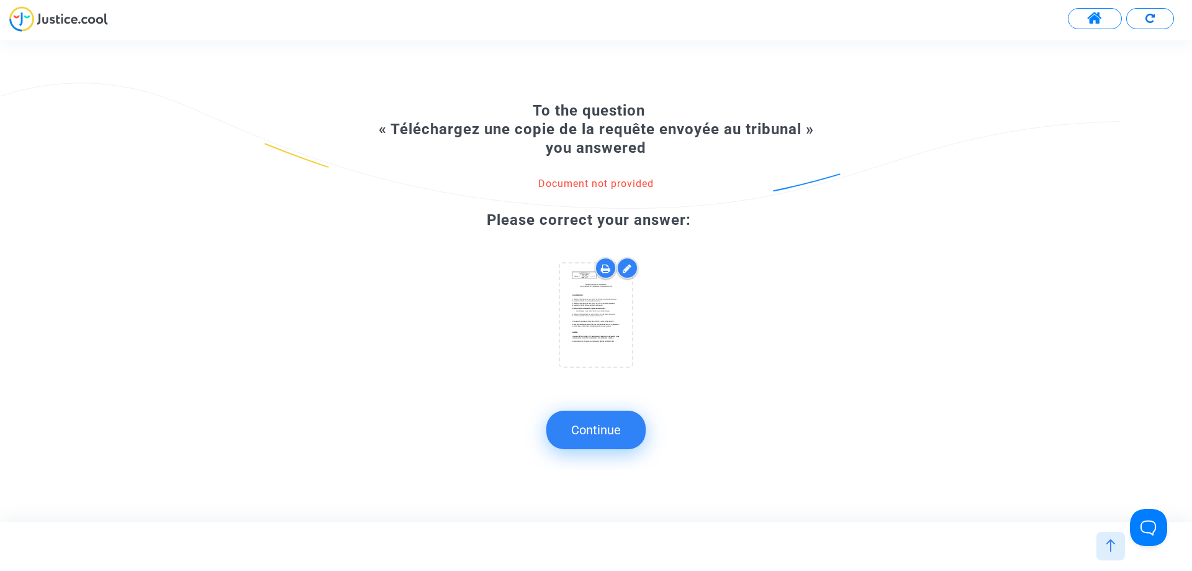
click at [605, 442] on button "Continue" at bounding box center [595, 429] width 99 height 38
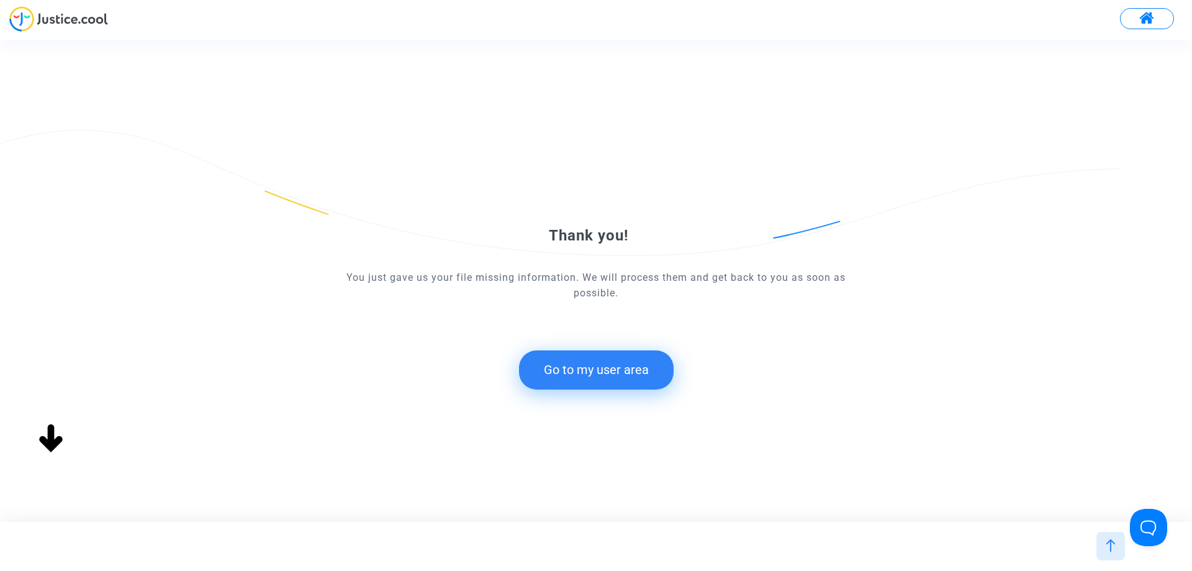
click at [587, 370] on button "Go to my user area" at bounding box center [596, 369] width 155 height 38
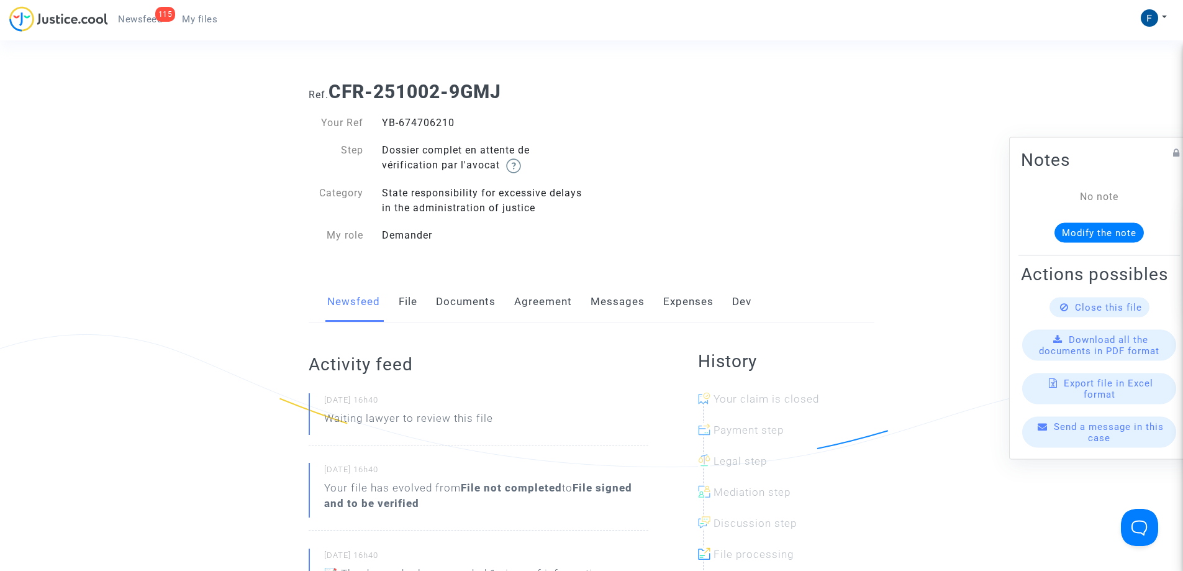
click at [212, 25] on link "My files" at bounding box center [199, 19] width 55 height 19
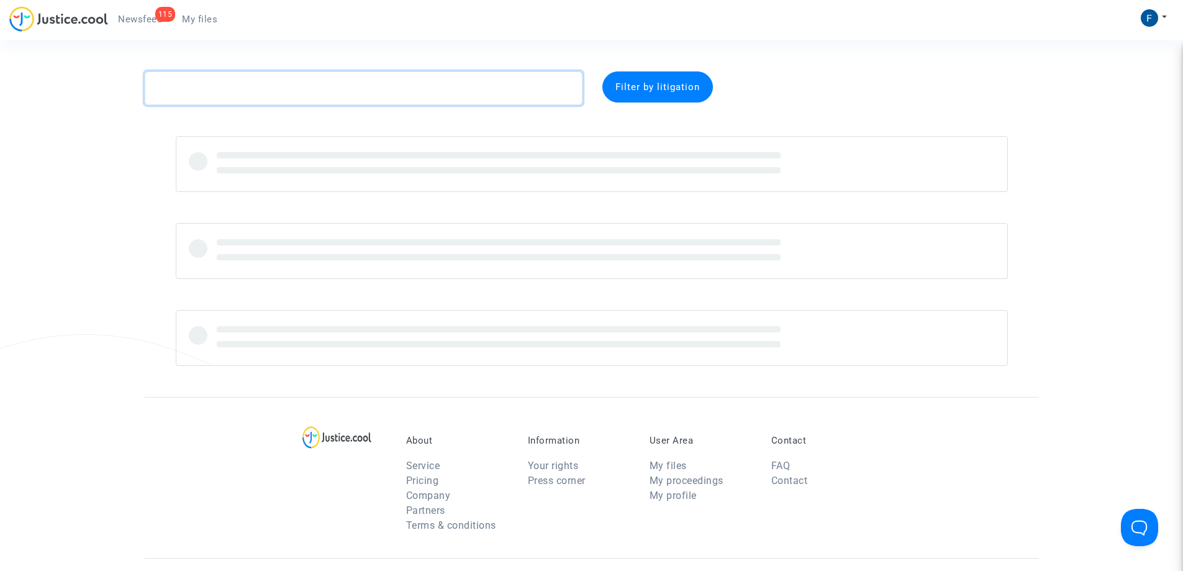
click at [246, 89] on textarea at bounding box center [364, 88] width 438 height 34
paste textarea "CFR-251003-RR9J"
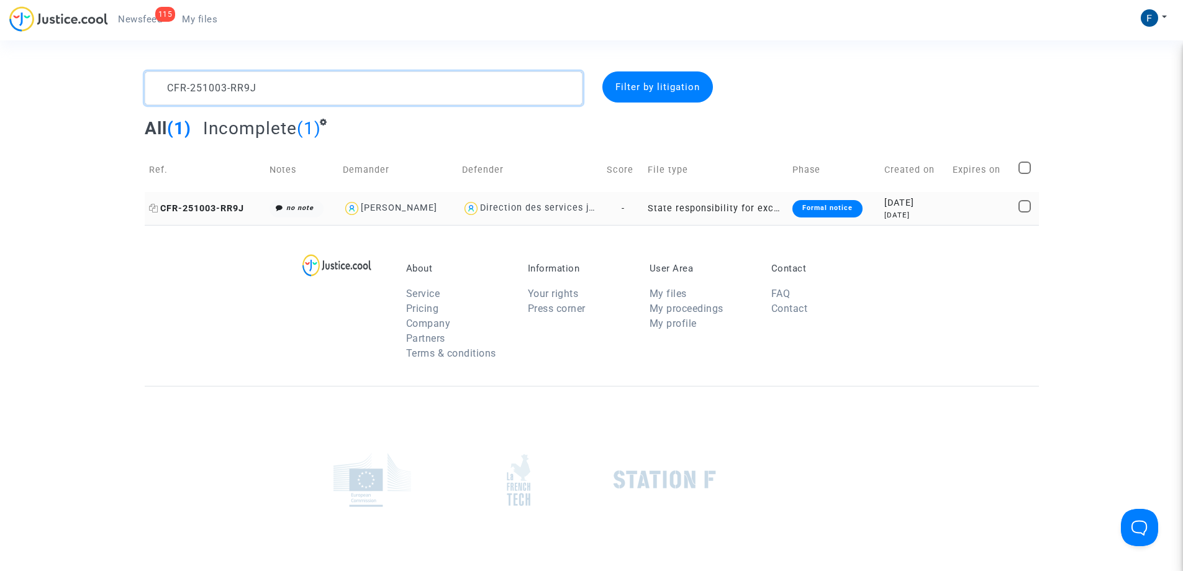
type textarea "CFR-251003-RR9J"
click at [223, 212] on span "CFR-251003-RR9J" at bounding box center [196, 208] width 95 height 11
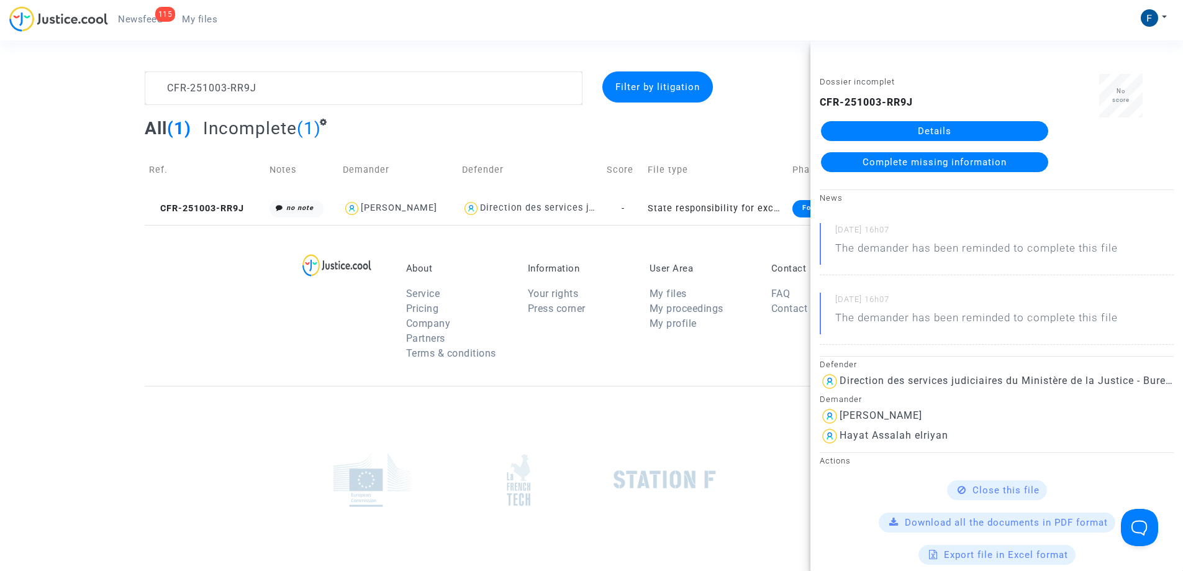
click at [954, 163] on span "Complete missing information" at bounding box center [934, 161] width 144 height 11
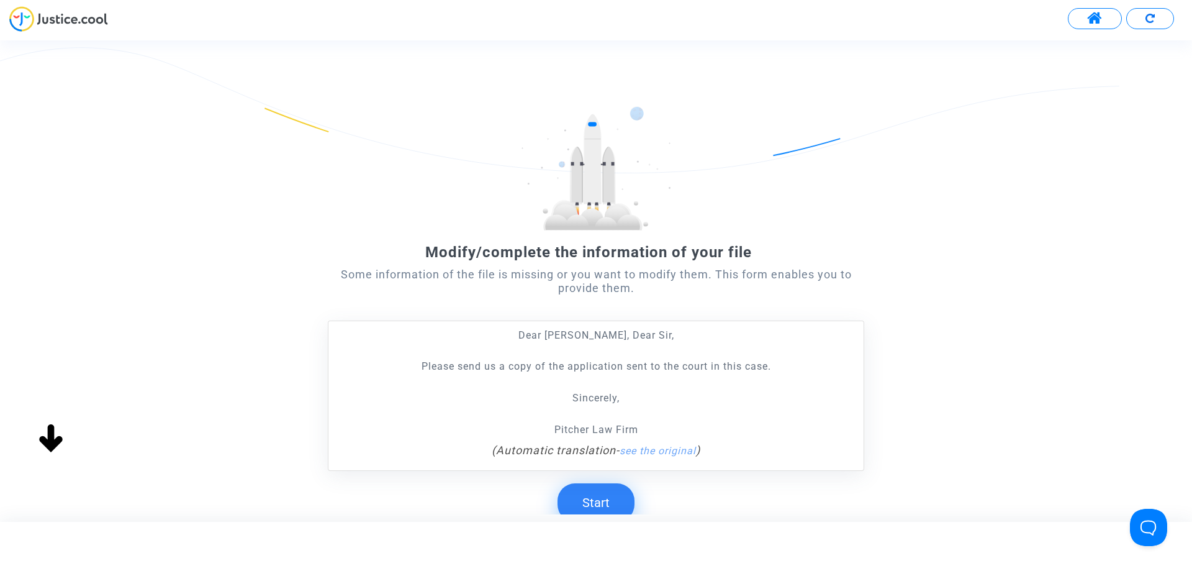
click at [599, 506] on button "Start" at bounding box center [596, 502] width 77 height 38
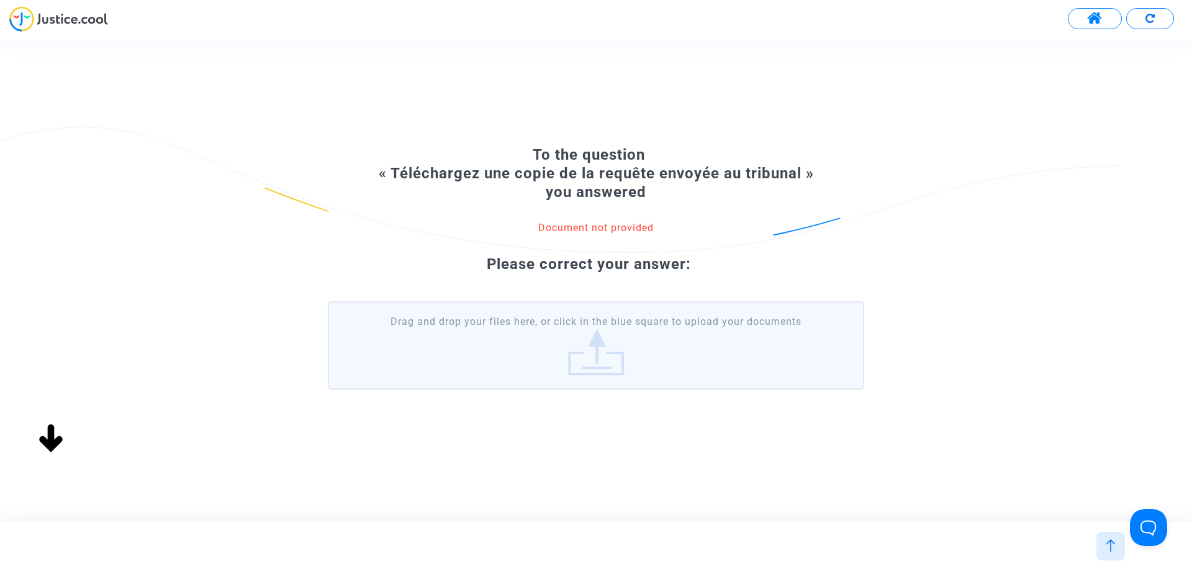
click at [576, 351] on label "Drag and drop your files here, or click in the blue square to upload your docum…" at bounding box center [596, 345] width 536 height 88
click at [0, 0] on input "Drag and drop your files here, or click in the blue square to upload your docum…" at bounding box center [0, 0] width 0 height 0
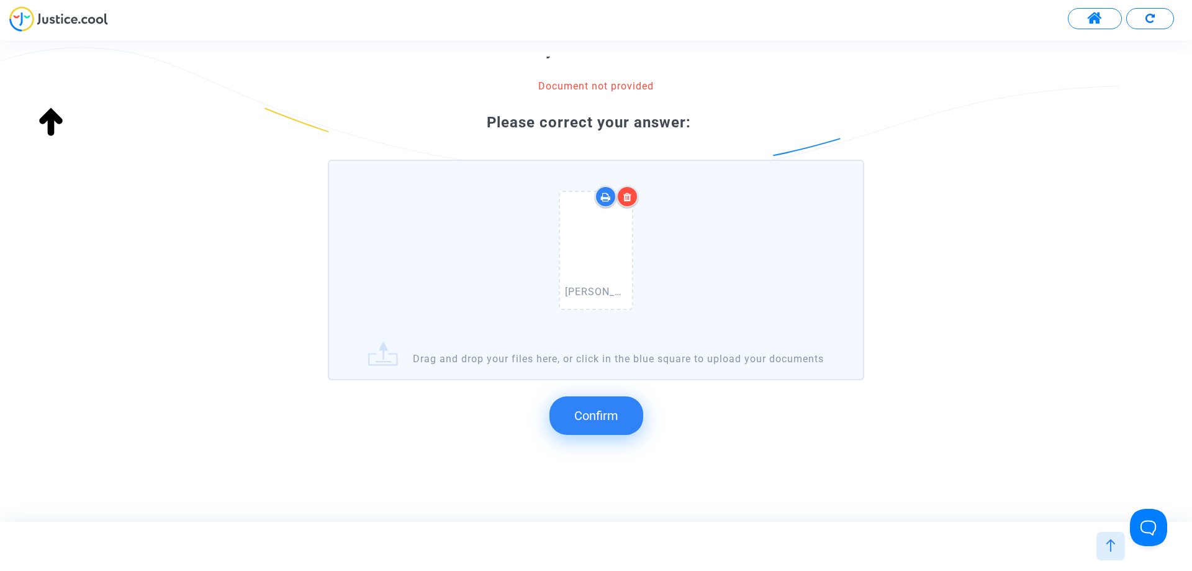
scroll to position [132, 0]
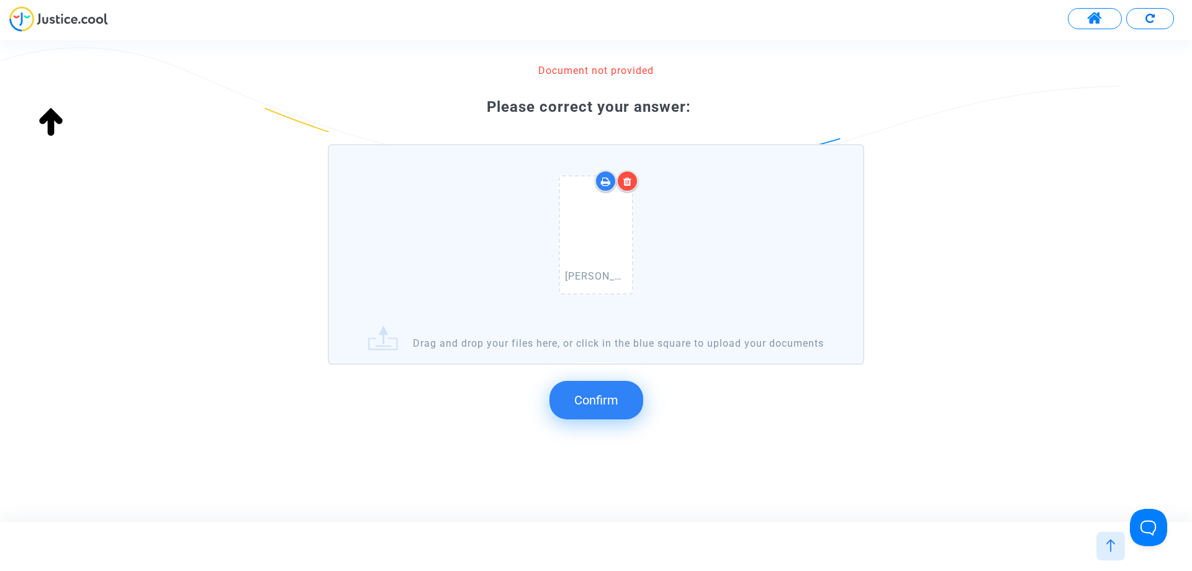
click at [618, 399] on span "Confirm" at bounding box center [596, 399] width 44 height 15
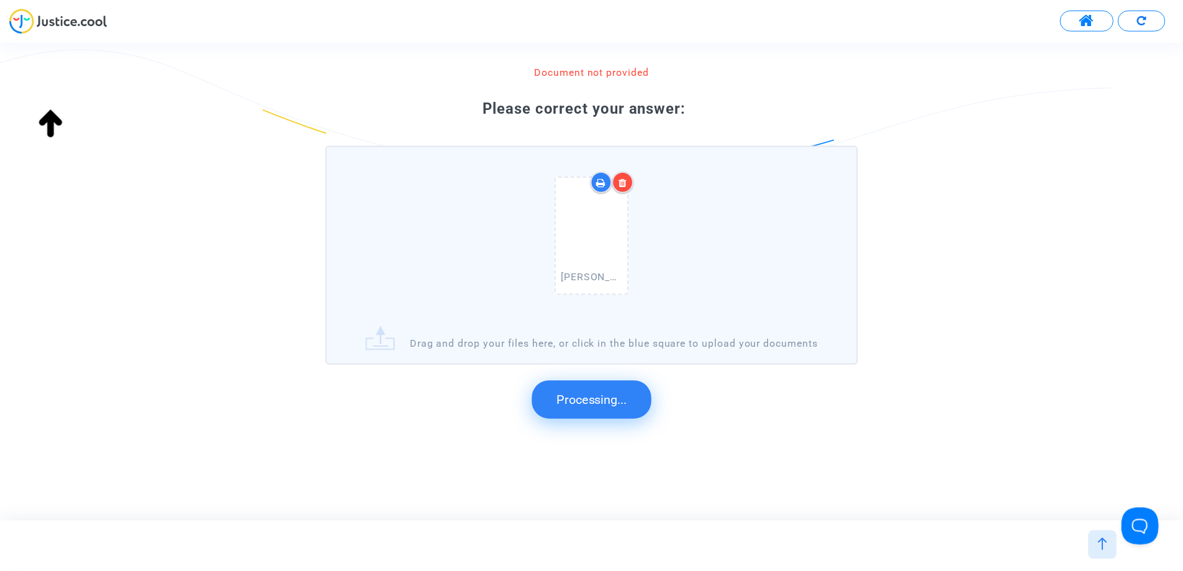
scroll to position [0, 0]
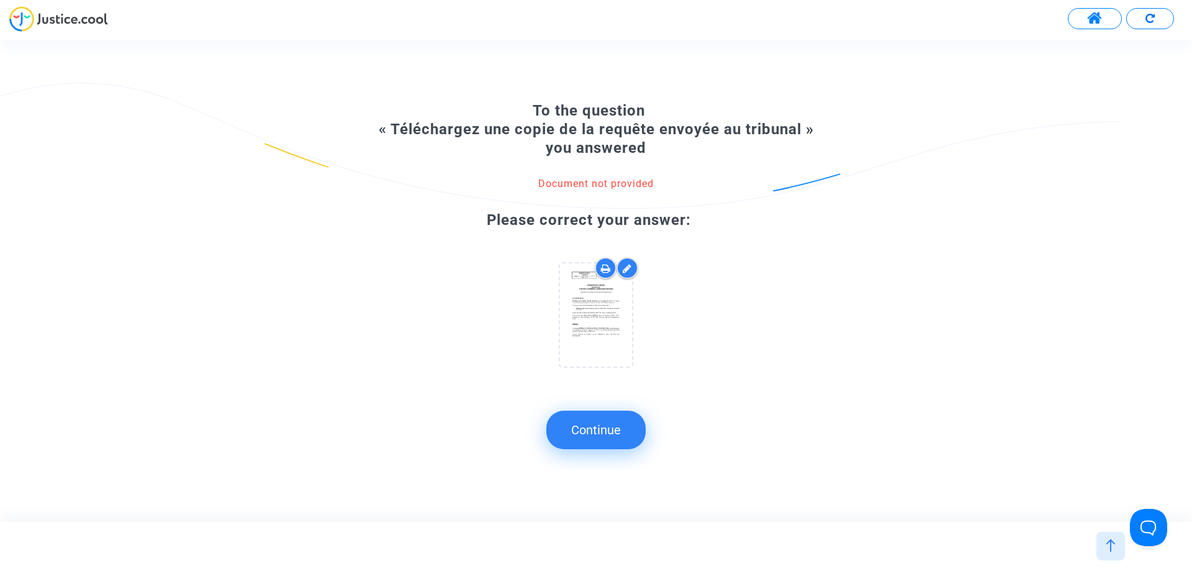
click at [618, 438] on button "Continue" at bounding box center [595, 429] width 99 height 38
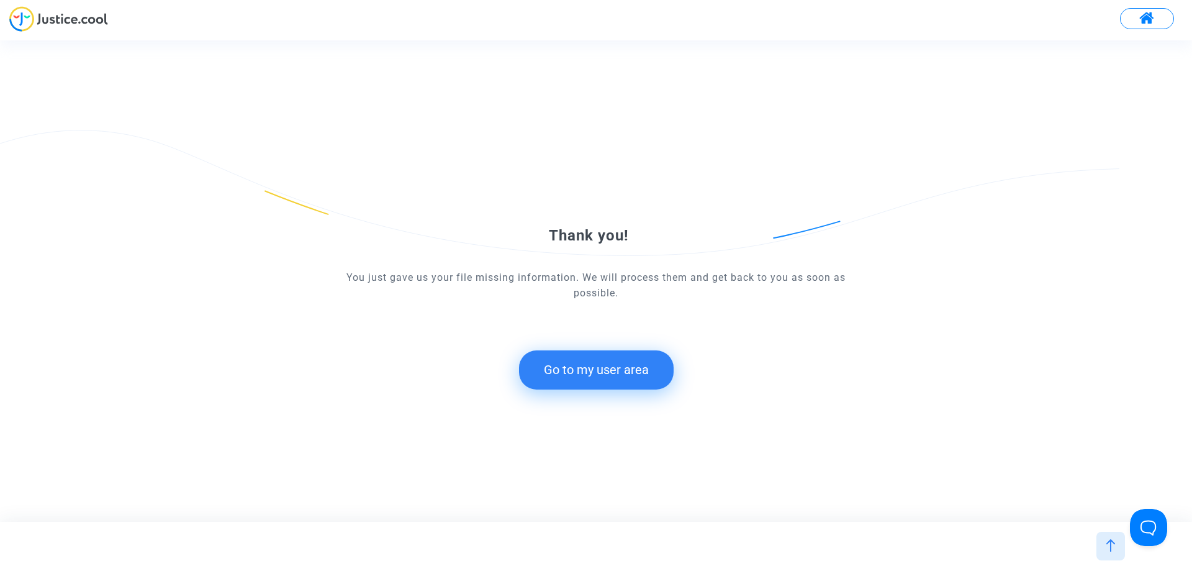
click at [653, 377] on button "Go to my user area" at bounding box center [596, 369] width 155 height 38
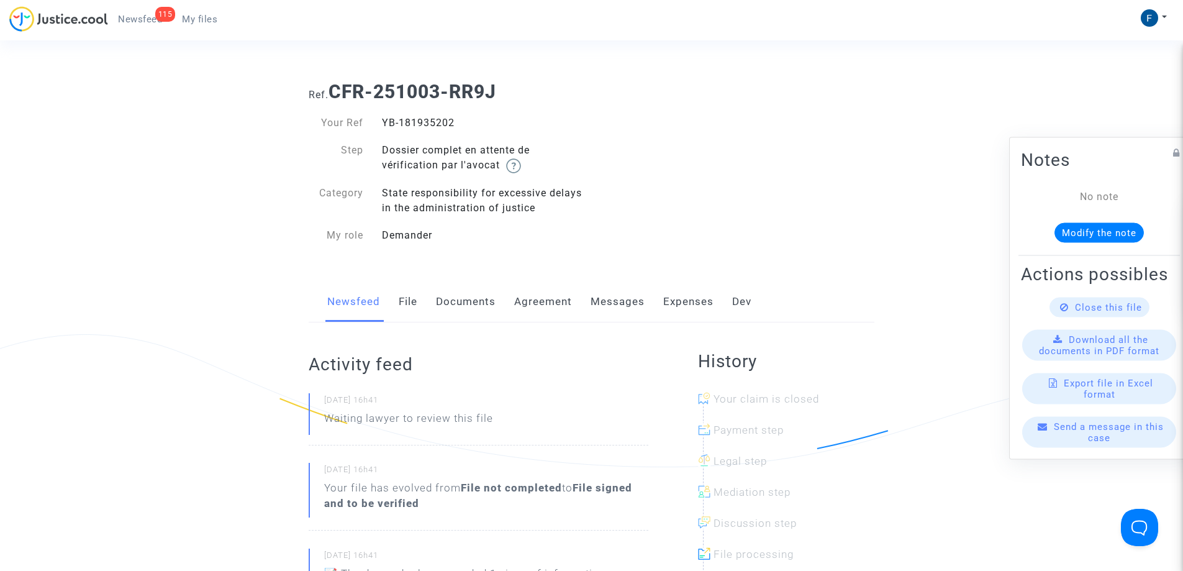
click at [183, 15] on span "My files" at bounding box center [199, 19] width 35 height 11
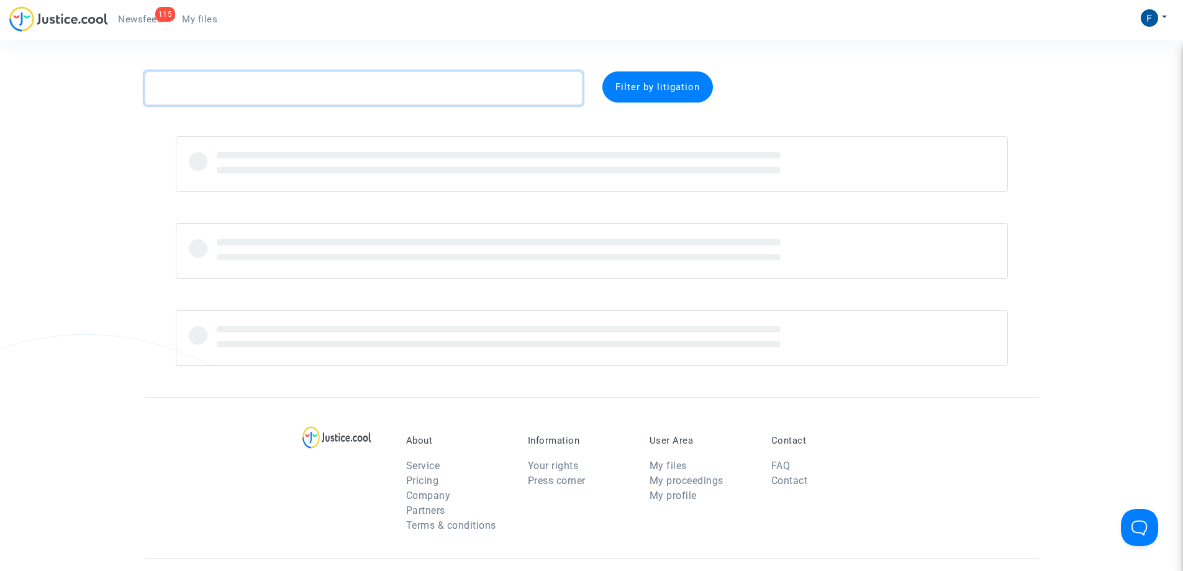
click at [231, 94] on textarea at bounding box center [364, 88] width 438 height 34
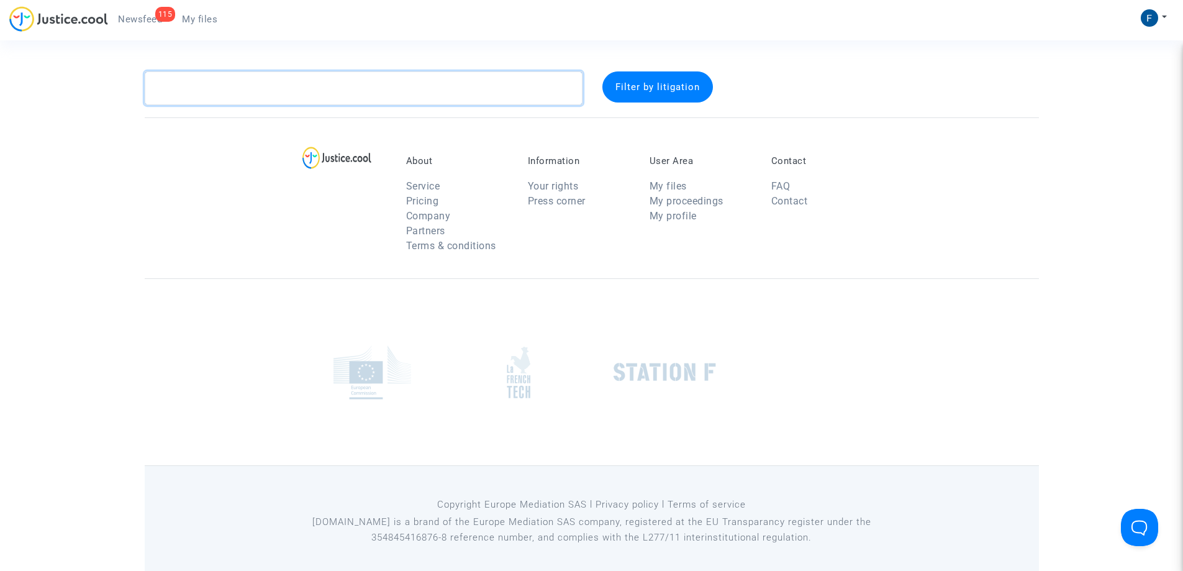
paste textarea "CFR-250310-7T97"
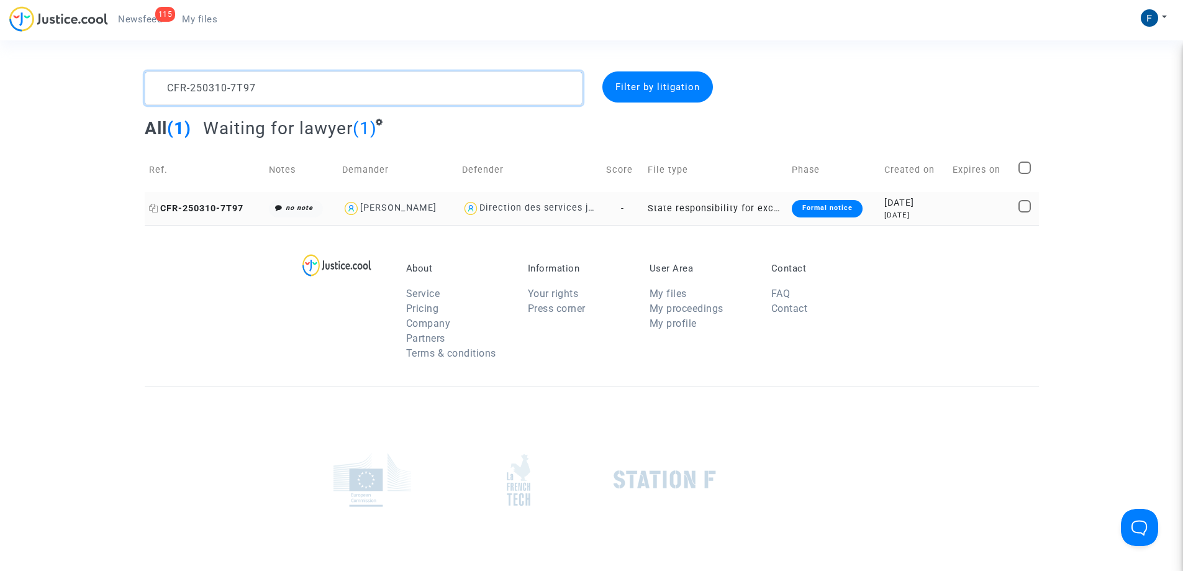
type textarea "CFR-250310-7T97"
click at [232, 206] on span "CFR-250310-7T97" at bounding box center [196, 208] width 94 height 11
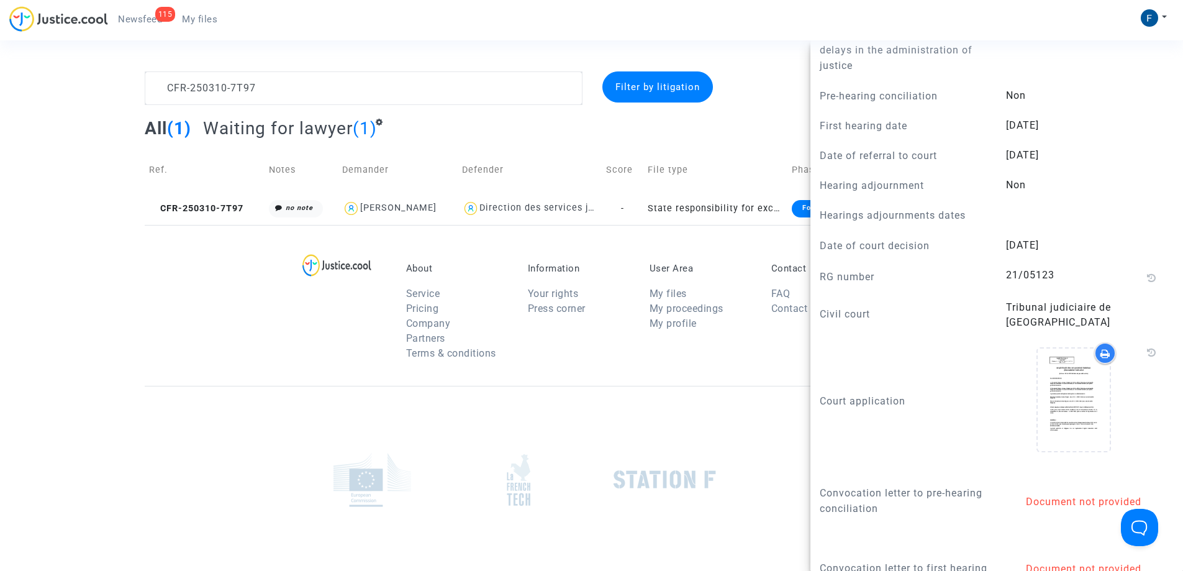
scroll to position [869, 0]
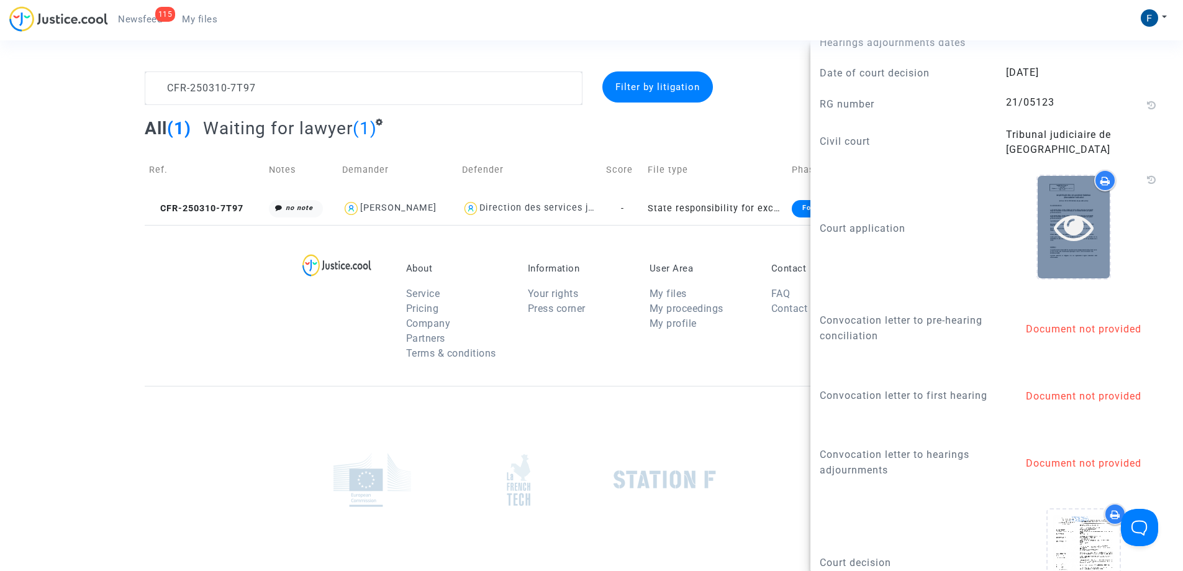
click at [1071, 204] on div at bounding box center [1074, 227] width 72 height 102
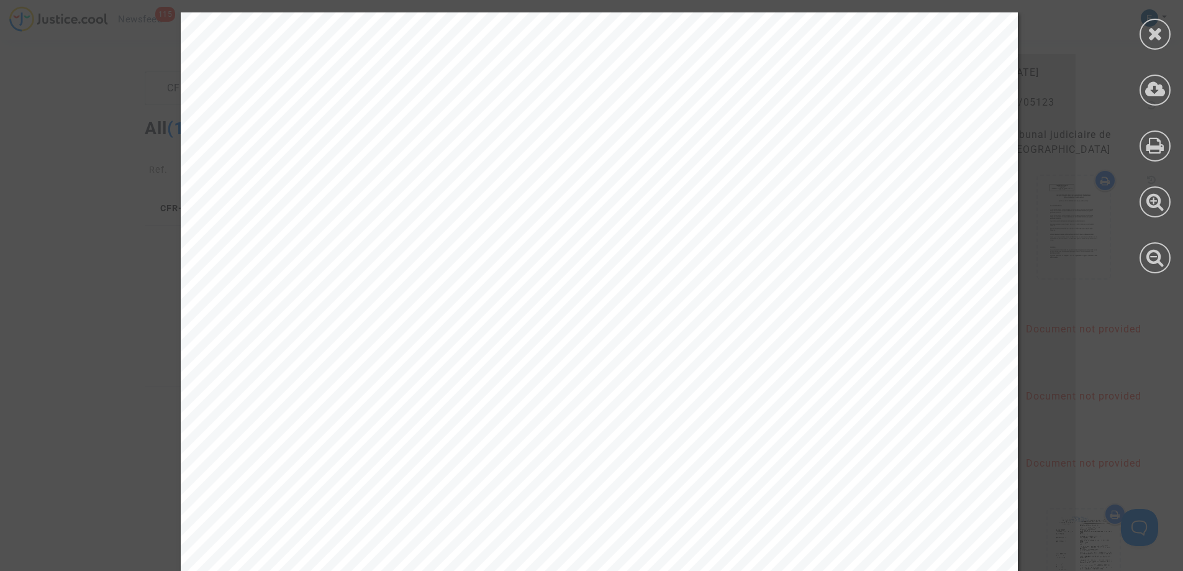
drag, startPoint x: 756, startPoint y: 246, endPoint x: 984, endPoint y: 174, distance: 239.0
drag, startPoint x: 1157, startPoint y: 36, endPoint x: 1152, endPoint y: 55, distance: 19.3
click at [1155, 36] on icon at bounding box center [1155, 33] width 16 height 19
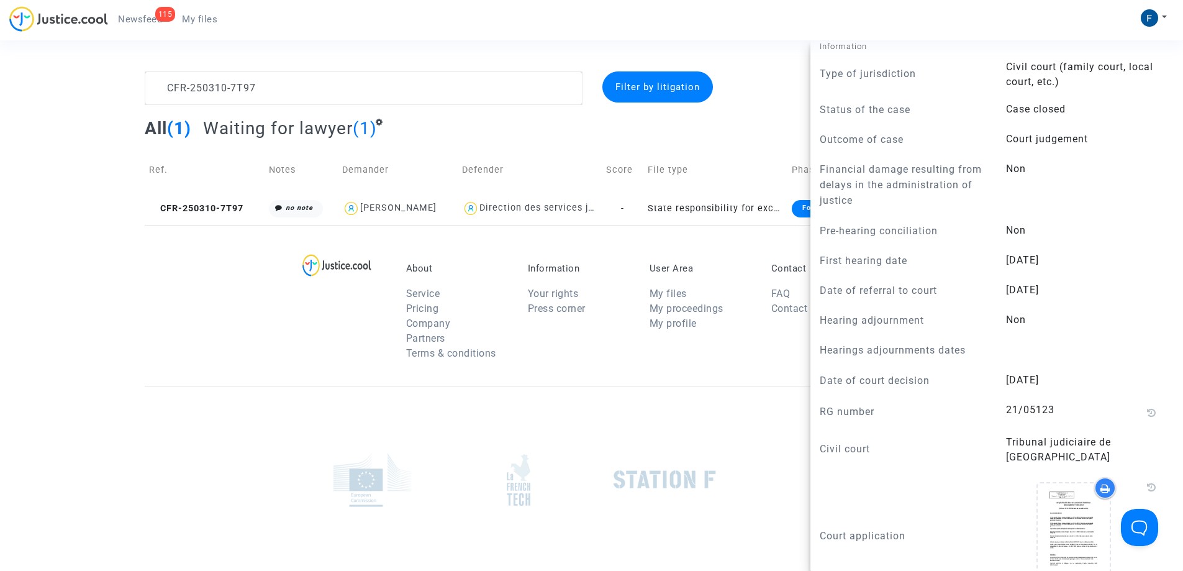
scroll to position [561, 0]
click at [212, 209] on span "CFR-250310-7T97" at bounding box center [196, 208] width 94 height 11
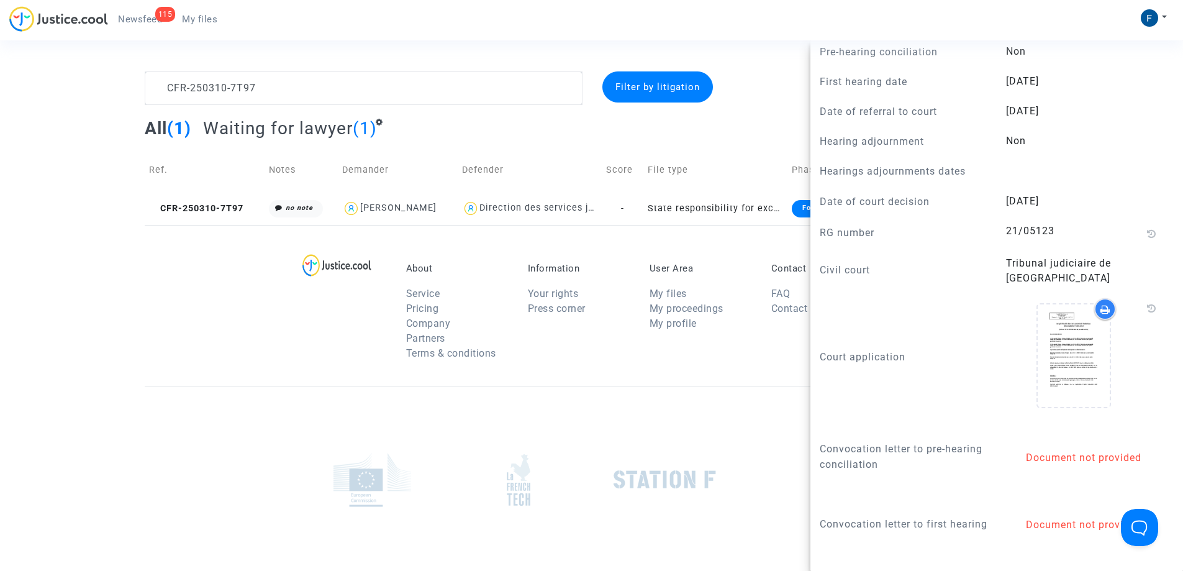
scroll to position [745, 0]
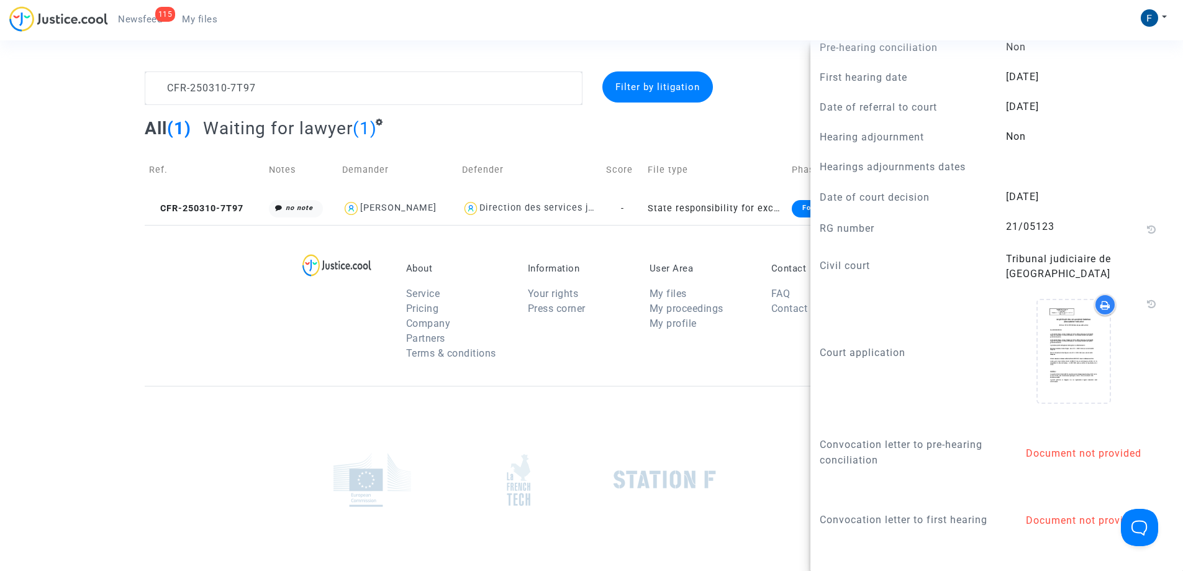
drag, startPoint x: 1062, startPoint y: 333, endPoint x: 1097, endPoint y: 306, distance: 44.2
click at [1100, 306] on icon at bounding box center [1105, 305] width 10 height 10
click at [1070, 335] on icon at bounding box center [1074, 351] width 40 height 40
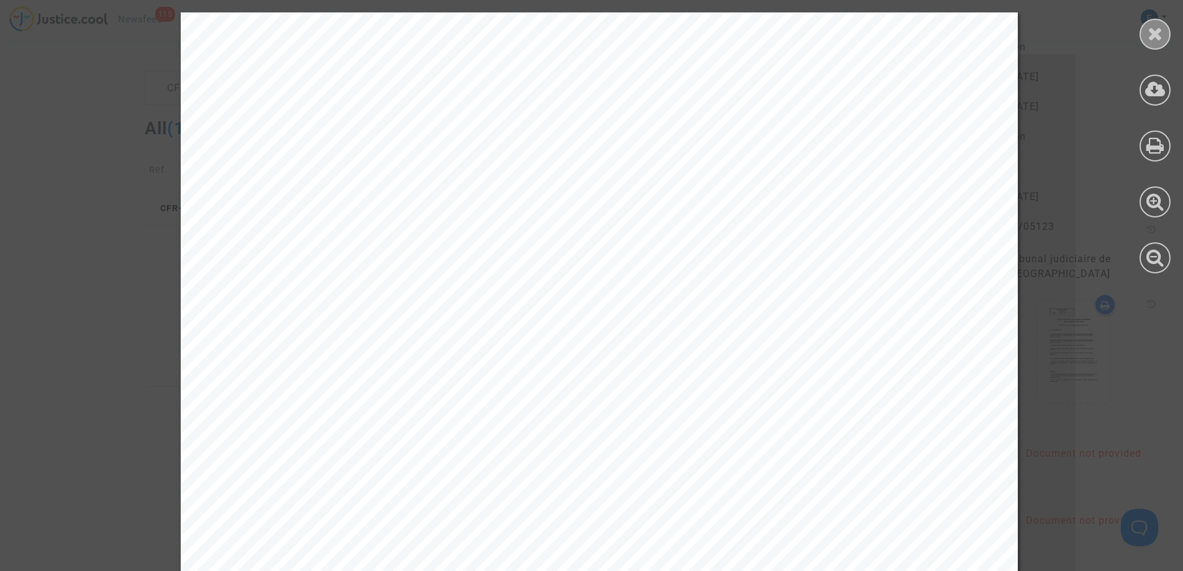
click at [1152, 25] on icon at bounding box center [1155, 33] width 16 height 19
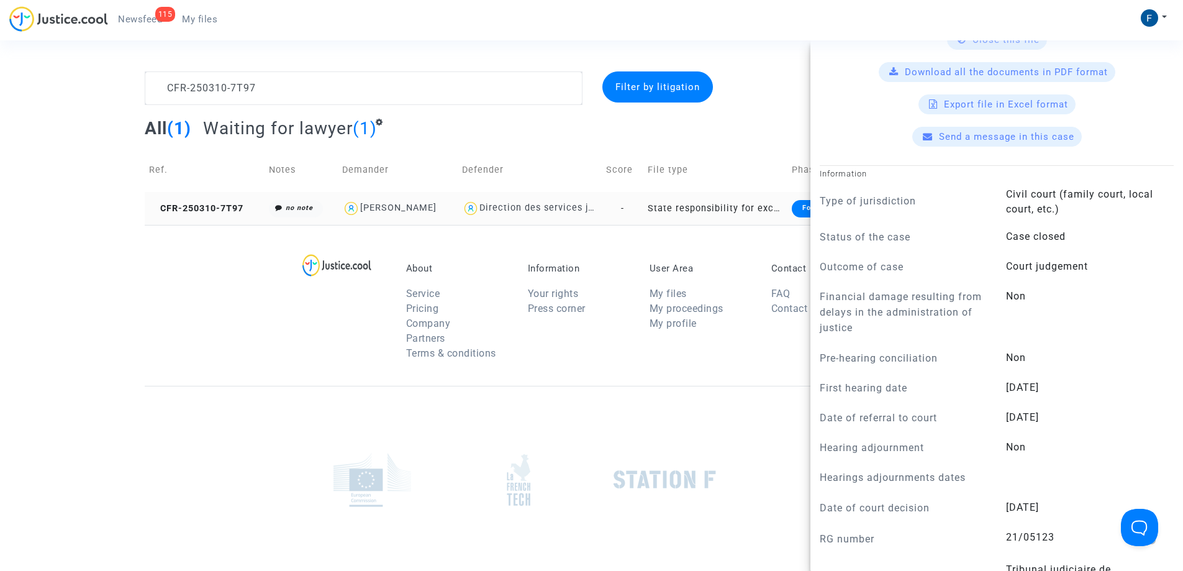
scroll to position [310, 0]
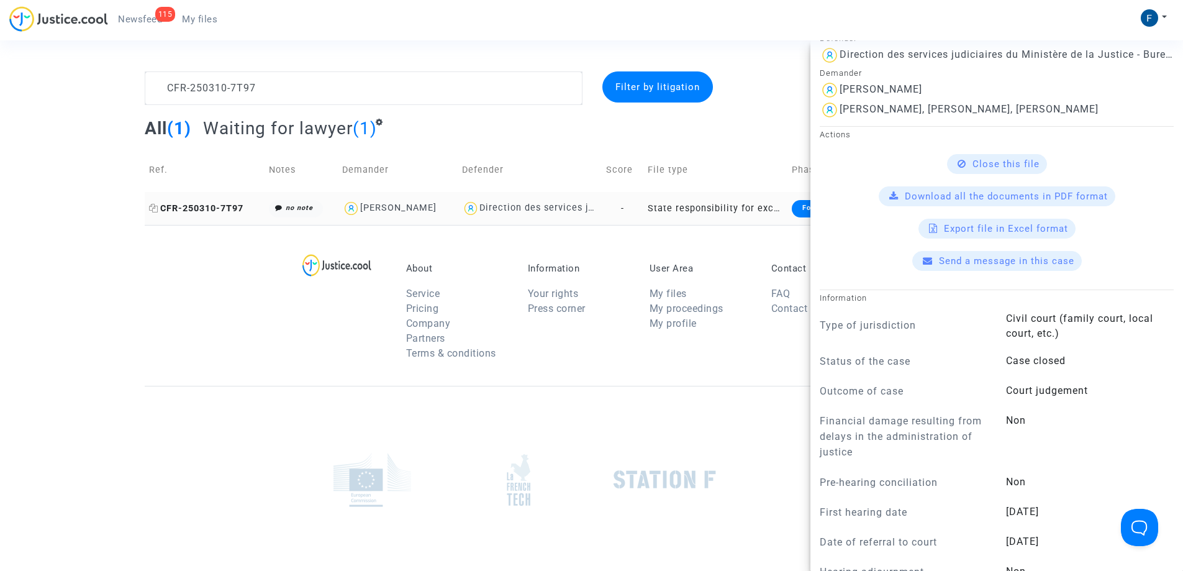
click at [209, 210] on span "CFR-250310-7T97" at bounding box center [196, 208] width 94 height 11
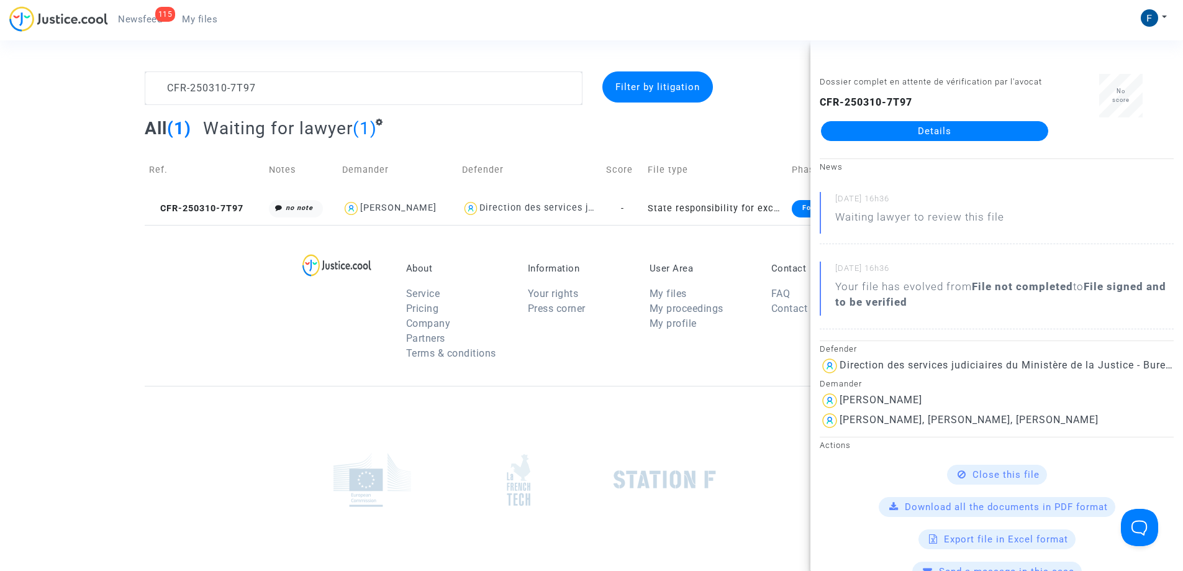
click at [992, 126] on link "Details" at bounding box center [934, 131] width 227 height 20
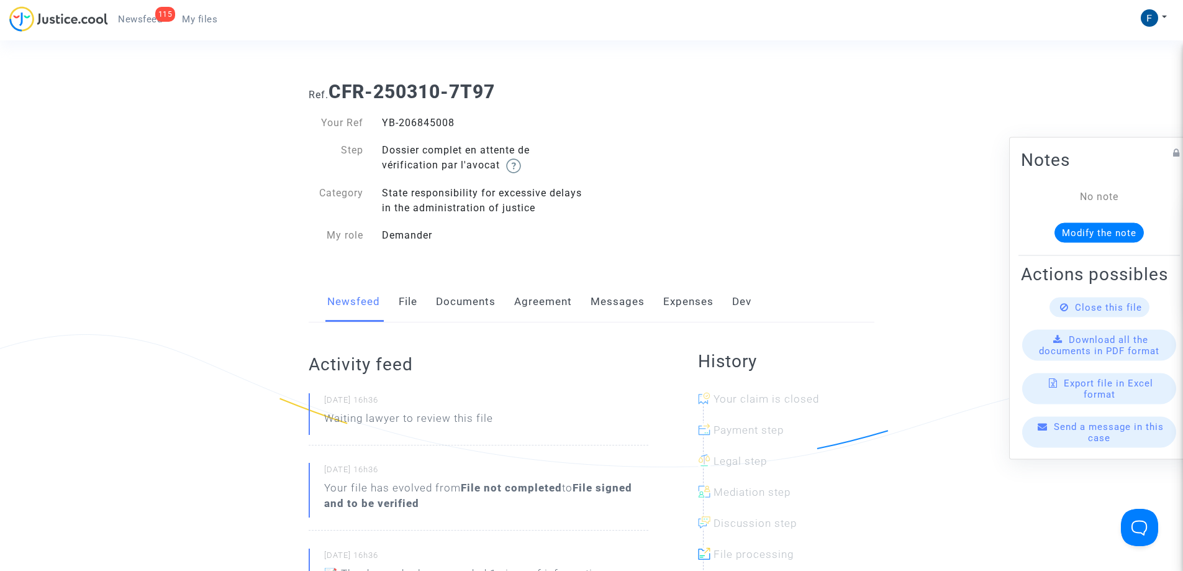
click at [487, 302] on link "Documents" at bounding box center [466, 301] width 60 height 41
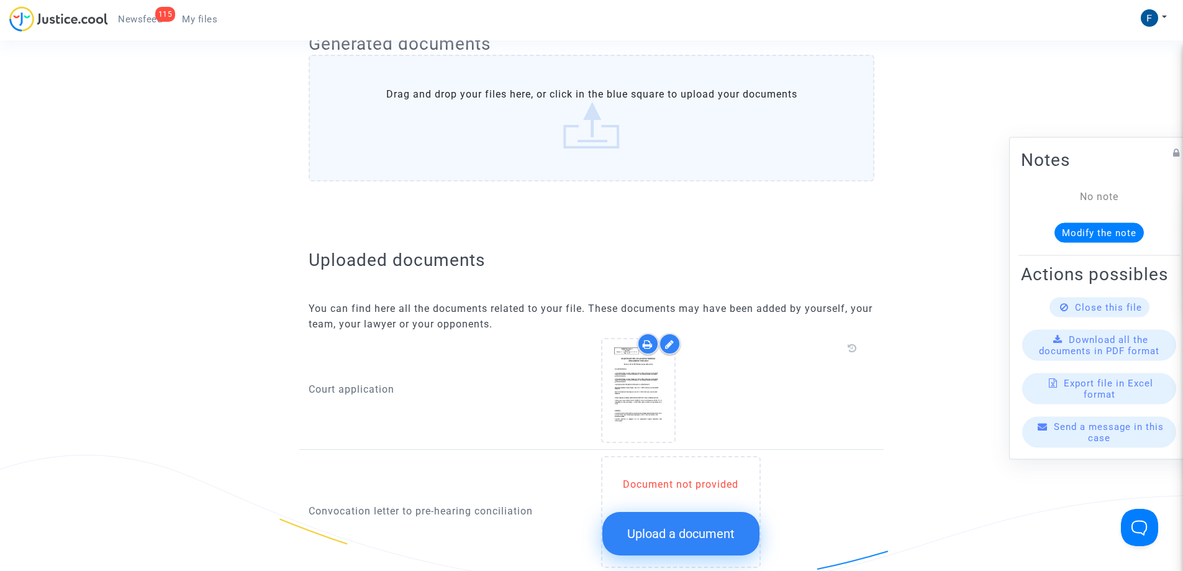
scroll to position [621, 0]
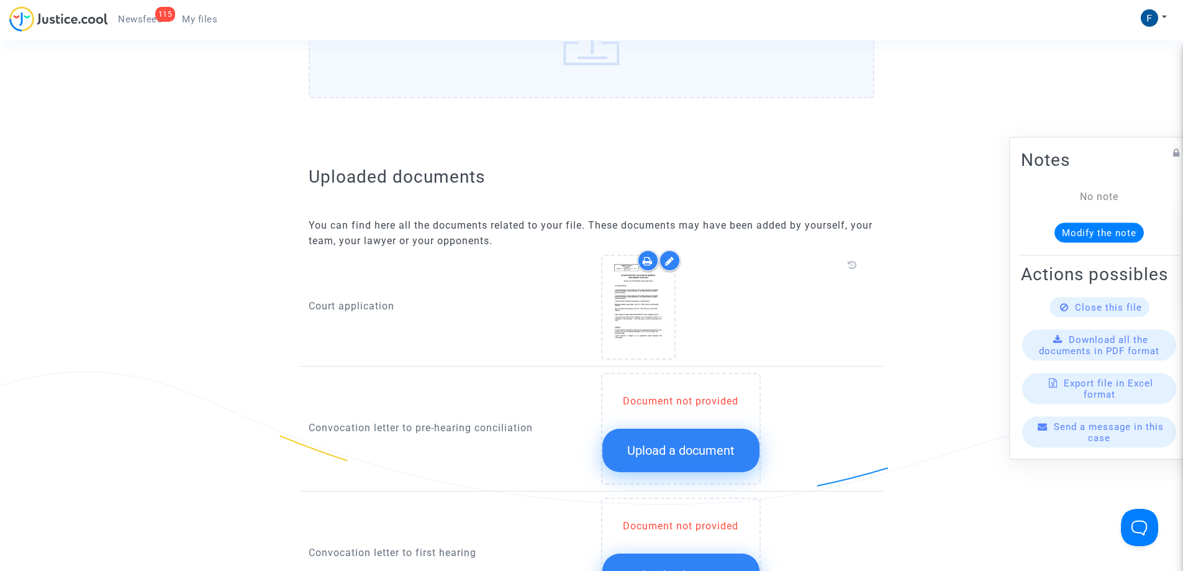
click at [671, 263] on icon at bounding box center [669, 261] width 9 height 10
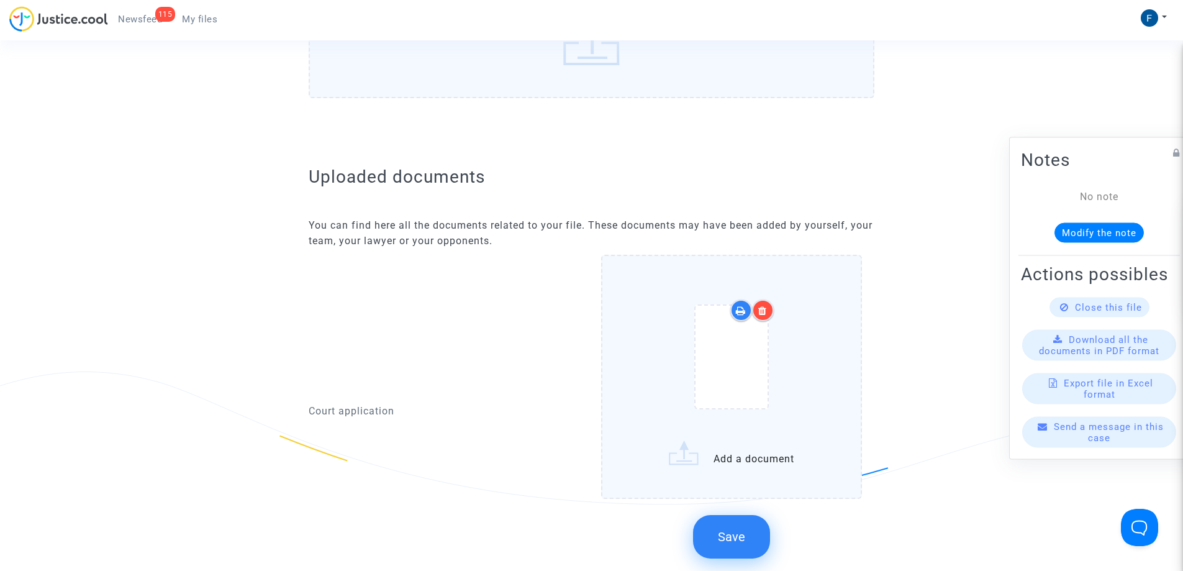
click at [764, 311] on icon at bounding box center [762, 310] width 9 height 10
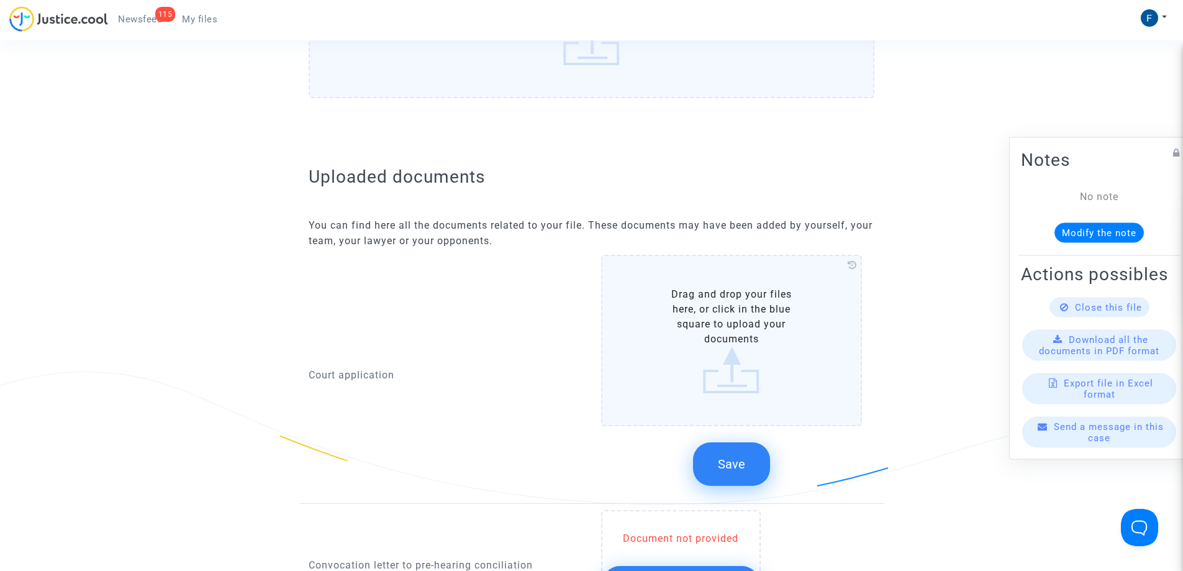
click at [743, 471] on span "Save" at bounding box center [731, 463] width 27 height 15
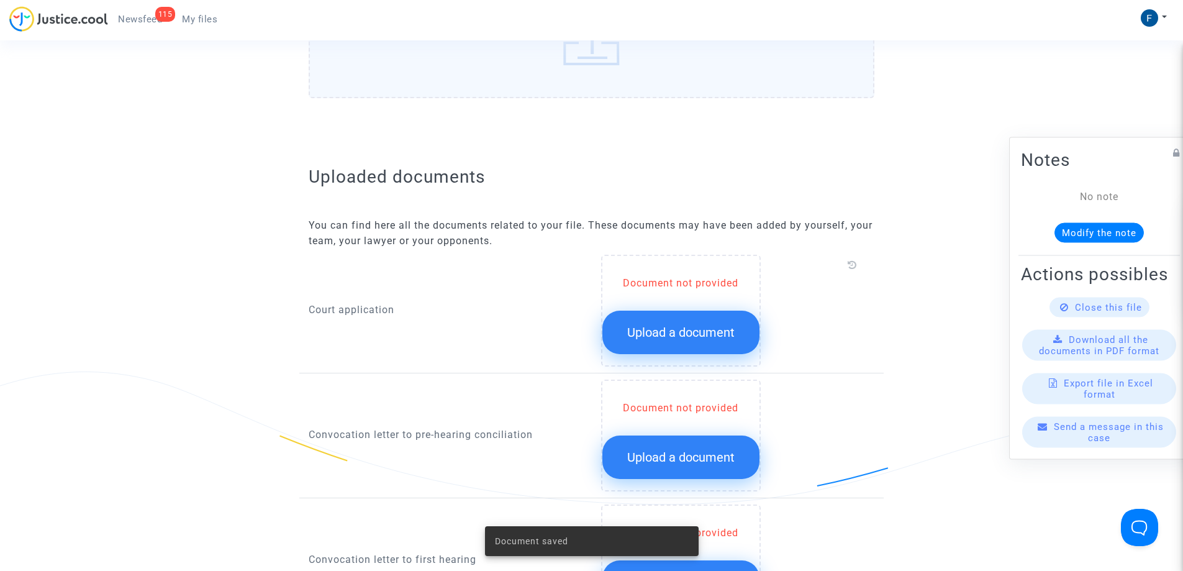
click at [669, 343] on button "Upload a document" at bounding box center [680, 331] width 157 height 43
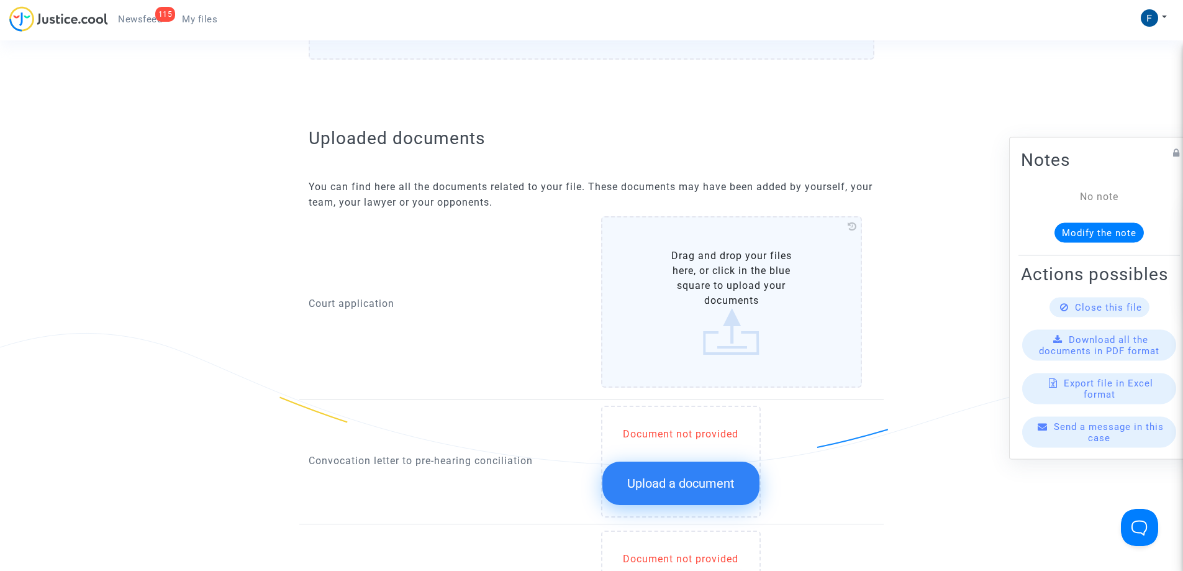
scroll to position [745, 0]
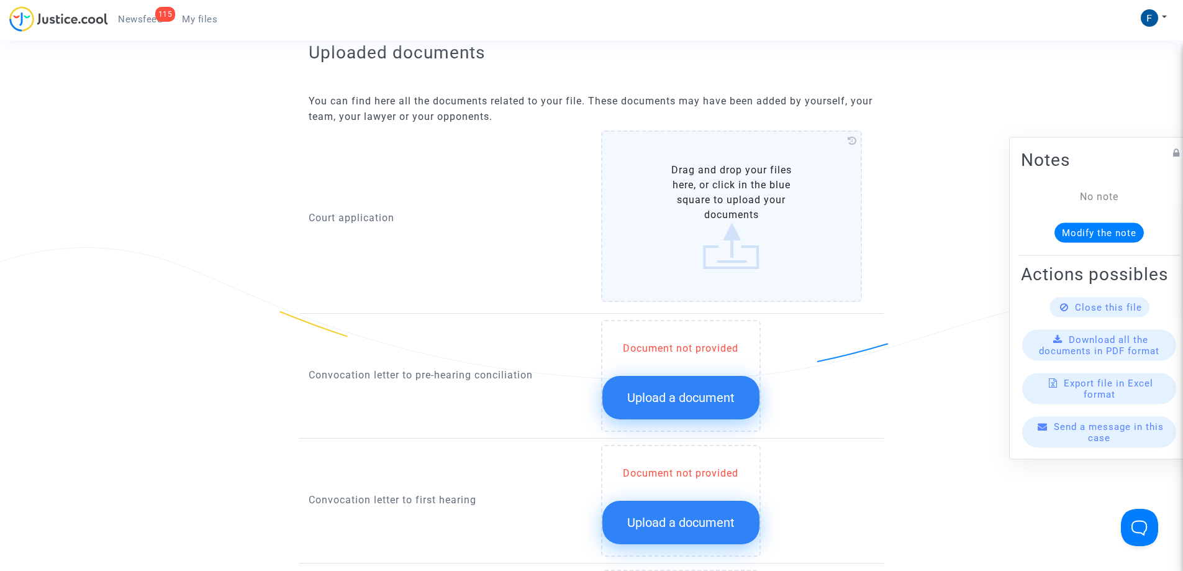
click at [758, 263] on label "Drag and drop your files here, or click in the blue square to upload your docum…" at bounding box center [731, 215] width 261 height 171
click at [0, 0] on input "Drag and drop your files here, or click in the blue square to upload your docum…" at bounding box center [0, 0] width 0 height 0
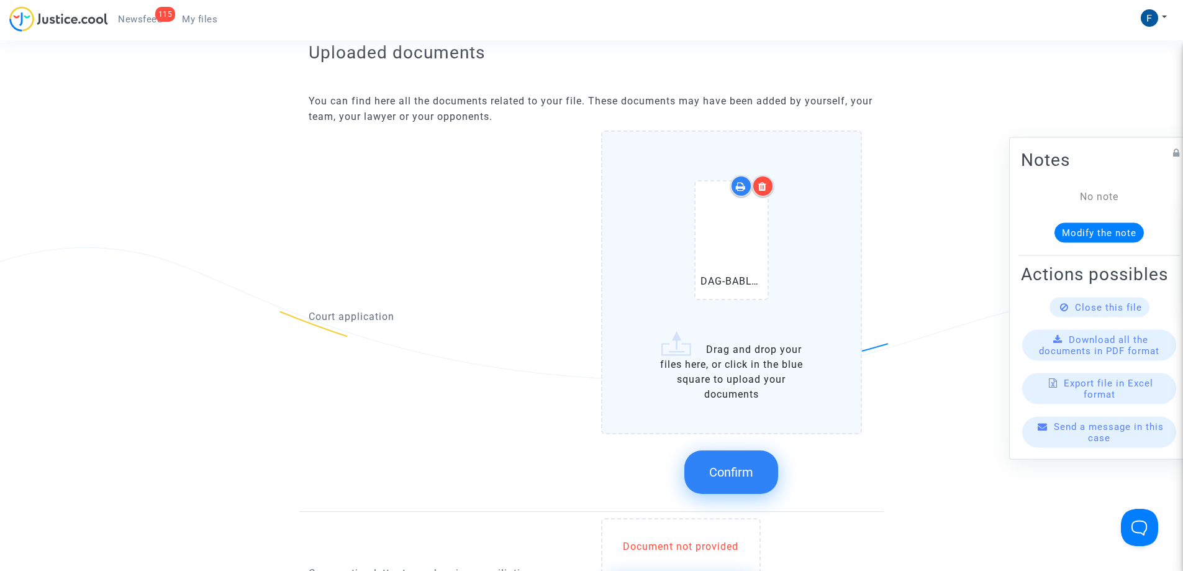
click at [730, 472] on span "Confirm" at bounding box center [731, 471] width 44 height 15
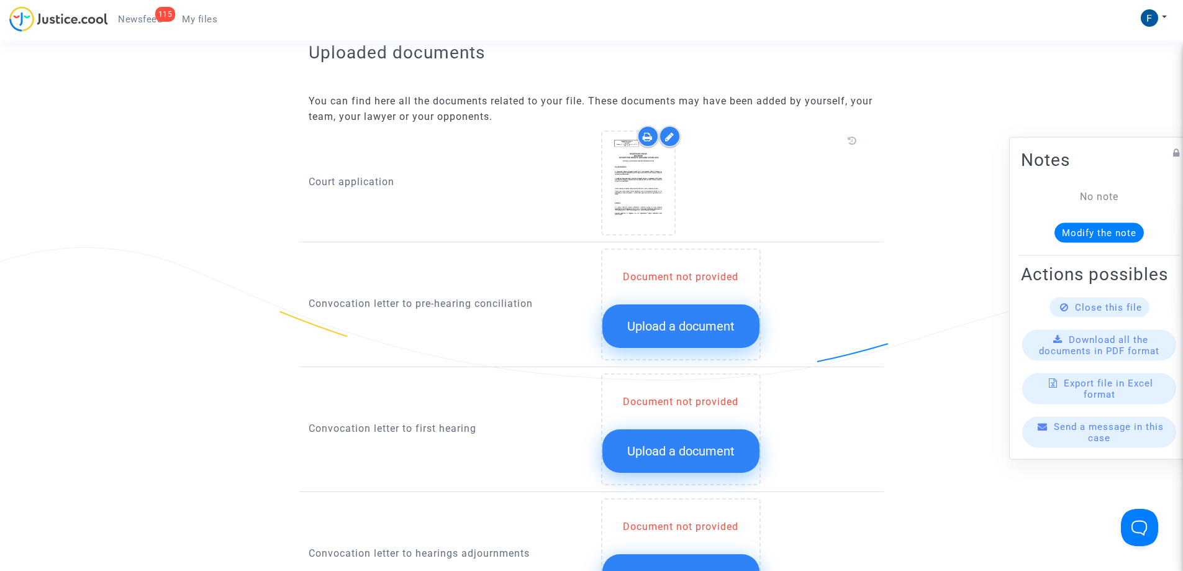
click at [205, 21] on span "My files" at bounding box center [199, 19] width 35 height 11
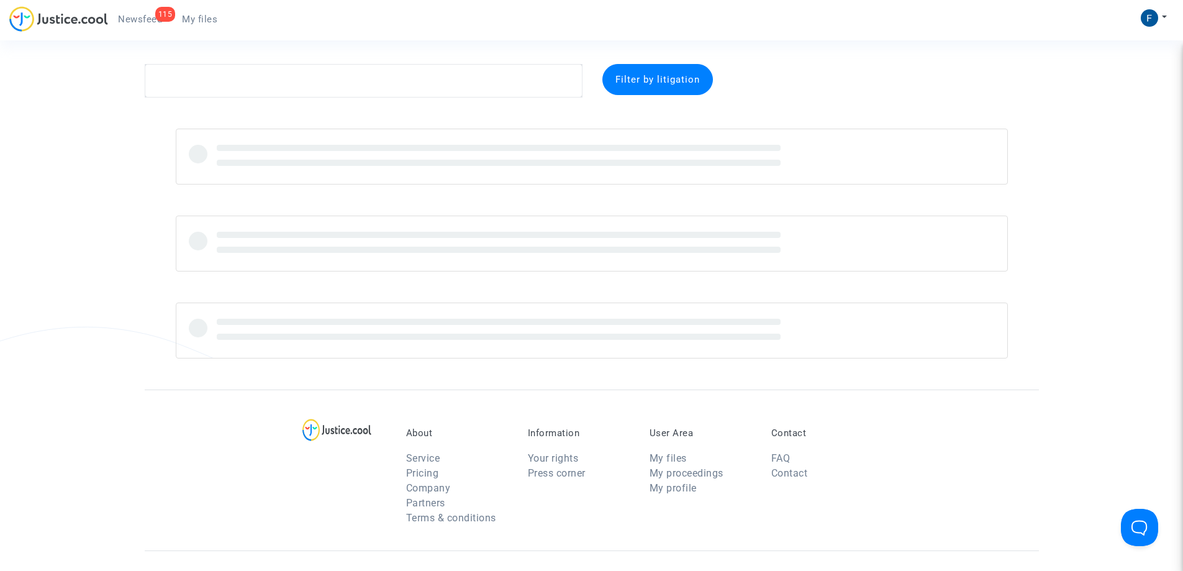
scroll to position [287, 0]
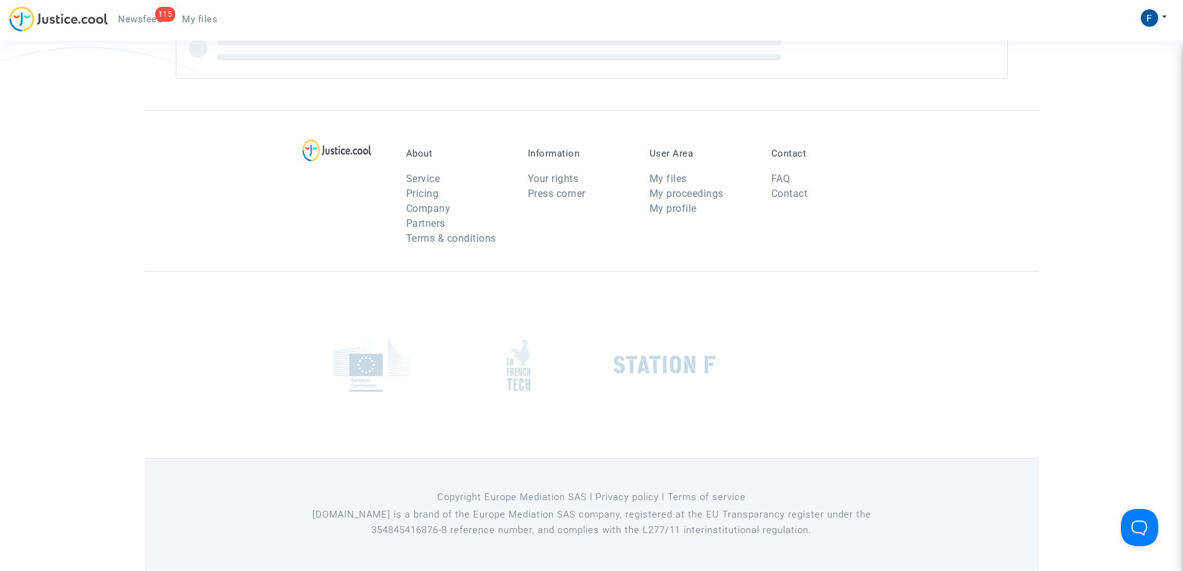
click at [245, 81] on section "Filter by litigation About Service Pricing Company Partners Terms & conditions …" at bounding box center [591, 141] width 1183 height 857
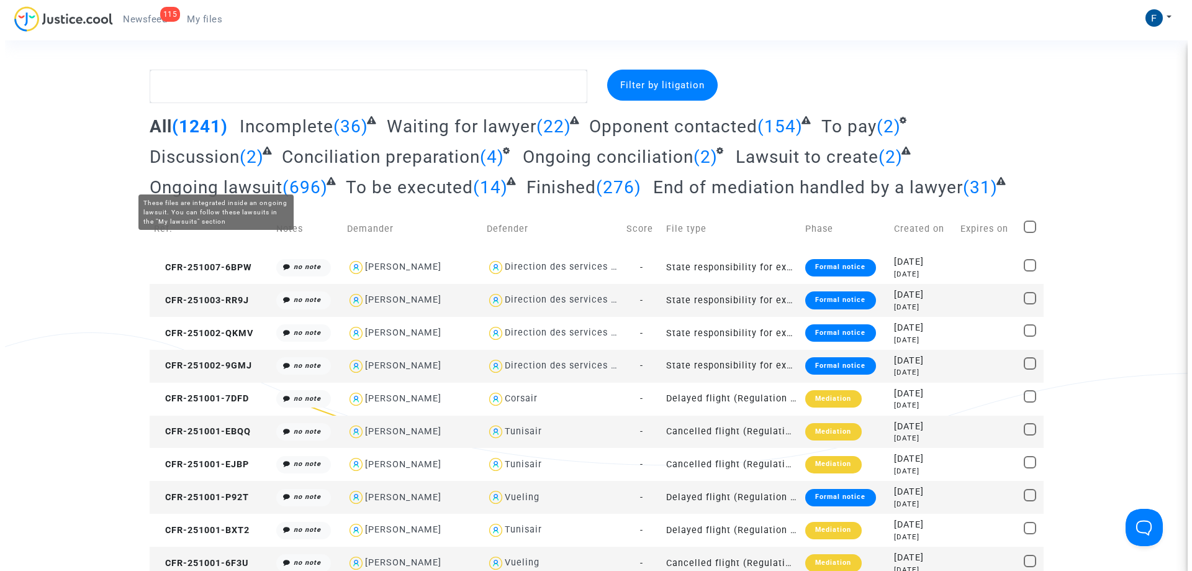
scroll to position [0, 0]
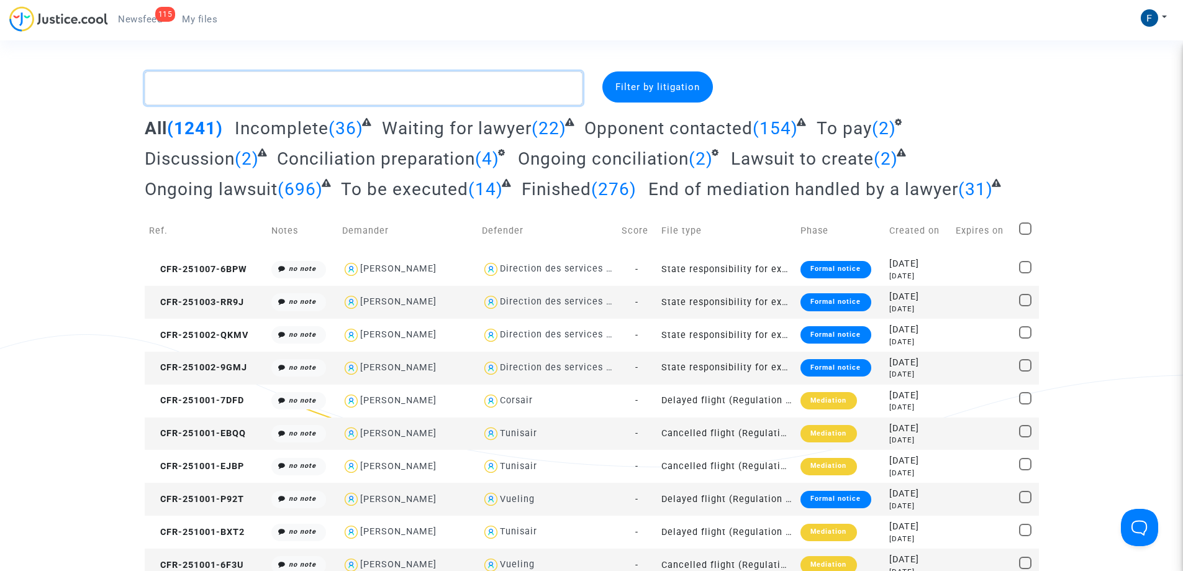
click at [215, 92] on textarea at bounding box center [364, 88] width 438 height 34
paste textarea "CFR-250310-V4TJ"
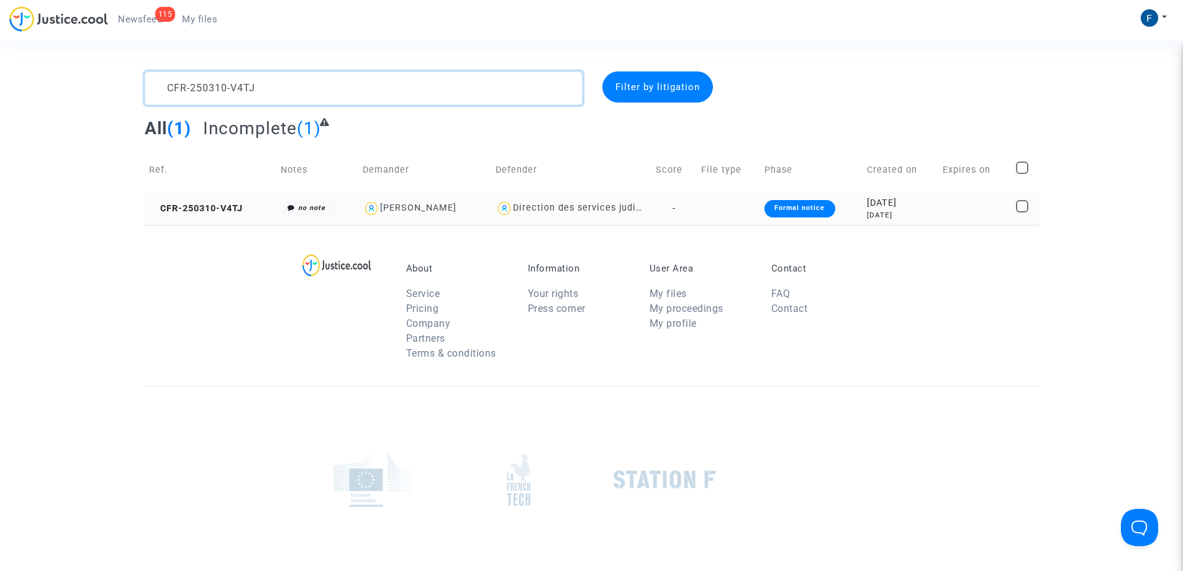
type textarea "CFR-250310-V4TJ"
click at [224, 214] on td "CFR-250310-V4TJ" at bounding box center [211, 208] width 132 height 33
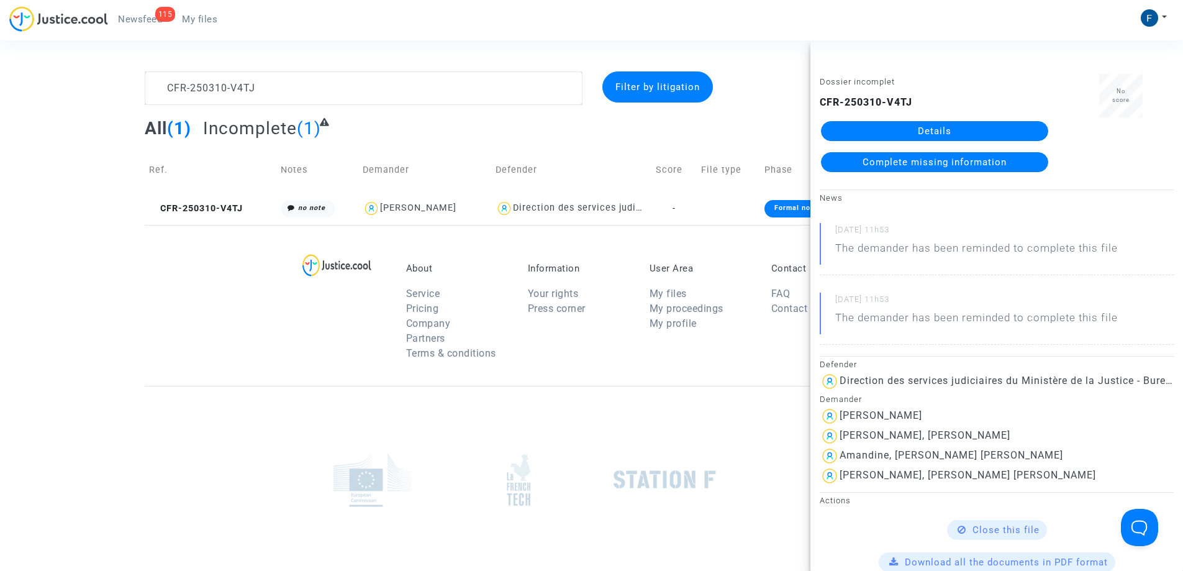
click at [1010, 161] on link "Complete missing information" at bounding box center [934, 162] width 227 height 20
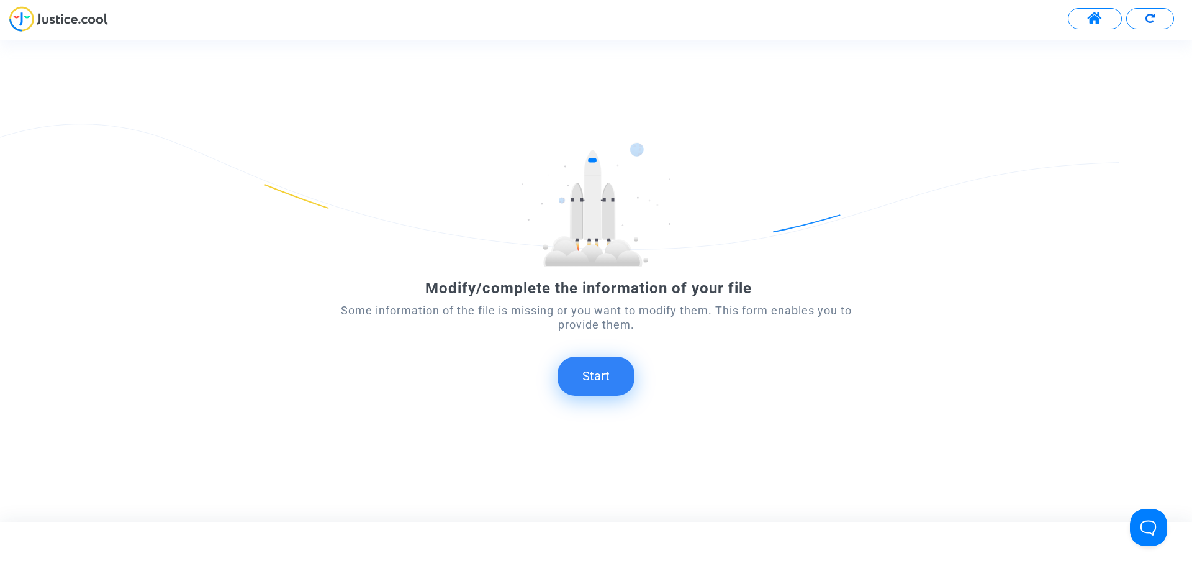
click at [617, 379] on button "Start" at bounding box center [596, 375] width 77 height 38
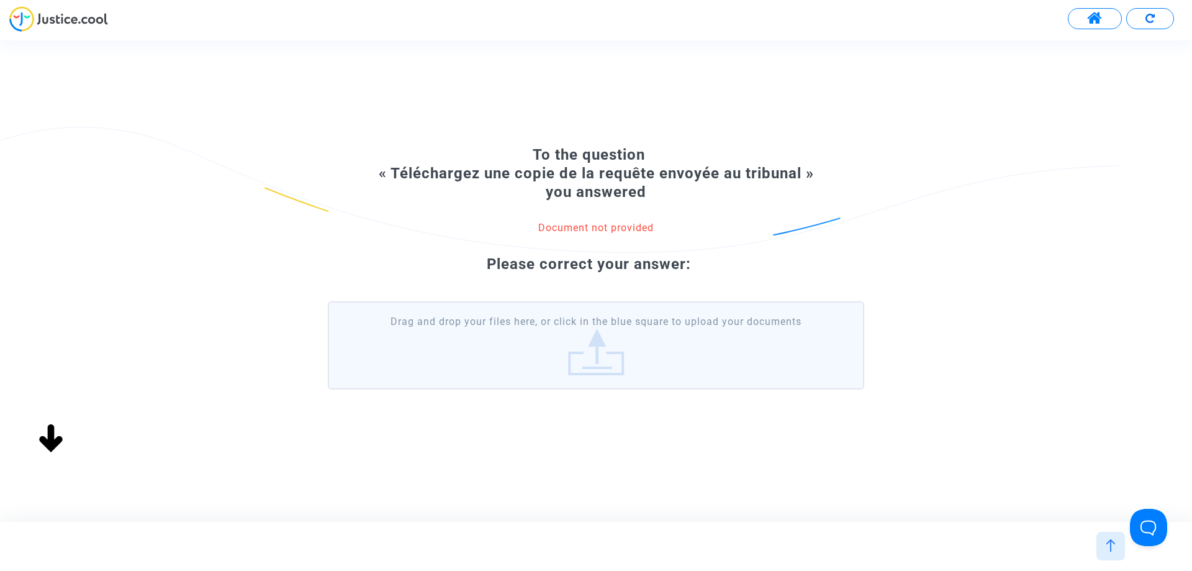
click at [586, 348] on label "Drag and drop your files here, or click in the blue square to upload your docum…" at bounding box center [596, 345] width 536 height 88
click at [0, 0] on input "Drag and drop your files here, or click in the blue square to upload your docum…" at bounding box center [0, 0] width 0 height 0
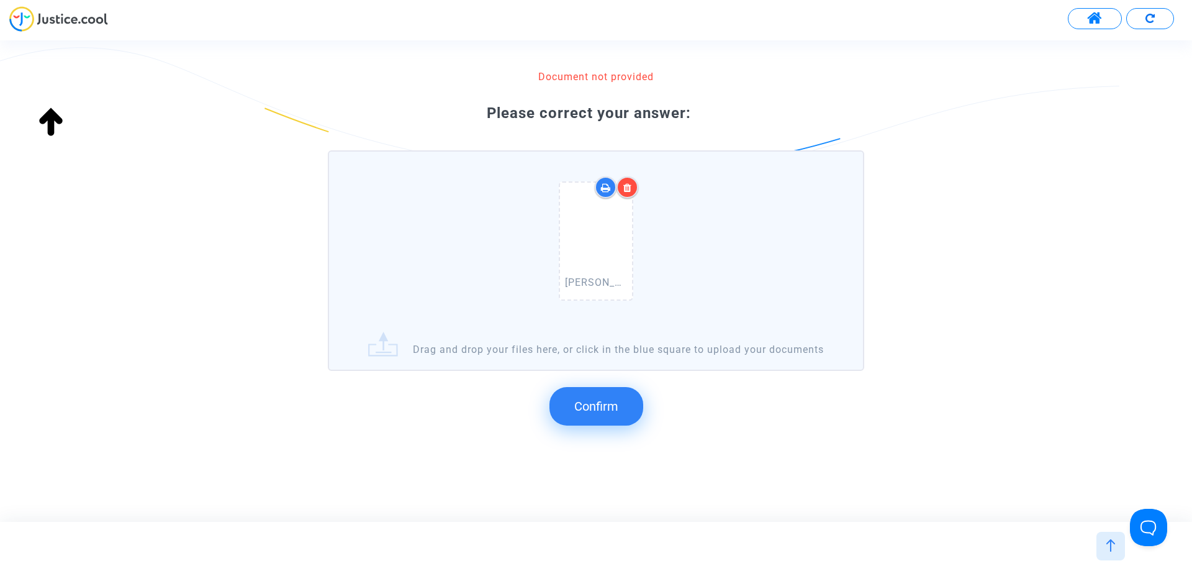
scroll to position [132, 0]
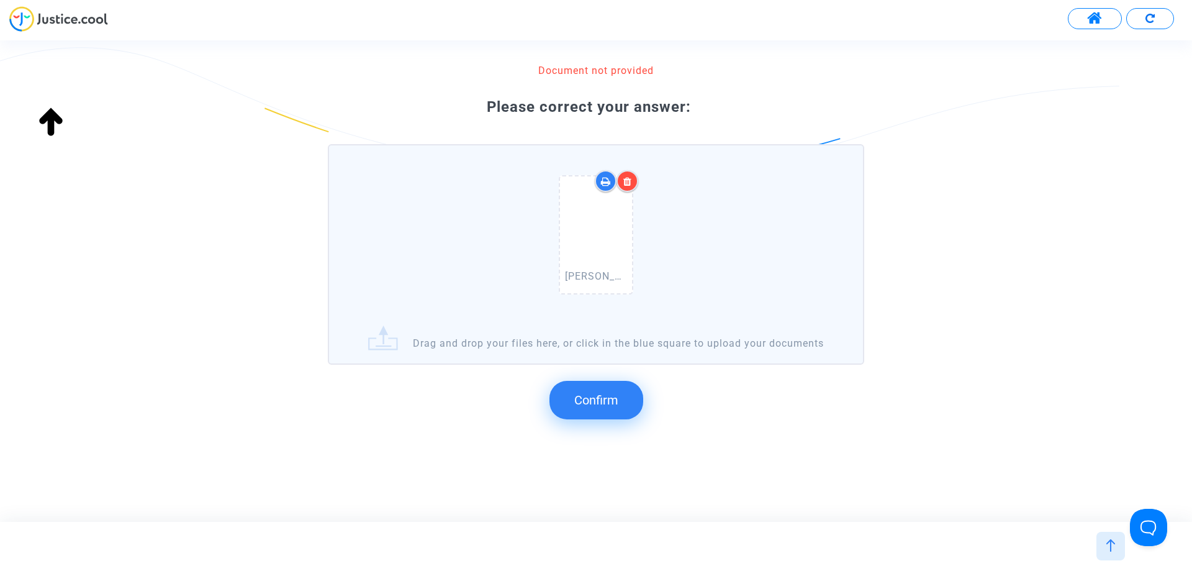
click at [614, 396] on span "Confirm" at bounding box center [596, 399] width 44 height 15
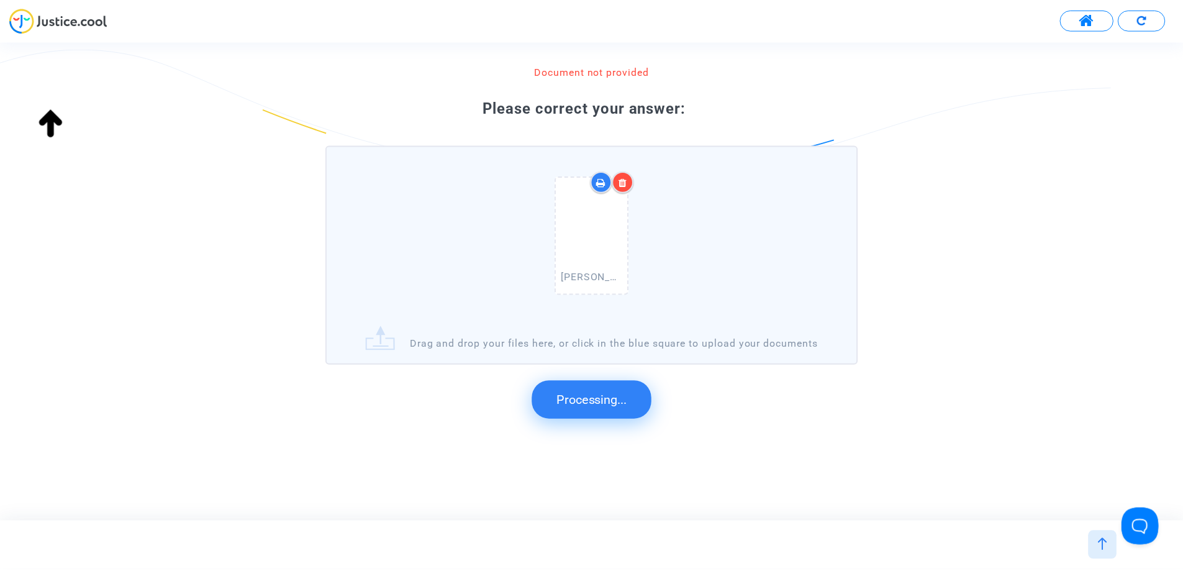
scroll to position [0, 0]
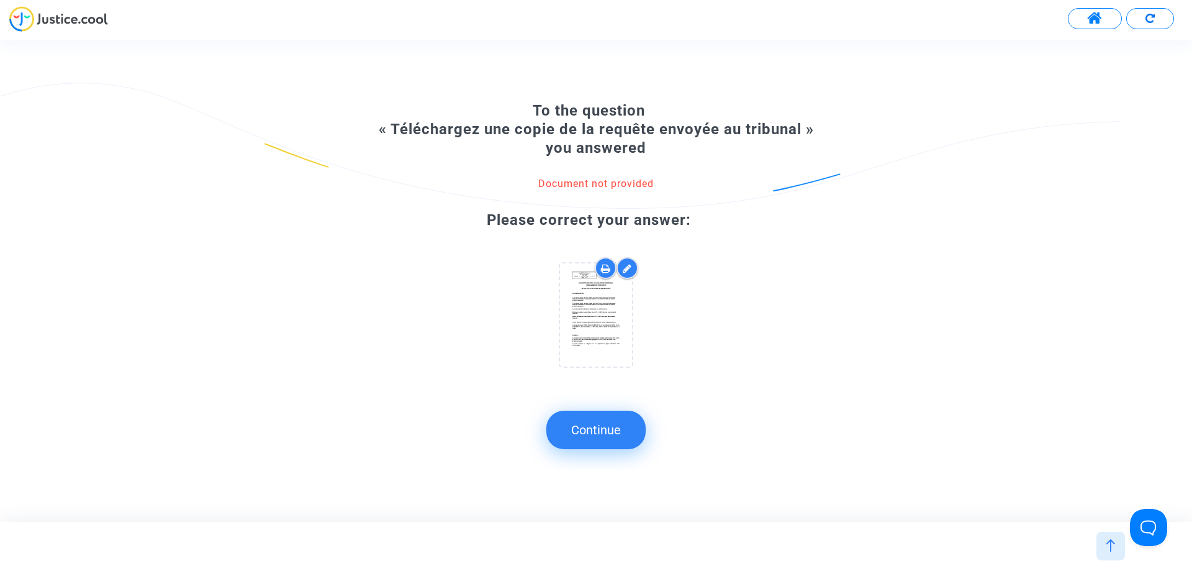
click at [616, 432] on button "Continue" at bounding box center [595, 429] width 99 height 38
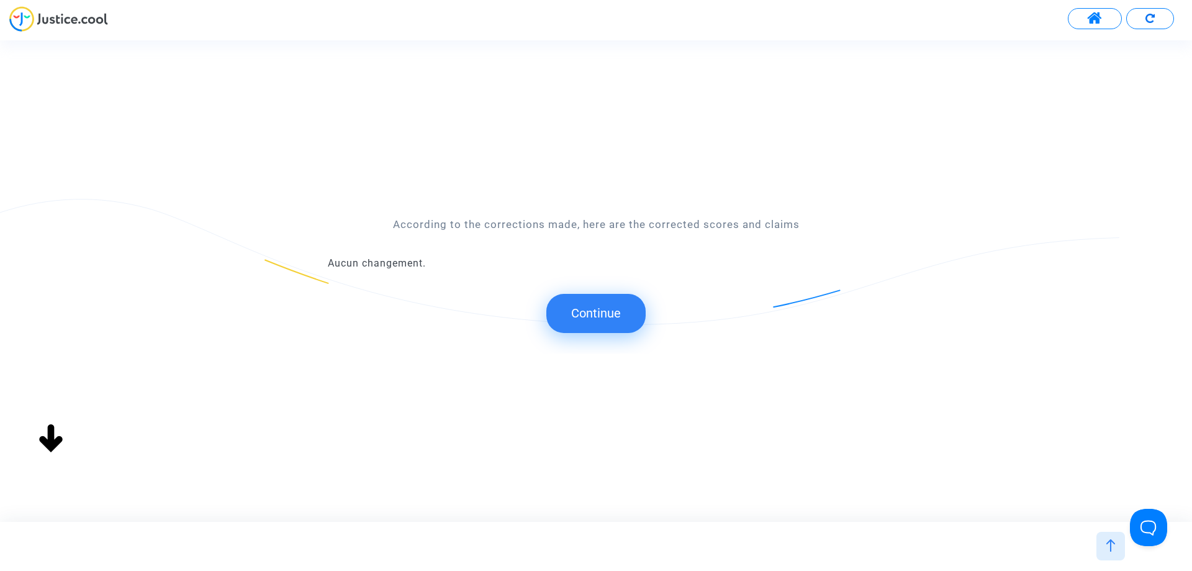
click at [617, 314] on button "Continue" at bounding box center [595, 313] width 99 height 38
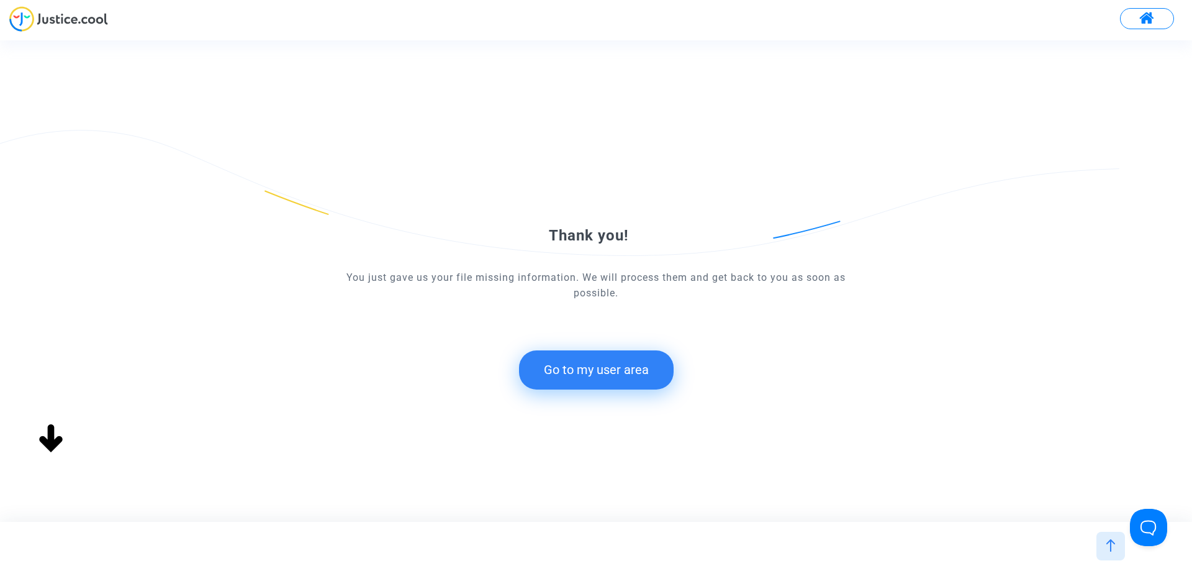
click at [617, 374] on button "Go to my user area" at bounding box center [596, 369] width 155 height 38
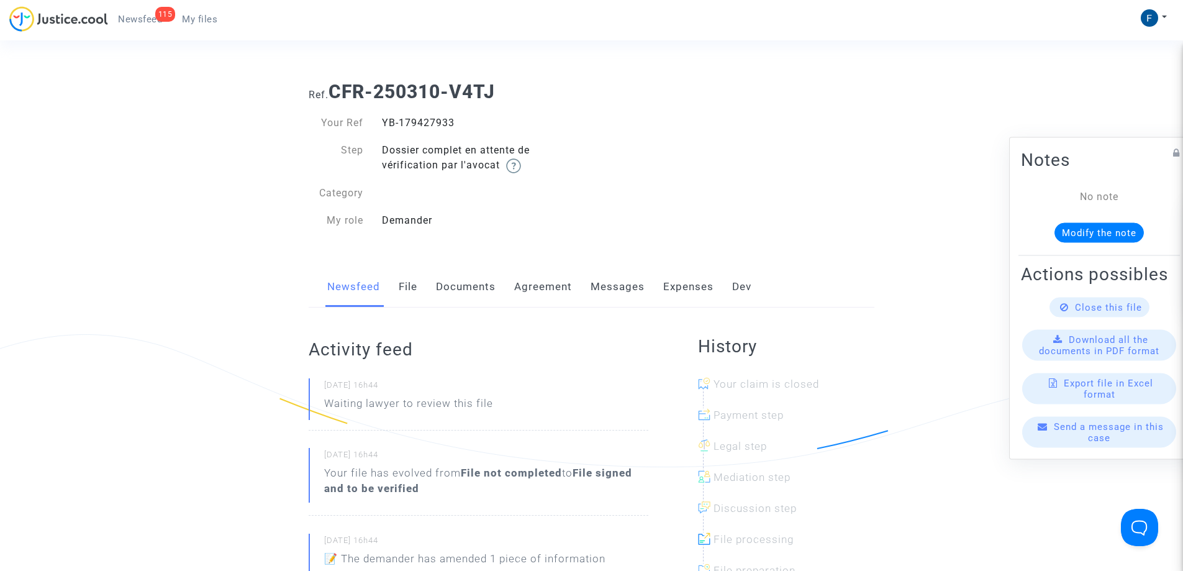
click at [148, 17] on span "Newsfeed" at bounding box center [140, 19] width 44 height 11
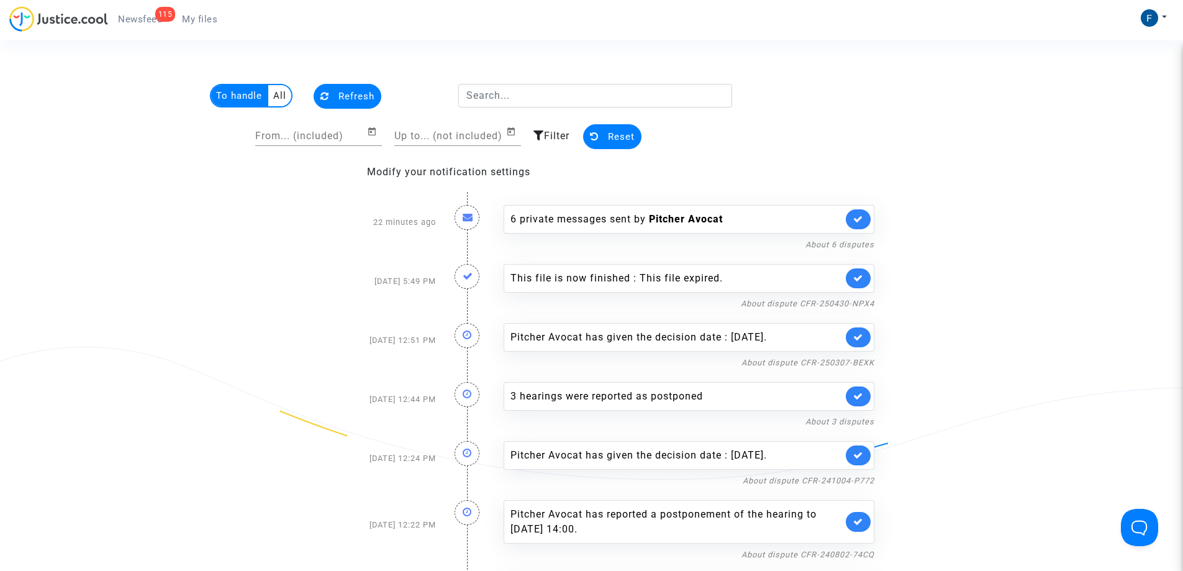
click at [137, 17] on span "Newsfeed" at bounding box center [140, 19] width 44 height 11
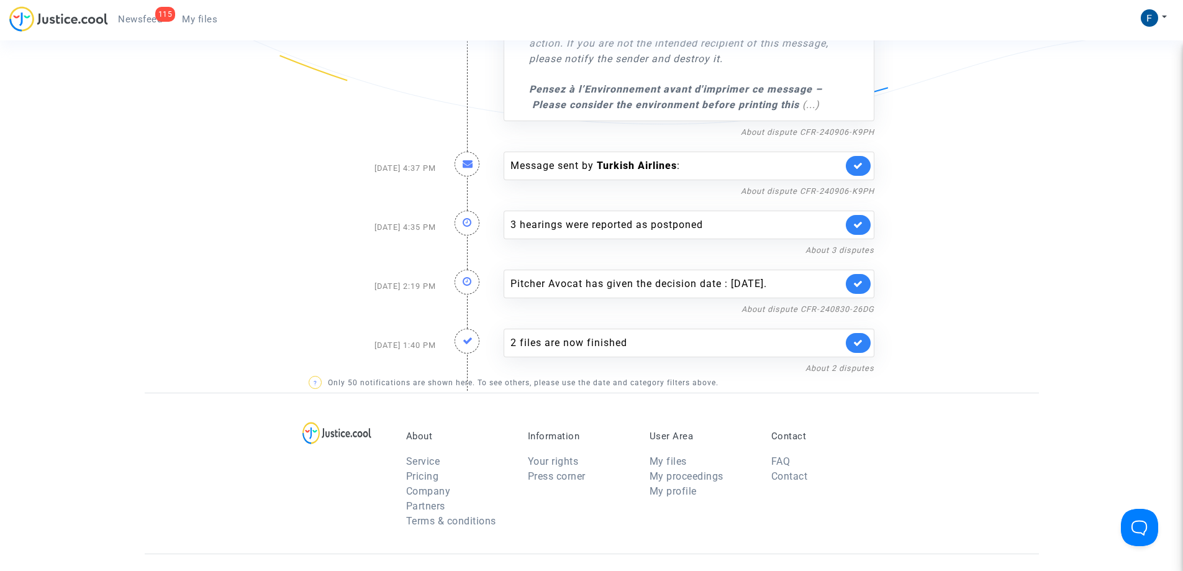
scroll to position [7571, 0]
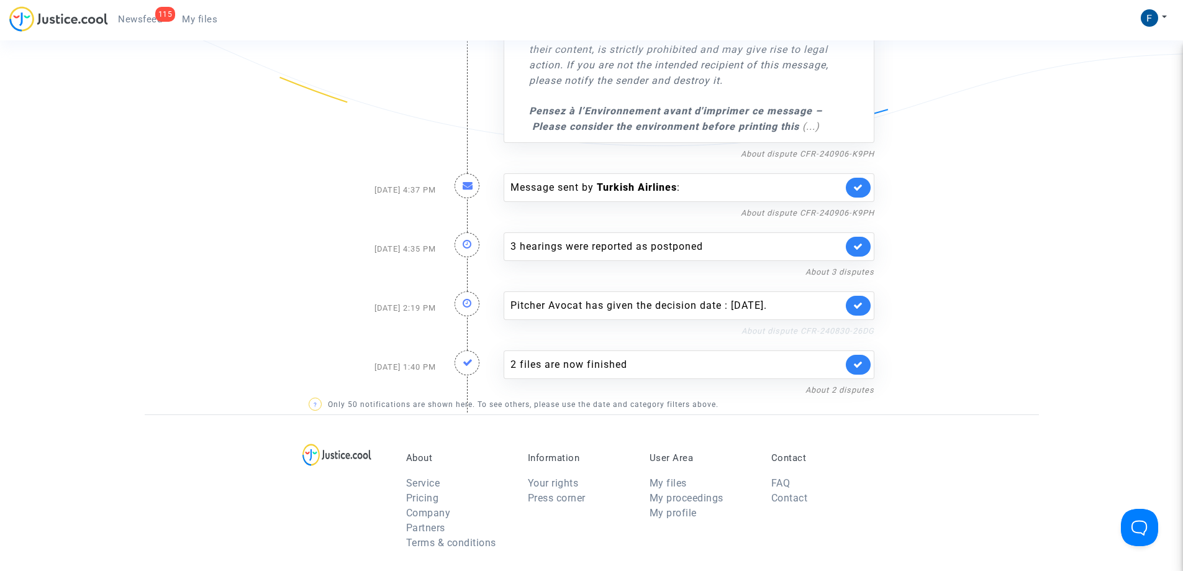
click at [831, 335] on link "About dispute CFR-240830-26DG" at bounding box center [807, 330] width 133 height 9
click at [843, 276] on link "About 3 disputes" at bounding box center [839, 271] width 69 height 9
click at [836, 217] on link "About dispute CFR-240906-K9PH" at bounding box center [807, 212] width 133 height 9
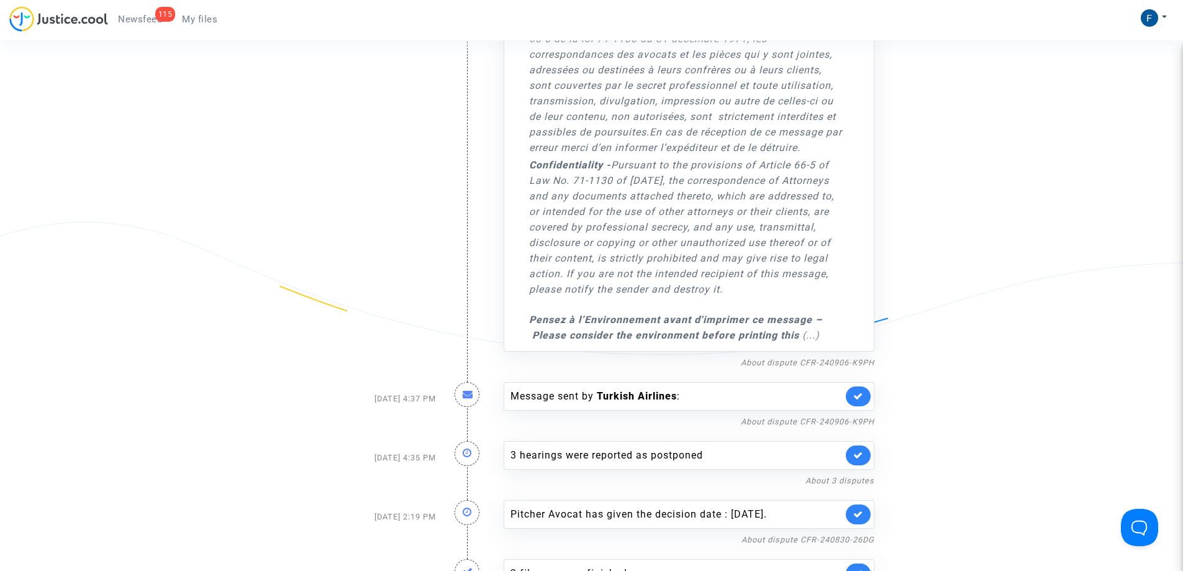
scroll to position [7385, 0]
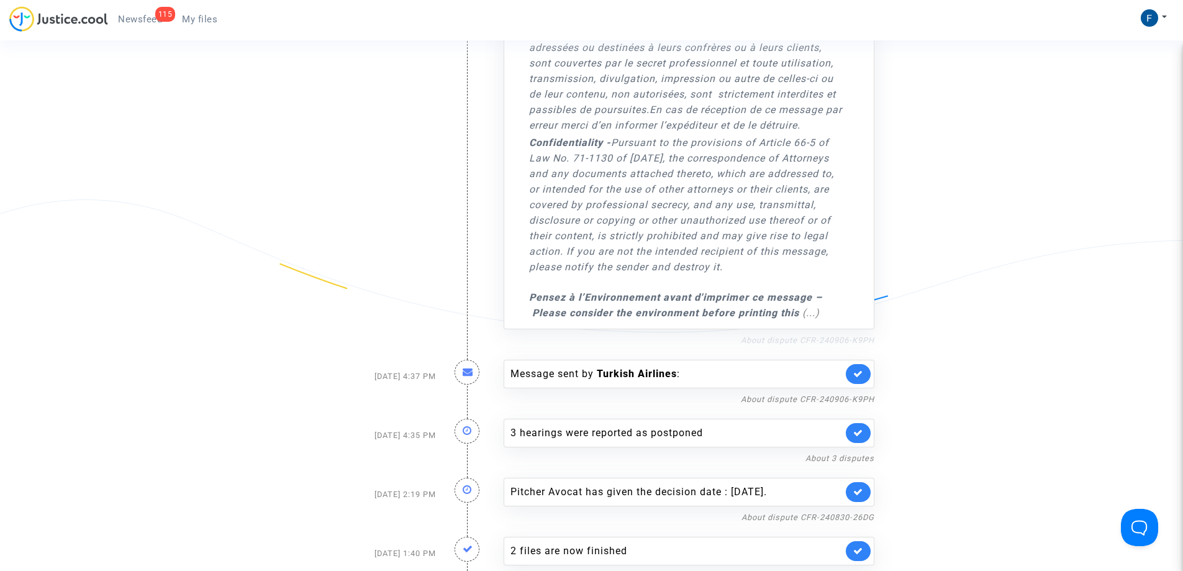
click at [823, 345] on link "About dispute CFR-240906-K9PH" at bounding box center [807, 339] width 133 height 9
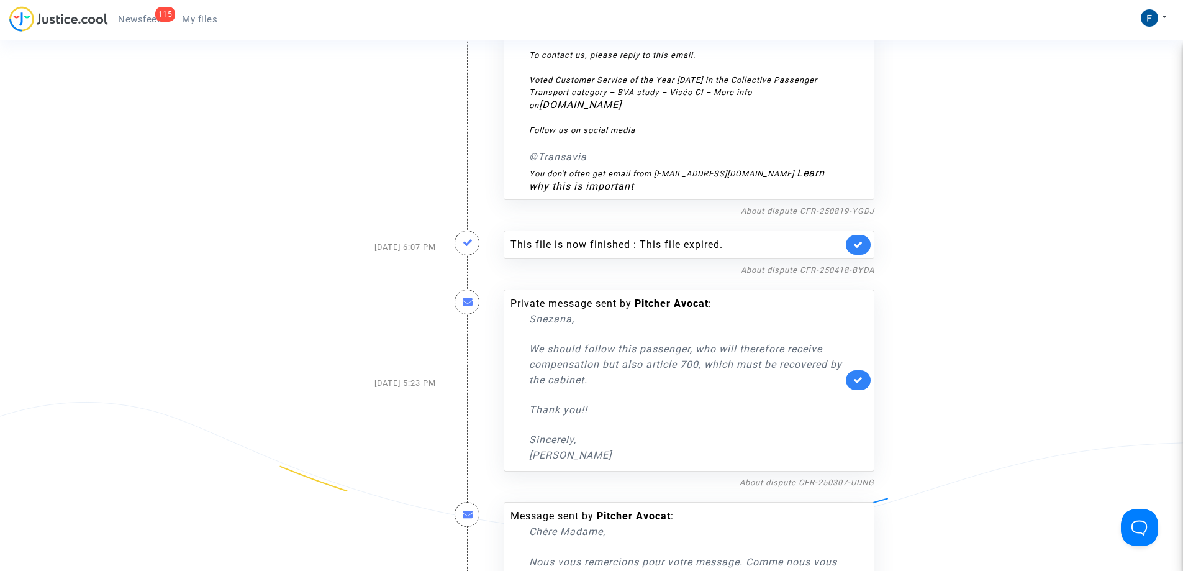
scroll to position [6516, 0]
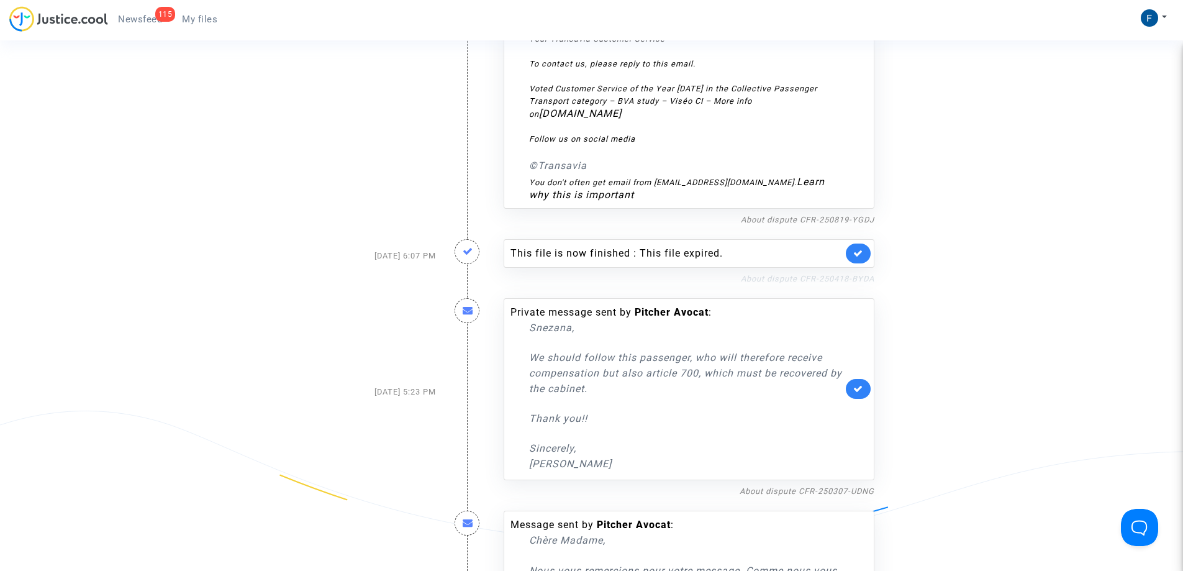
click at [827, 283] on link "About dispute CFR-250418-BYDA" at bounding box center [807, 278] width 133 height 9
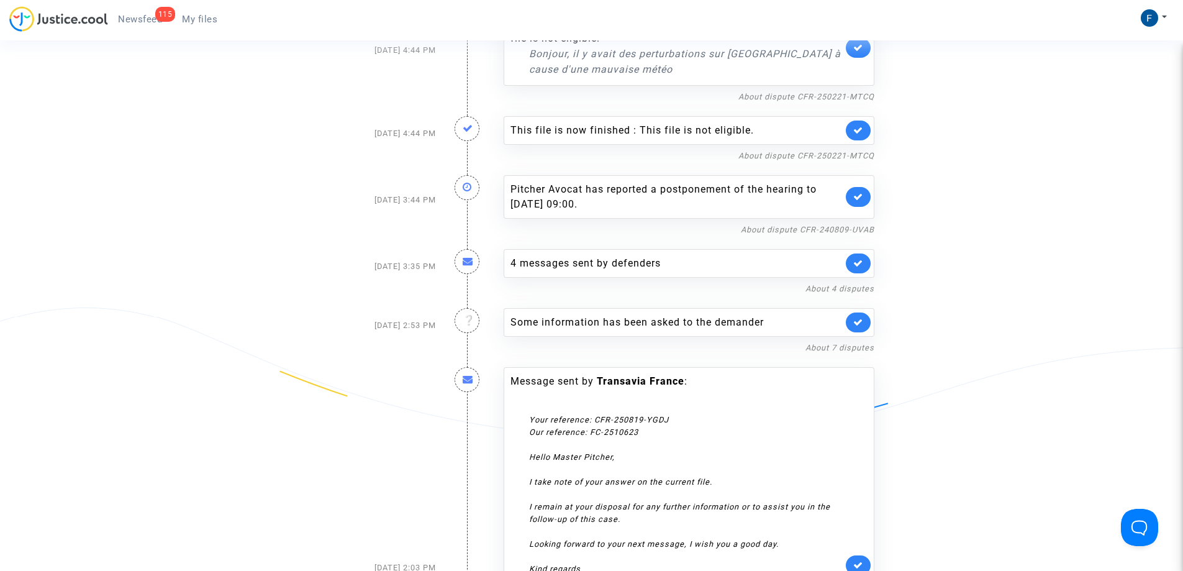
scroll to position [5957, 0]
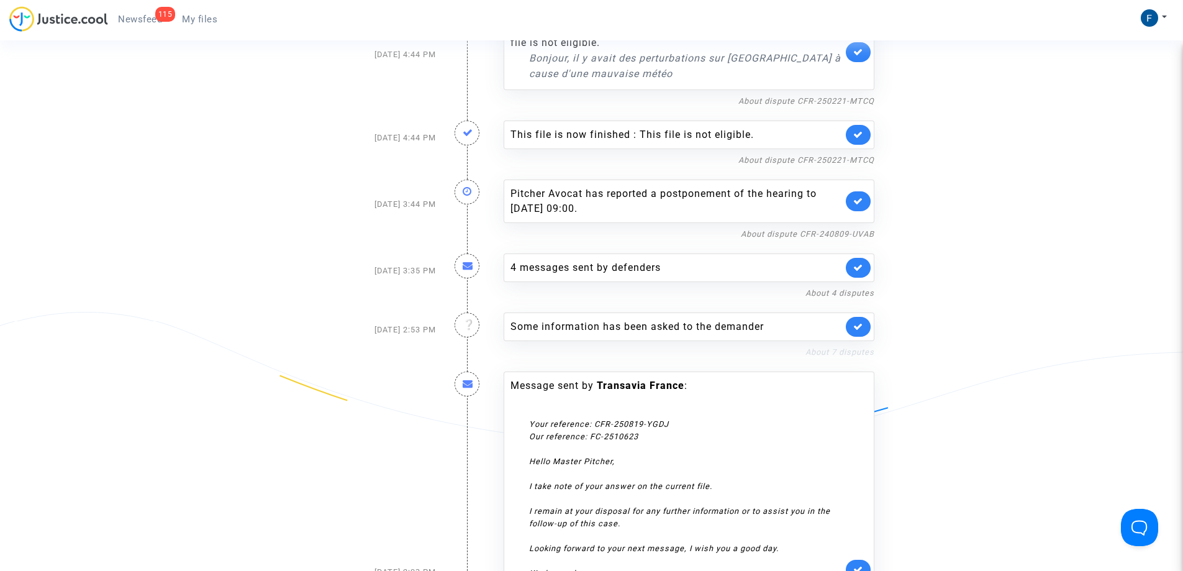
click at [831, 356] on link "About 7 disputes" at bounding box center [839, 351] width 69 height 9
click at [848, 297] on link "About 4 disputes" at bounding box center [839, 292] width 69 height 9
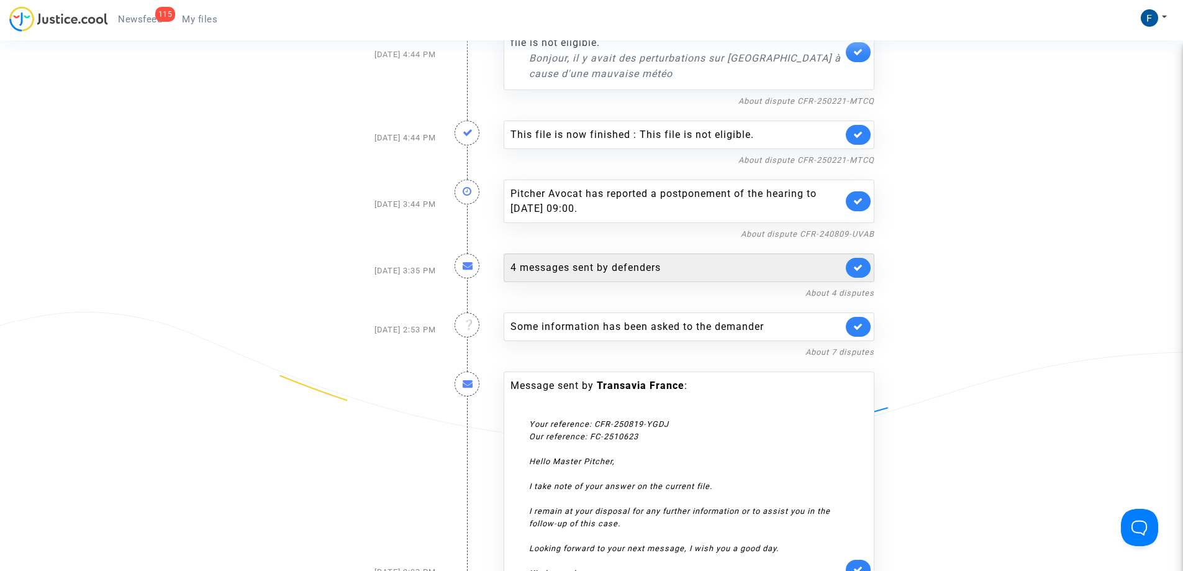
scroll to position [5895, 0]
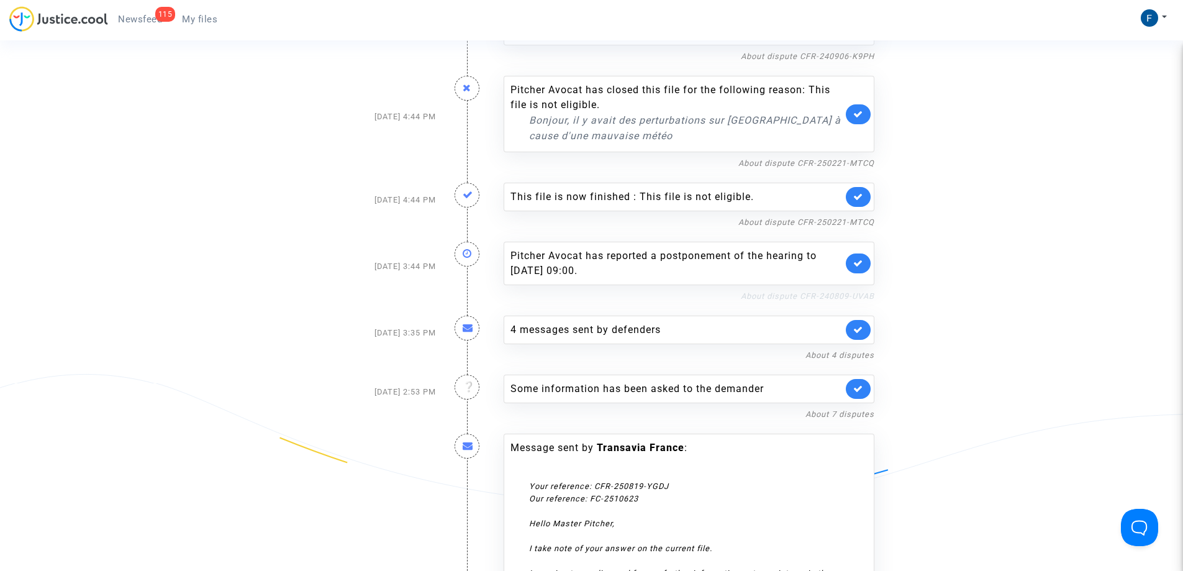
click at [831, 301] on link "About dispute CFR-240809-UVAB" at bounding box center [807, 295] width 133 height 9
click at [827, 227] on link "About dispute CFR-250221-MTCQ" at bounding box center [806, 221] width 136 height 9
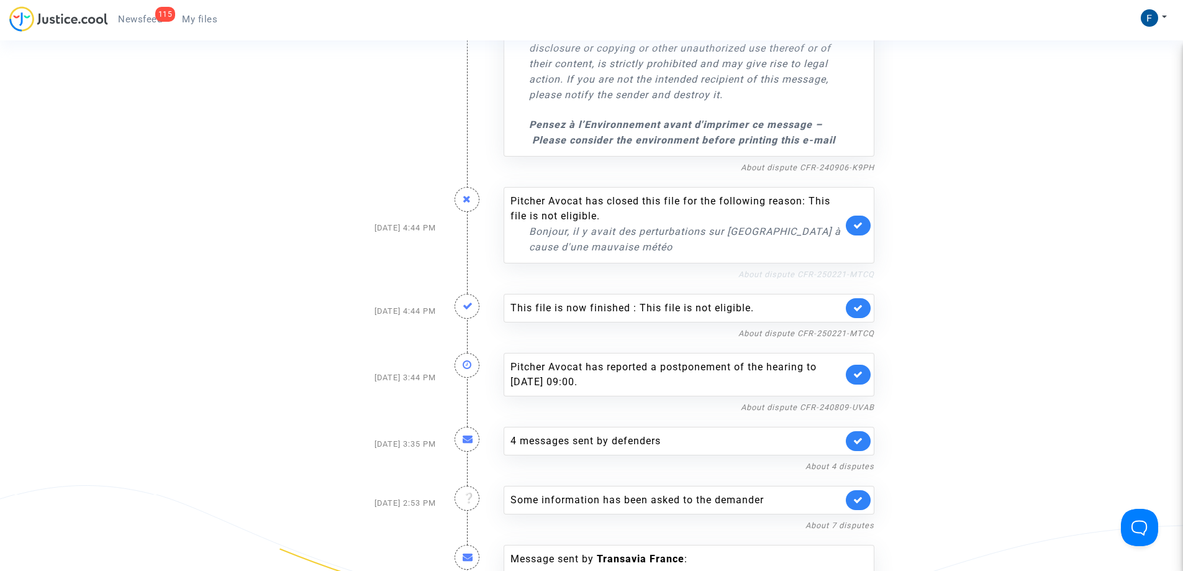
scroll to position [5709, 0]
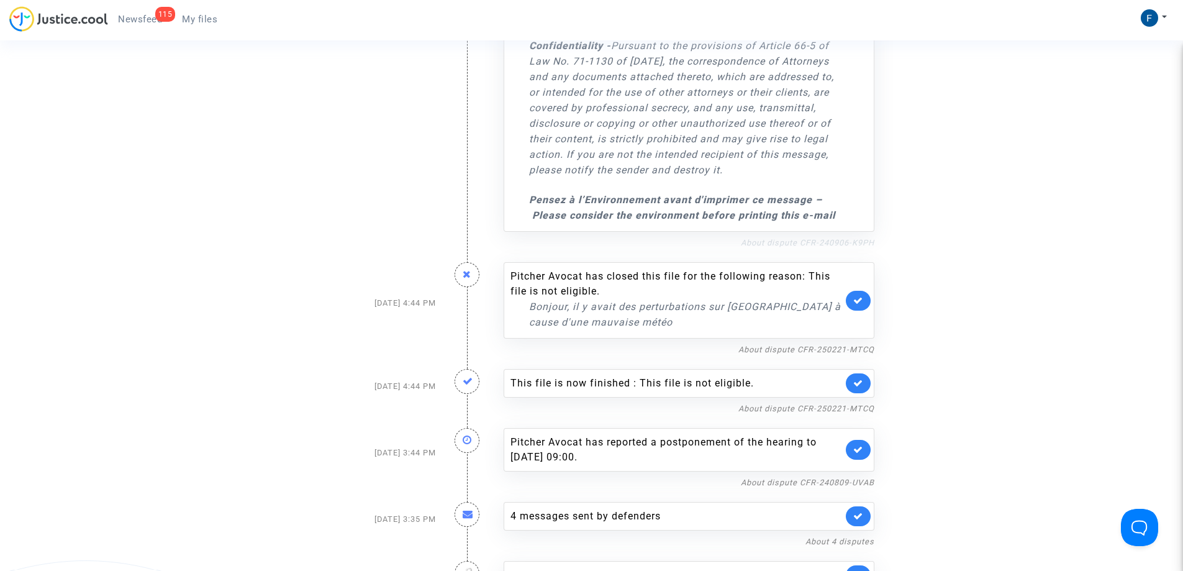
click at [859, 247] on link "About dispute CFR-240906-K9PH" at bounding box center [807, 242] width 133 height 9
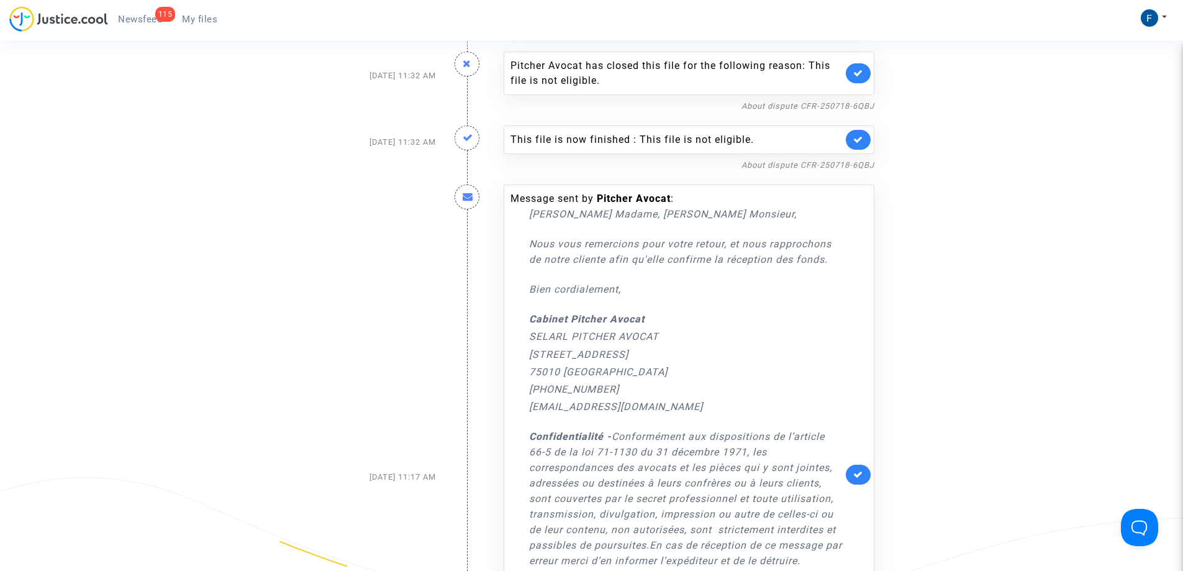
scroll to position [4280, 0]
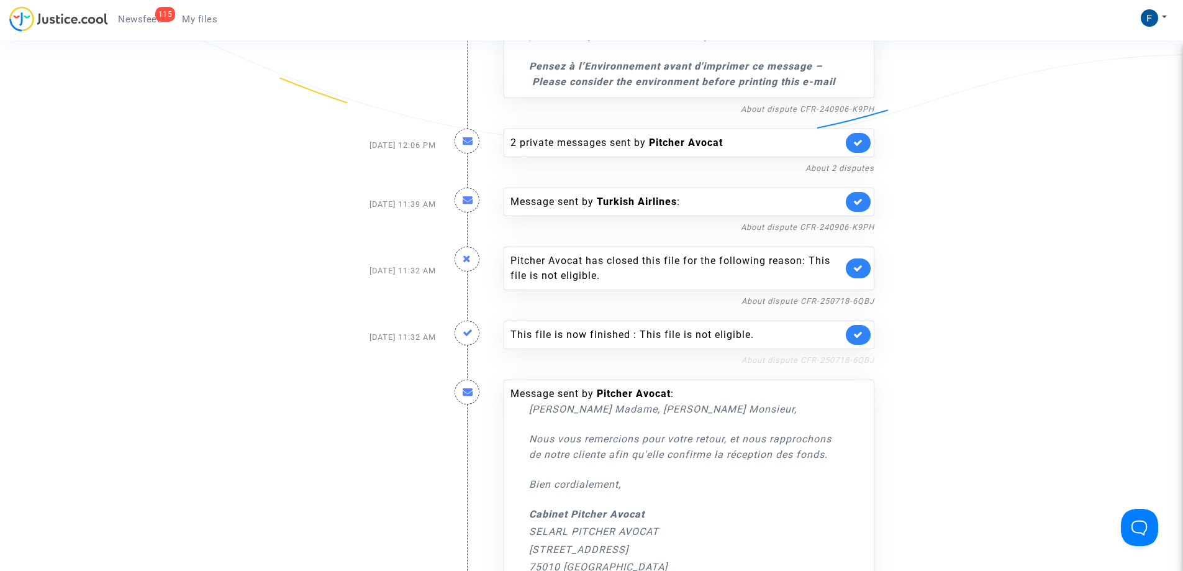
click at [848, 364] on link "About dispute CFR-250718-6QBJ" at bounding box center [807, 359] width 133 height 9
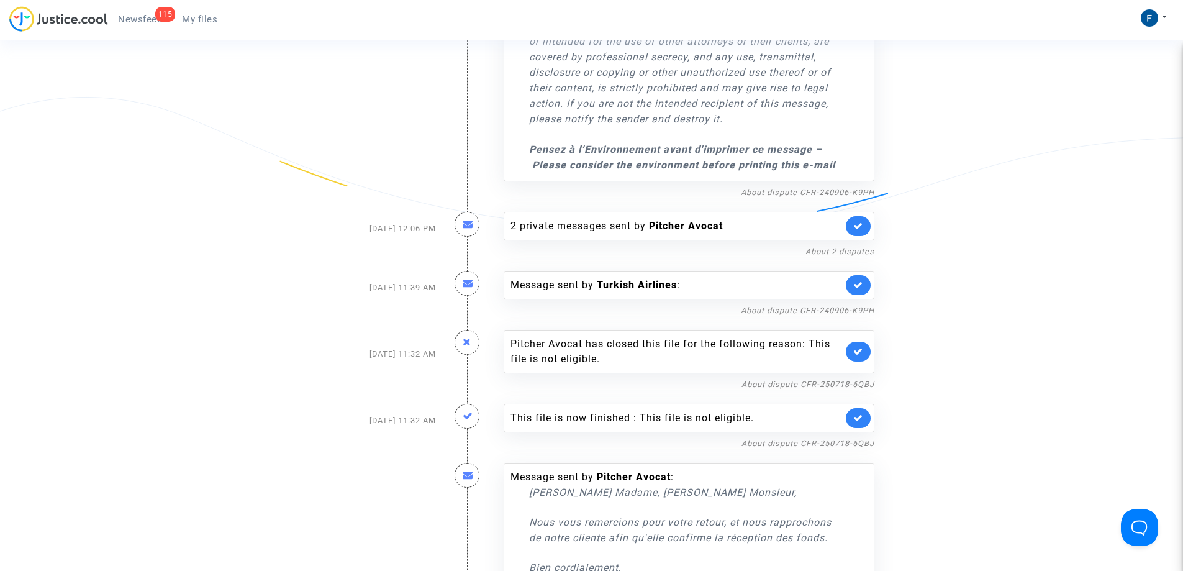
scroll to position [4094, 0]
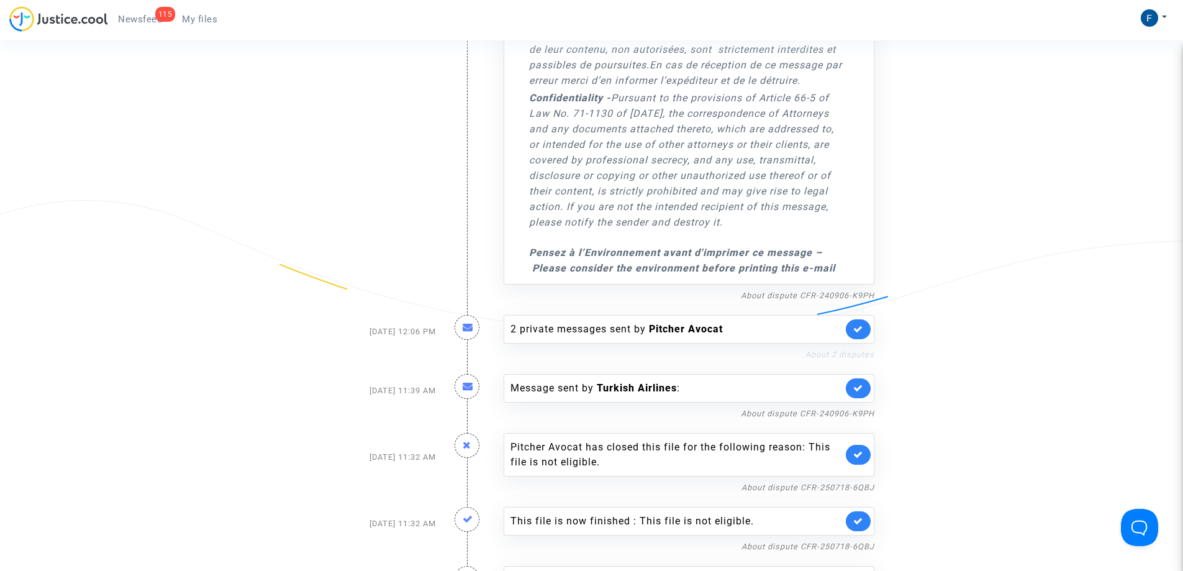
click at [852, 359] on link "About 2 disputes" at bounding box center [839, 354] width 69 height 9
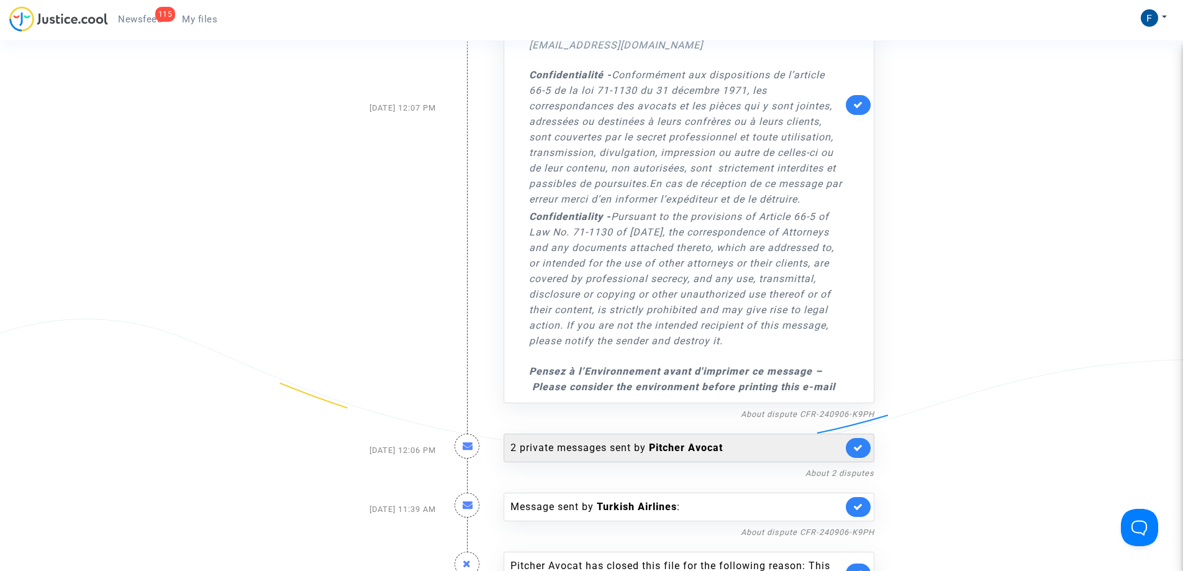
scroll to position [3970, 0]
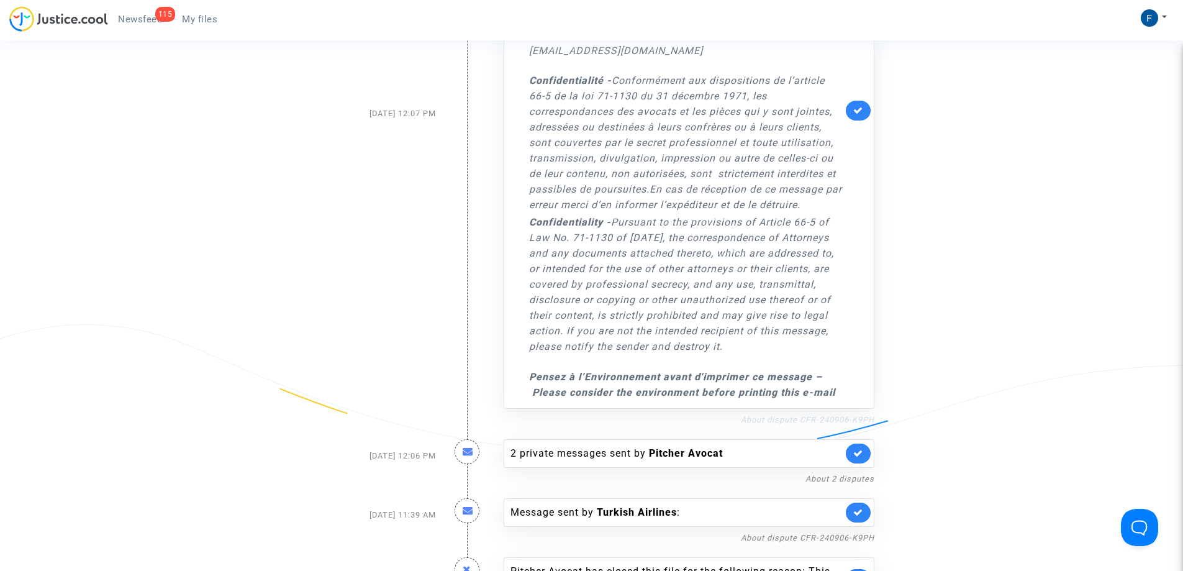
click at [857, 424] on link "About dispute CFR-240906-K9PH" at bounding box center [807, 419] width 133 height 9
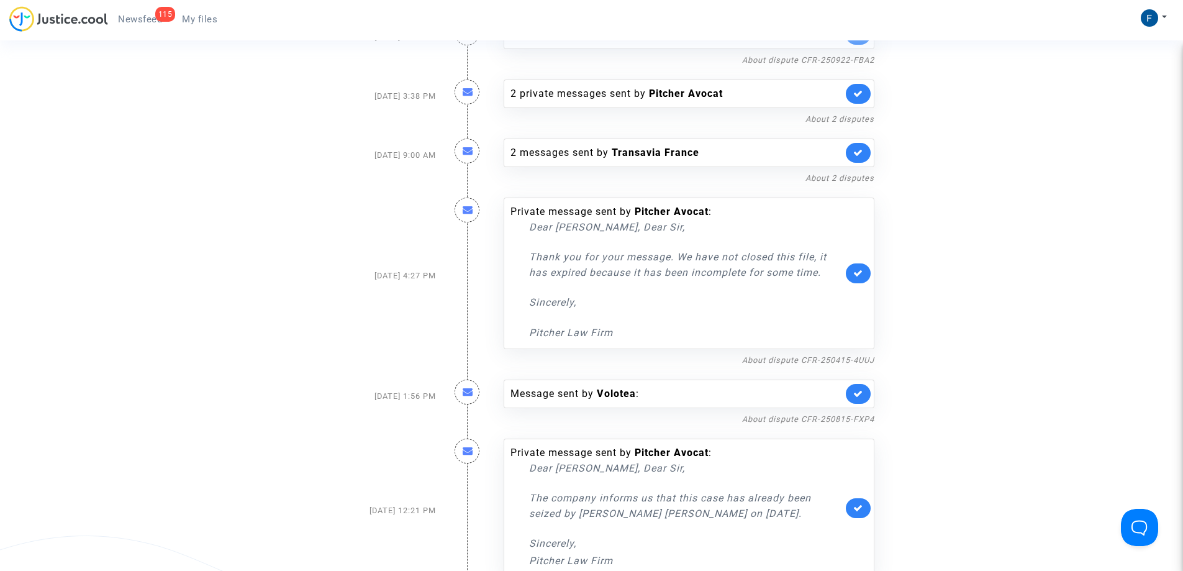
scroll to position [3101, 0]
click at [831, 365] on link "About dispute CFR-250415-4UUJ" at bounding box center [808, 360] width 132 height 9
click at [854, 278] on icon at bounding box center [858, 273] width 10 height 9
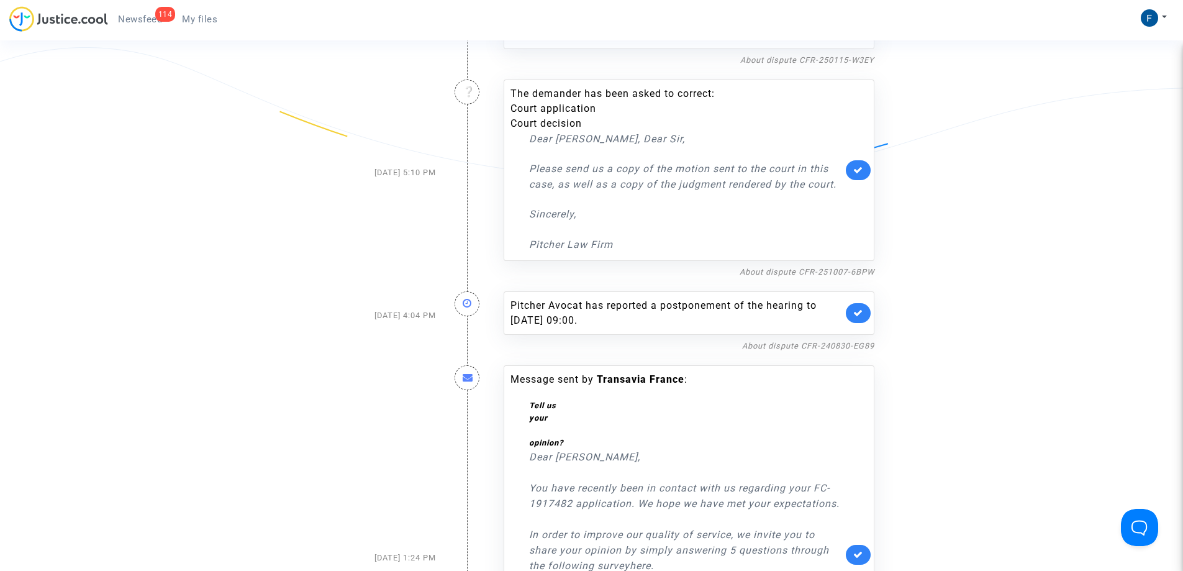
scroll to position [2169, 0]
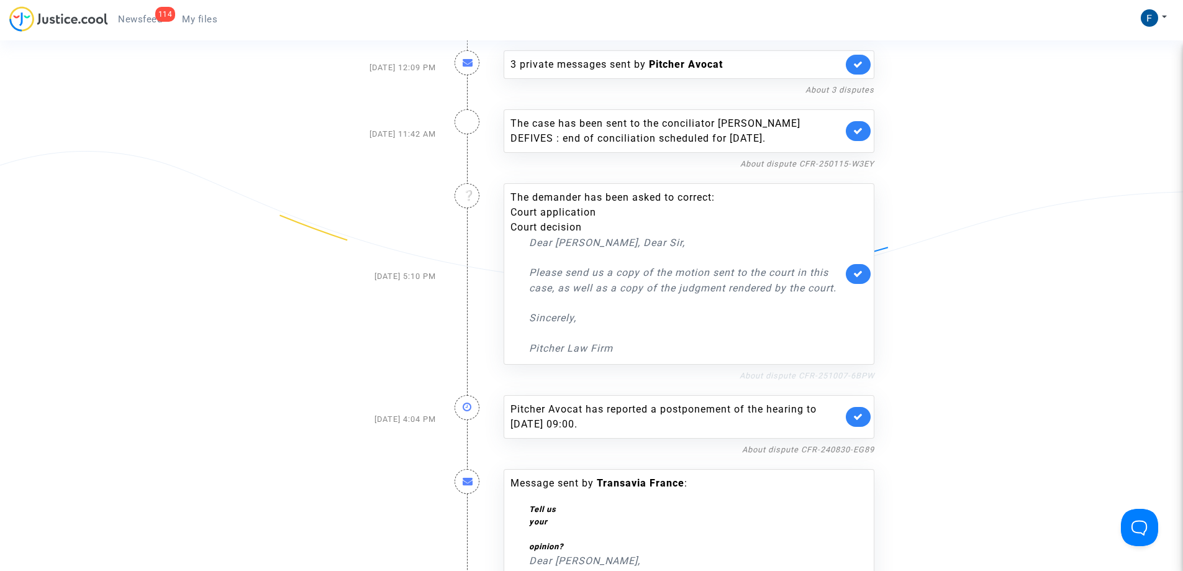
click at [854, 380] on link "About dispute CFR-251007-6BPW" at bounding box center [806, 375] width 135 height 9
click at [859, 278] on icon at bounding box center [858, 273] width 10 height 9
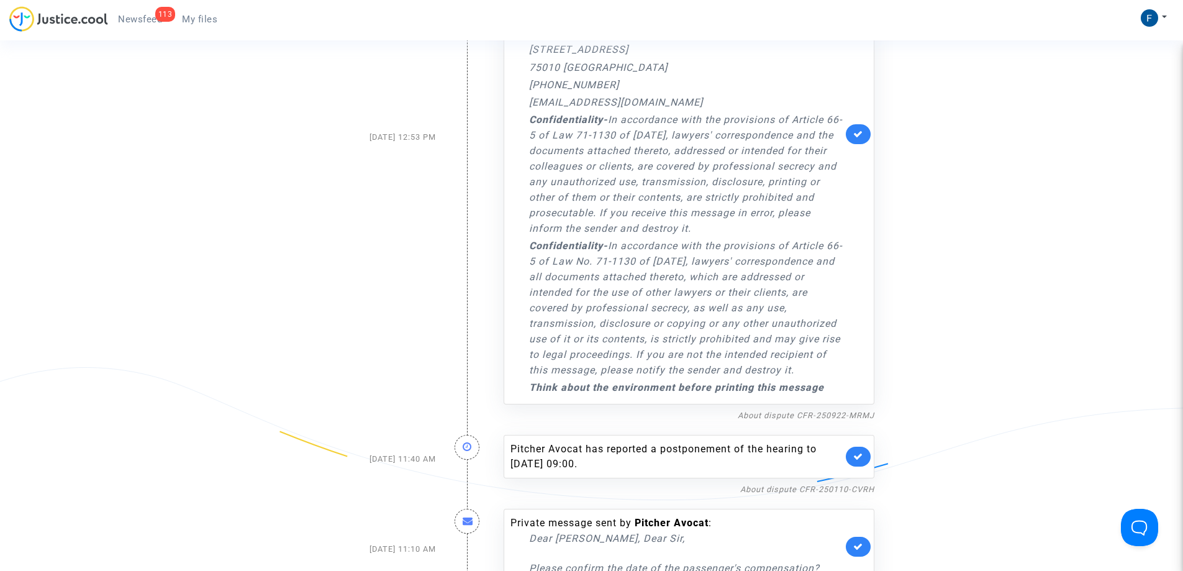
scroll to position [1362, 0]
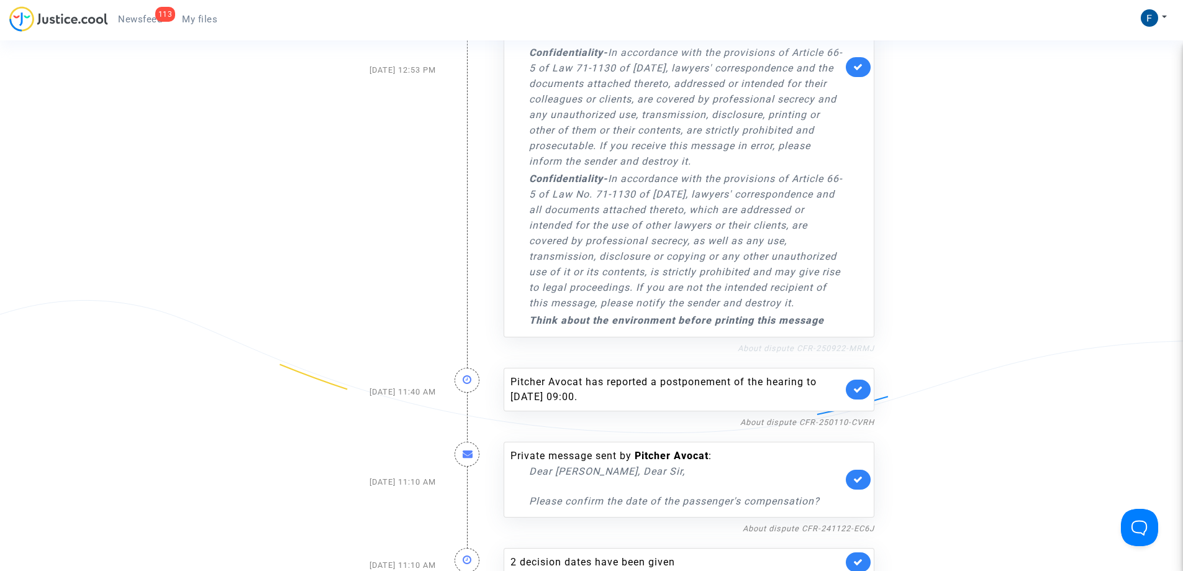
click at [851, 353] on link "About dispute CFR-250922-MRMJ" at bounding box center [806, 347] width 137 height 9
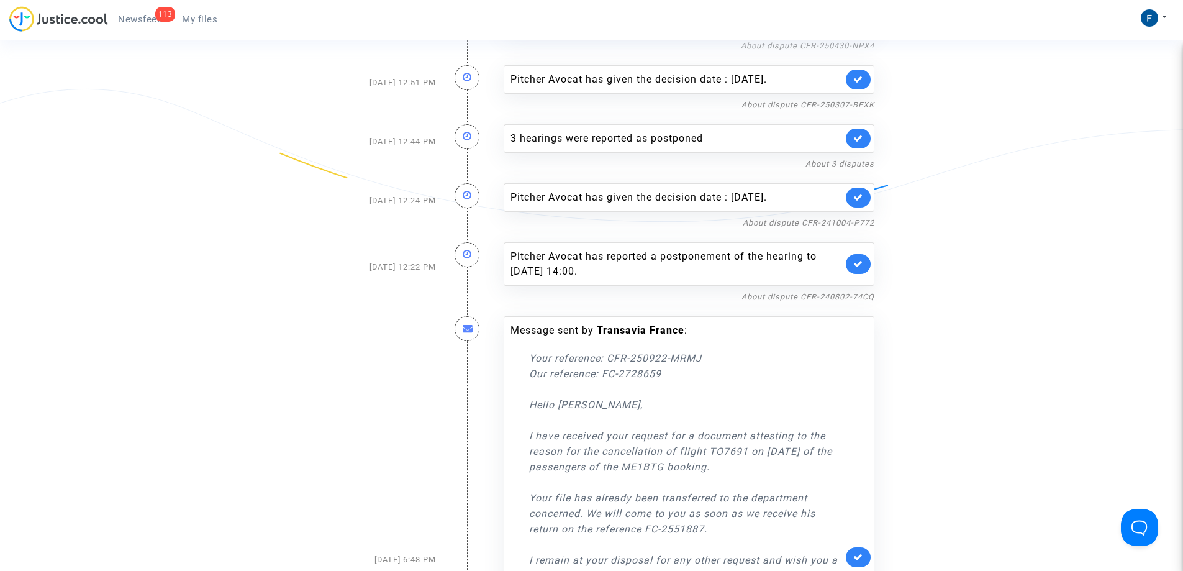
scroll to position [245, 0]
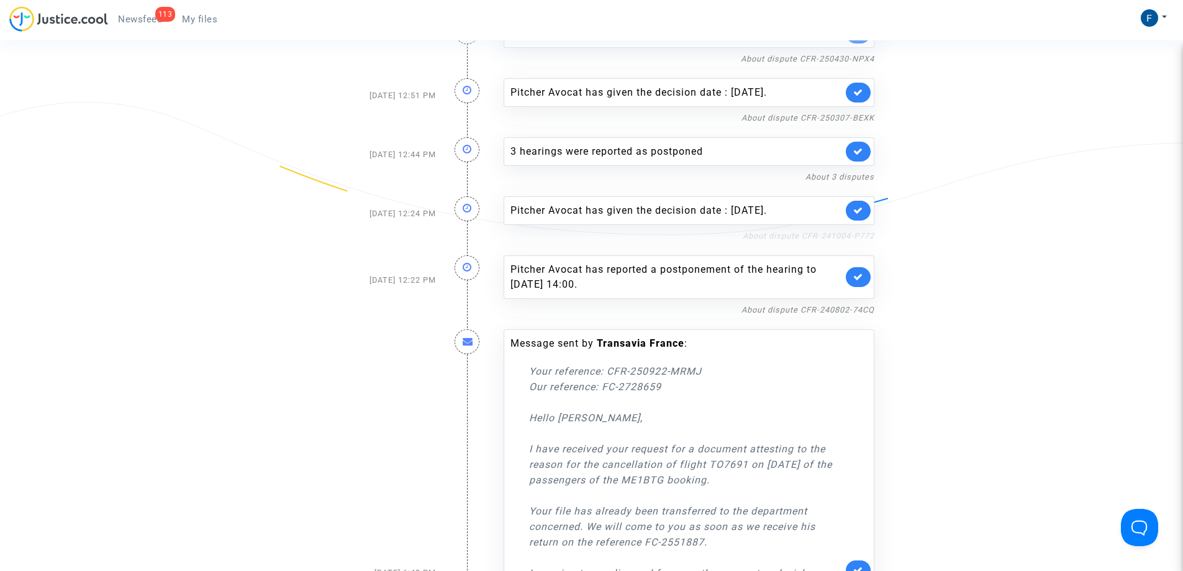
click at [841, 237] on link "About dispute CFR-241004-P772" at bounding box center [809, 235] width 132 height 9
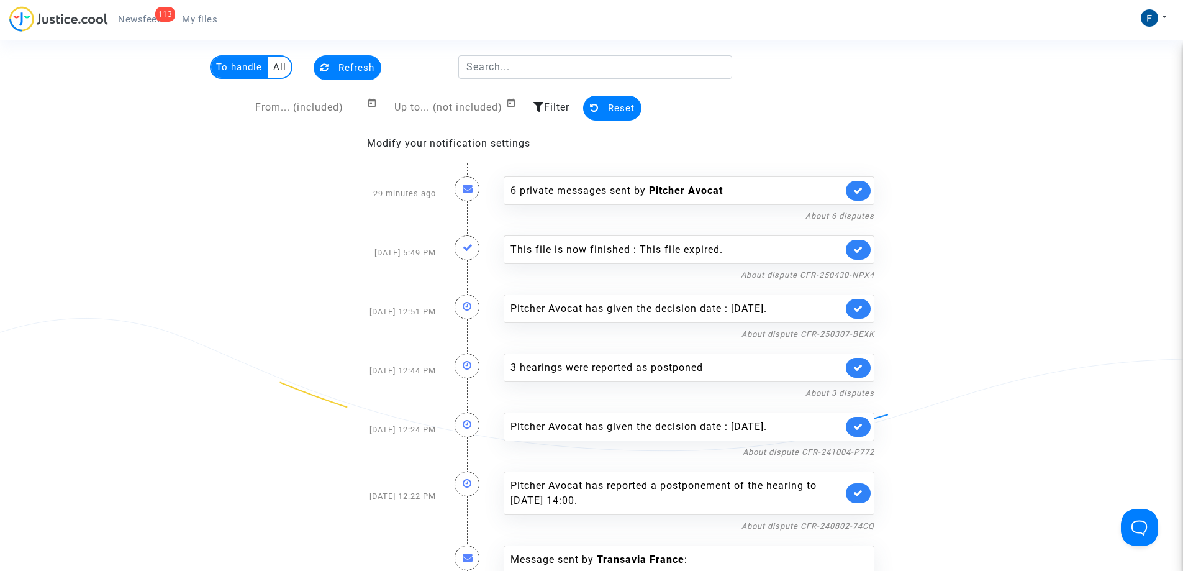
scroll to position [0, 0]
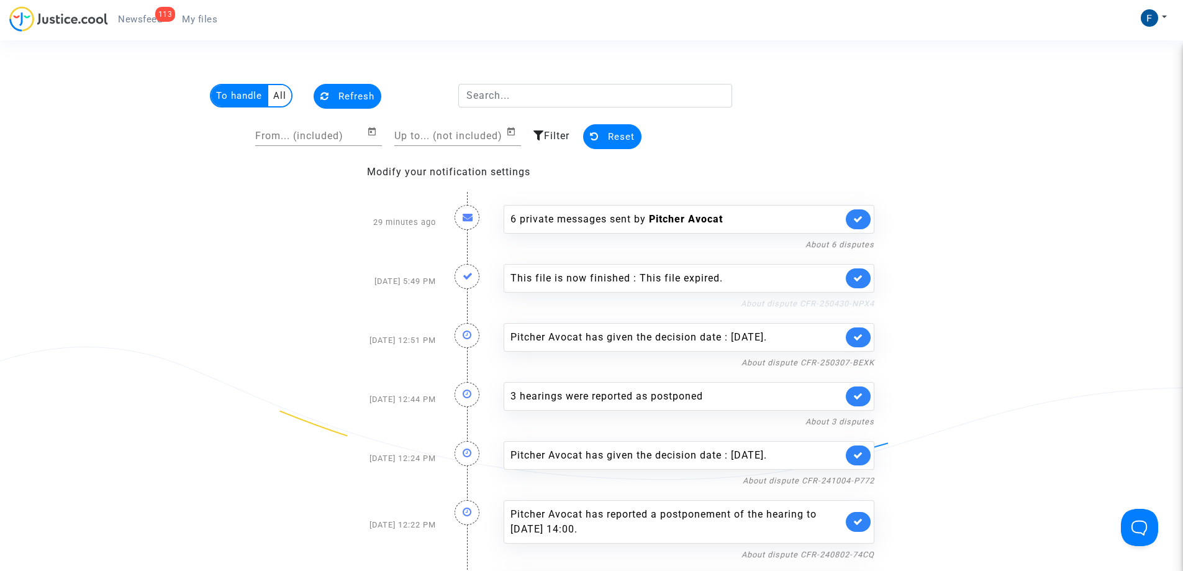
click at [838, 302] on link "About dispute CFR-250430-NPX4" at bounding box center [807, 303] width 133 height 9
click at [137, 22] on span "Newsfeed" at bounding box center [140, 19] width 44 height 11
click at [143, 16] on span "Newsfeed" at bounding box center [140, 19] width 44 height 11
click at [206, 20] on span "My files" at bounding box center [199, 19] width 35 height 11
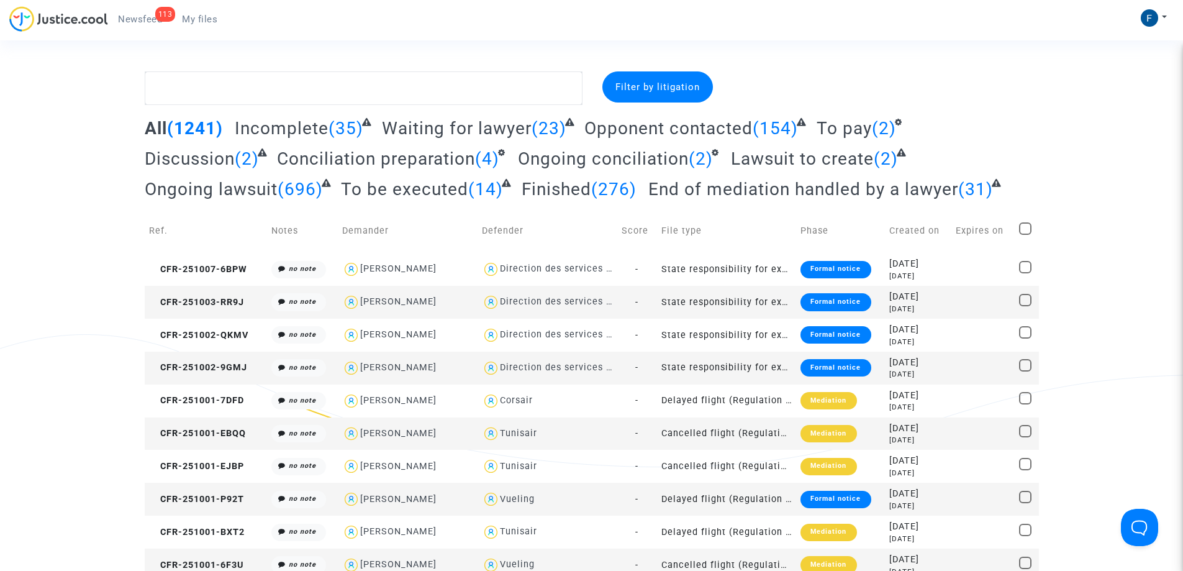
click at [661, 89] on span "Filter by litigation" at bounding box center [657, 86] width 84 height 11
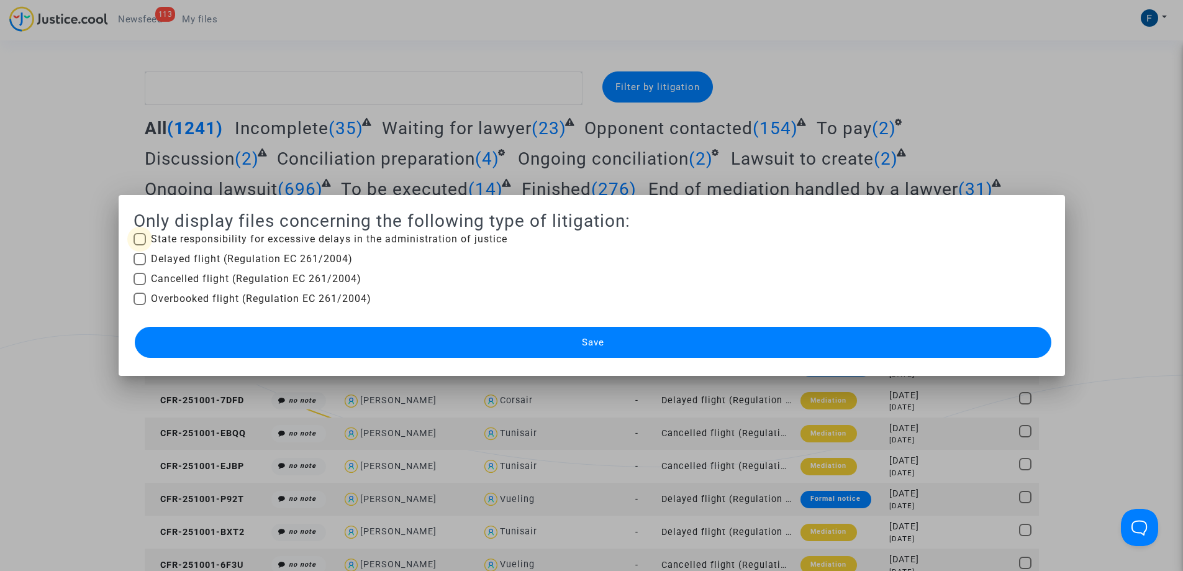
click at [142, 240] on label "State responsibility for excessive delays in the administration of justice" at bounding box center [320, 239] width 374 height 15
click at [140, 245] on input "State responsibility for excessive delays in the administration of justice" at bounding box center [139, 245] width 1 height 1
checkbox input "true"
click at [538, 341] on button "Save" at bounding box center [593, 342] width 916 height 31
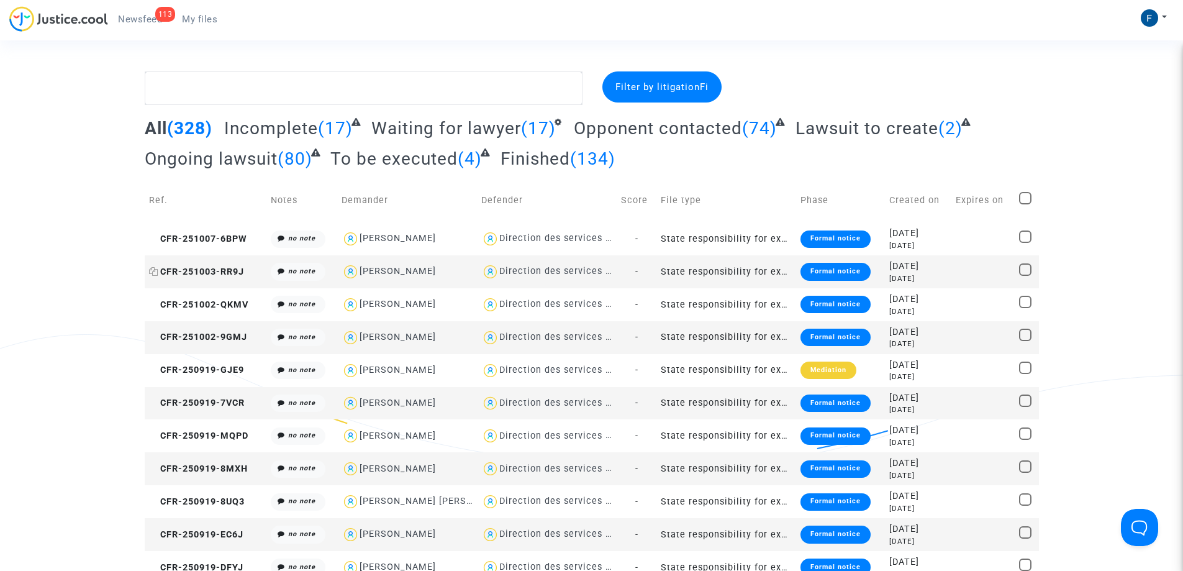
click at [213, 268] on span "CFR-251003-RR9J" at bounding box center [196, 271] width 95 height 11
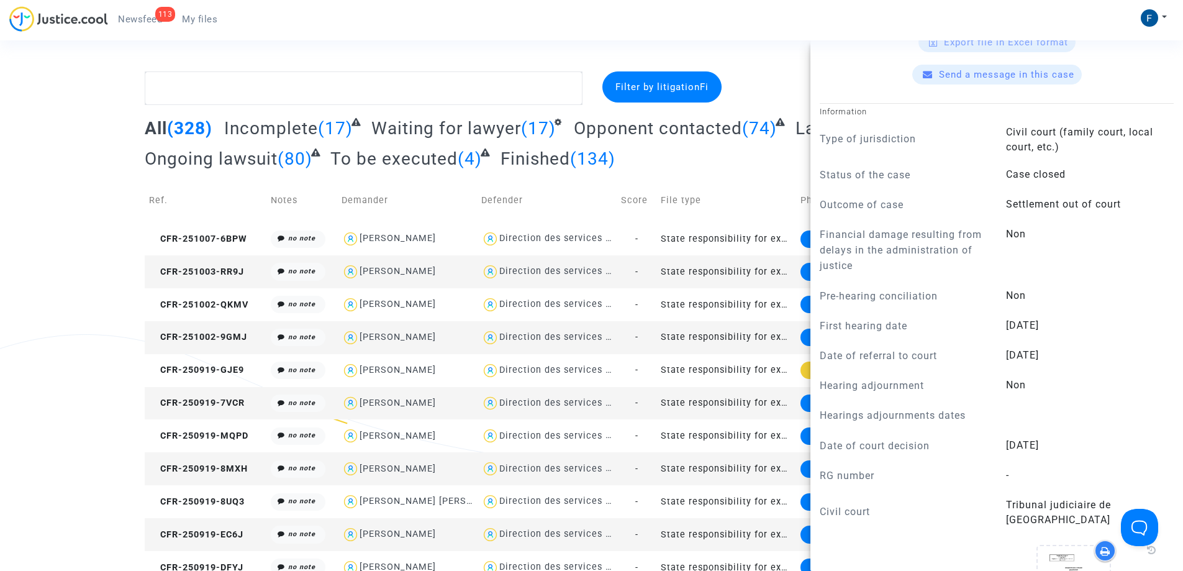
scroll to position [807, 0]
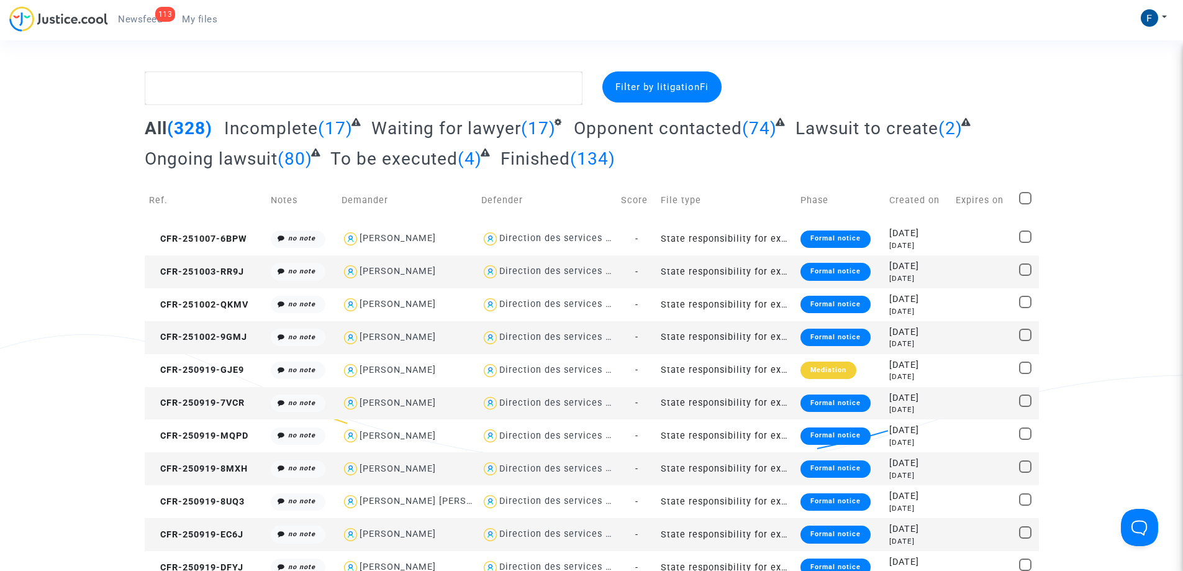
scroll to position [0, 0]
click at [228, 302] on span "CFR-251002-QKMV" at bounding box center [198, 304] width 99 height 11
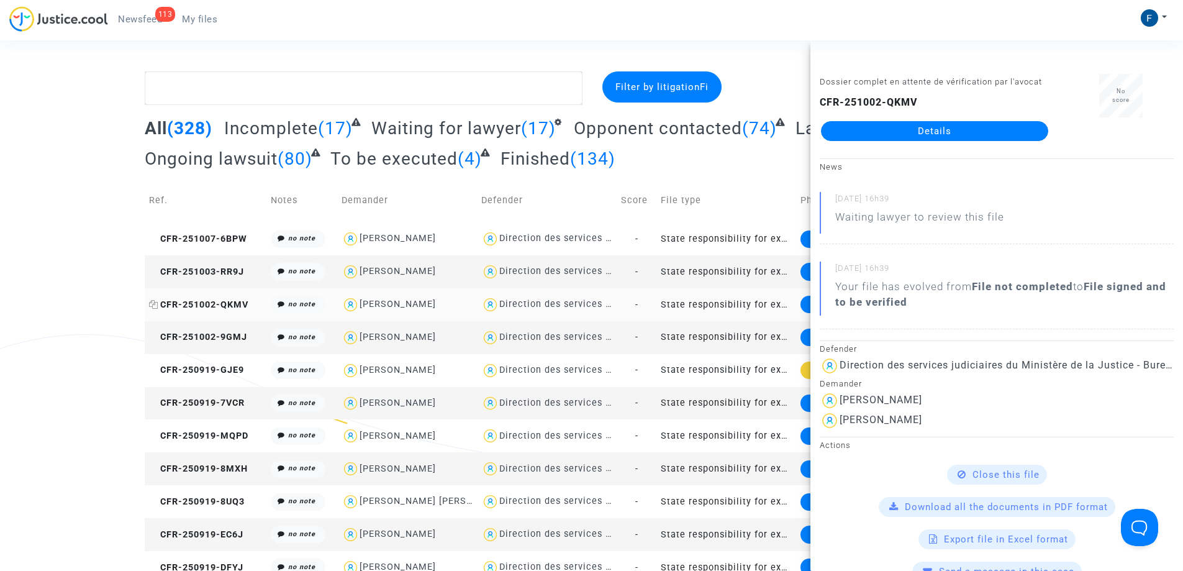
click at [228, 302] on span "CFR-251002-QKMV" at bounding box center [198, 304] width 99 height 11
click at [225, 333] on span "CFR-251002-9GMJ" at bounding box center [198, 337] width 98 height 11
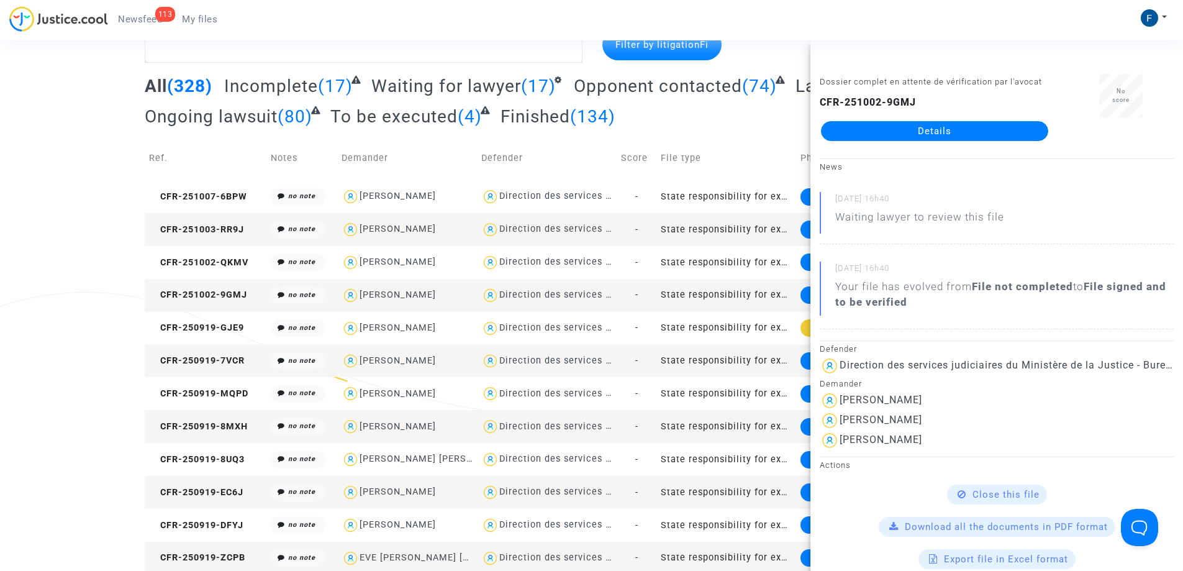
scroll to position [62, 0]
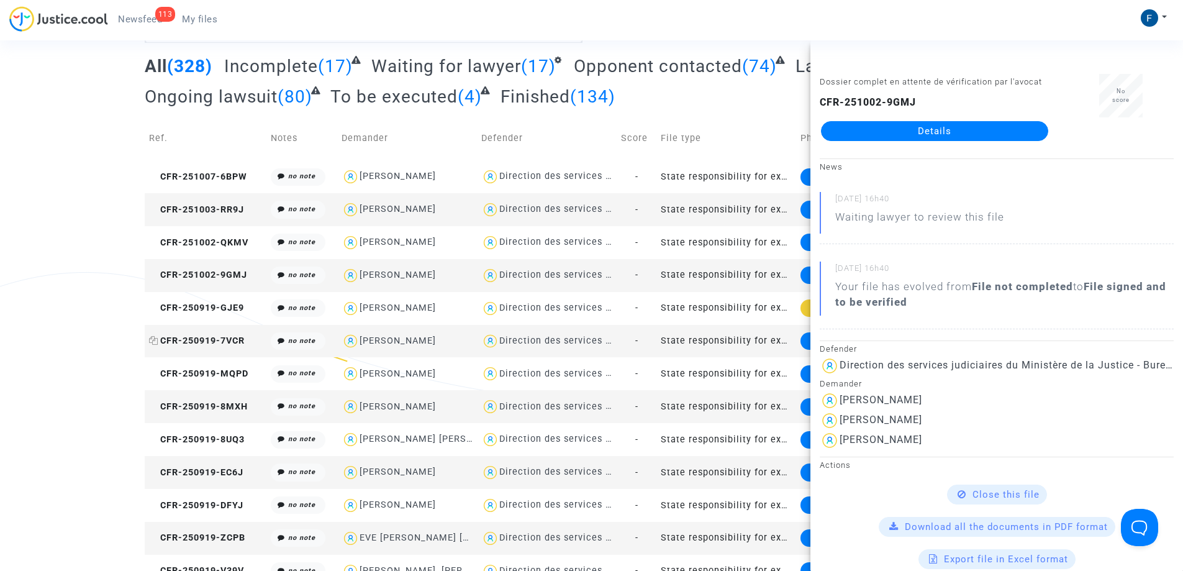
click at [196, 342] on span "CFR-250919-7VCR" at bounding box center [197, 340] width 96 height 11
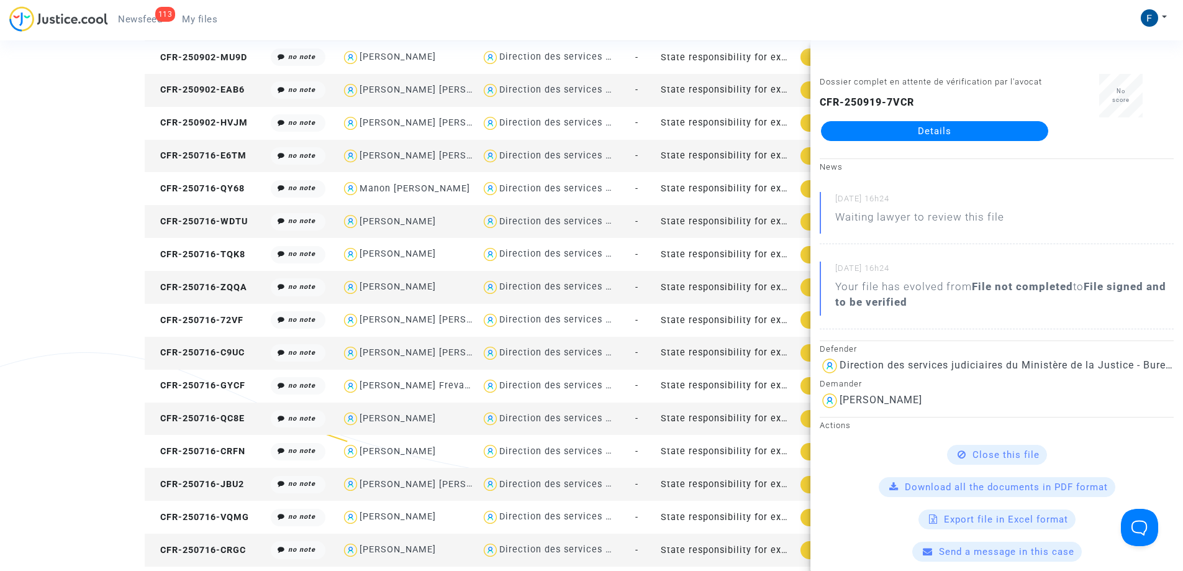
scroll to position [1304, 0]
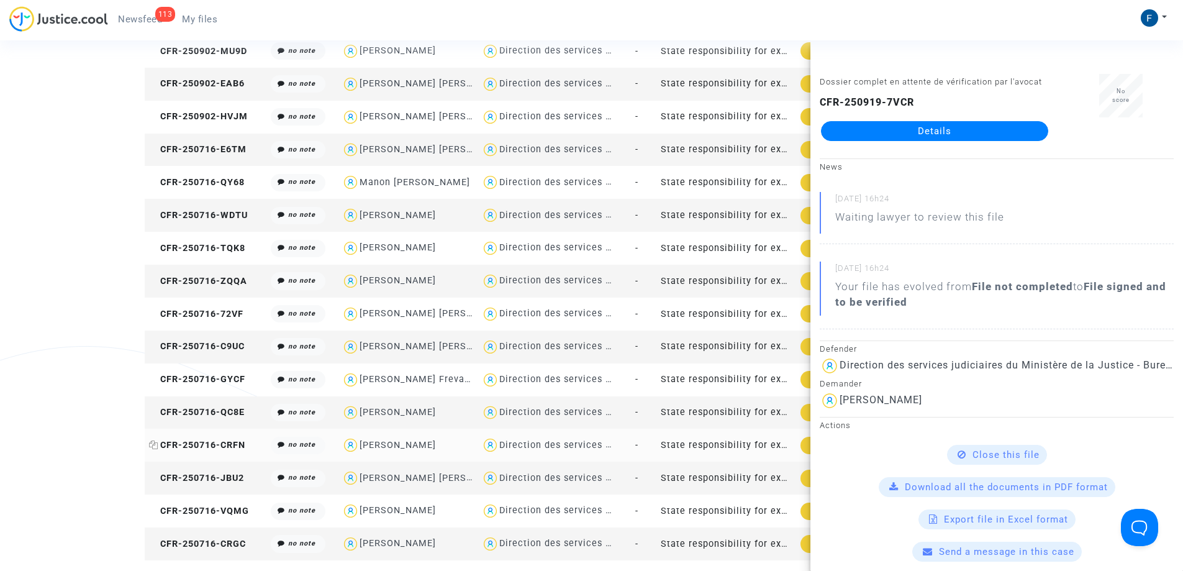
click at [209, 443] on span "CFR-250716-CRFN" at bounding box center [197, 445] width 96 height 11
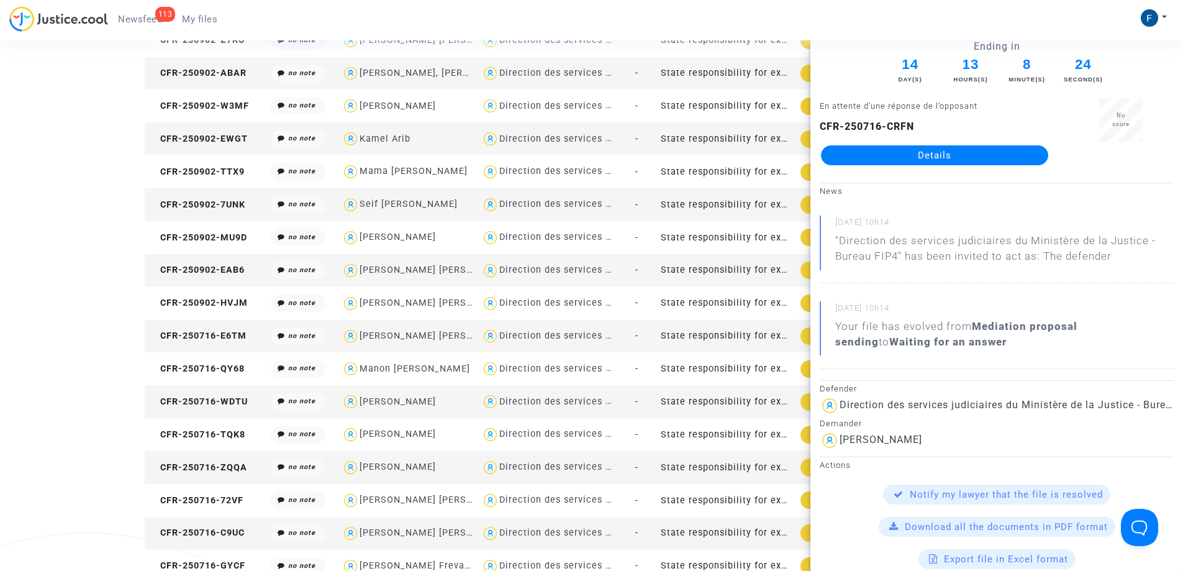
scroll to position [0, 0]
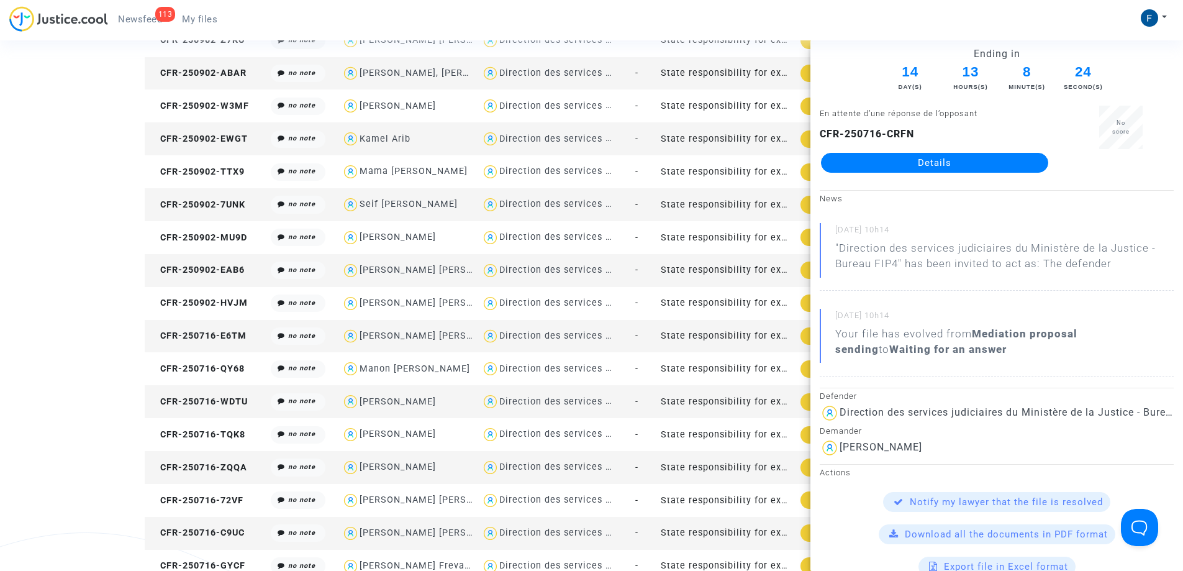
click at [954, 165] on link "Details" at bounding box center [934, 163] width 227 height 20
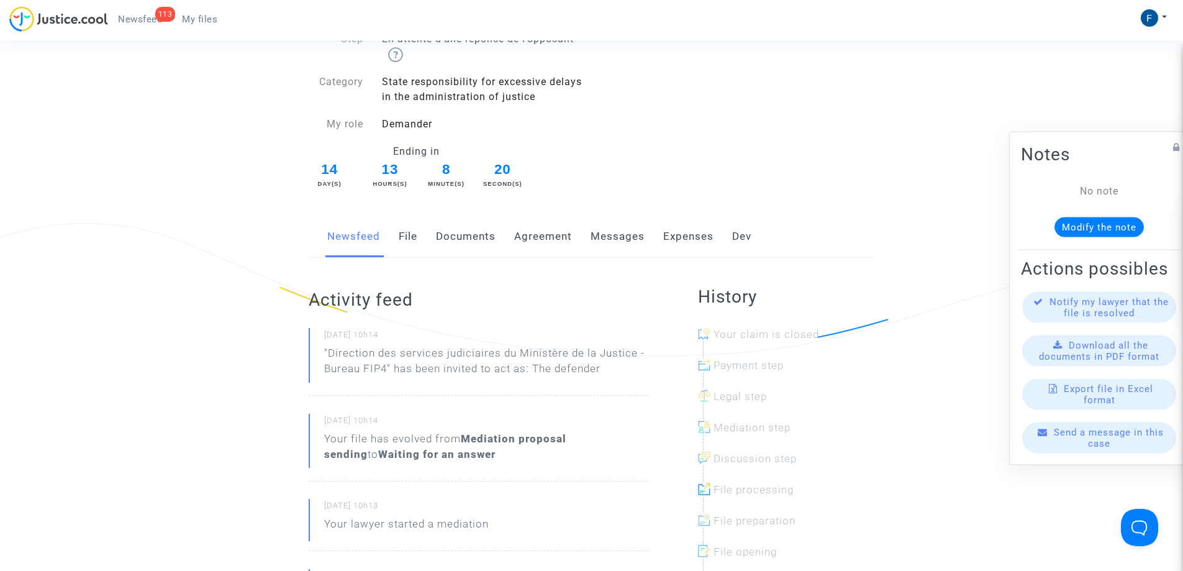
scroll to position [124, 0]
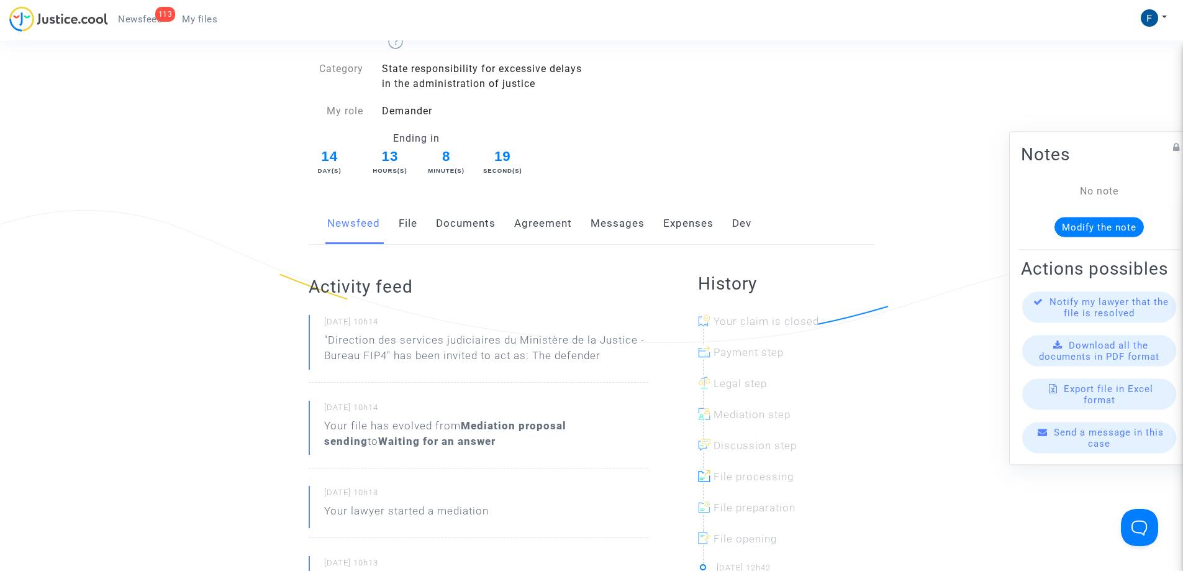
click at [620, 221] on link "Messages" at bounding box center [617, 223] width 54 height 41
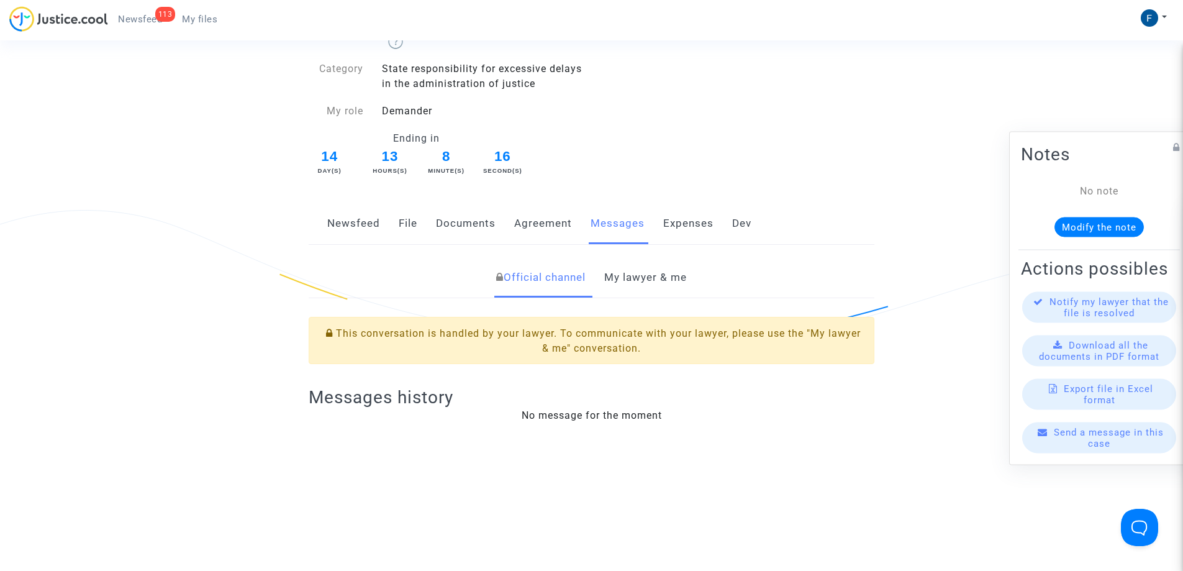
click at [674, 222] on link "Expenses" at bounding box center [688, 223] width 50 height 41
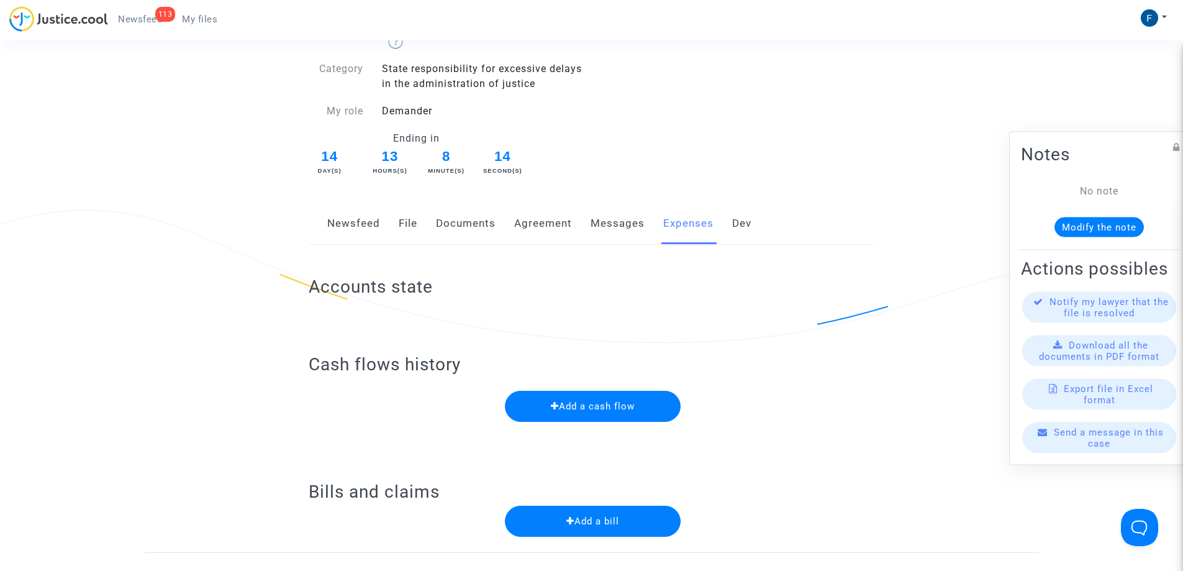
click at [732, 220] on link "Dev" at bounding box center [741, 223] width 19 height 41
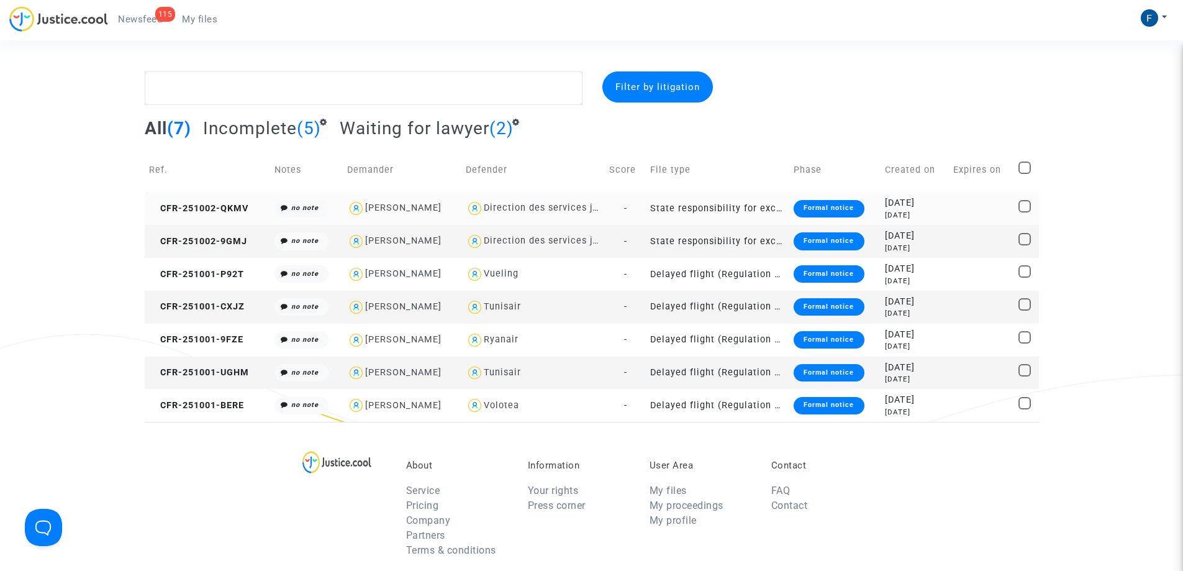
click at [1023, 209] on span at bounding box center [1024, 206] width 12 height 12
click at [1024, 212] on input "checkbox" at bounding box center [1024, 212] width 1 height 1
checkbox input "true"
click at [1024, 237] on span at bounding box center [1024, 239] width 12 height 12
click at [1024, 245] on input "checkbox" at bounding box center [1024, 245] width 1 height 1
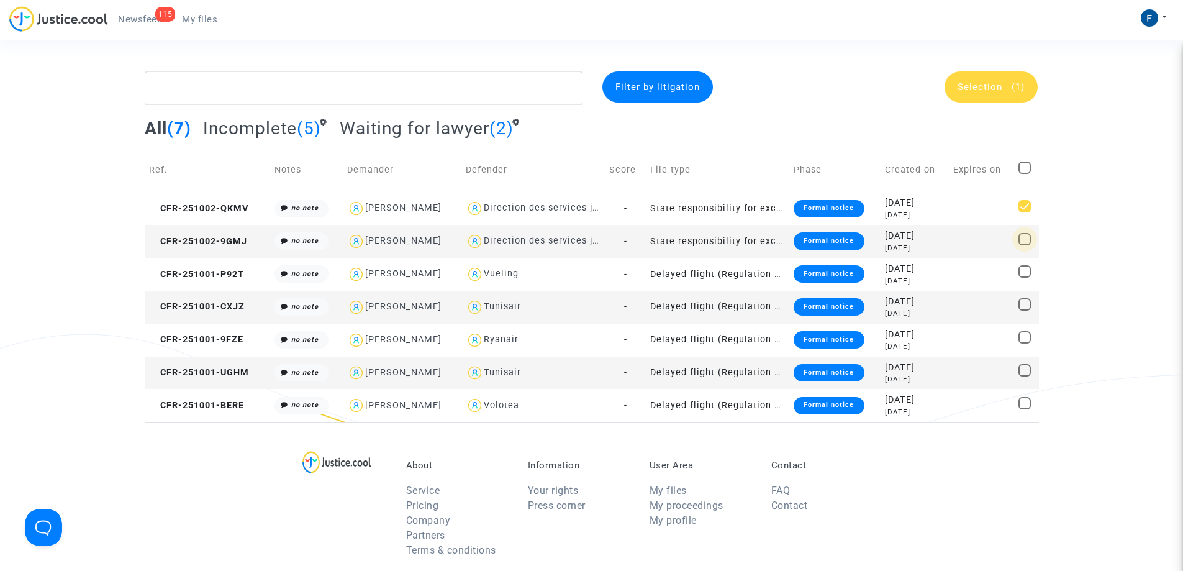
checkbox input "true"
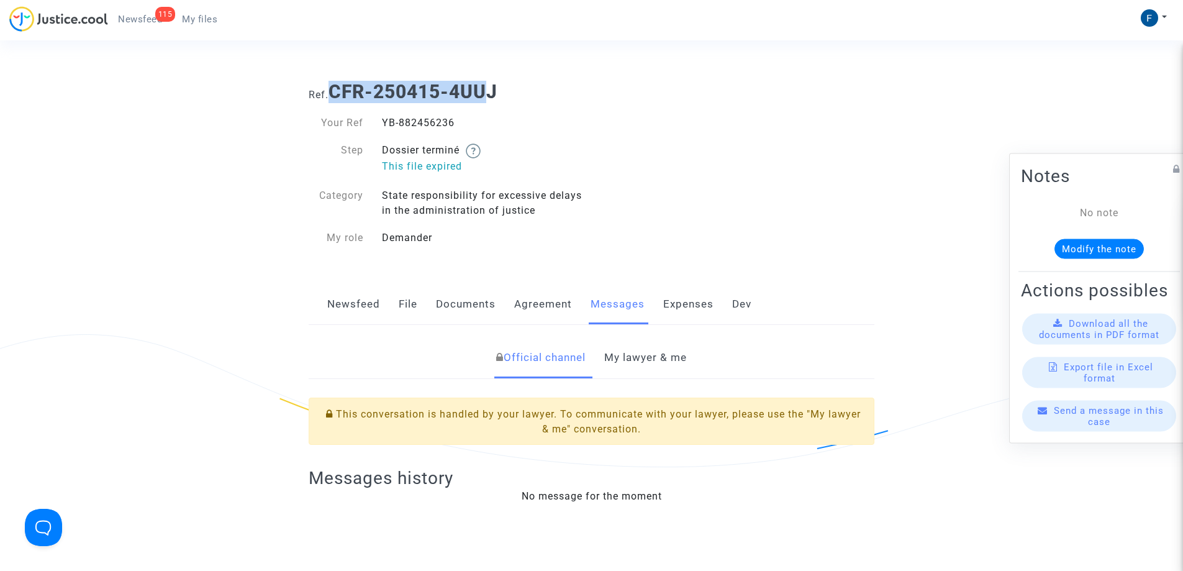
drag, startPoint x: 483, startPoint y: 87, endPoint x: 332, endPoint y: 87, distance: 150.9
click at [332, 87] on b "CFR-250415-4UUJ" at bounding box center [412, 92] width 169 height 22
click at [567, 104] on div "Your Ref YB-882456236 Step Dossier terminé This file expired Category State res…" at bounding box center [445, 180] width 292 height 155
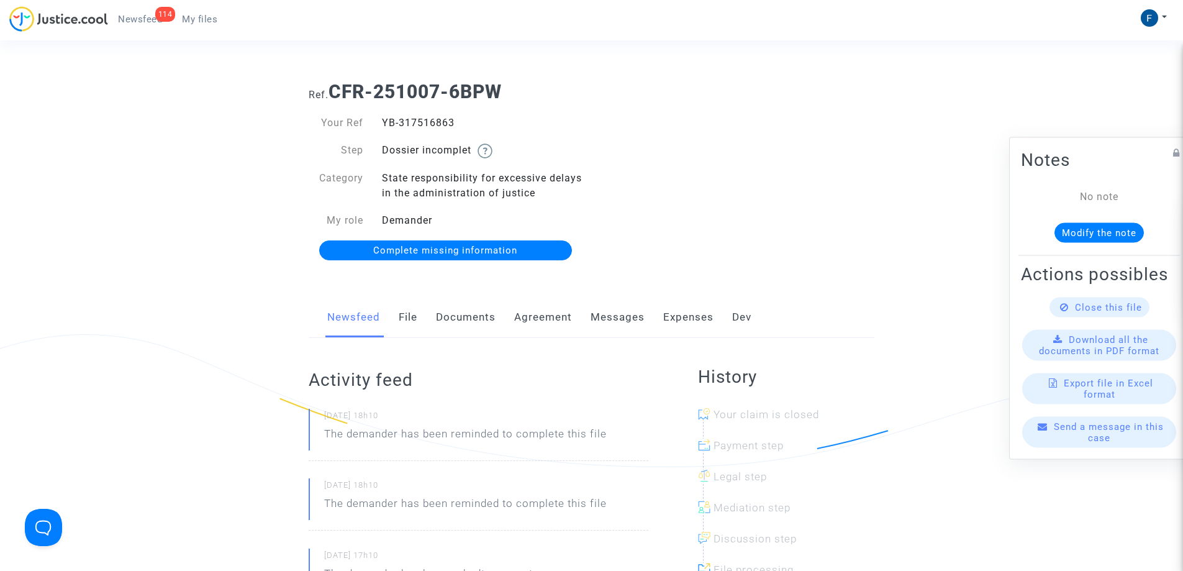
drag, startPoint x: 440, startPoint y: 122, endPoint x: 384, endPoint y: 123, distance: 56.5
click at [384, 123] on div "YB-317516863" at bounding box center [482, 122] width 219 height 15
copy div "YB-317516863"
click at [630, 132] on div "Ref. CFR-251007-6BPW Your Ref YB-317516863 Step Dossier incomplet Category Stat…" at bounding box center [591, 171] width 584 height 200
drag, startPoint x: 524, startPoint y: 93, endPoint x: 335, endPoint y: 99, distance: 189.5
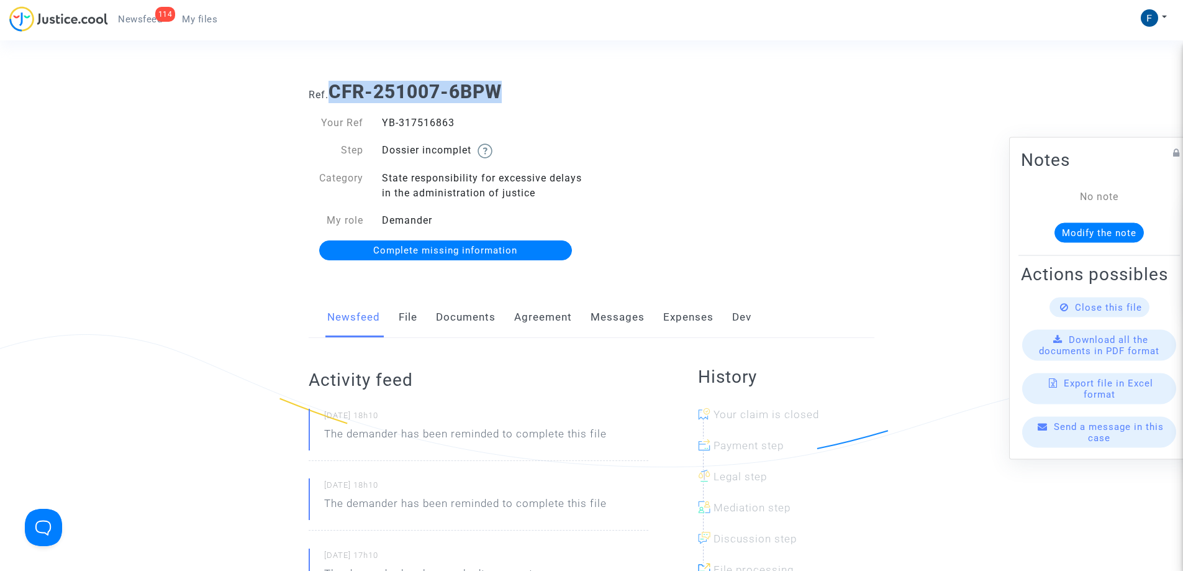
click at [335, 99] on h1 "Ref. CFR-251007-6BPW" at bounding box center [592, 92] width 566 height 22
copy b "CFR-251007-6BPW"
